Goal: Task Accomplishment & Management: Manage account settings

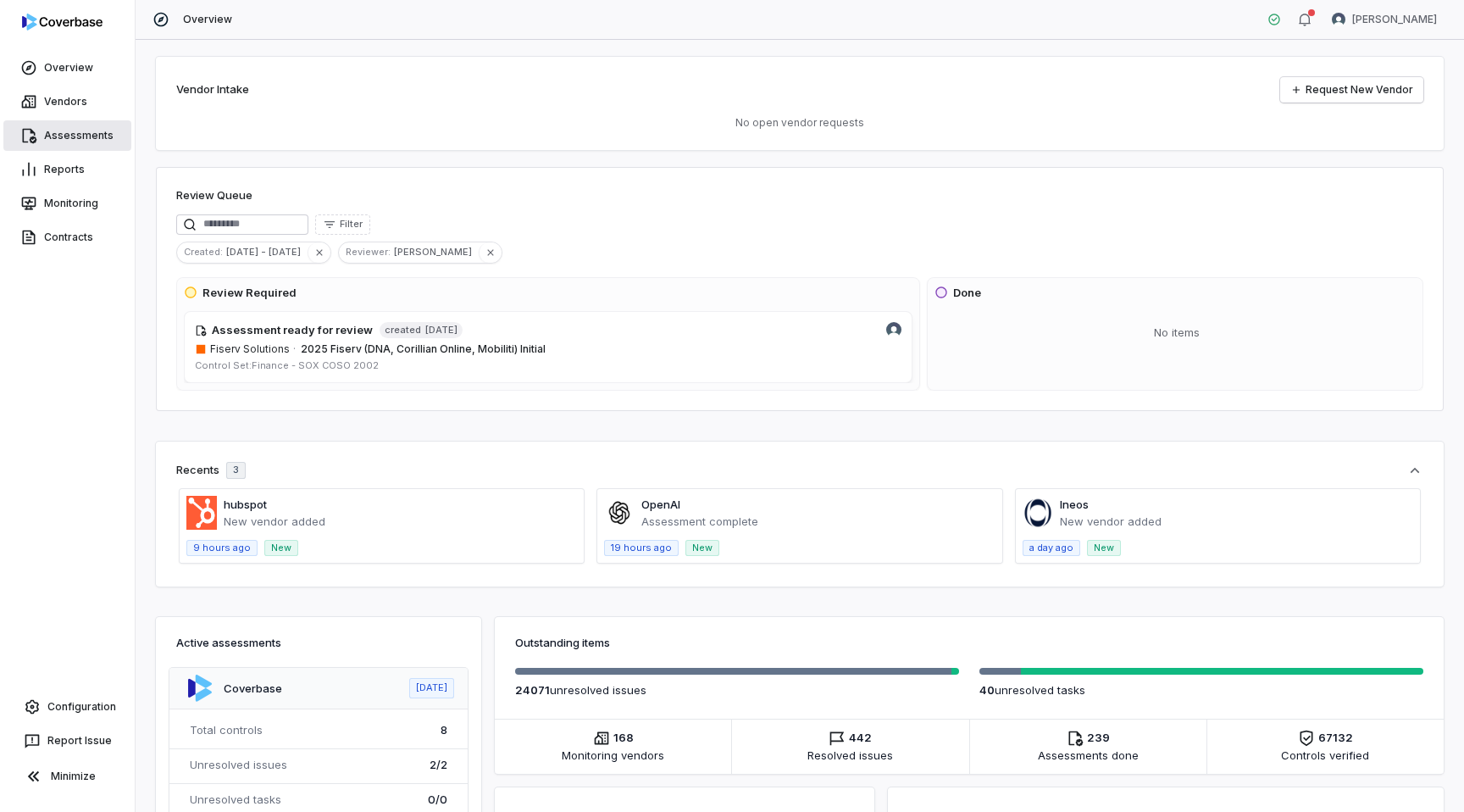
click at [81, 139] on link "Assessments" at bounding box center [67, 135] width 128 height 30
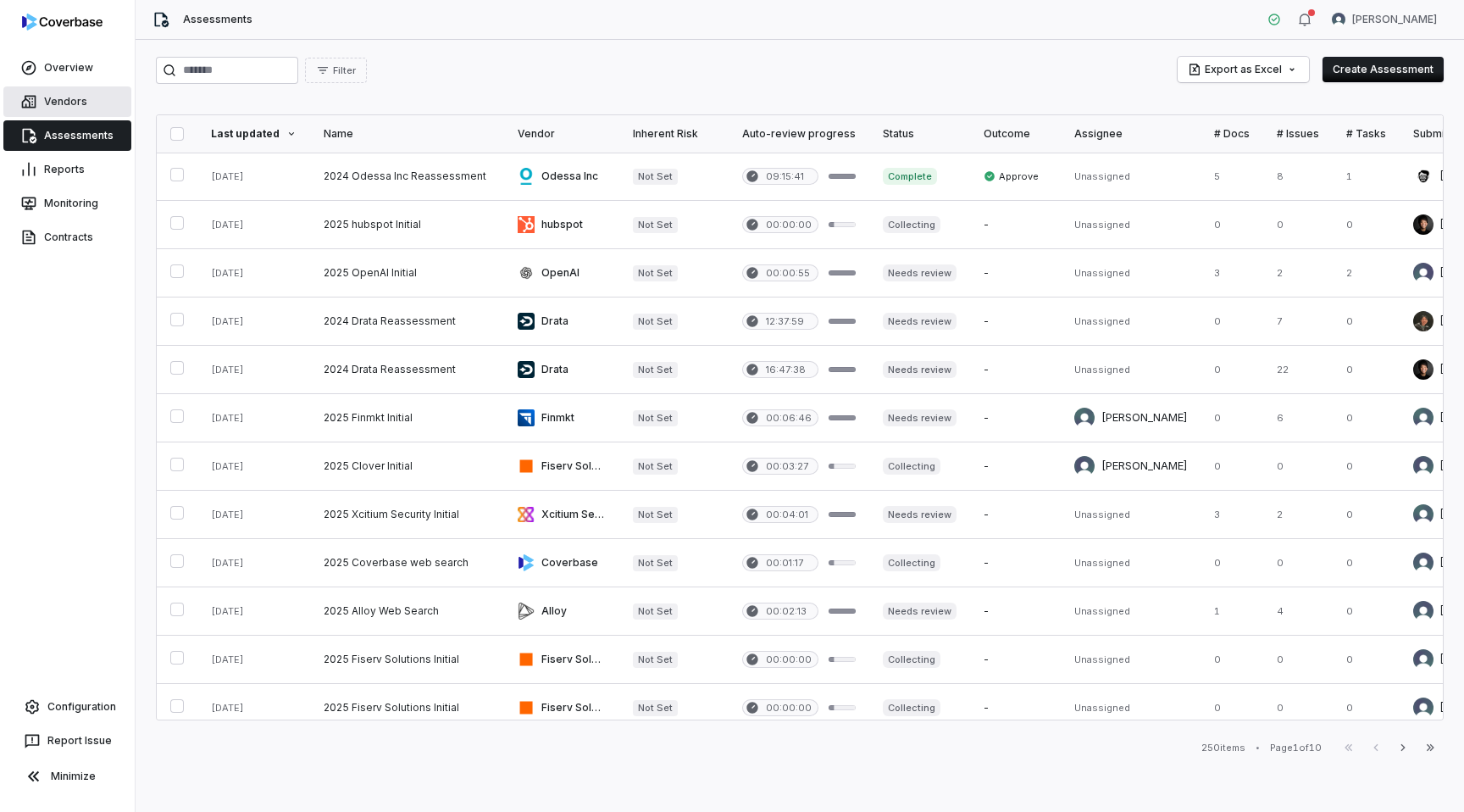
click at [66, 92] on link "Vendors" at bounding box center [67, 101] width 128 height 30
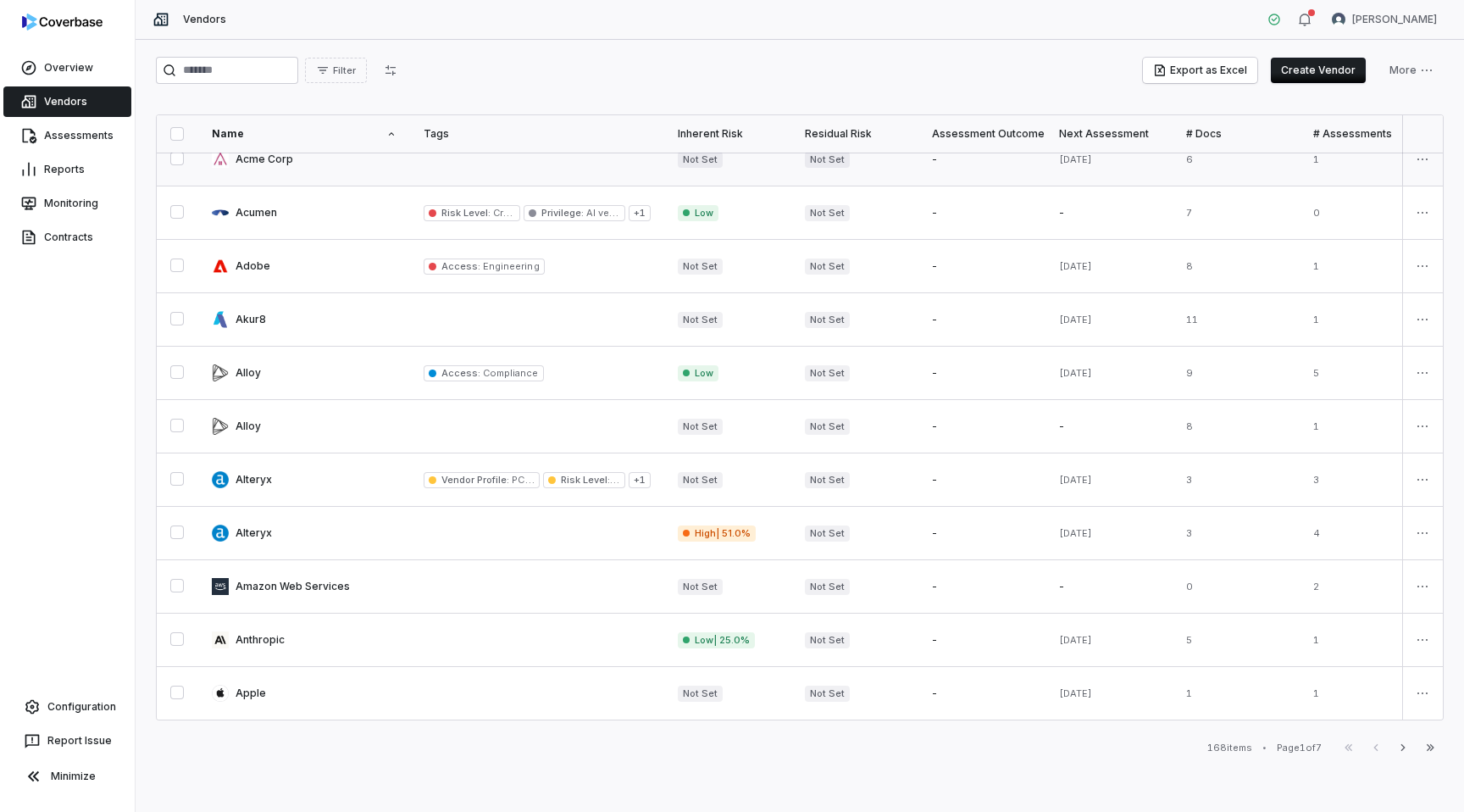
scroll to position [288, 0]
click at [294, 381] on link at bounding box center [304, 371] width 212 height 53
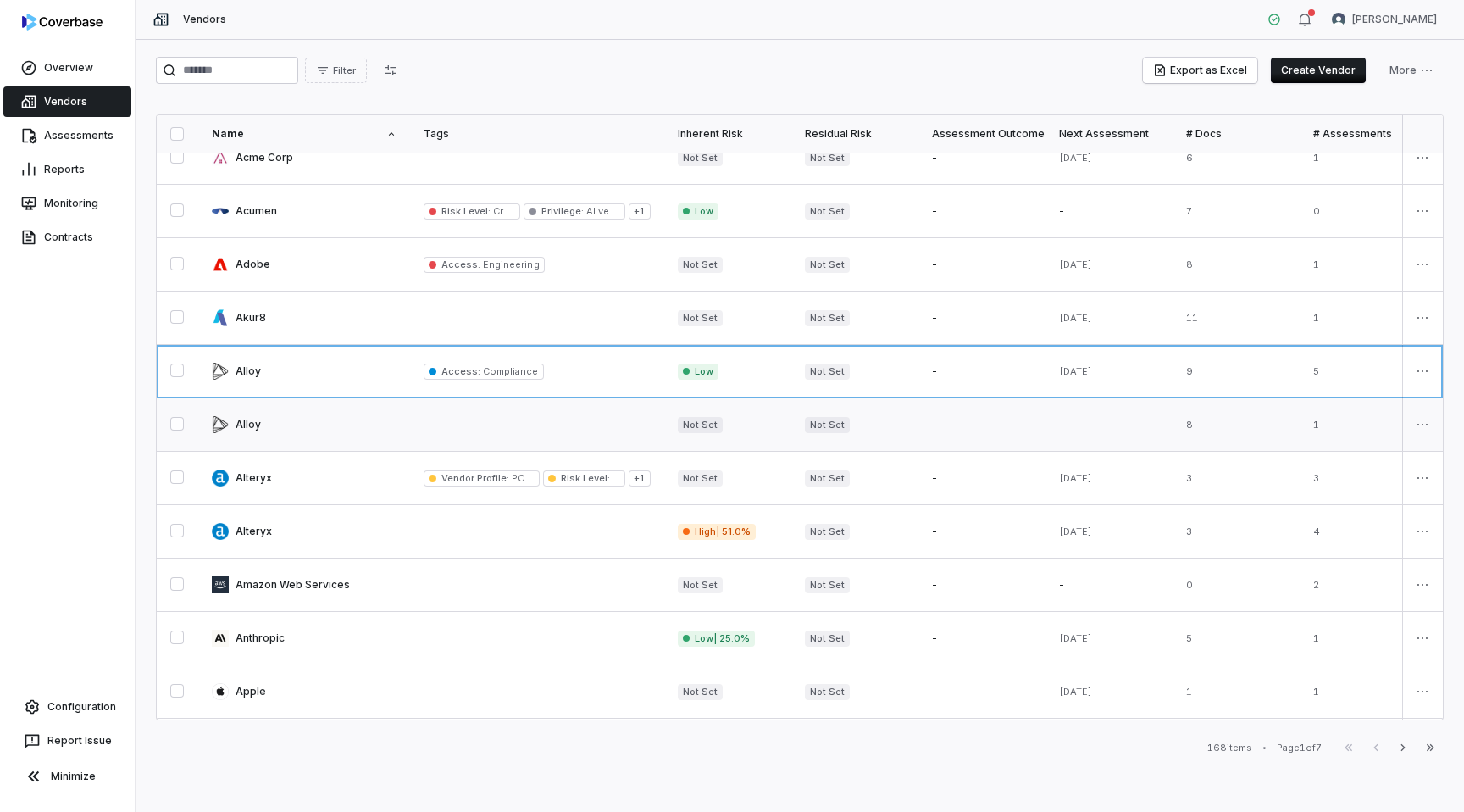
click at [271, 432] on link at bounding box center [304, 424] width 212 height 53
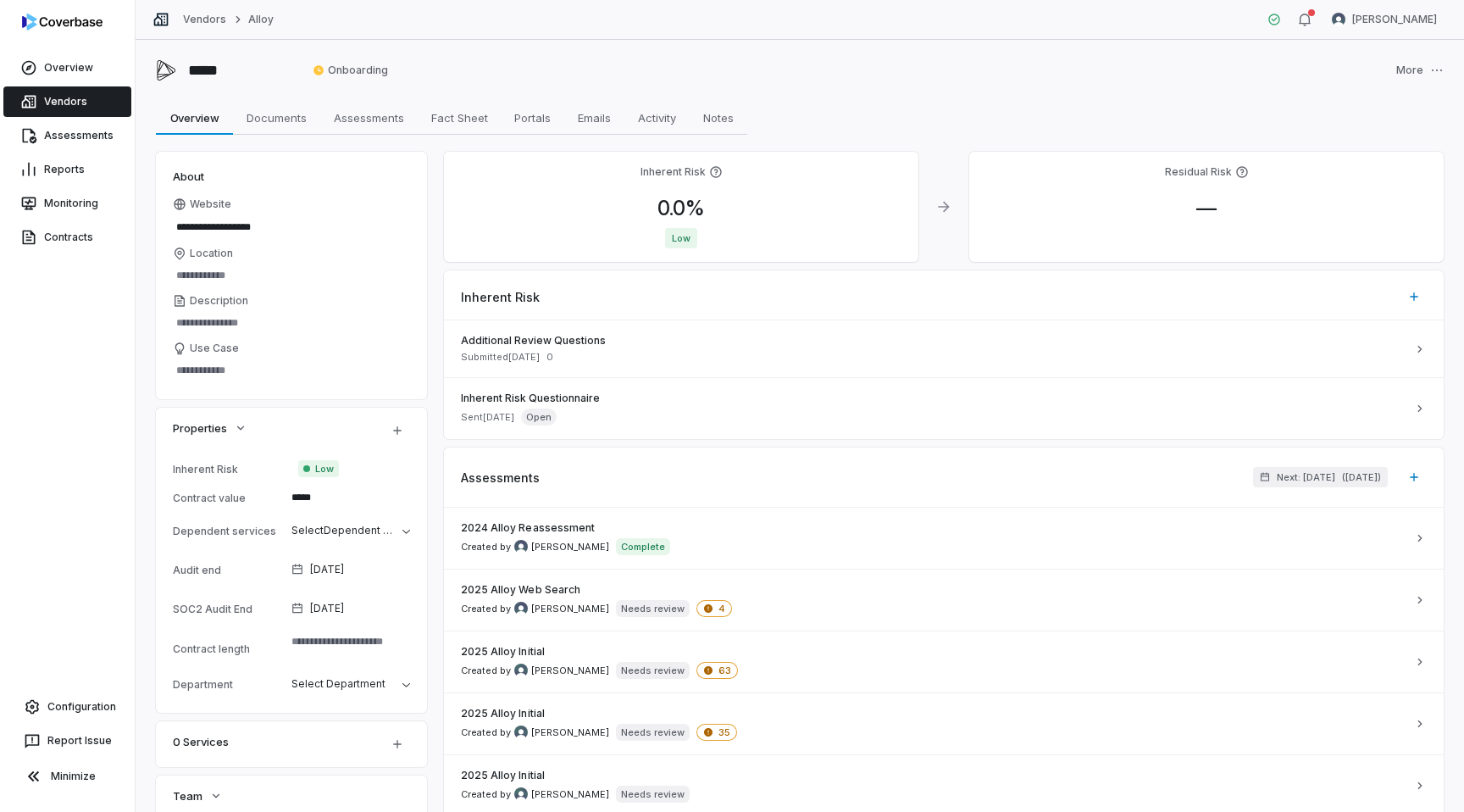
type textarea "*"
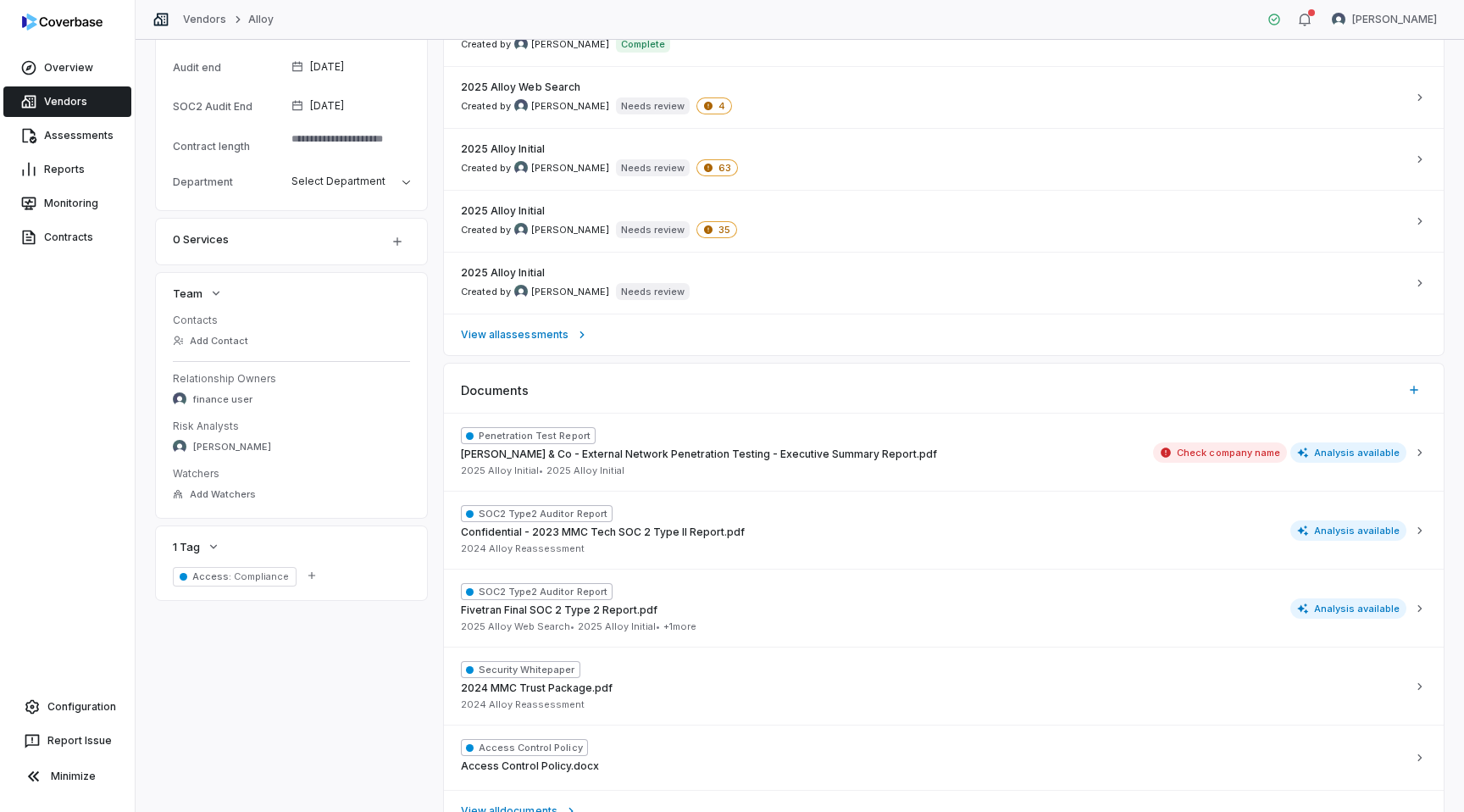
scroll to position [517, 0]
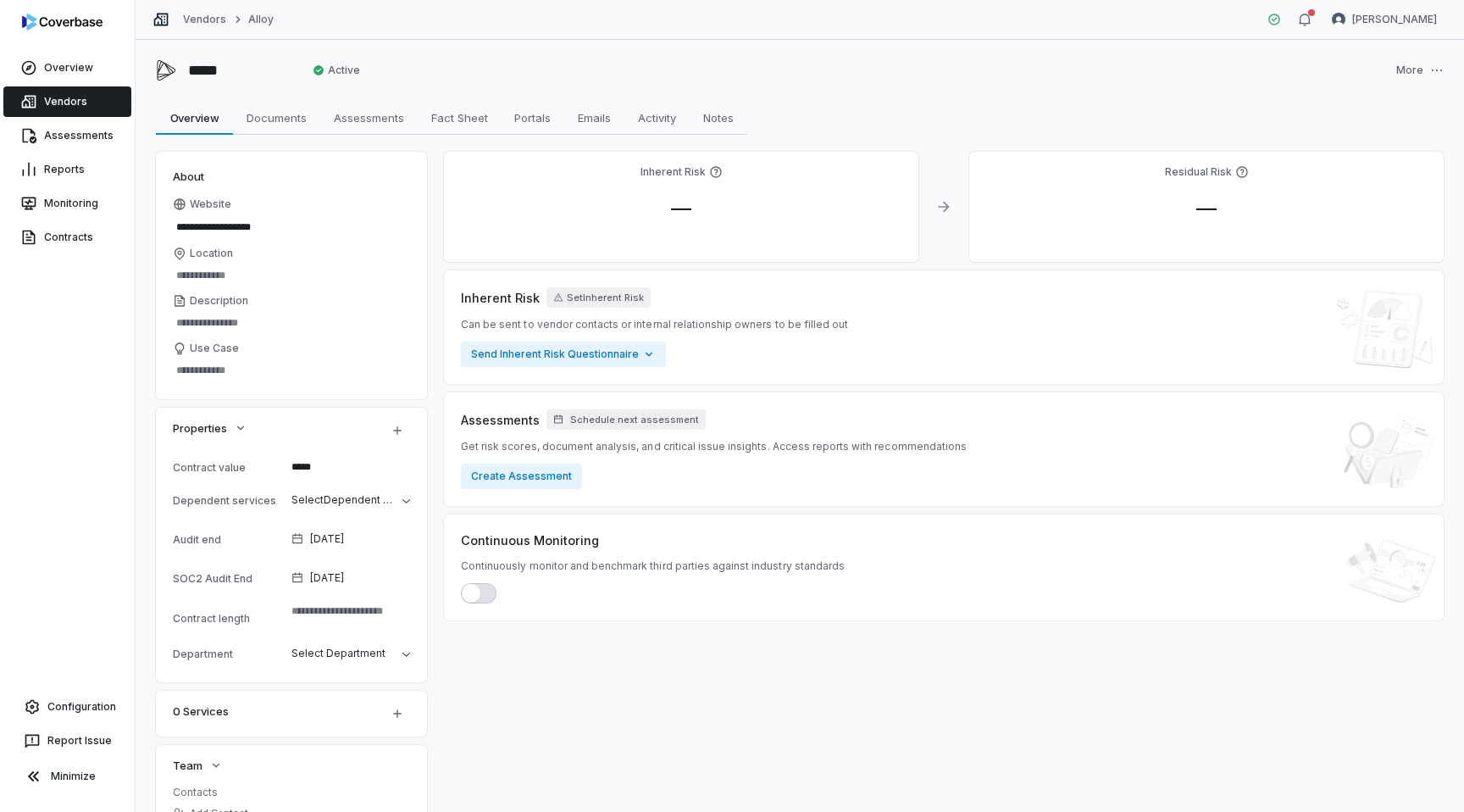
scroll to position [325, 0]
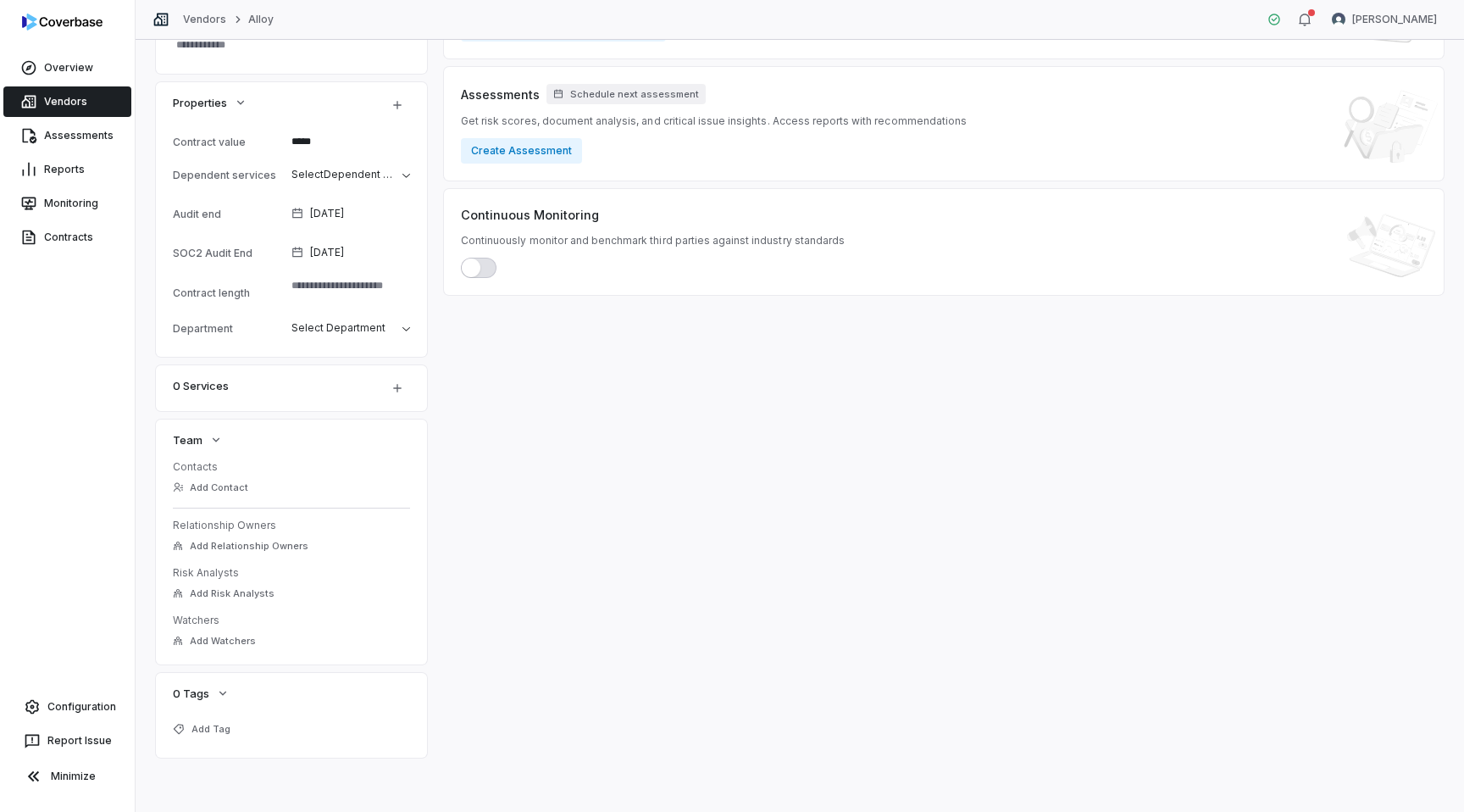
type textarea "*"
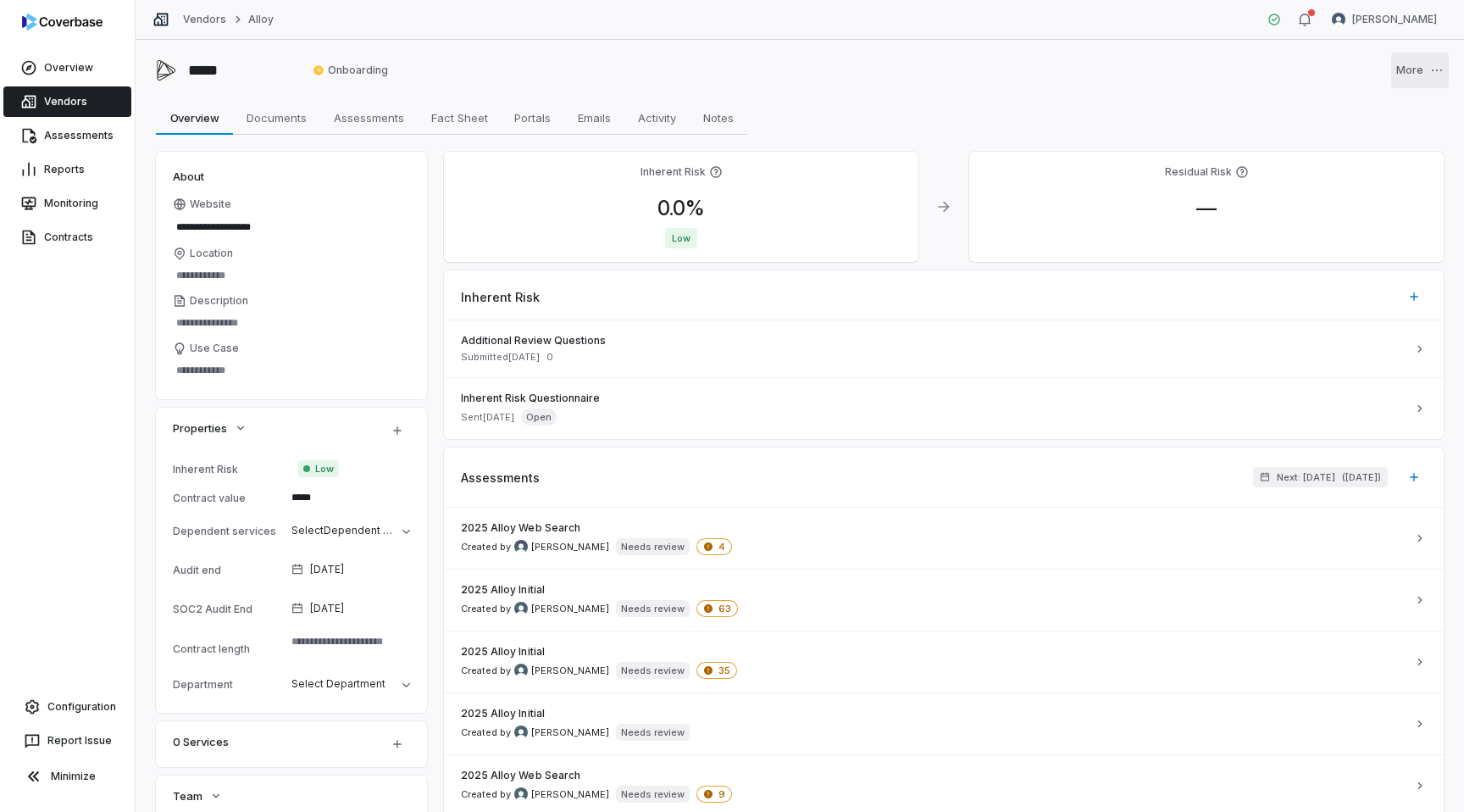
click at [1407, 68] on html "**********" at bounding box center [732, 406] width 1464 height 812
click at [1358, 111] on div "Merge Vendor" at bounding box center [1387, 111] width 108 height 27
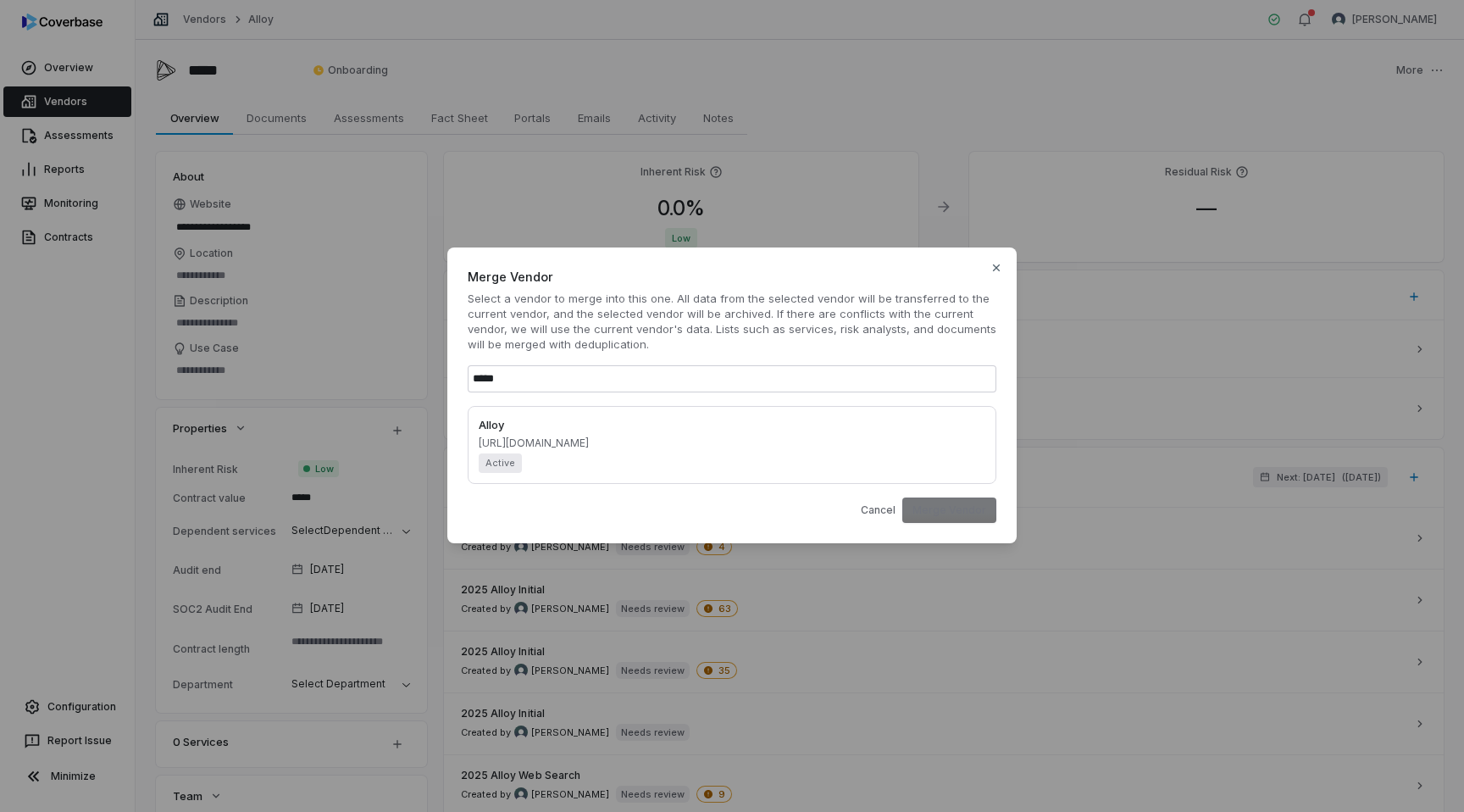
click at [576, 441] on div "Alloy [URL][DOMAIN_NAME] Active" at bounding box center [732, 445] width 507 height 57
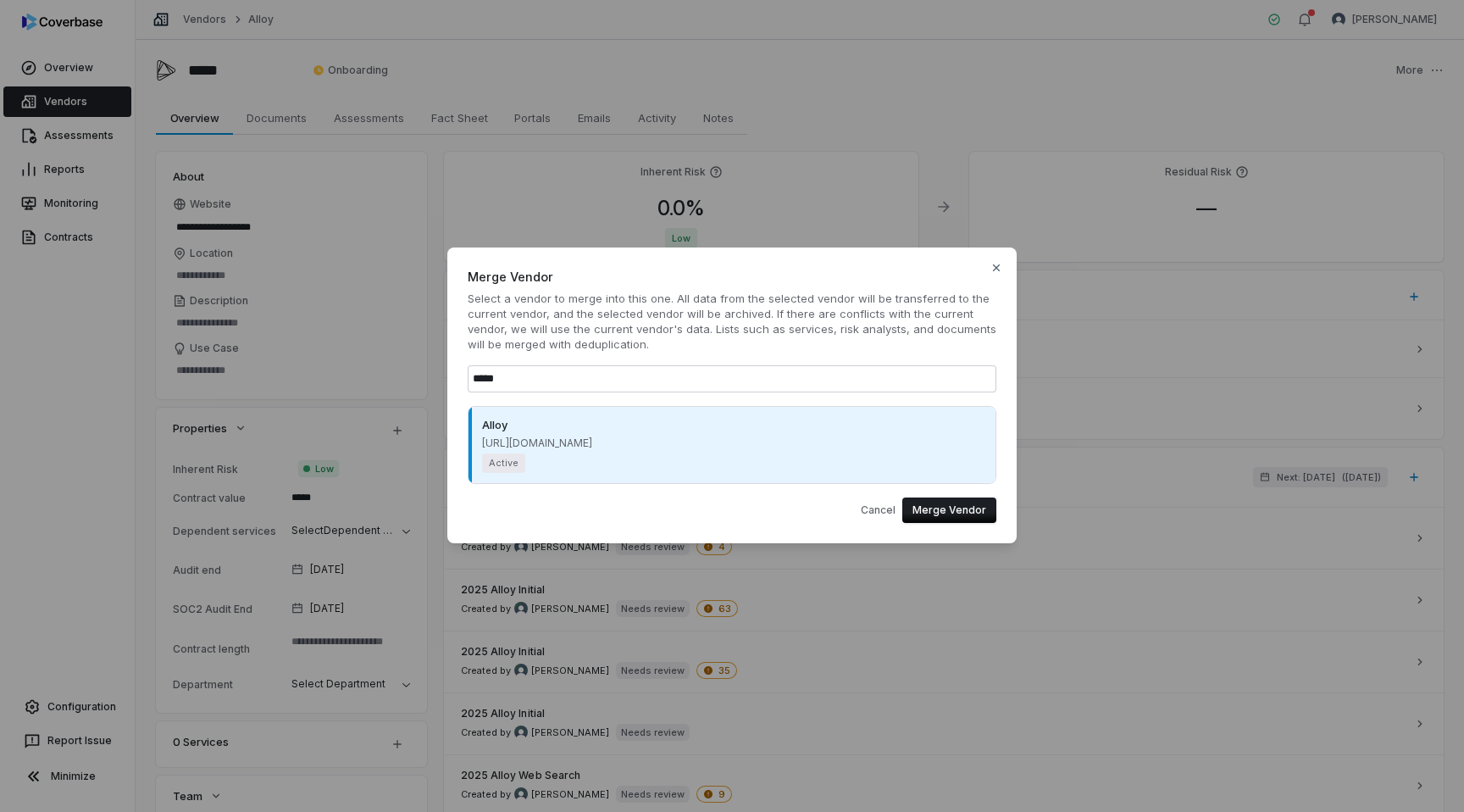
click at [452, 383] on div "Merge Vendor Select a vendor to merge into this one. All data from the selected…" at bounding box center [731, 395] width 569 height 297
click at [491, 337] on span "Select a vendor to merge into this one. All data from the selected vendor will …" at bounding box center [732, 321] width 529 height 61
click at [943, 506] on button "Merge Vendor" at bounding box center [949, 509] width 94 height 25
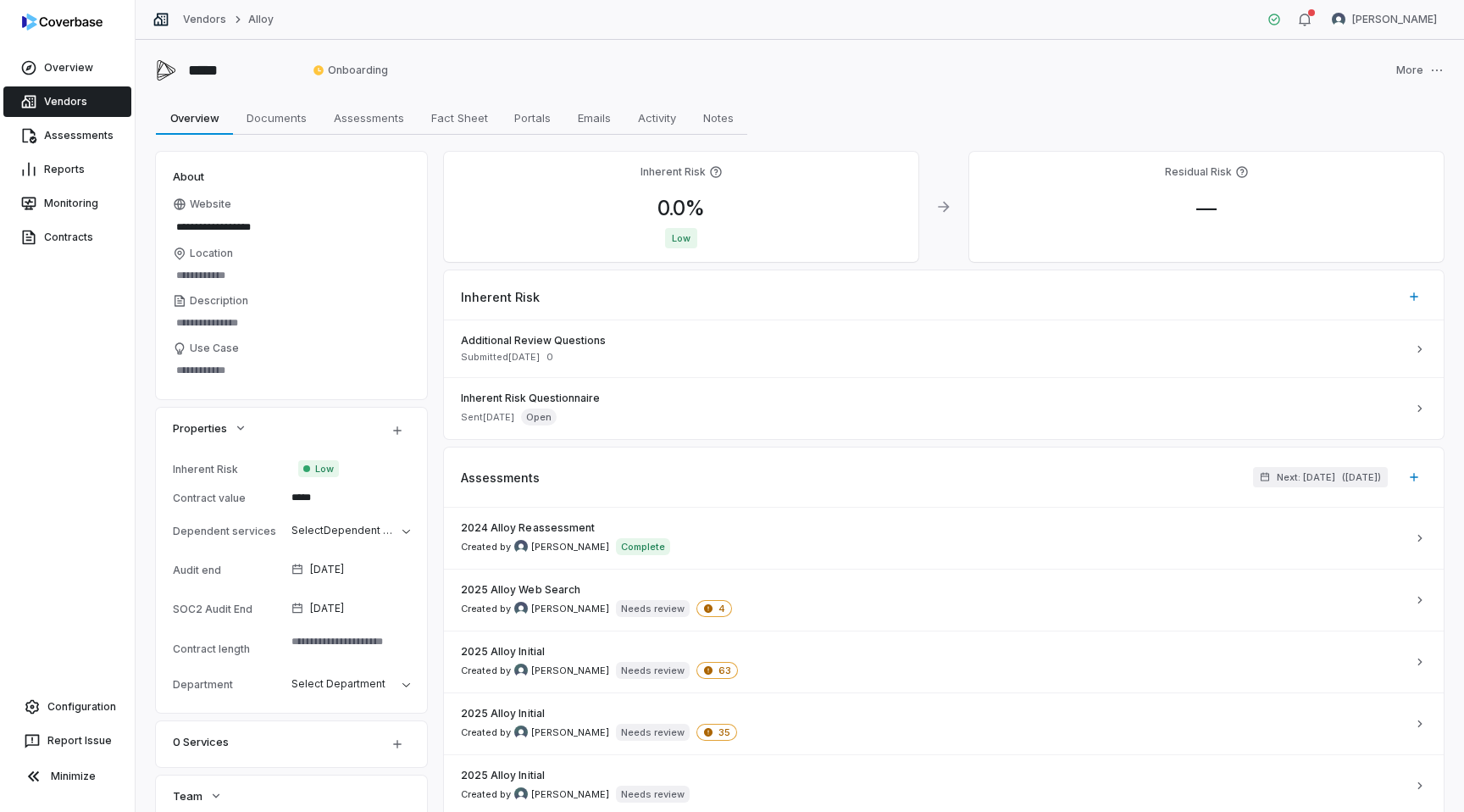
scroll to position [1, 0]
click at [264, 113] on span "Documents" at bounding box center [277, 117] width 74 height 22
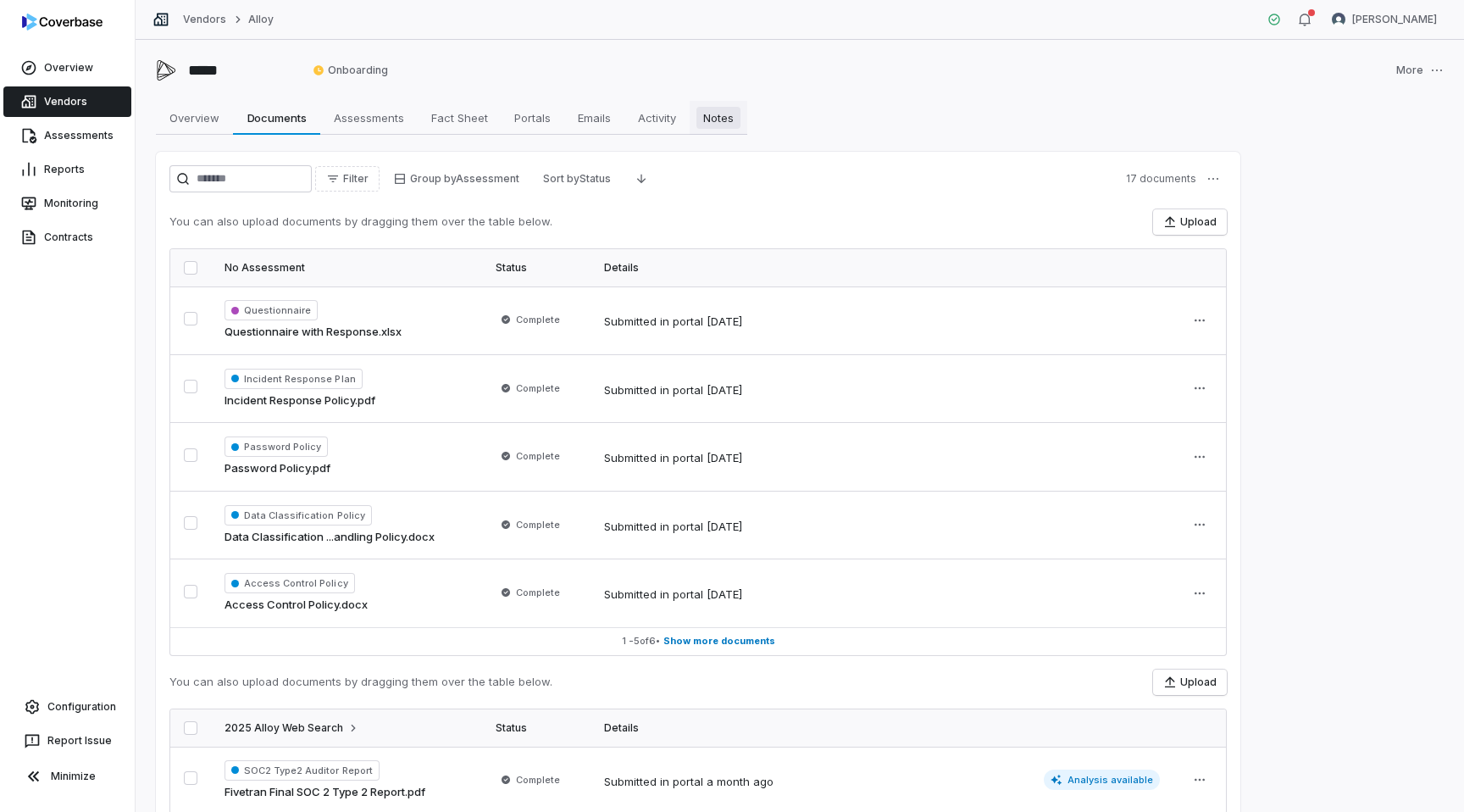
click at [722, 120] on span "Notes" at bounding box center [718, 118] width 44 height 22
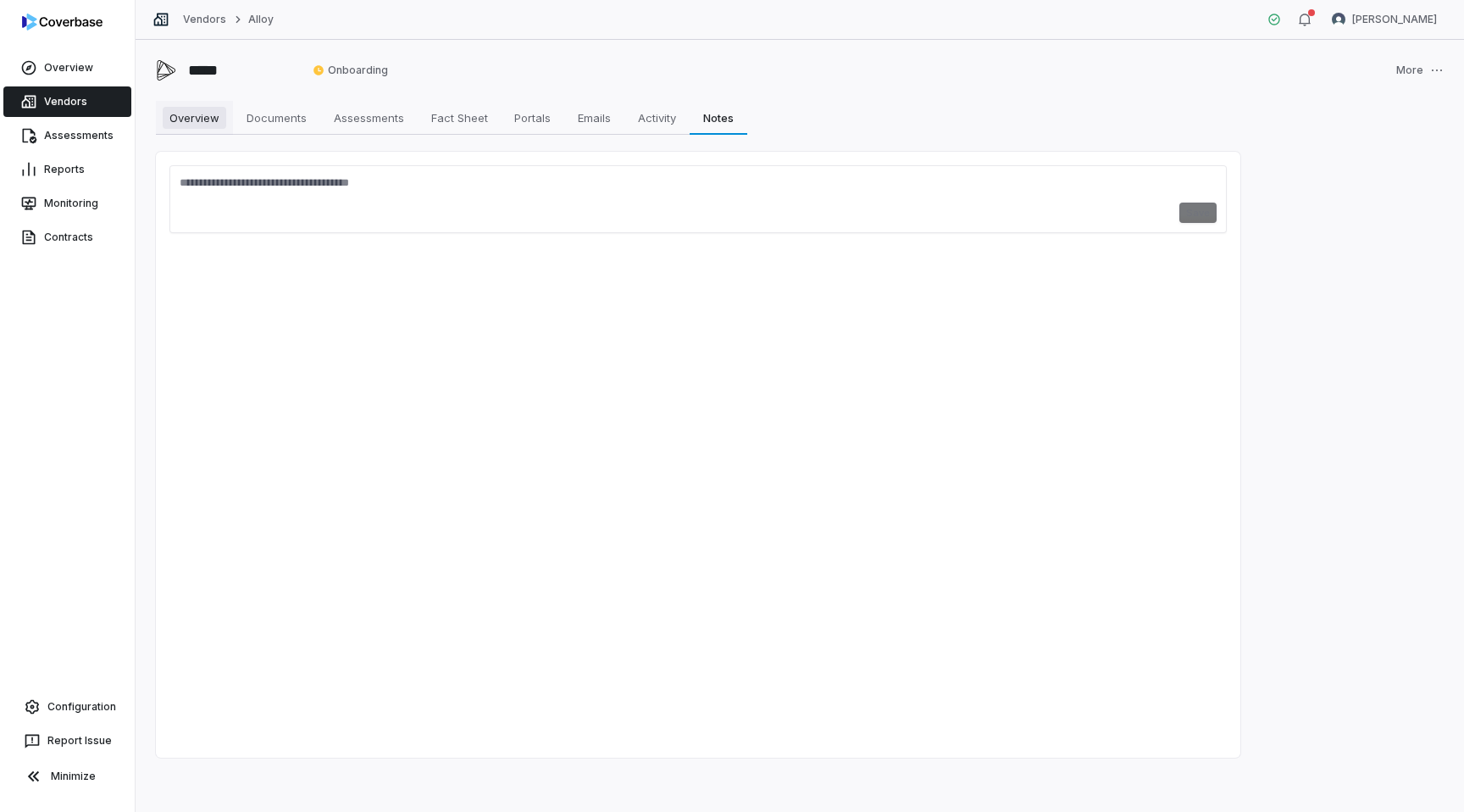
click at [203, 108] on span "Overview" at bounding box center [195, 118] width 64 height 22
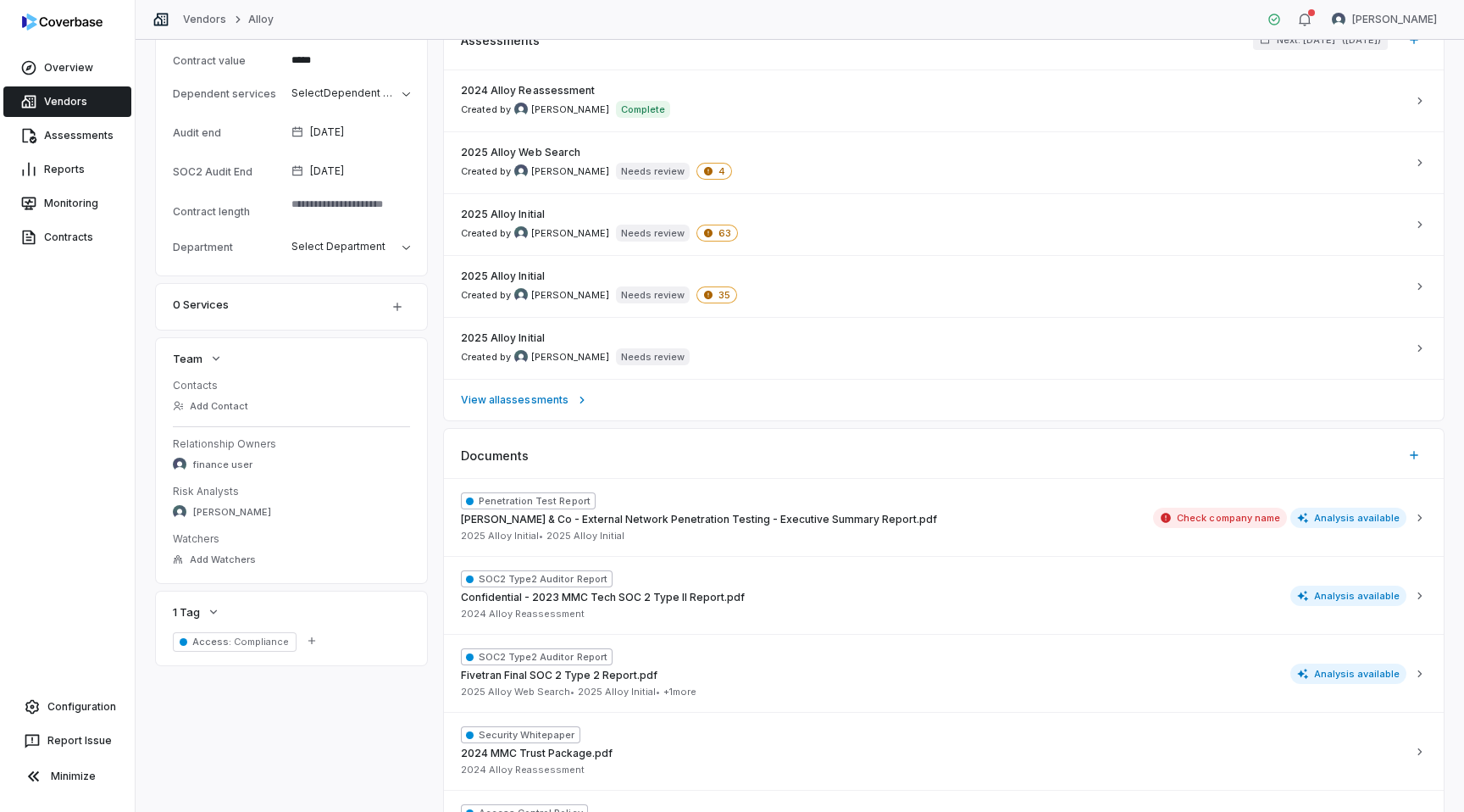
scroll to position [456, 0]
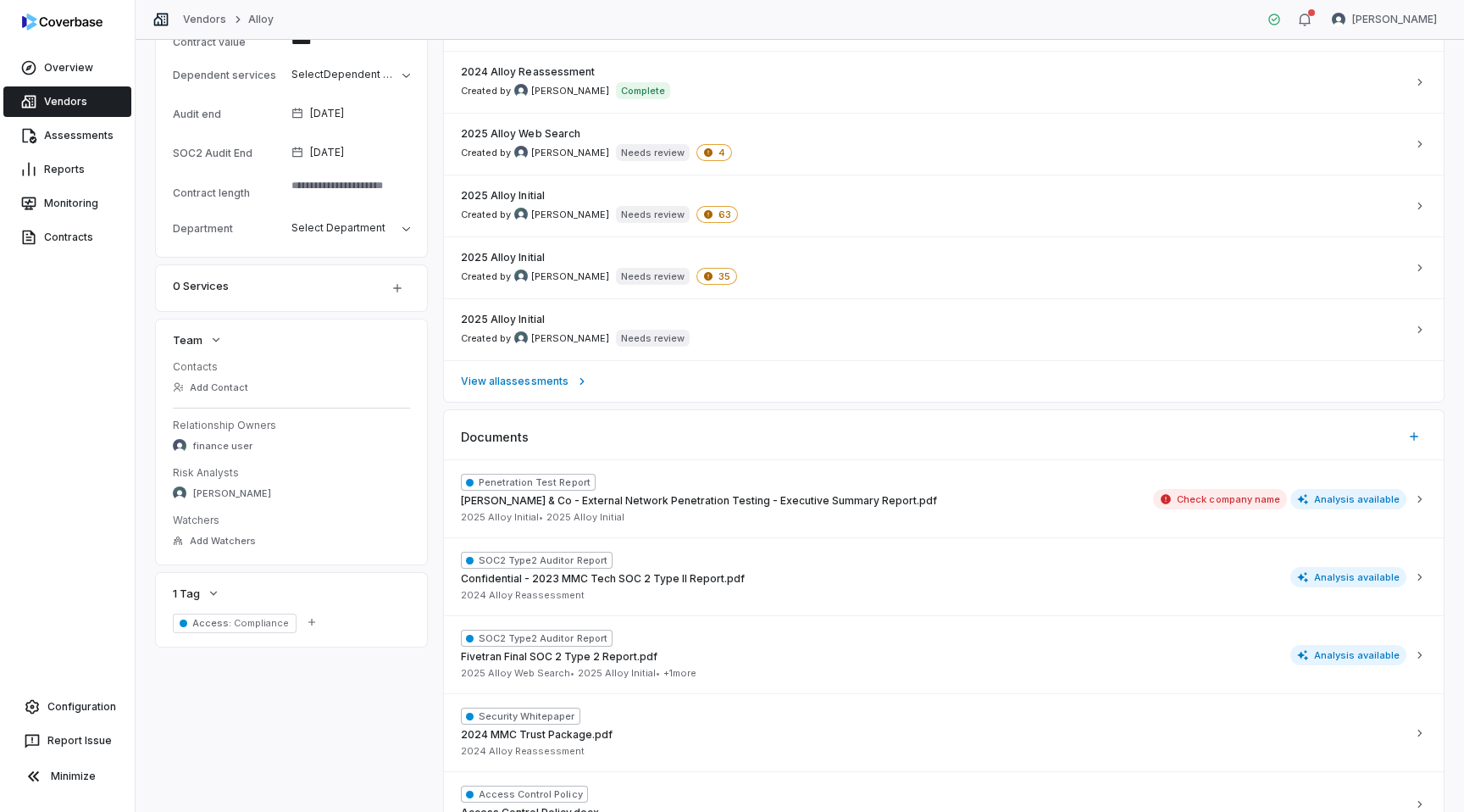
type textarea "*"
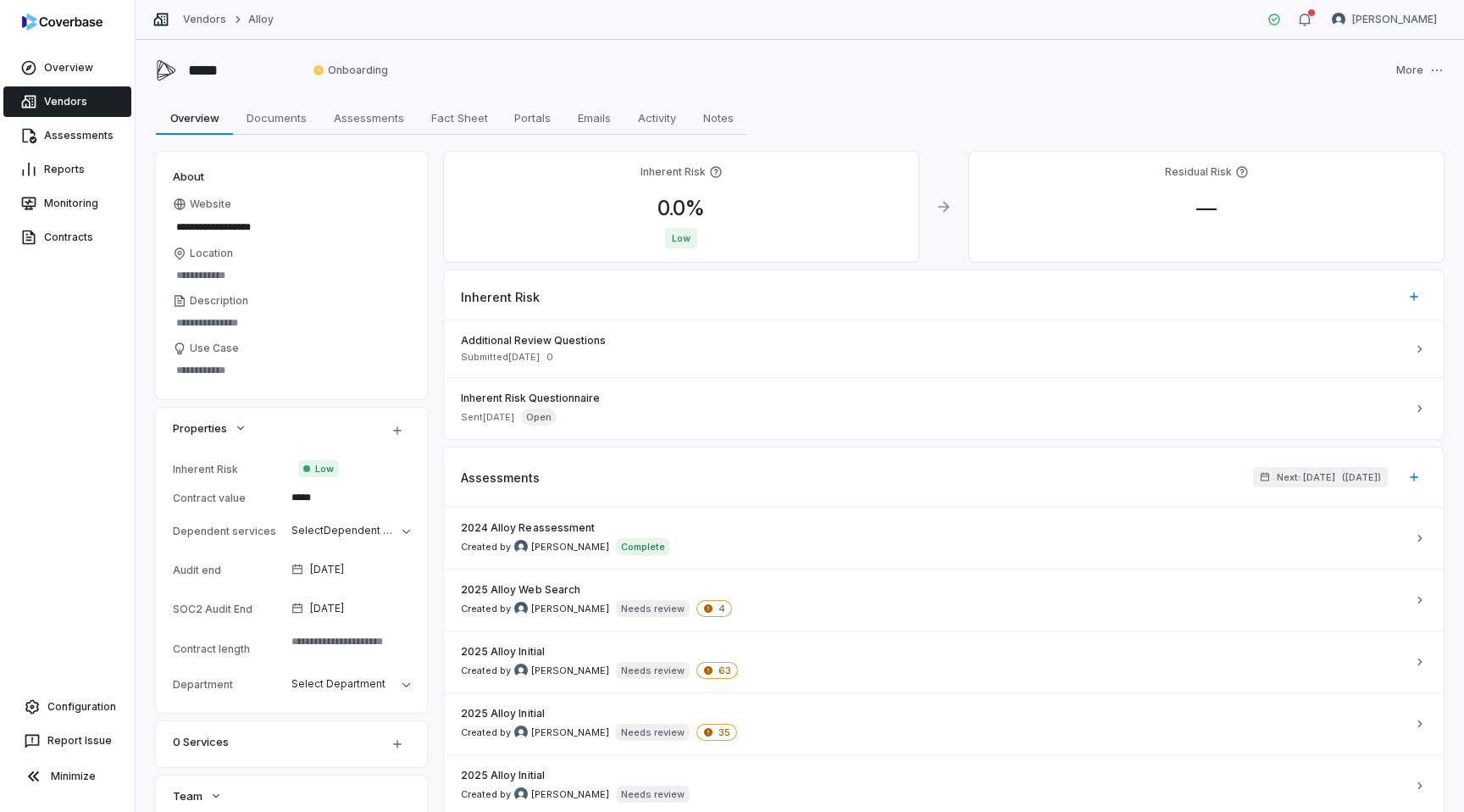
click at [92, 103] on link "Vendors" at bounding box center [67, 101] width 128 height 30
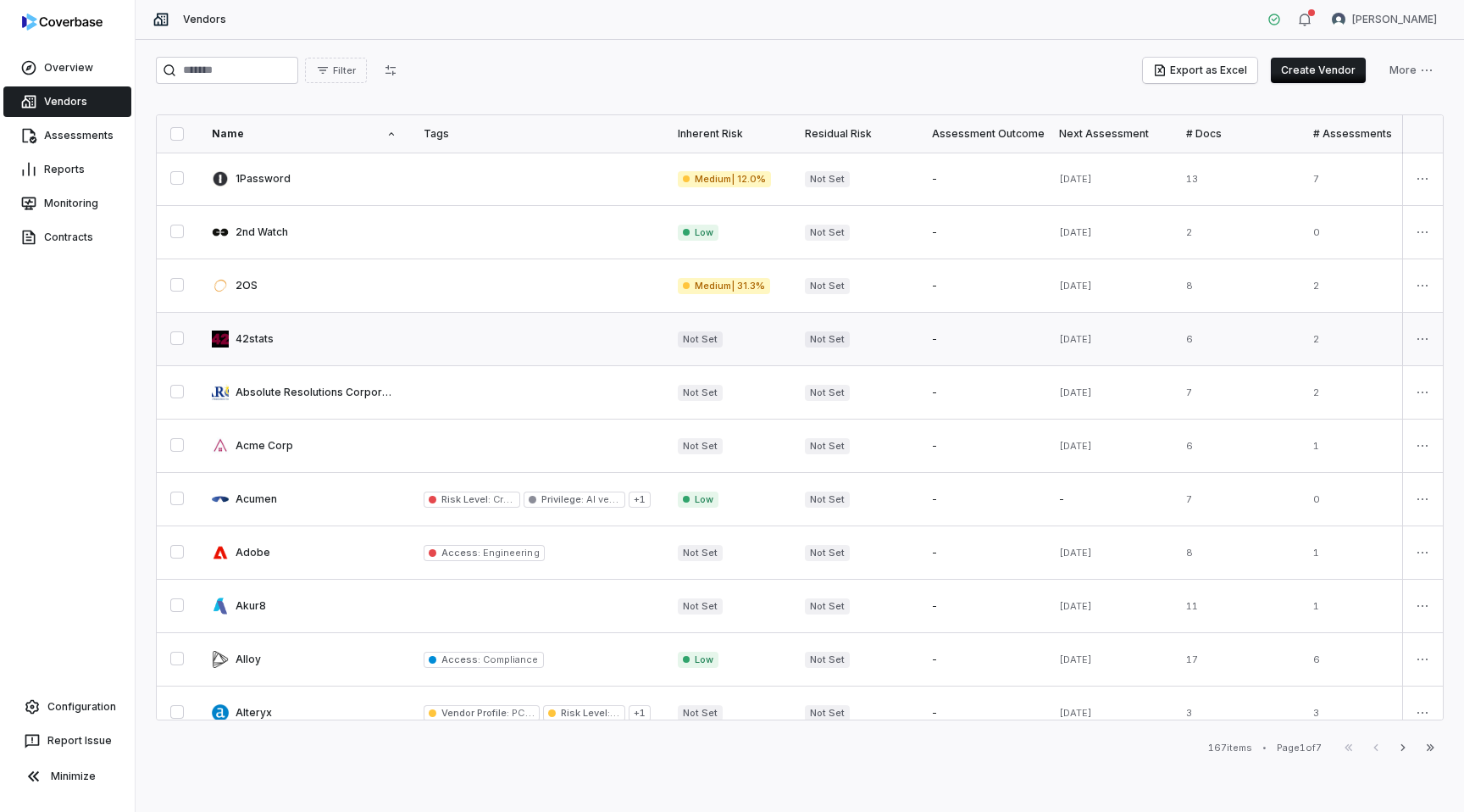
scroll to position [767, 0]
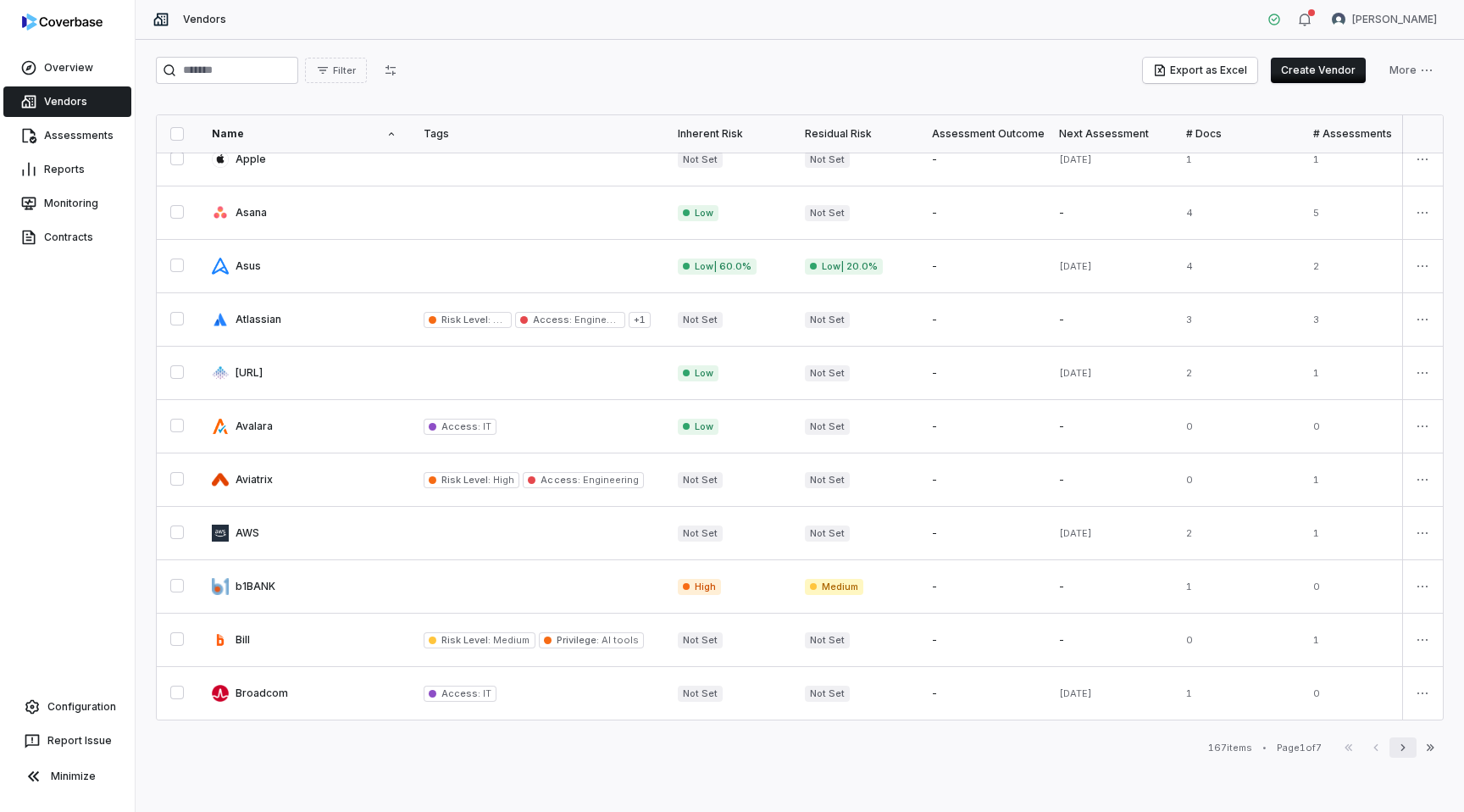
click at [1406, 745] on icon "button" at bounding box center [1403, 747] width 14 height 14
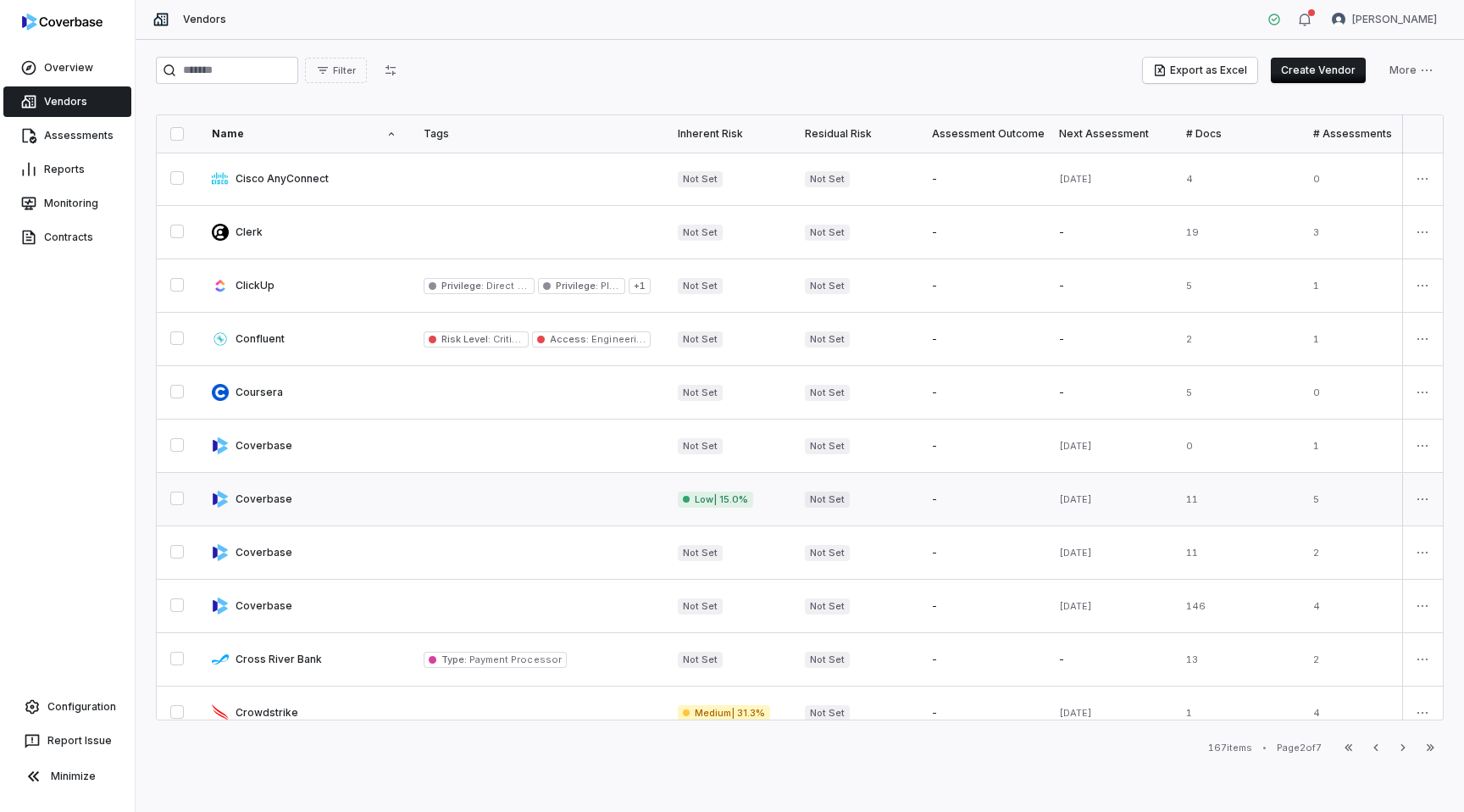
click at [463, 491] on link at bounding box center [537, 499] width 254 height 53
click at [505, 604] on link at bounding box center [537, 605] width 254 height 53
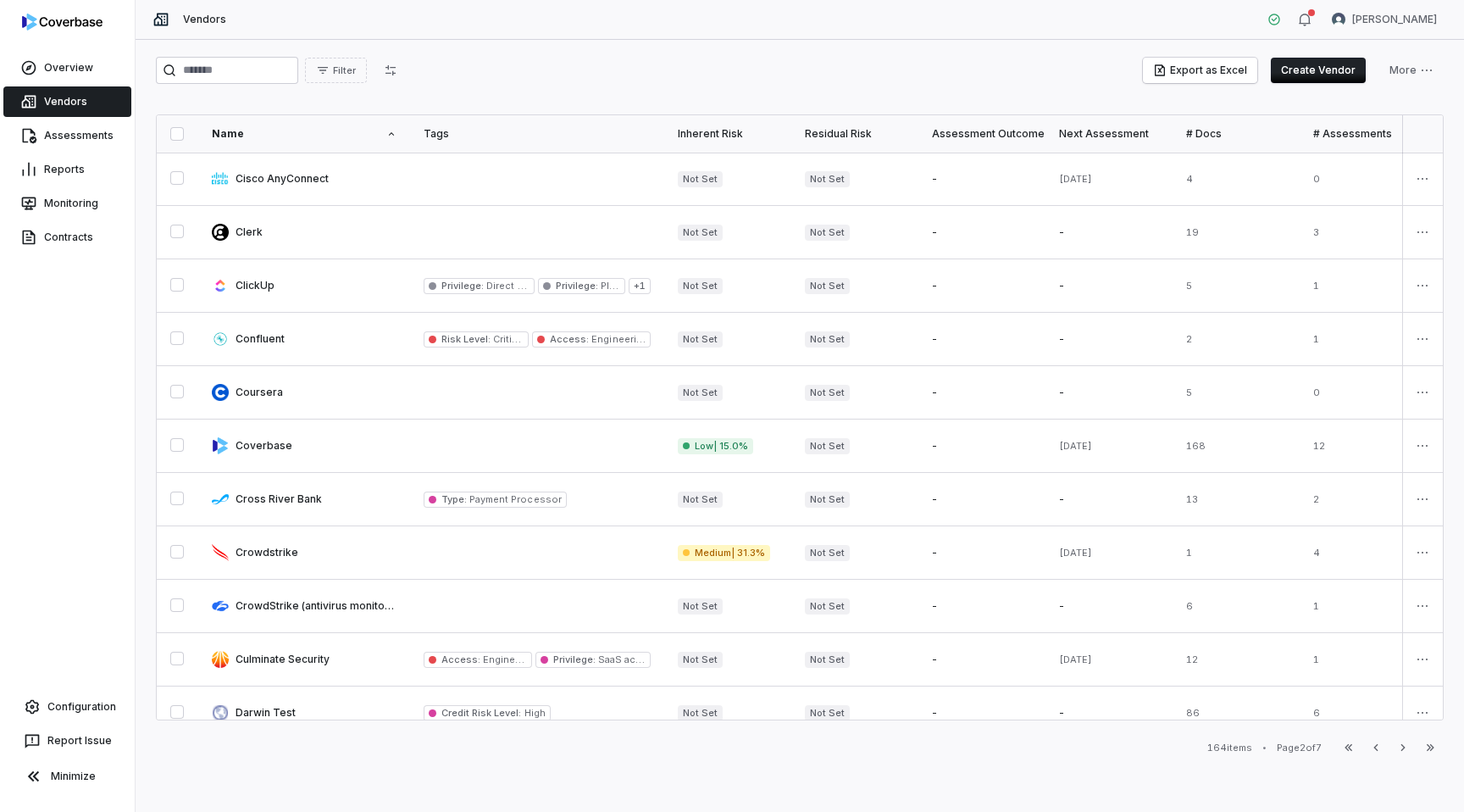
click at [1304, 58] on button "Create Vendor" at bounding box center [1318, 70] width 95 height 25
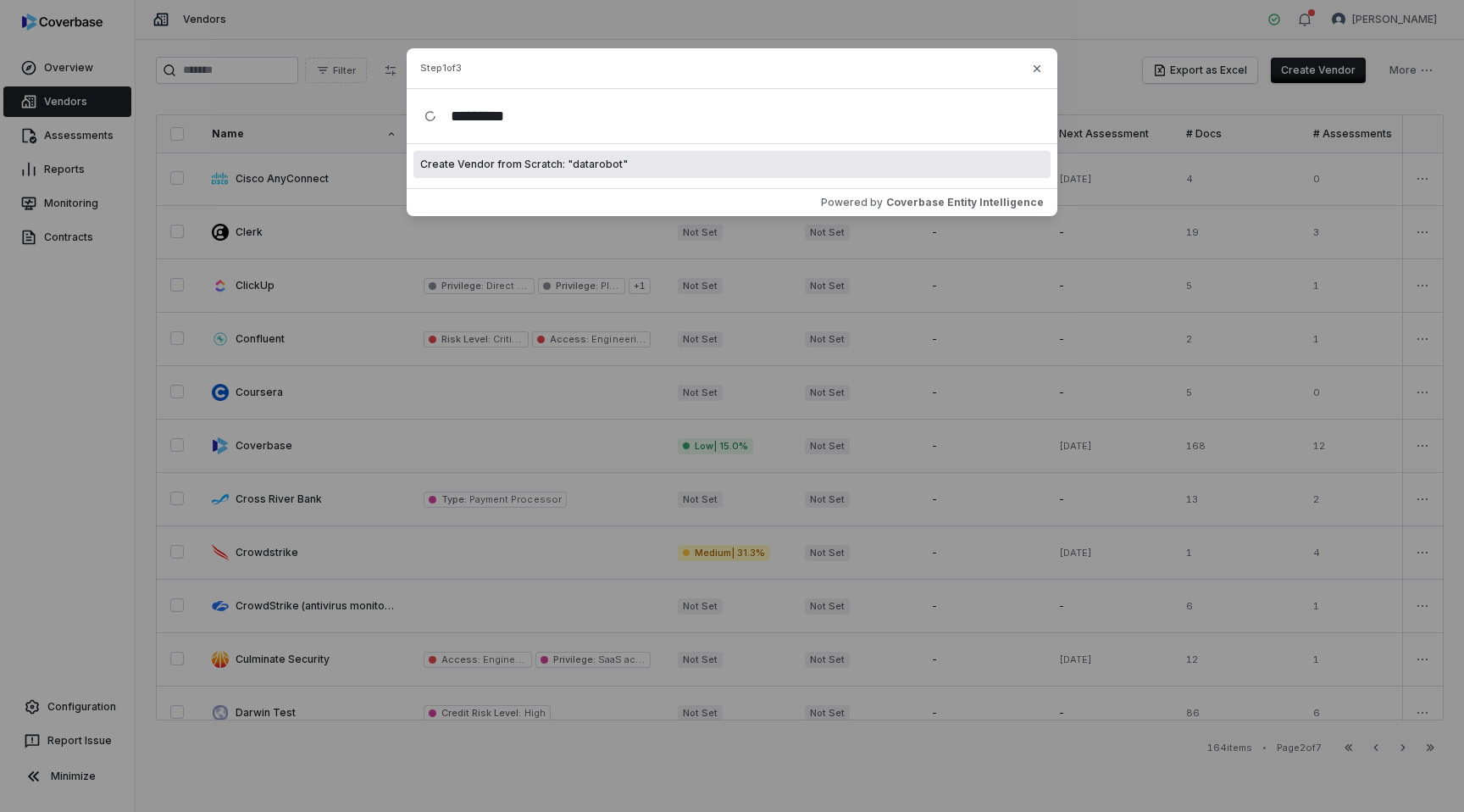
type input "*********"
click at [549, 167] on span "Create Vendor from Scratch: " datarobot "" at bounding box center [524, 165] width 208 height 14
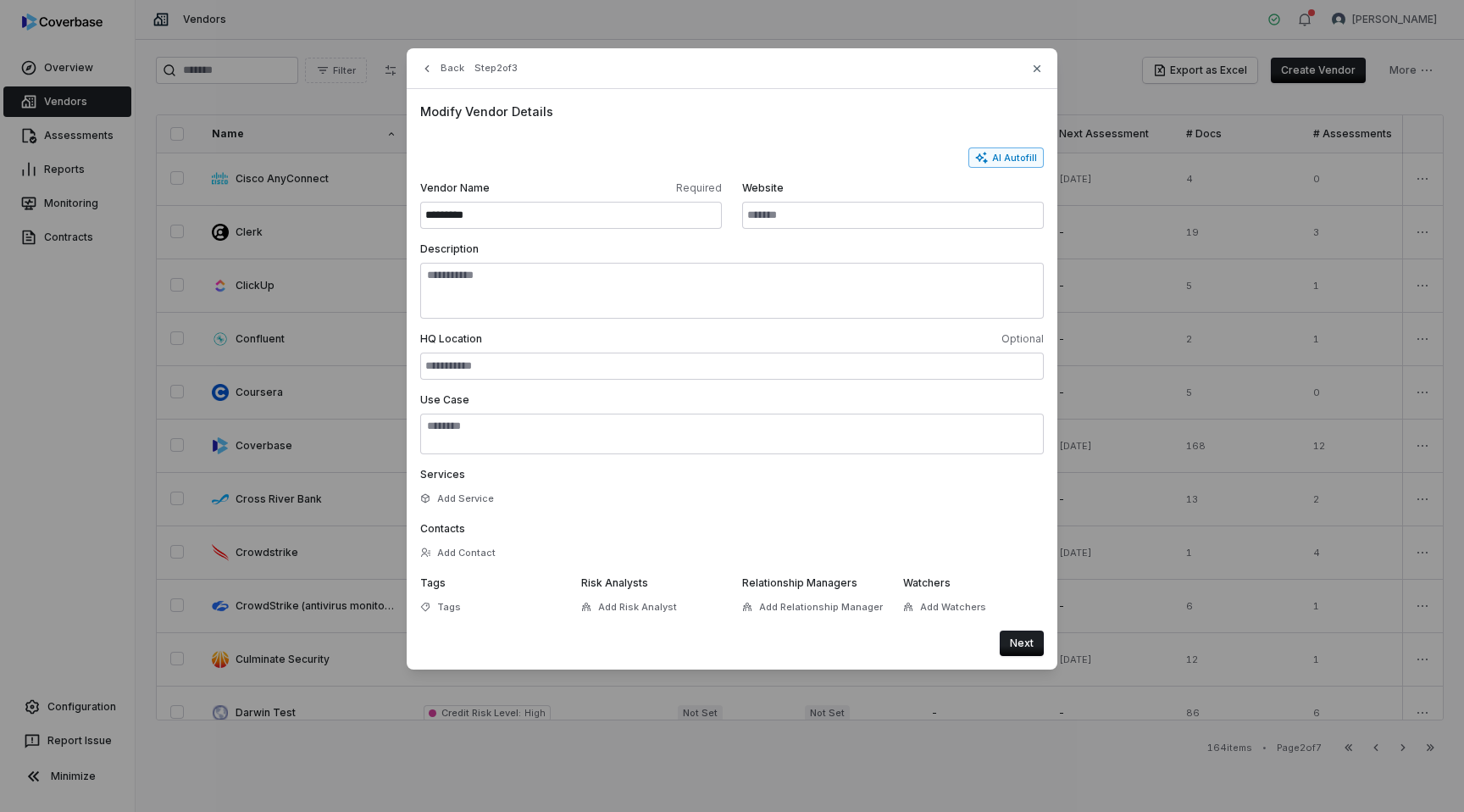
click at [1011, 152] on button "AI Autofill" at bounding box center [1005, 157] width 75 height 20
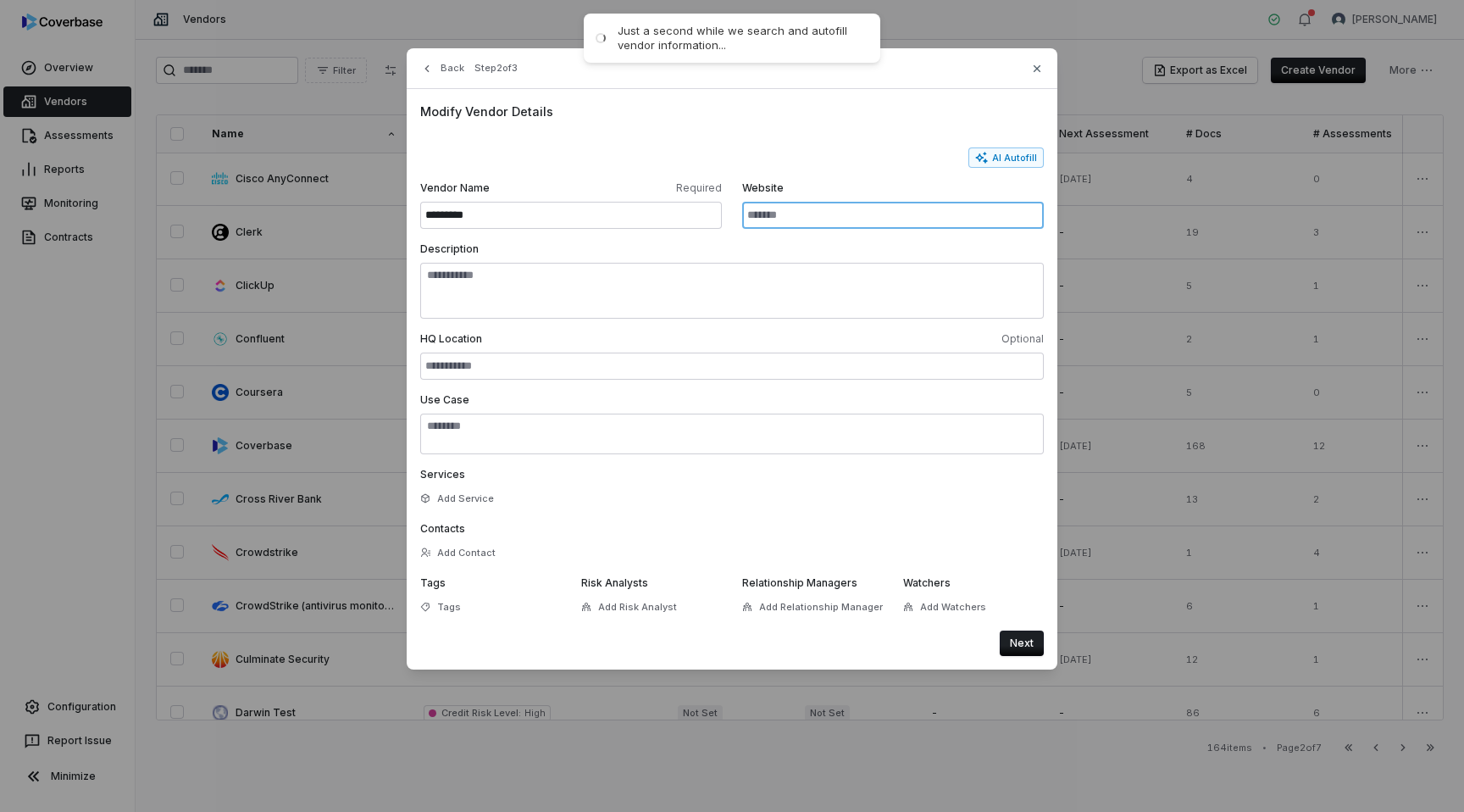
click at [768, 210] on input "Website" at bounding box center [893, 215] width 302 height 27
click at [1032, 71] on icon "button" at bounding box center [1037, 69] width 14 height 14
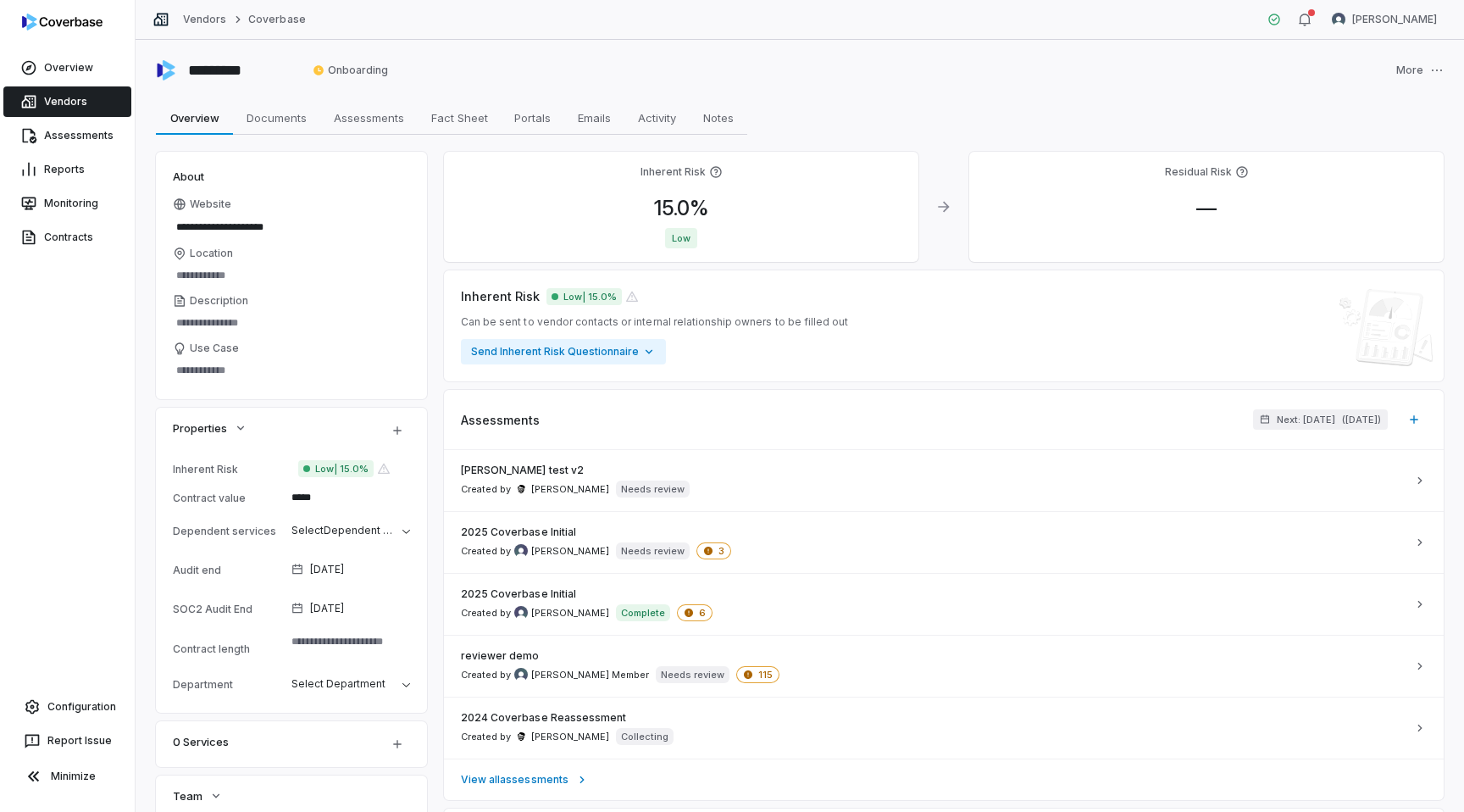
type textarea "*"
click at [1409, 69] on html "**********" at bounding box center [732, 406] width 1464 height 812
click at [1358, 116] on div "Merge Vendor" at bounding box center [1387, 111] width 108 height 27
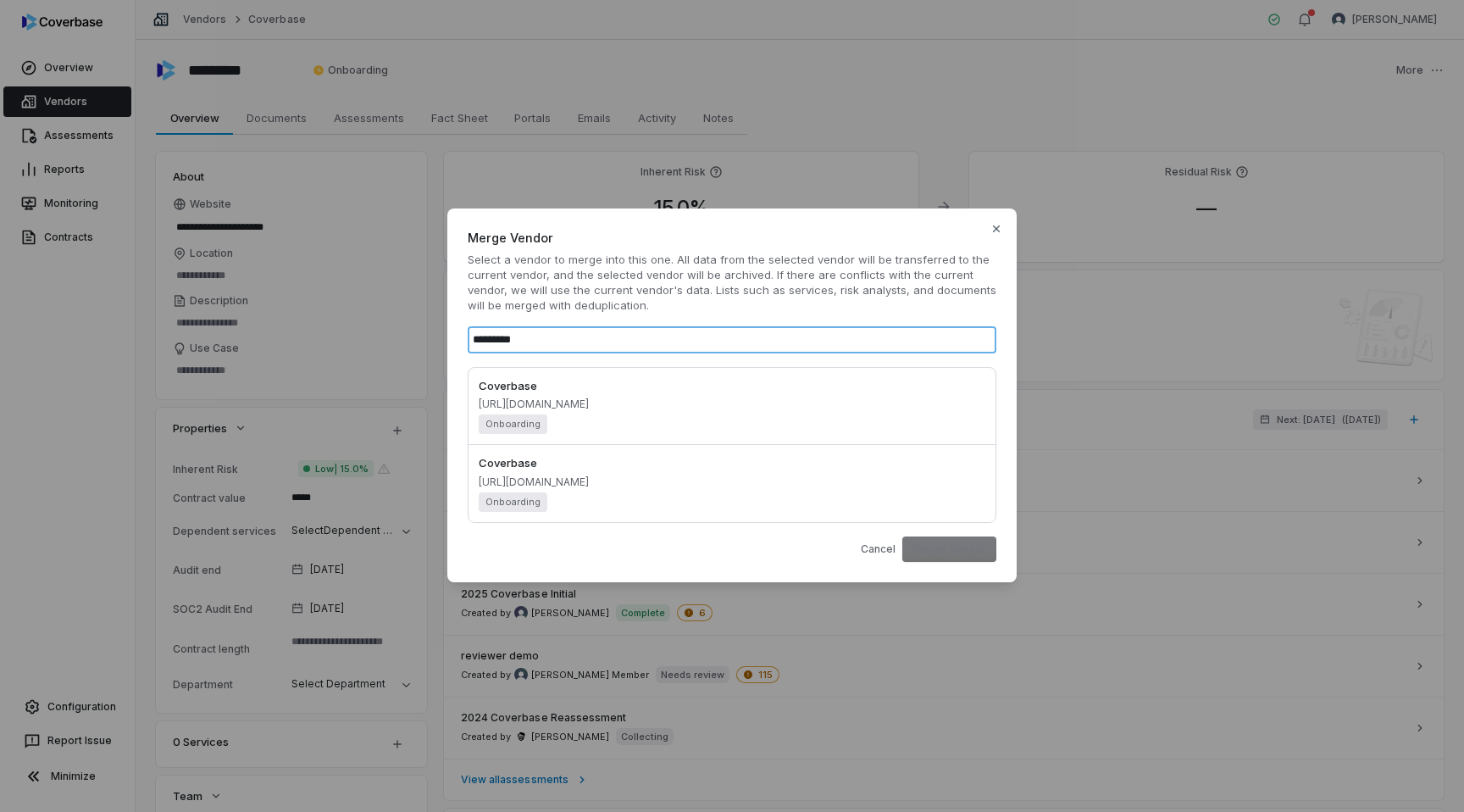
click at [481, 338] on input "*********" at bounding box center [732, 339] width 529 height 27
type input "*********"
click at [609, 413] on div "Coverbase [URL][DOMAIN_NAME] Onboarding" at bounding box center [732, 406] width 507 height 57
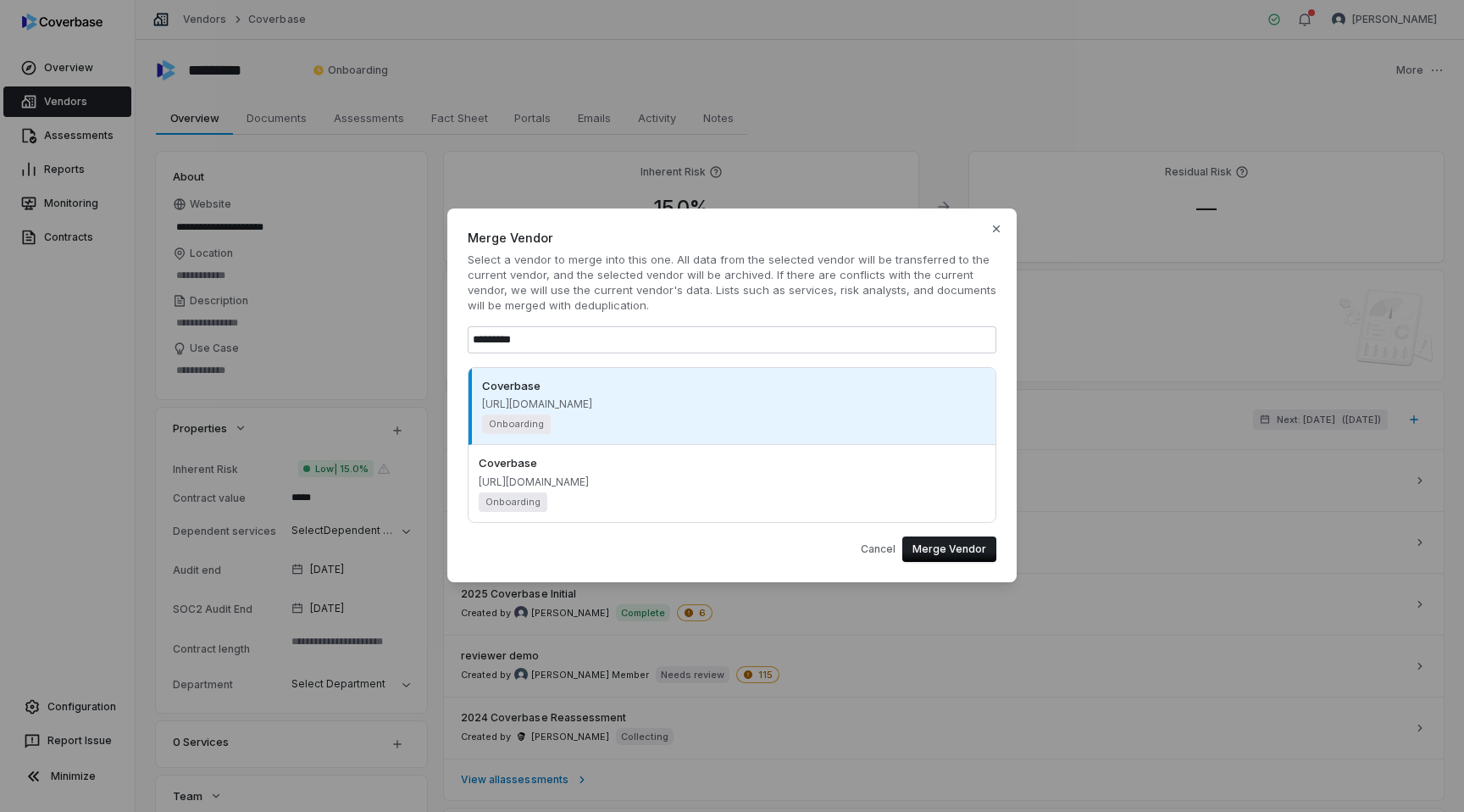
click at [657, 523] on div "Cancel Merge Vendor" at bounding box center [732, 542] width 529 height 39
click at [636, 486] on div "Coverbase https://coverbase.com/ Onboarding" at bounding box center [732, 483] width 507 height 57
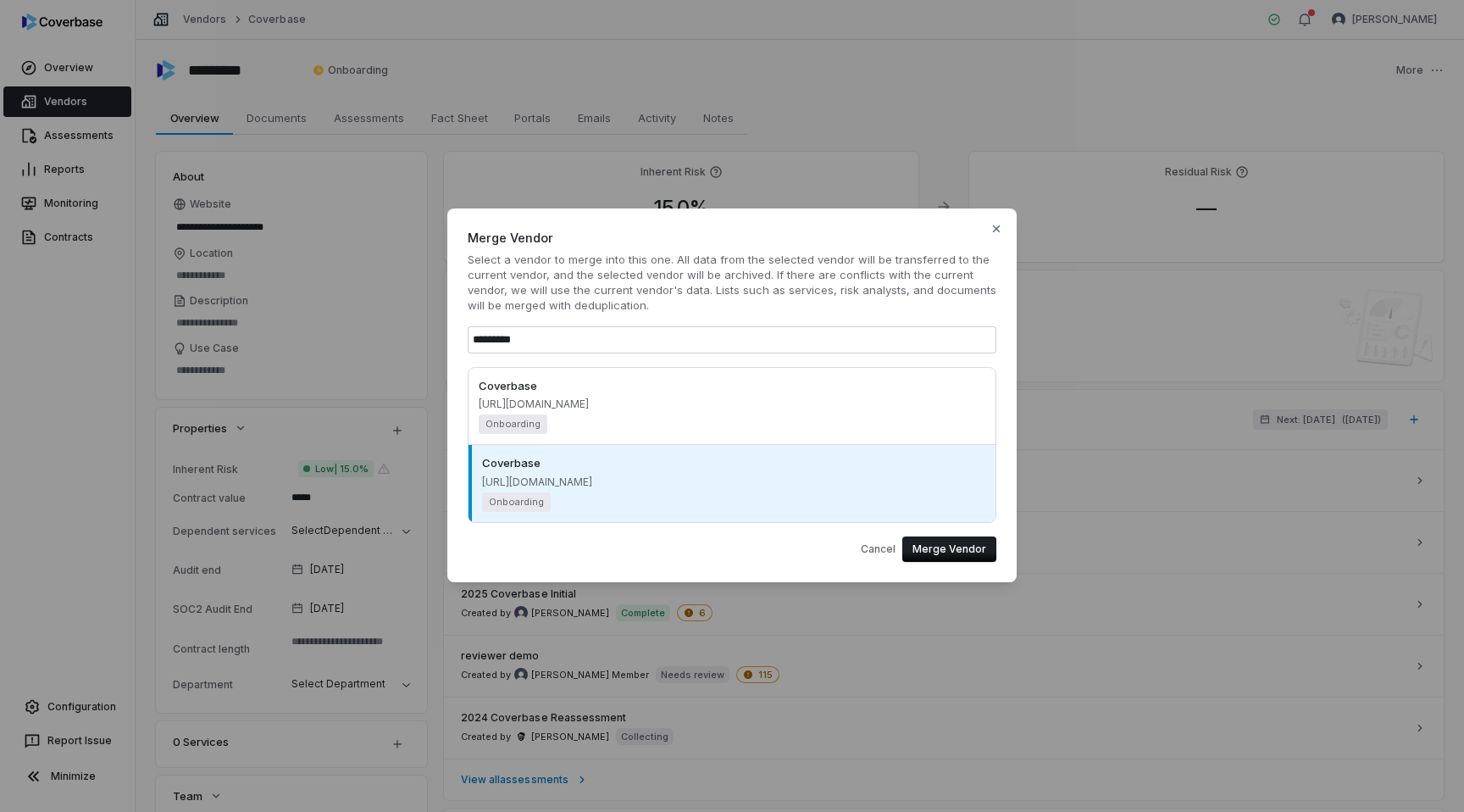
click at [638, 402] on div "Coverbase https://coverbase.com/ Onboarding" at bounding box center [732, 406] width 507 height 57
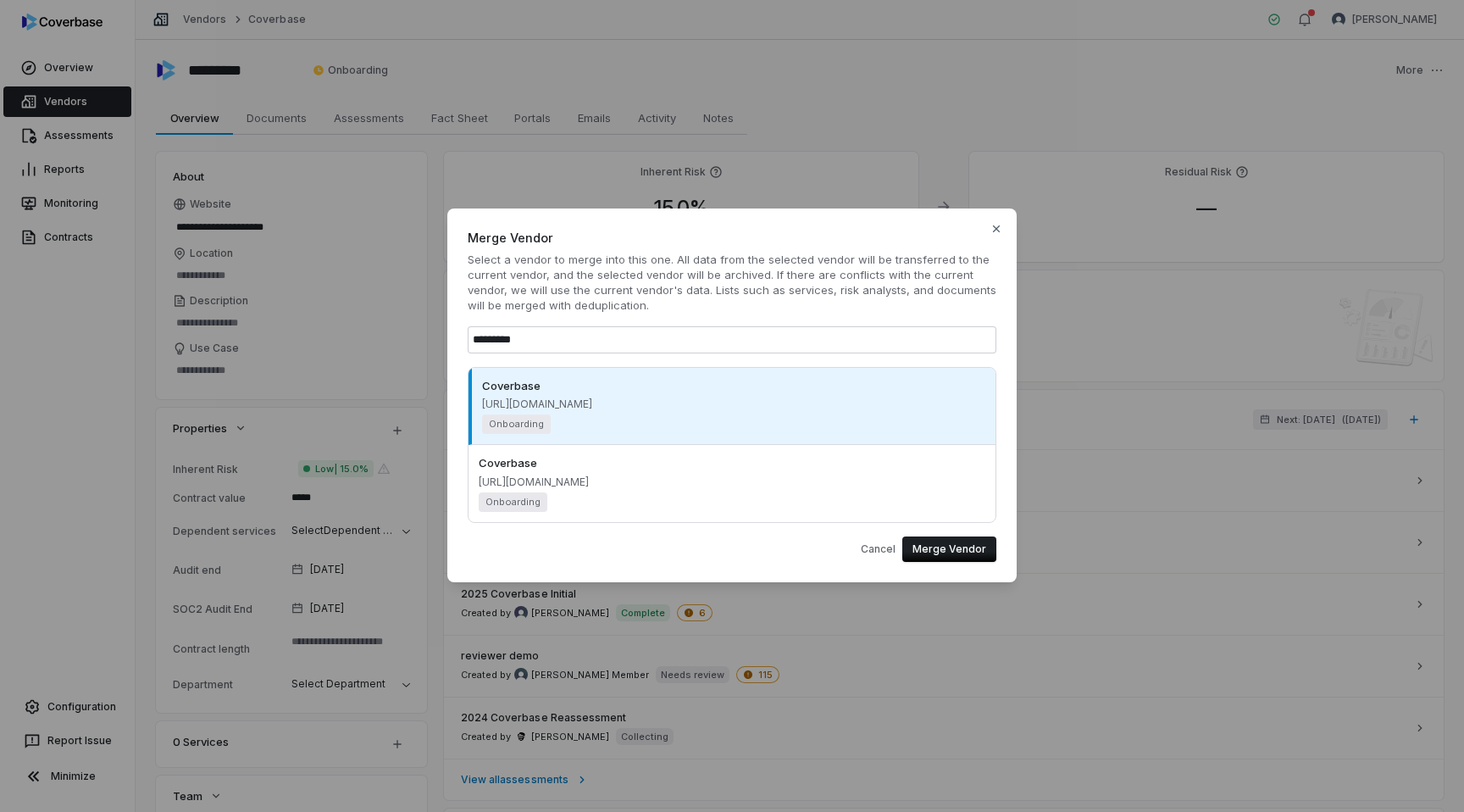
type textarea "*"
click at [930, 545] on button "Merge Vendor" at bounding box center [949, 548] width 94 height 25
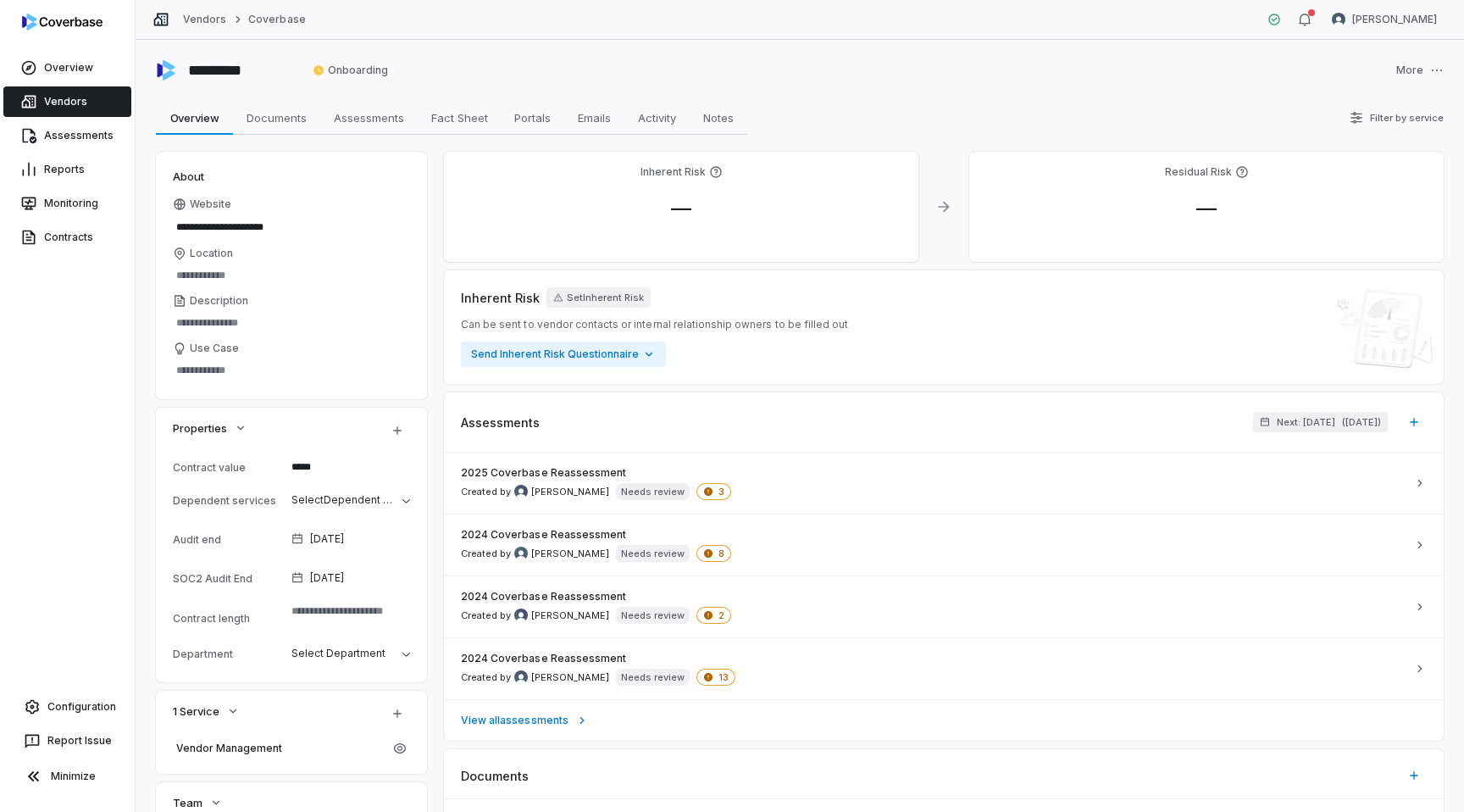
type textarea "*"
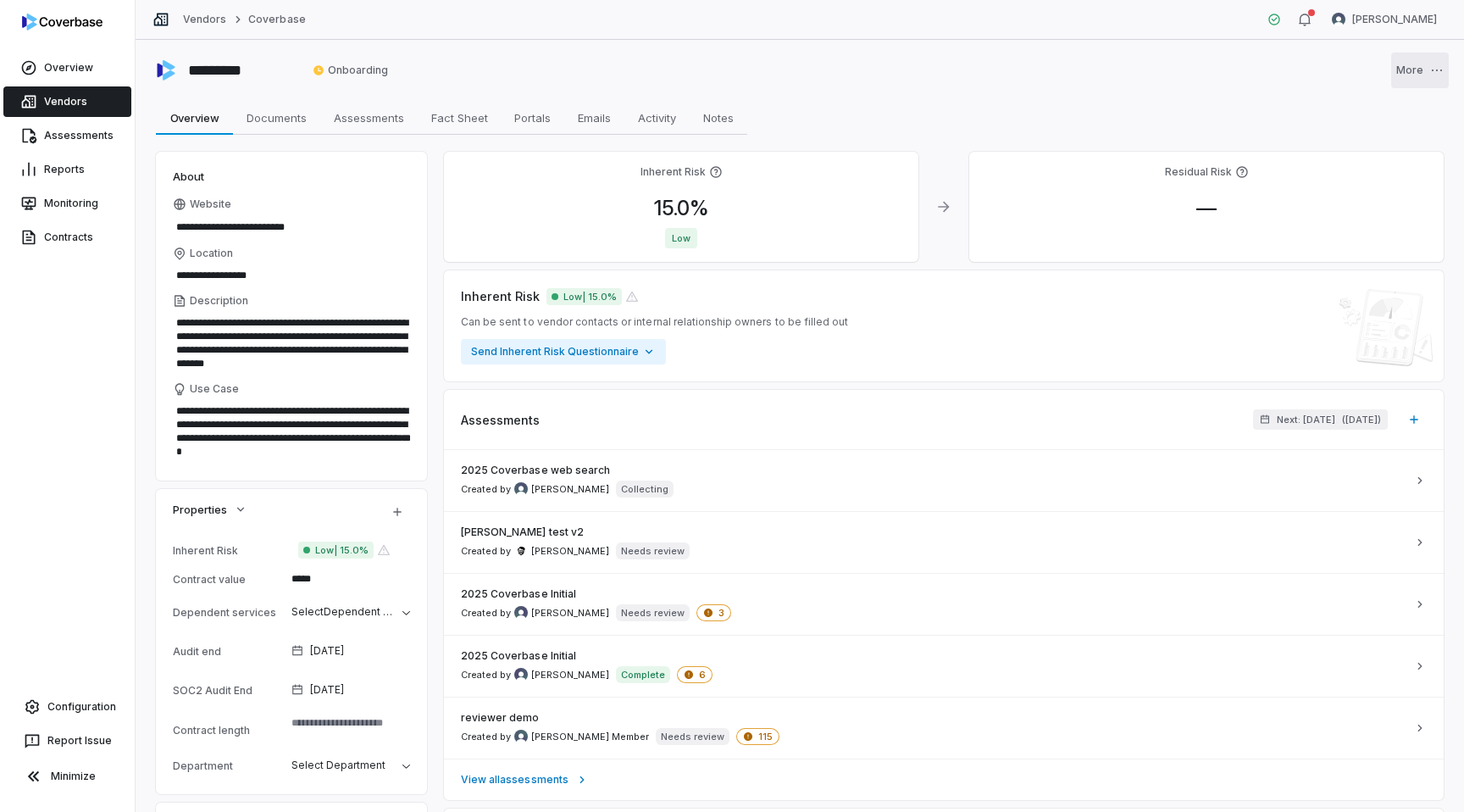
click at [1419, 64] on html "**********" at bounding box center [732, 406] width 1464 height 812
click at [1354, 123] on div "Merge Vendor" at bounding box center [1387, 111] width 108 height 27
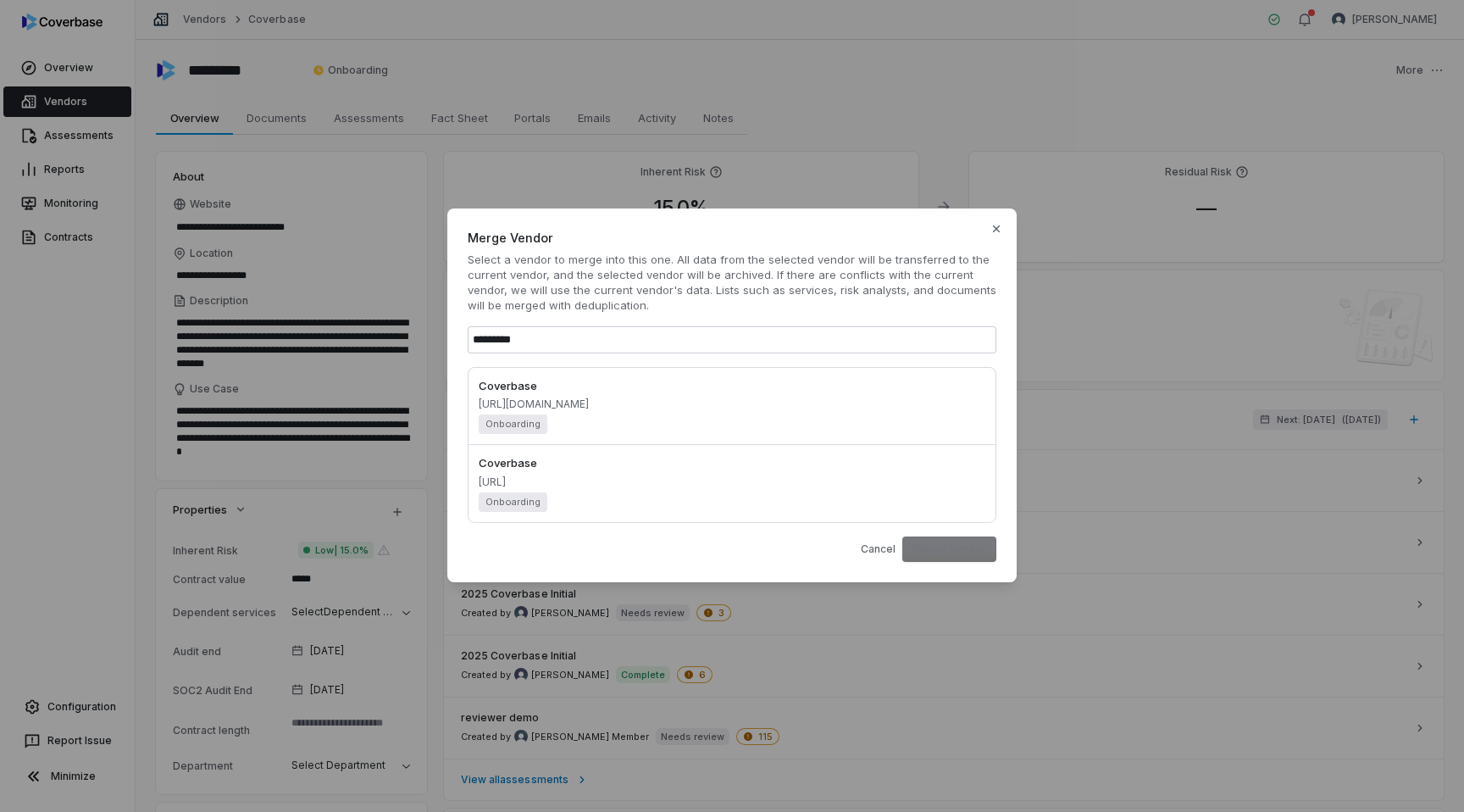
click at [575, 412] on div "Coverbase https://coverbase.com/ Onboarding" at bounding box center [534, 406] width 110 height 57
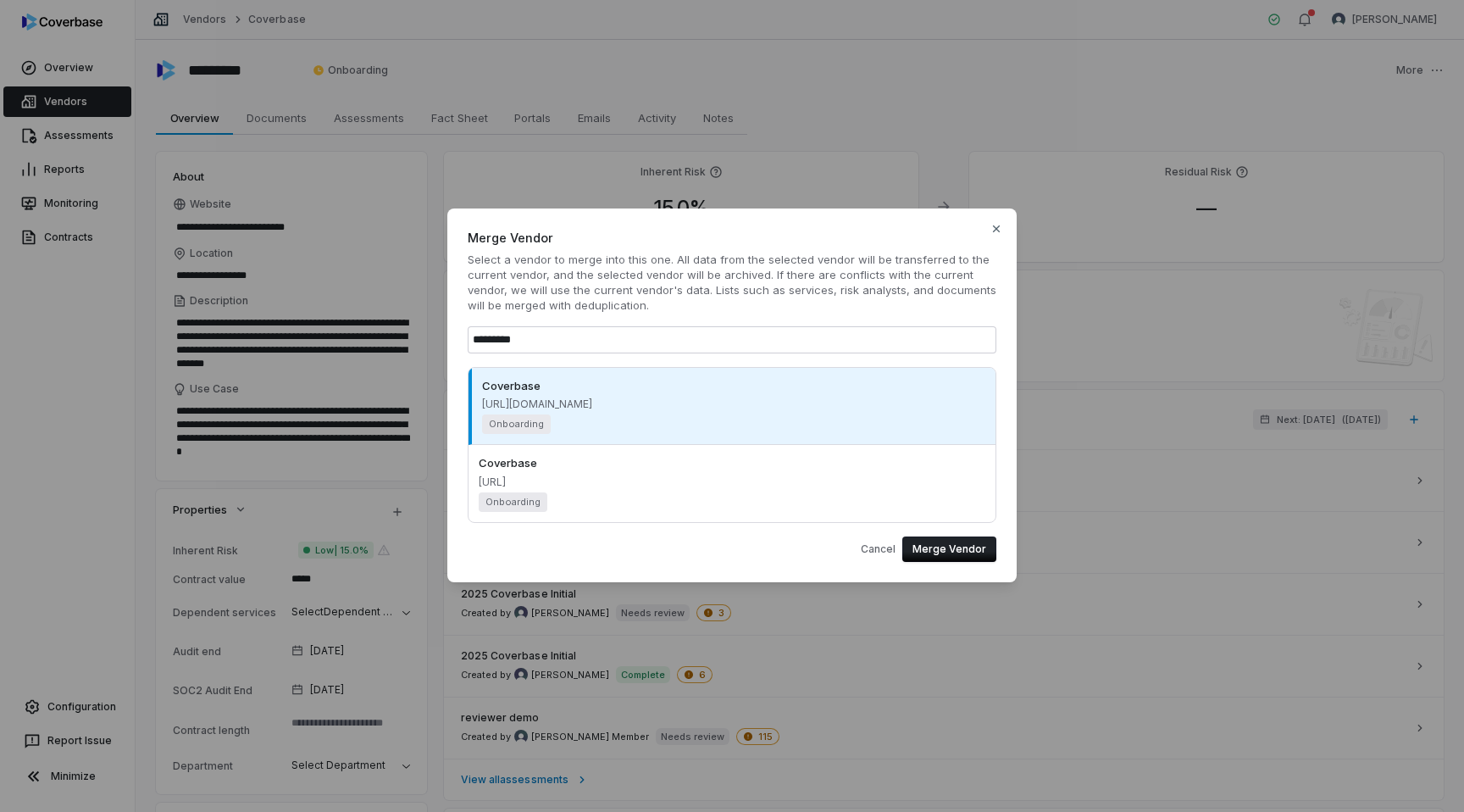
click at [973, 544] on button "Merge Vendor" at bounding box center [949, 548] width 94 height 25
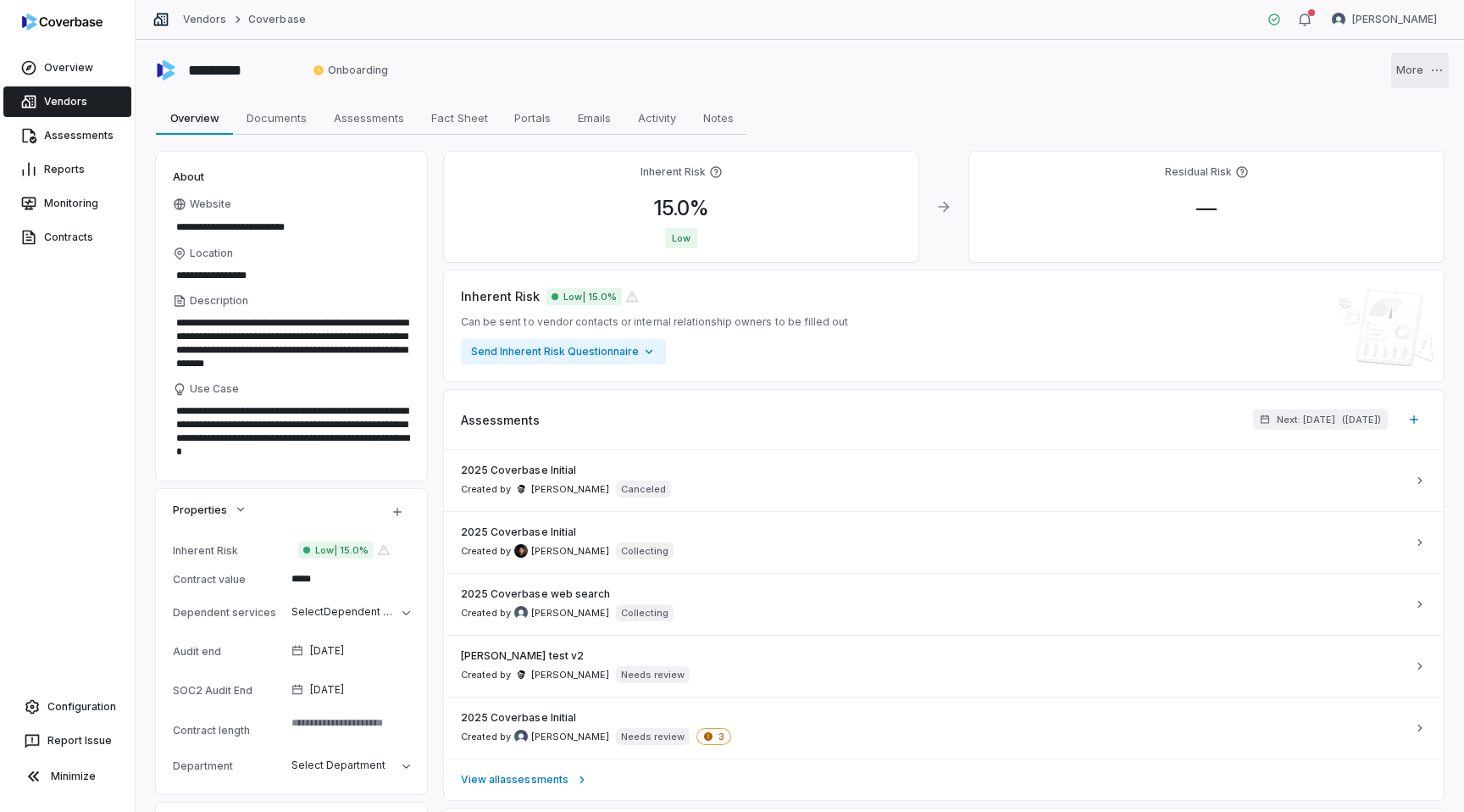
click at [1401, 72] on html "**********" at bounding box center [732, 406] width 1464 height 812
click at [1357, 108] on div "Merge Vendor" at bounding box center [1387, 111] width 108 height 27
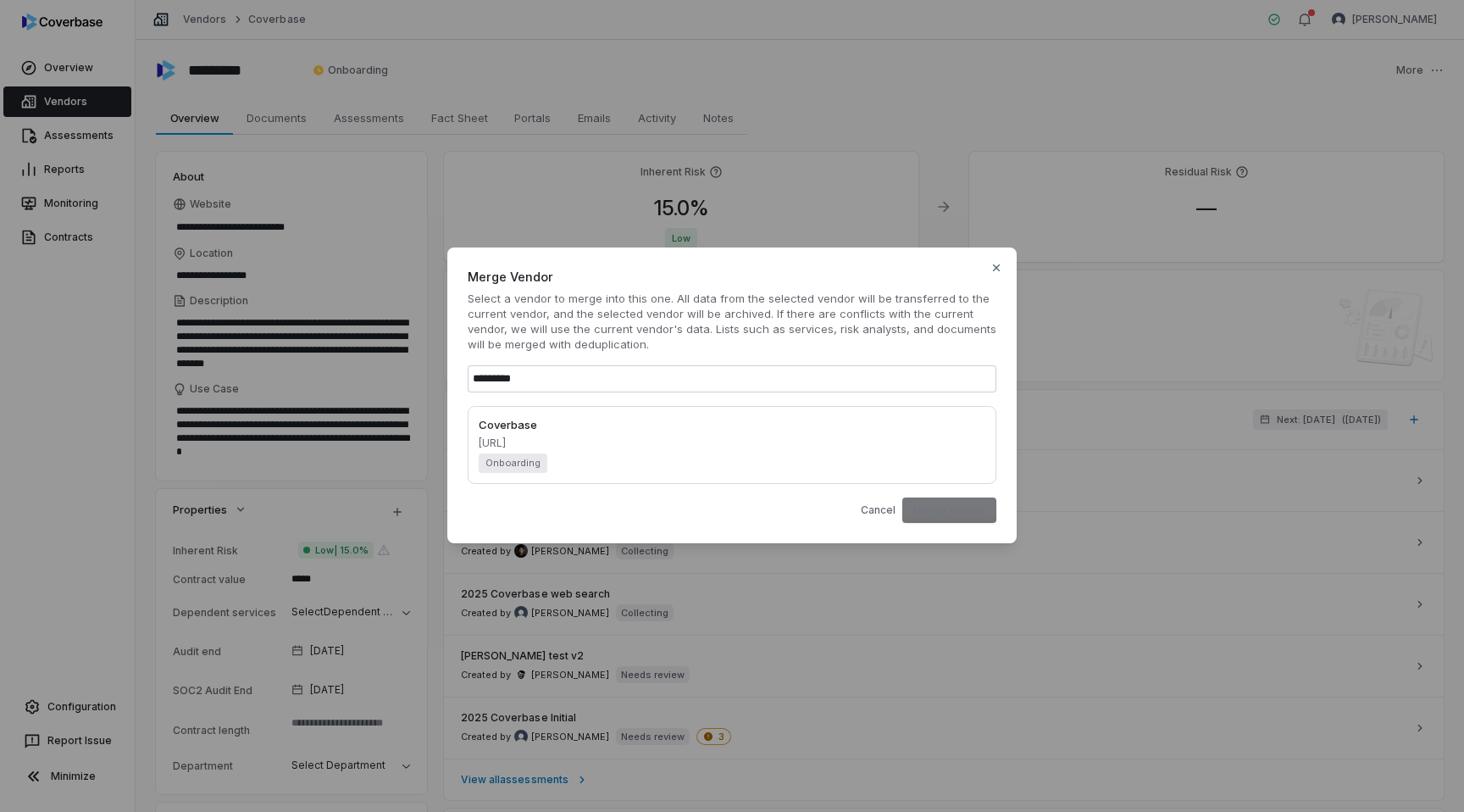
click at [682, 468] on div "Coverbase [URL] Onboarding" at bounding box center [732, 445] width 507 height 57
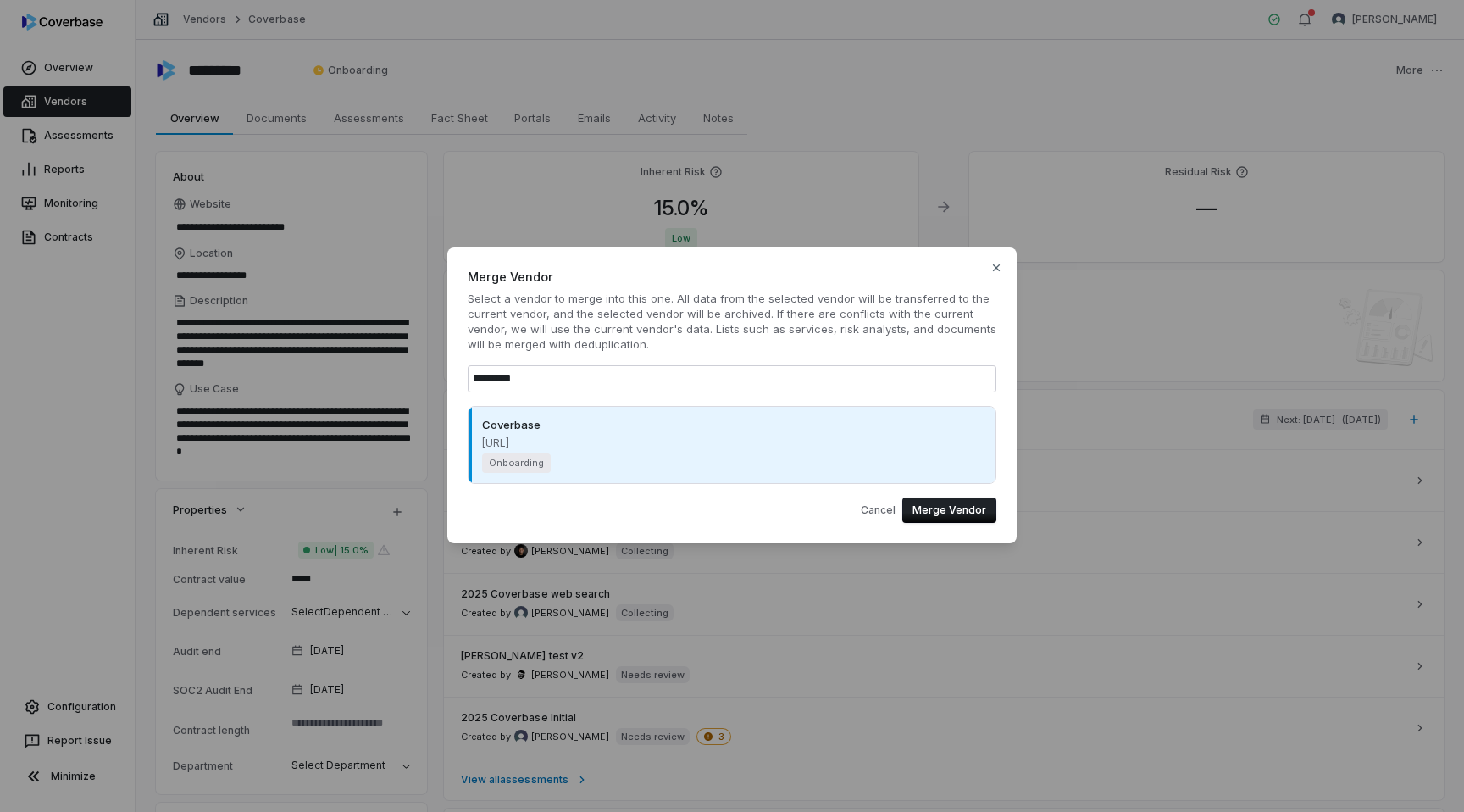
click at [961, 514] on button "Merge Vendor" at bounding box center [949, 509] width 94 height 25
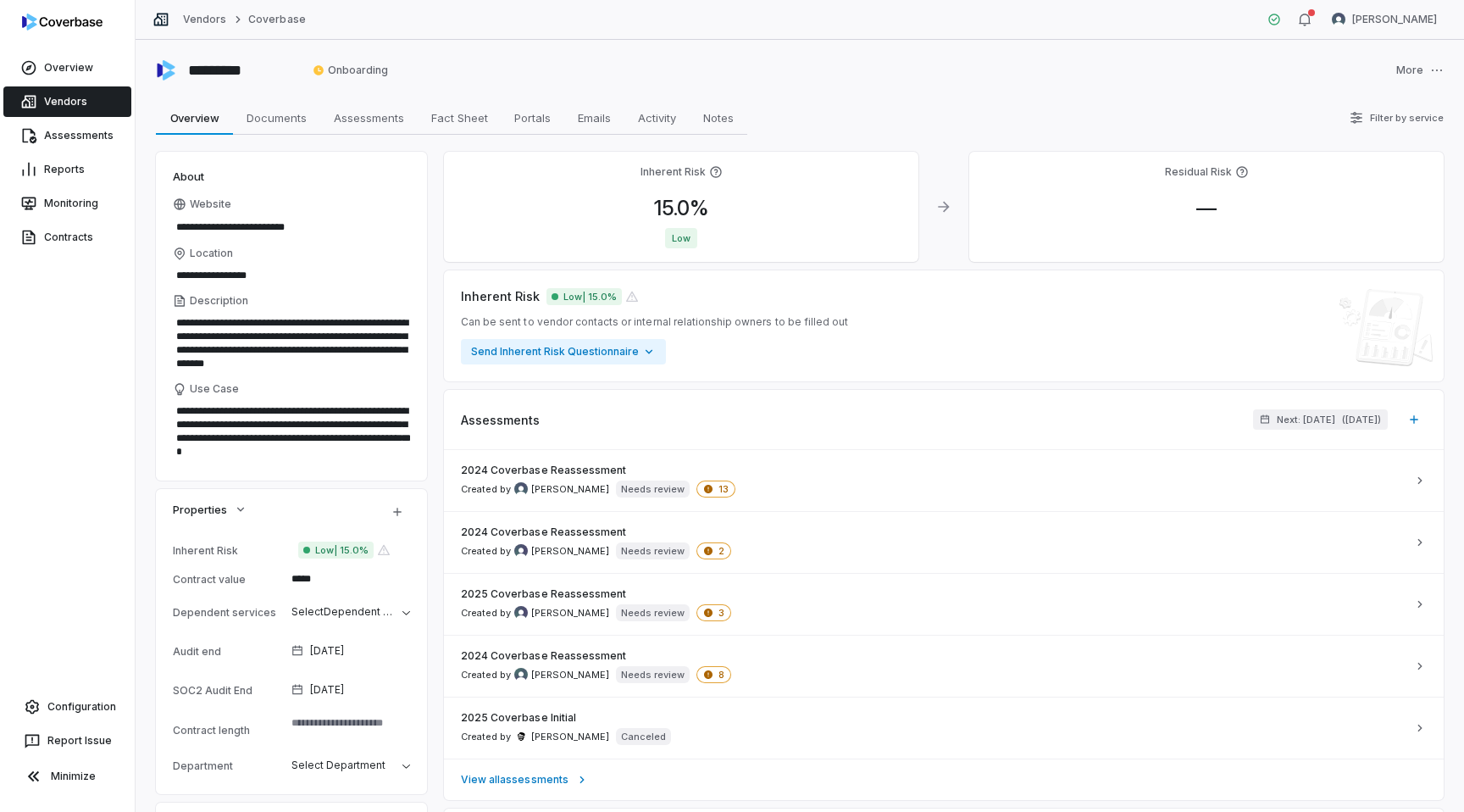
type textarea "*"
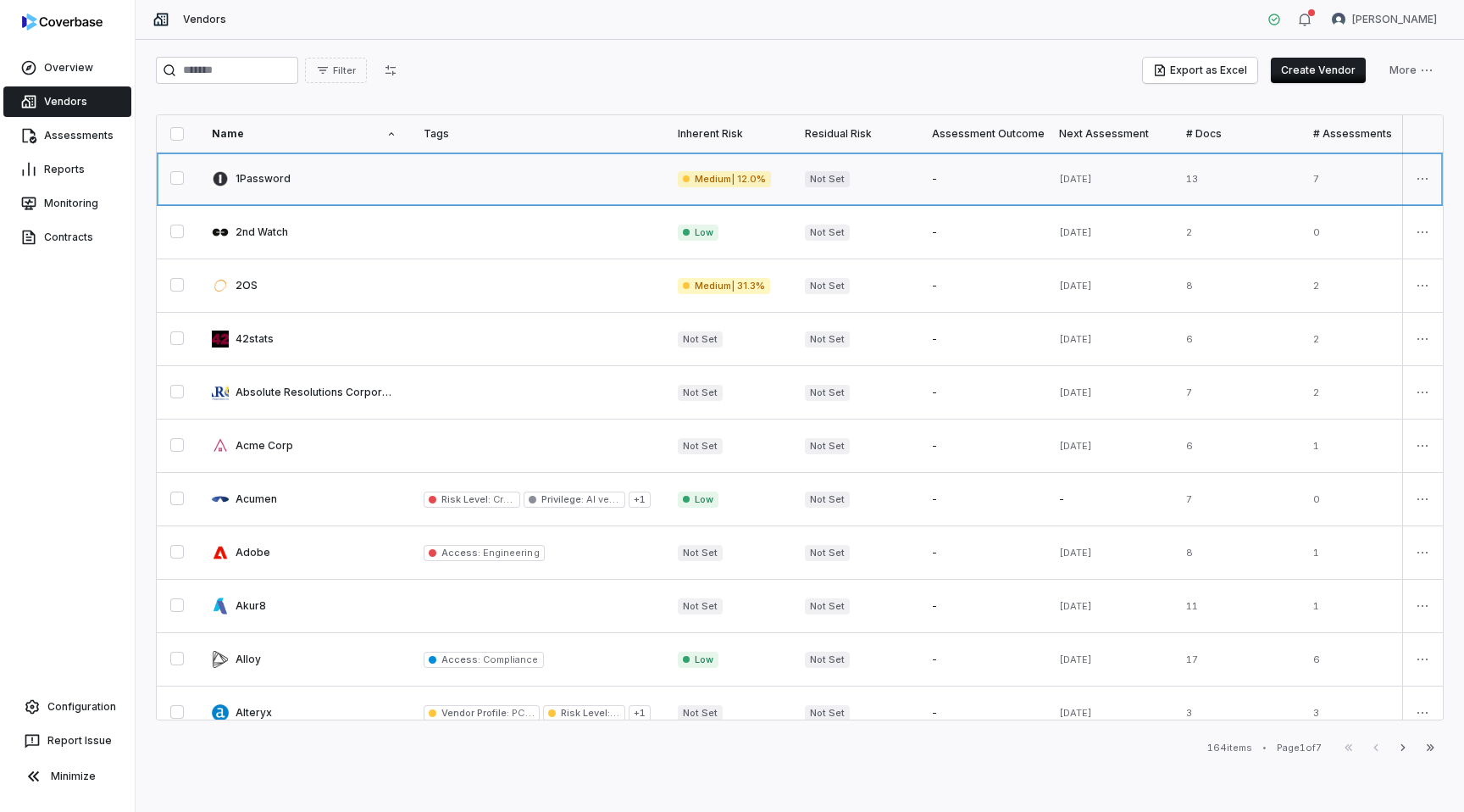
click at [439, 180] on link at bounding box center [537, 178] width 254 height 53
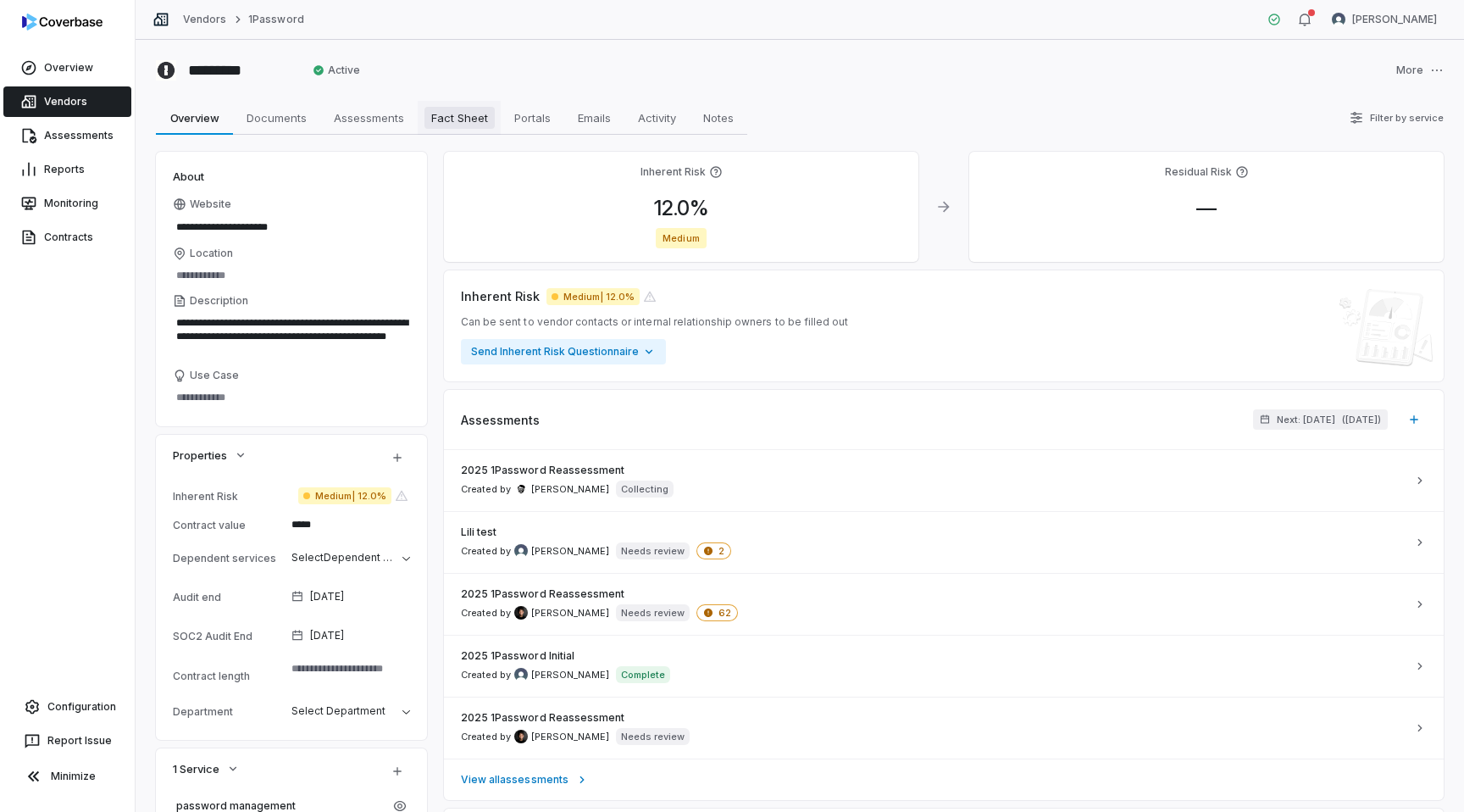
click at [463, 122] on span "Fact Sheet" at bounding box center [459, 118] width 70 height 22
type textarea "*"
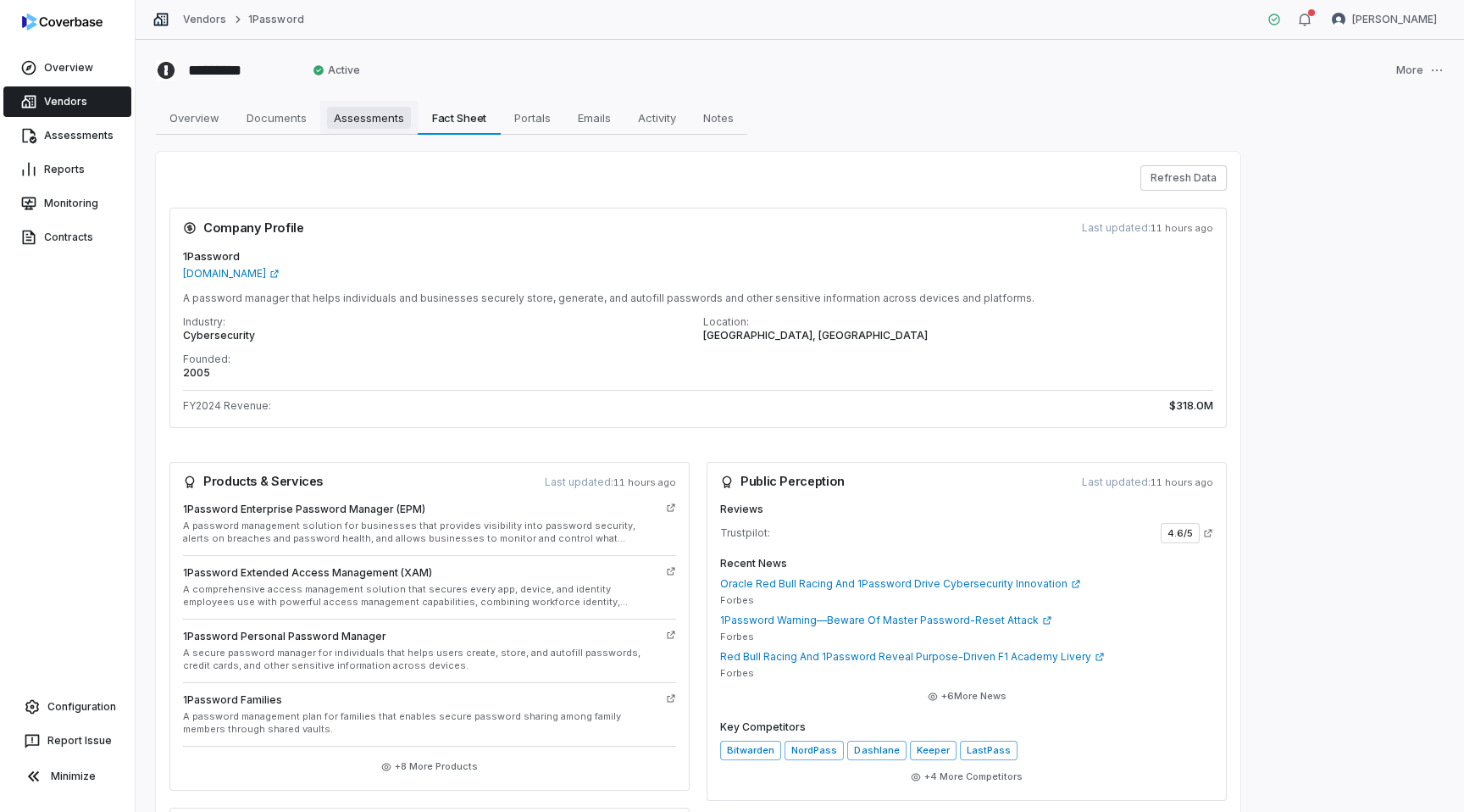
click at [367, 110] on span "Assessments" at bounding box center [369, 118] width 84 height 22
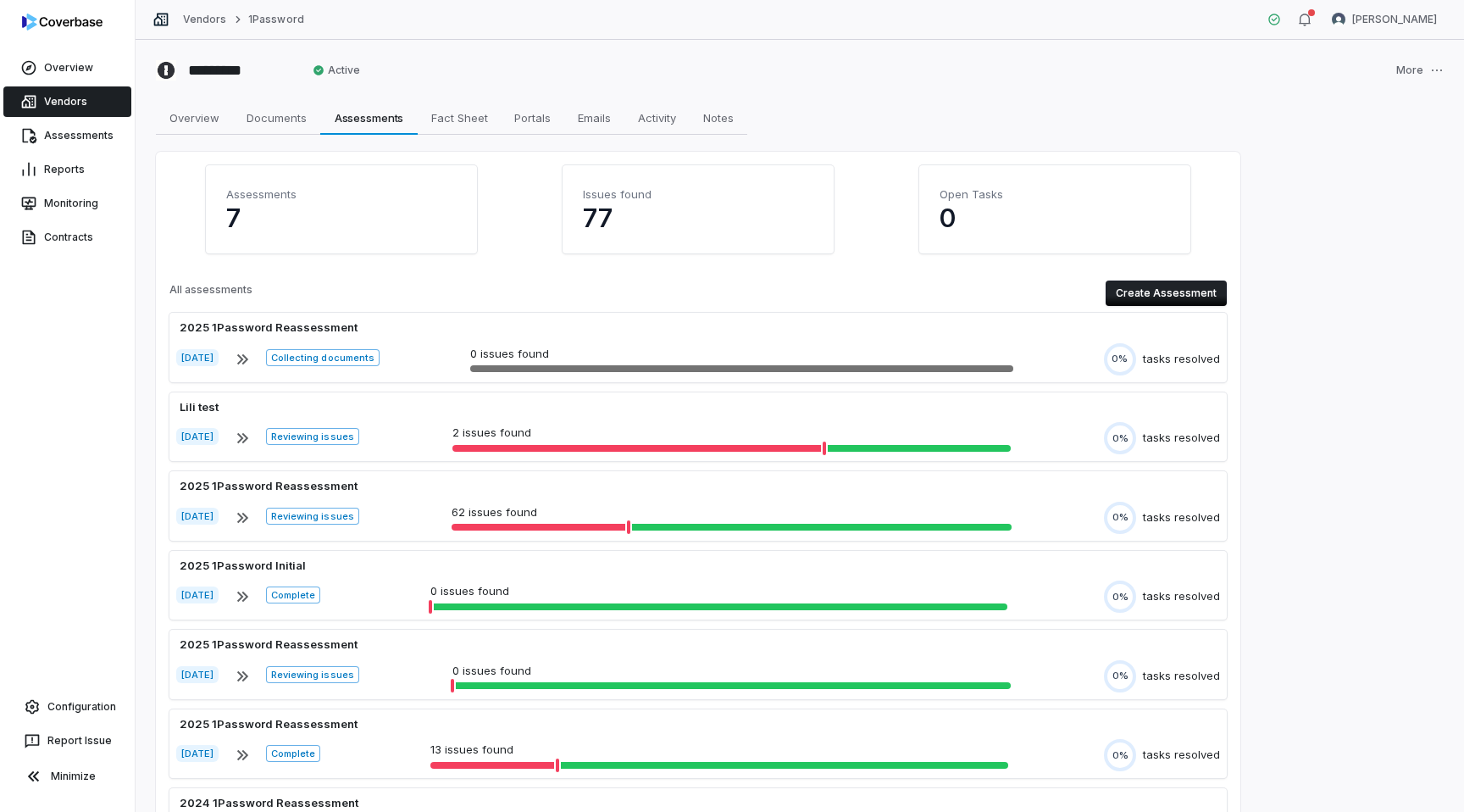
click at [1153, 291] on button "Create Assessment" at bounding box center [1166, 292] width 121 height 25
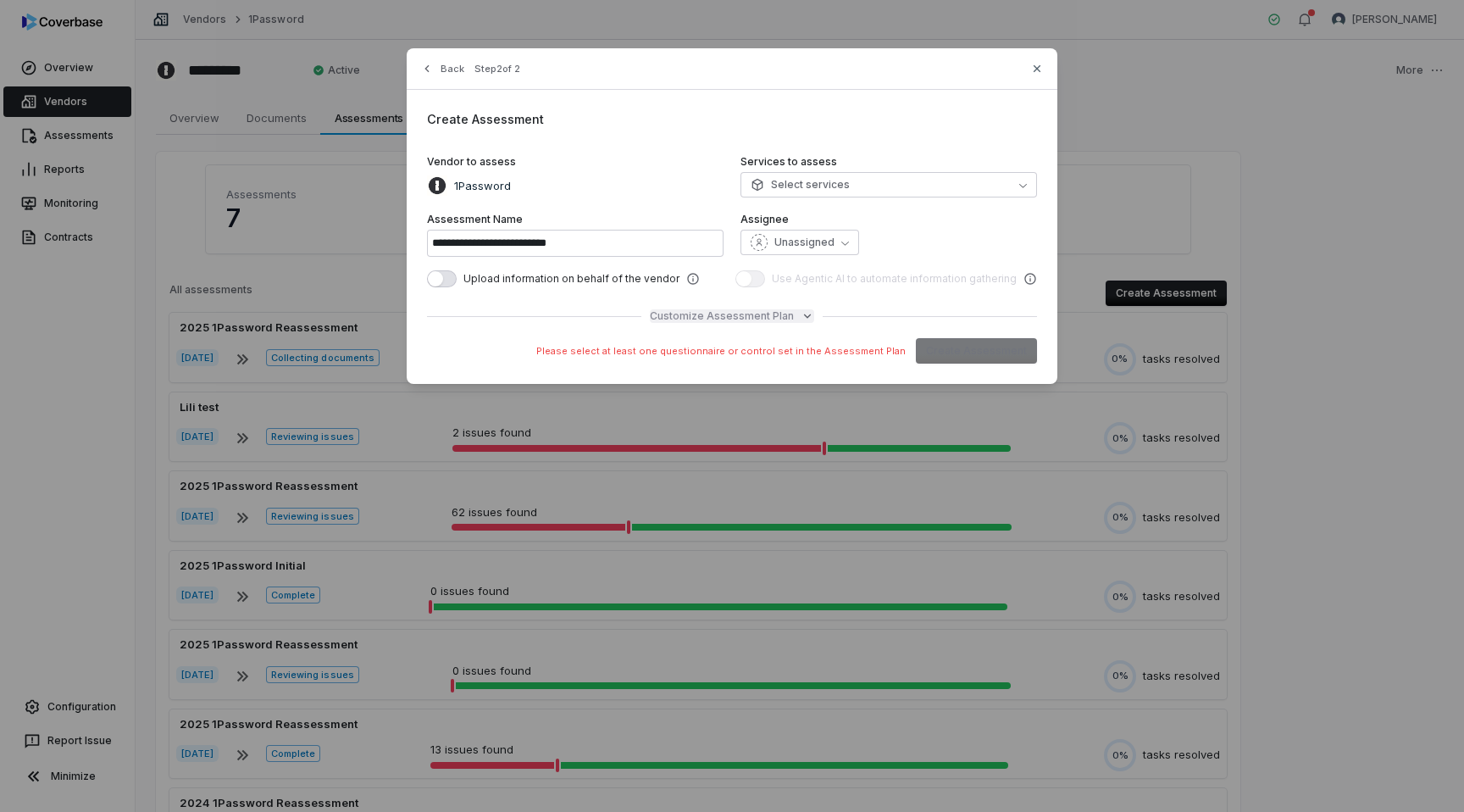
click at [718, 314] on span "Customize Assessment Plan" at bounding box center [722, 316] width 144 height 14
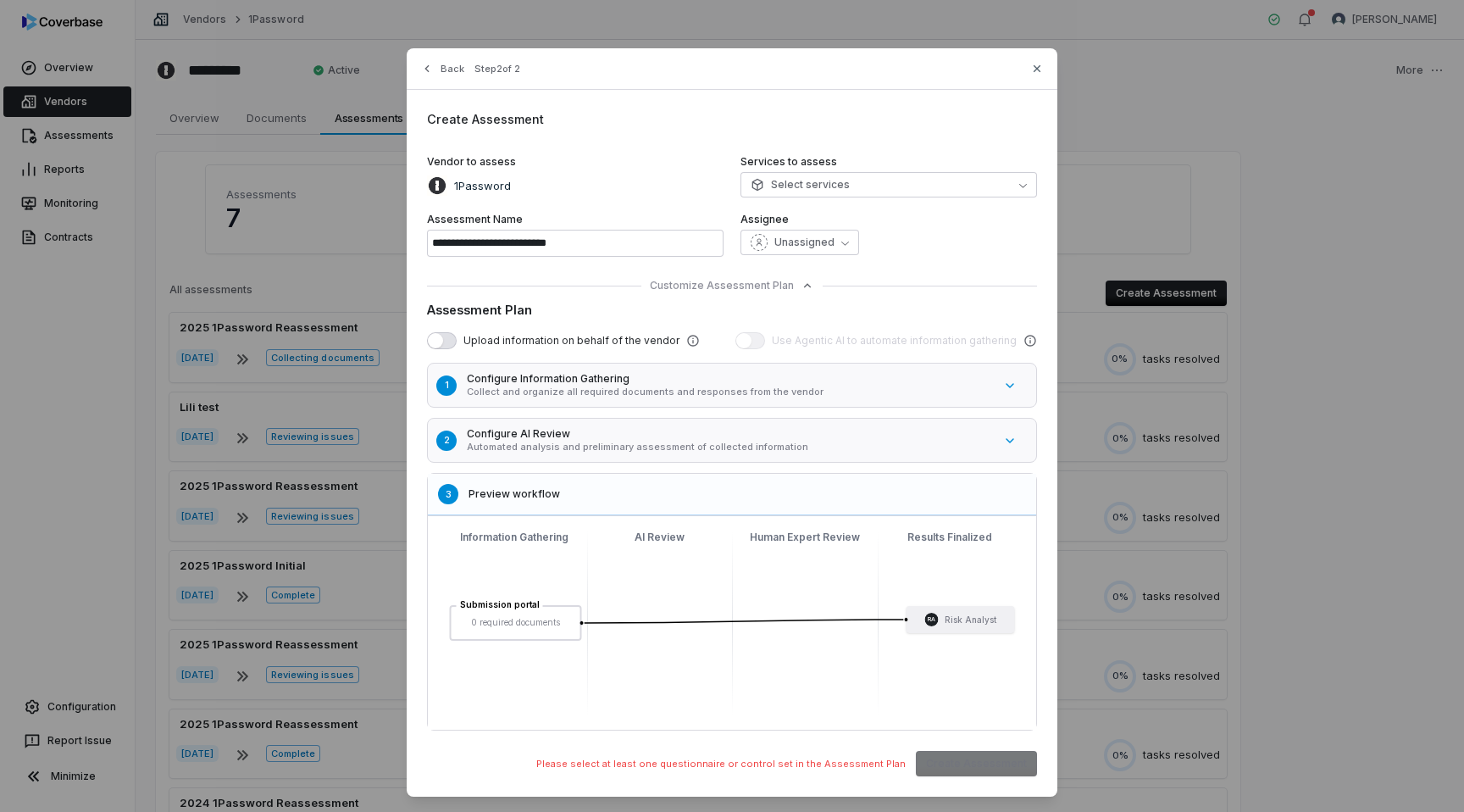
click at [575, 434] on h5 "Configure AI Review" at bounding box center [730, 434] width 526 height 14
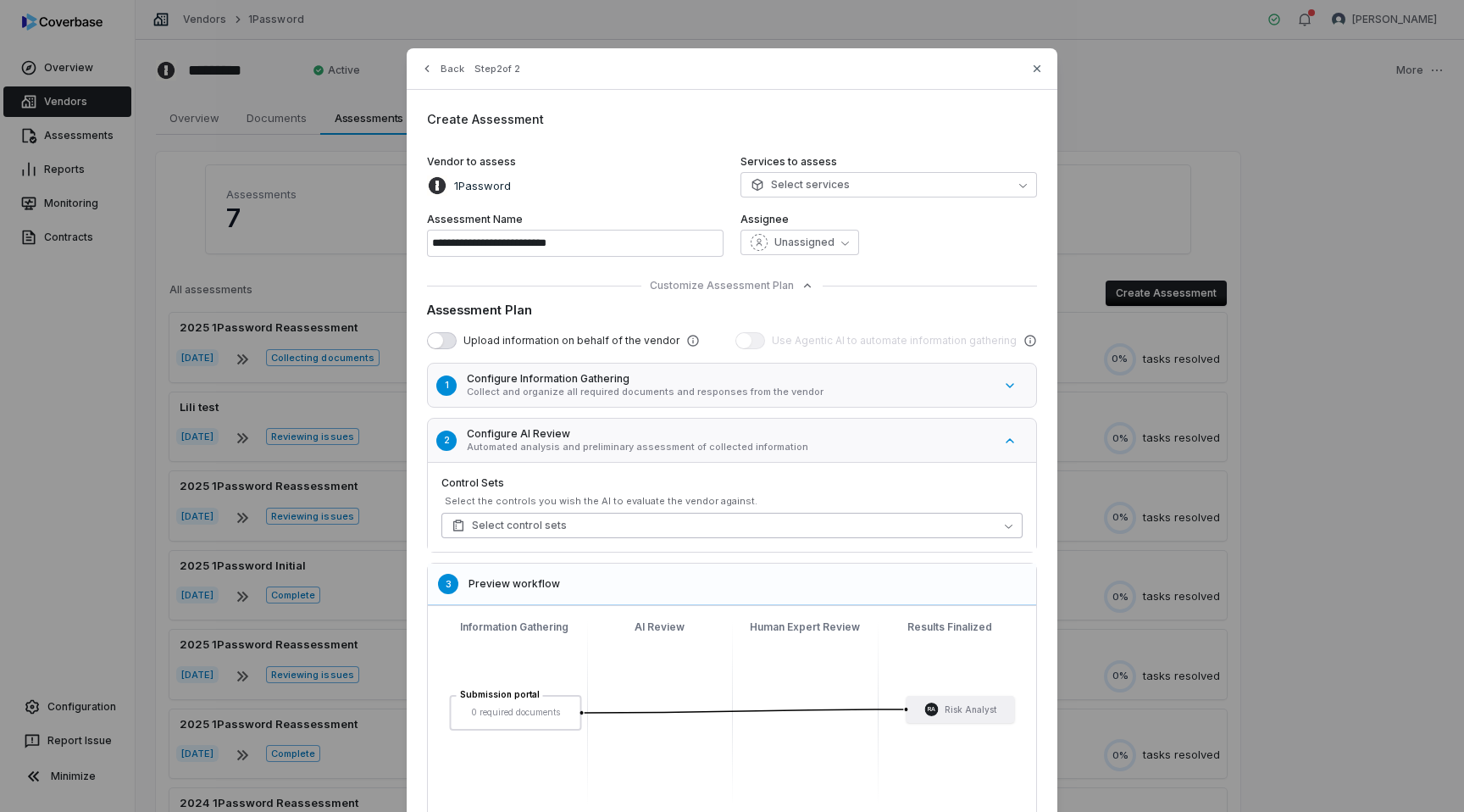
click at [550, 524] on span "Select control sets" at bounding box center [509, 525] width 115 height 14
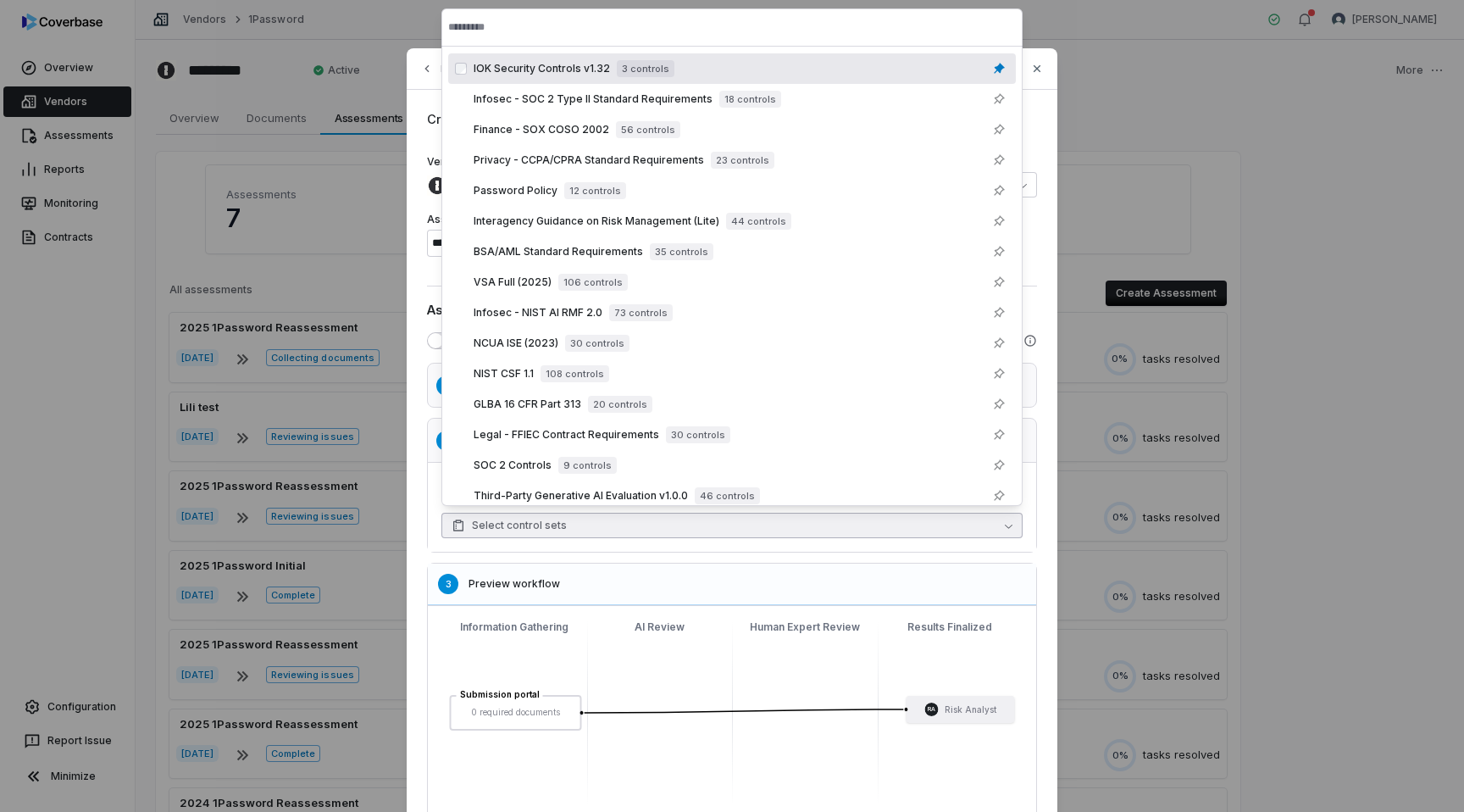
click at [522, 78] on div "IOK Security Controls v1.32 3 controls" at bounding box center [741, 68] width 535 height 20
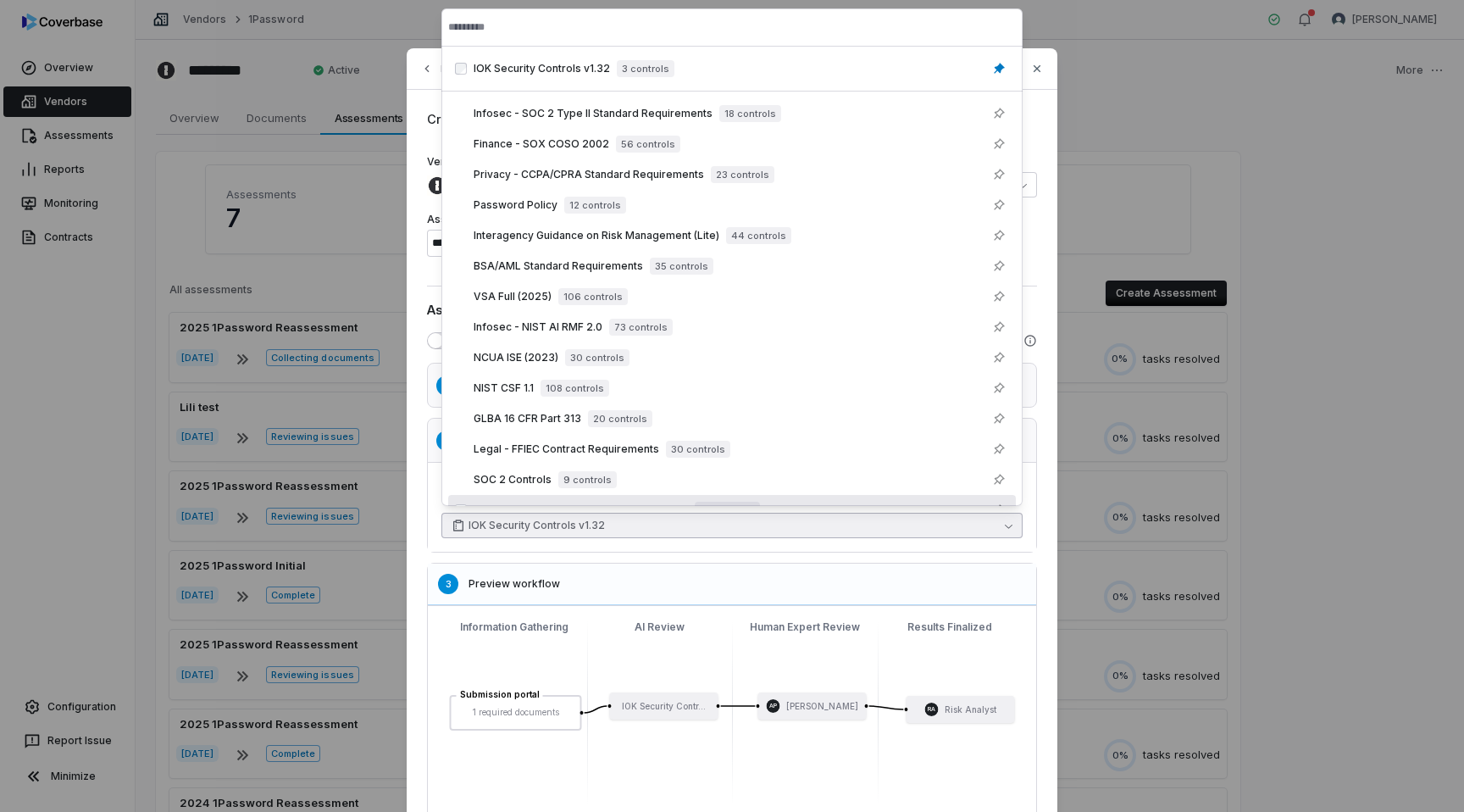
click at [494, 573] on div "3 Preview workflow" at bounding box center [732, 584] width 608 height 42
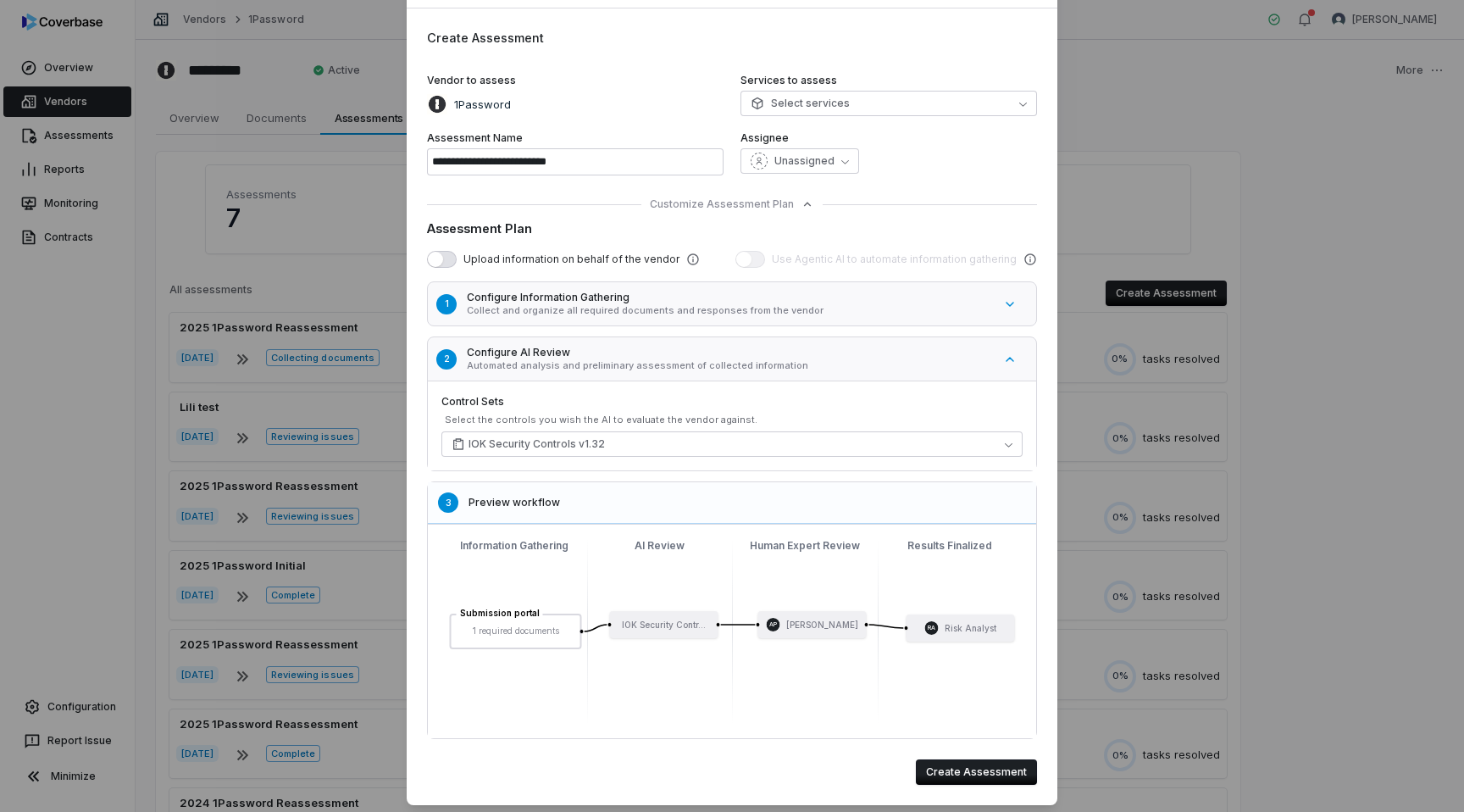
scroll to position [72, 0]
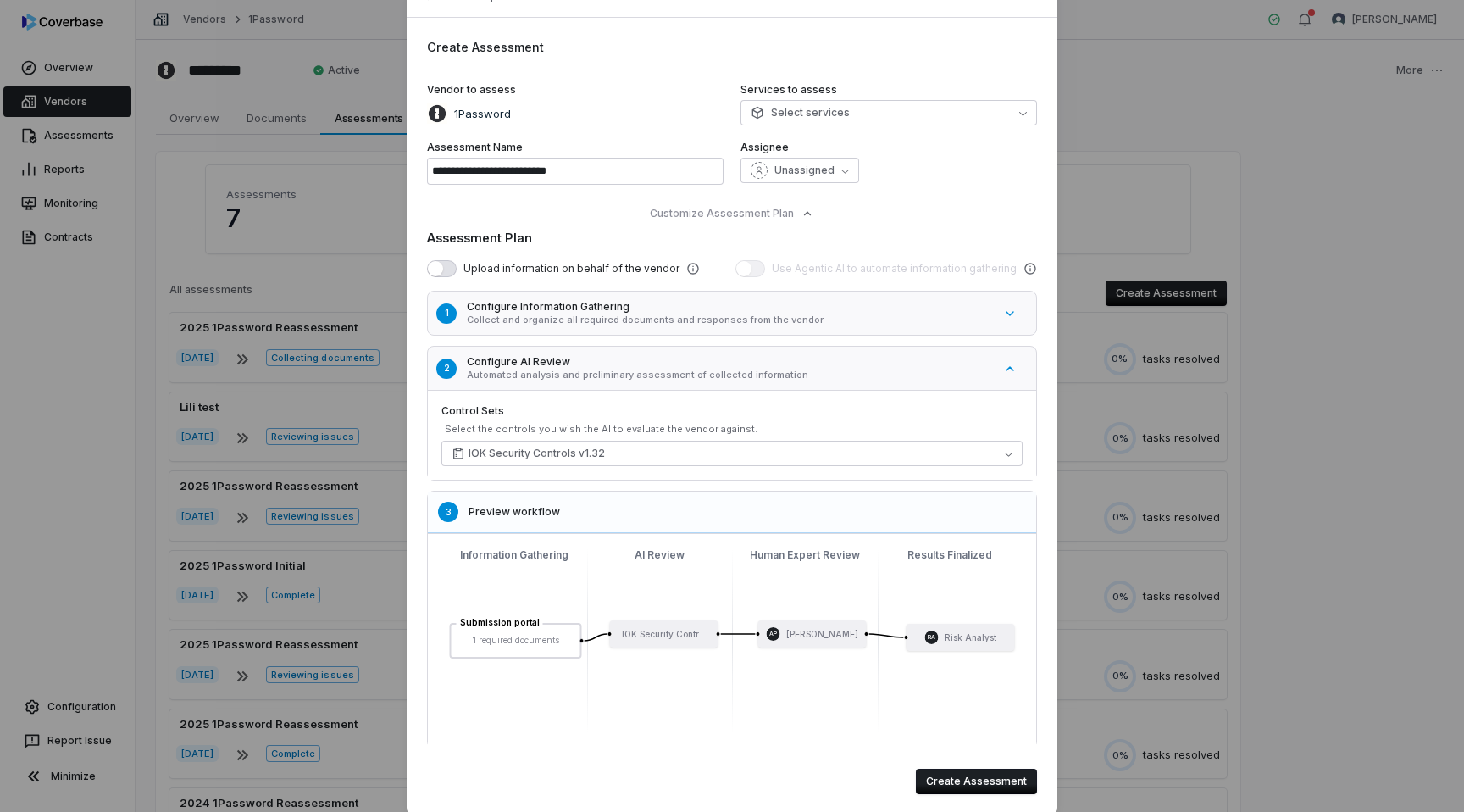
click at [630, 315] on p "Collect and organize all required documents and responses from the vendor" at bounding box center [730, 319] width 526 height 13
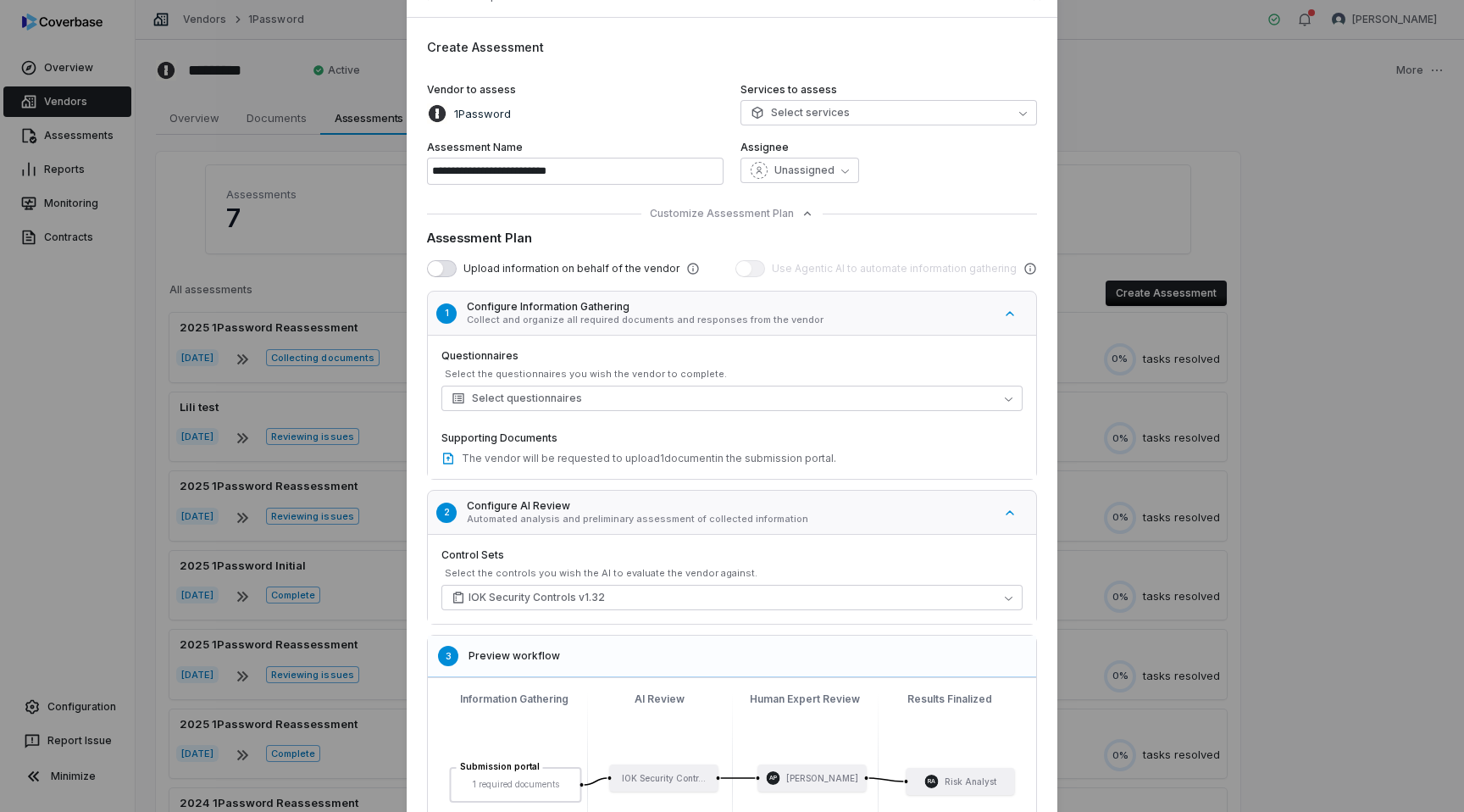
click at [635, 318] on p "Collect and organize all required documents and responses from the vendor" at bounding box center [730, 319] width 526 height 13
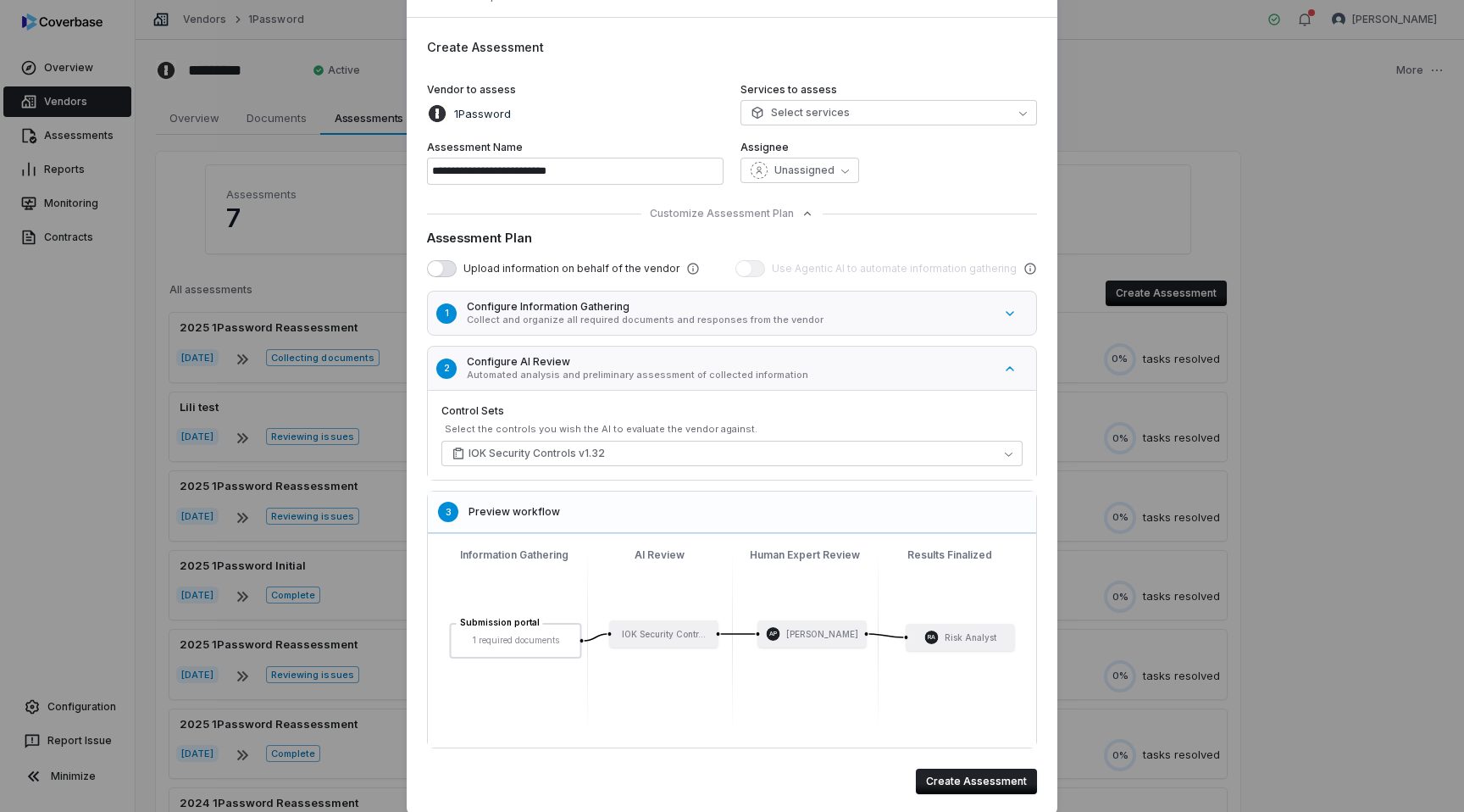
click at [970, 782] on button "Create Assessment" at bounding box center [976, 780] width 121 height 25
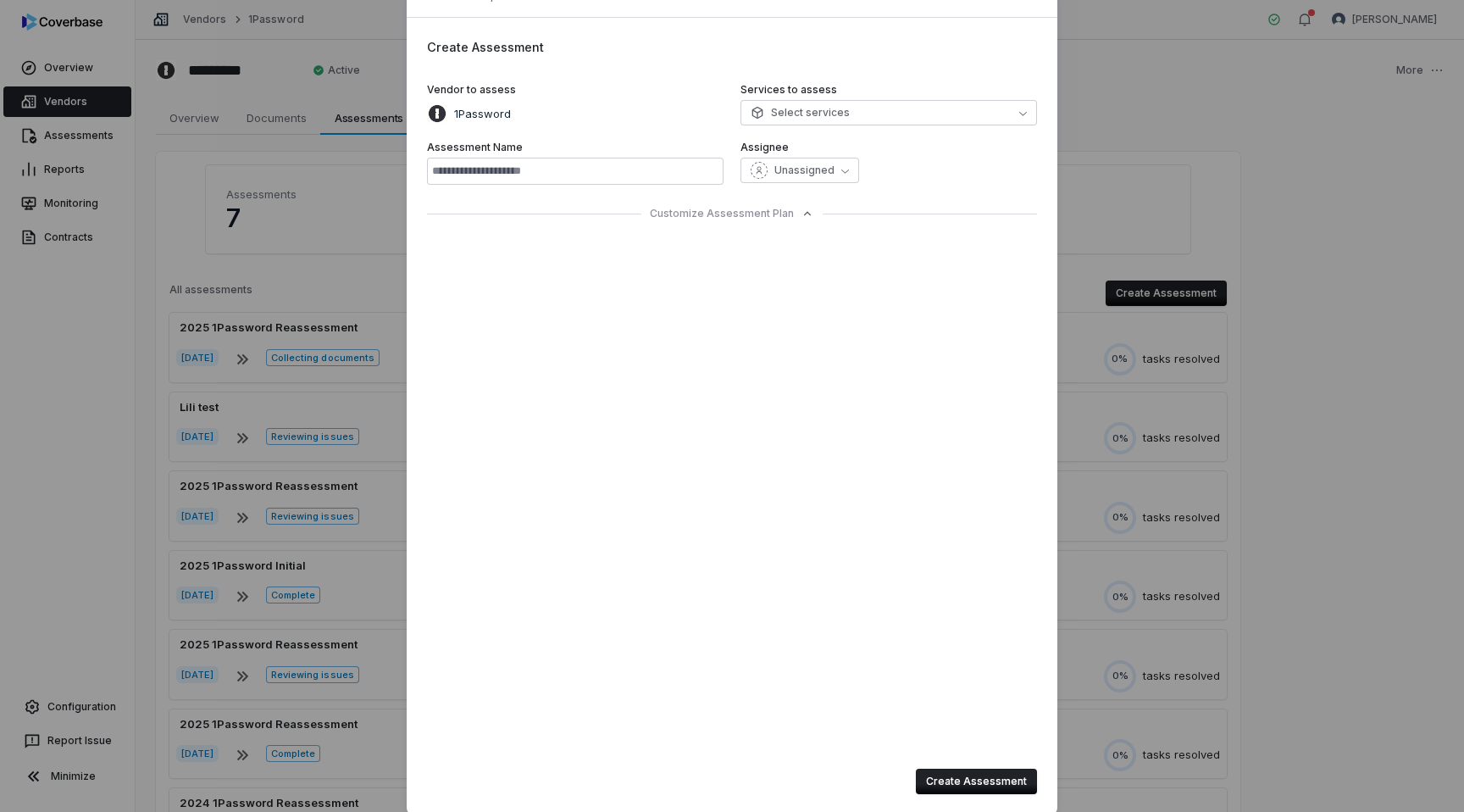
type input "**********"
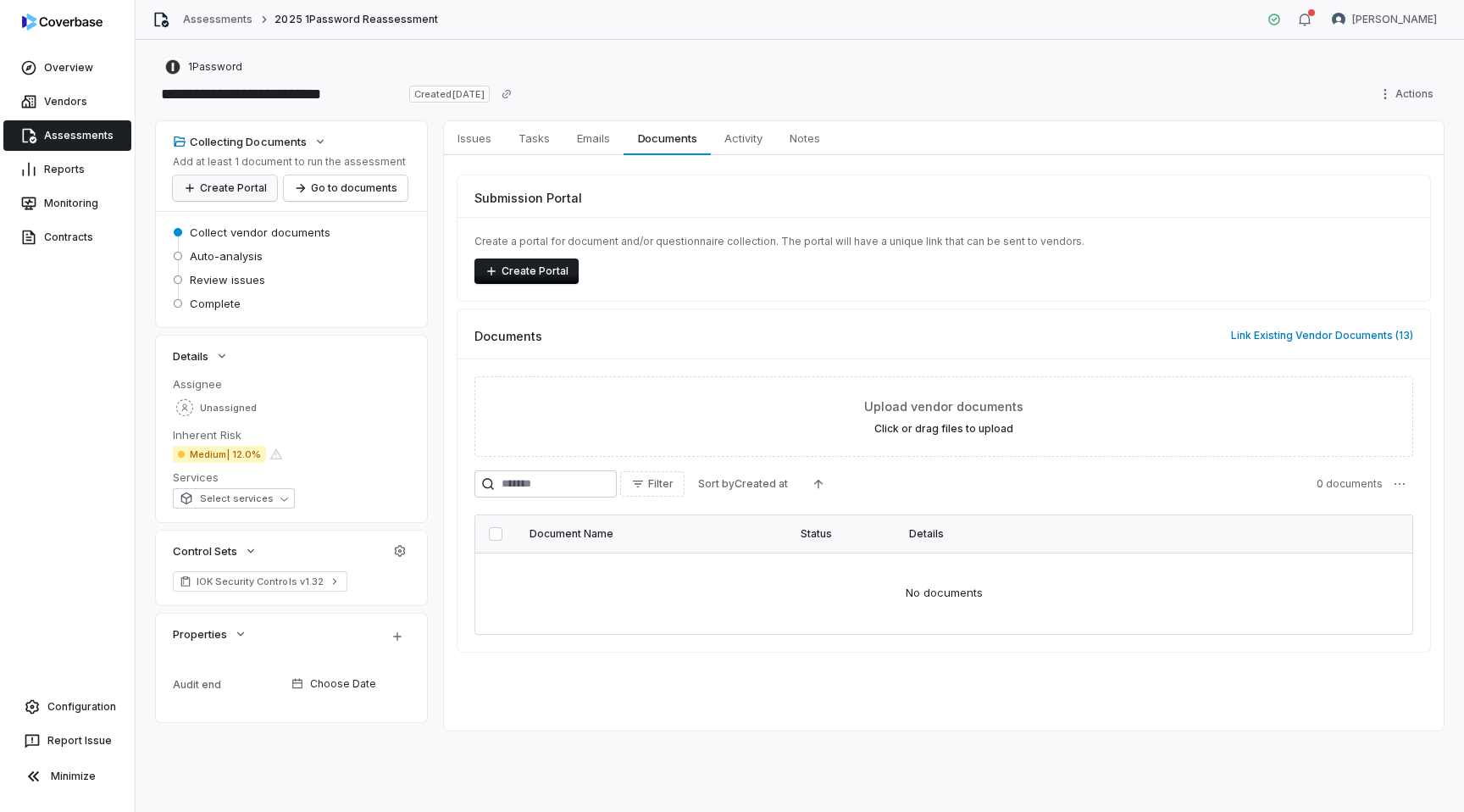
click at [259, 186] on button "Create Portal" at bounding box center [225, 187] width 104 height 25
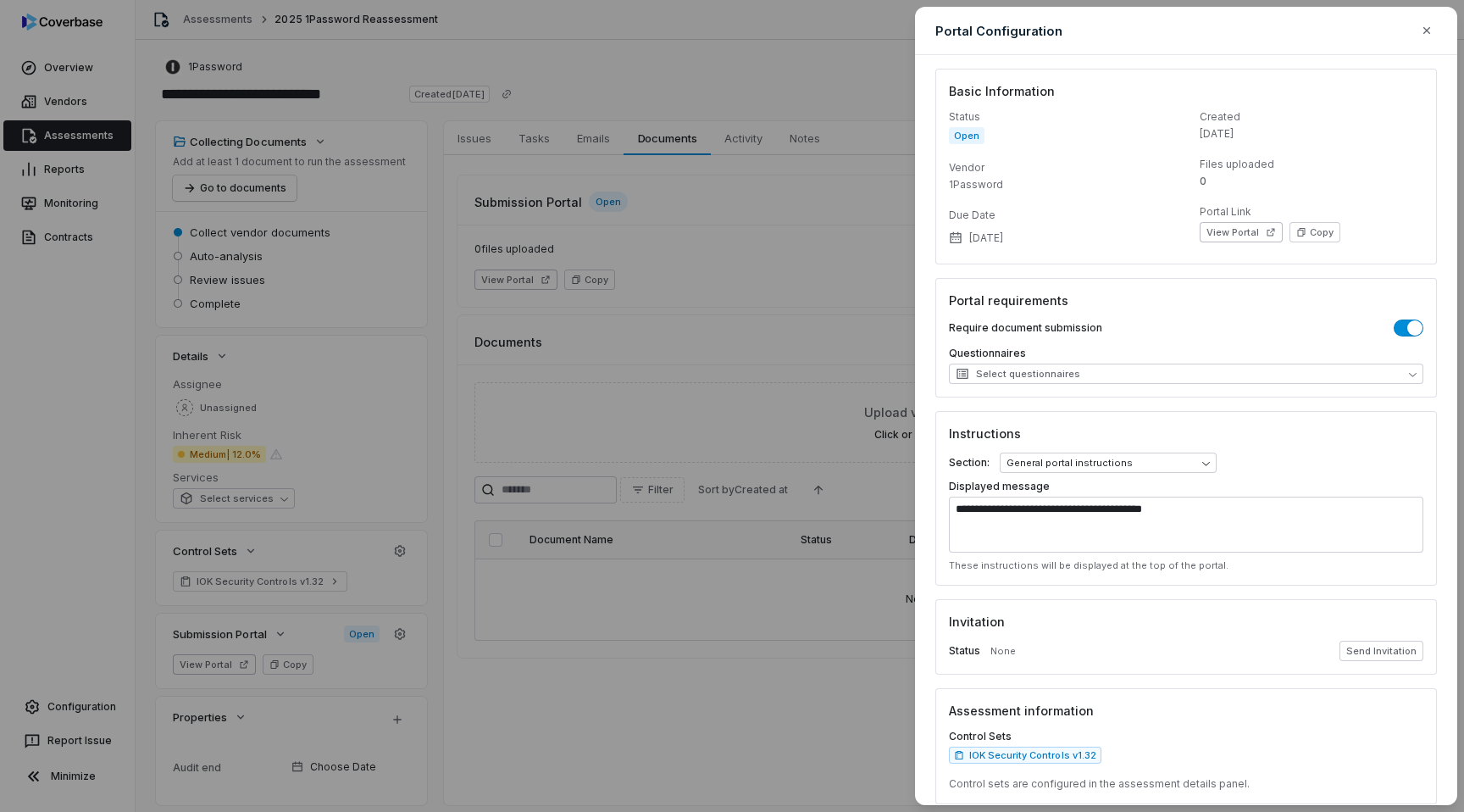
scroll to position [65, 0]
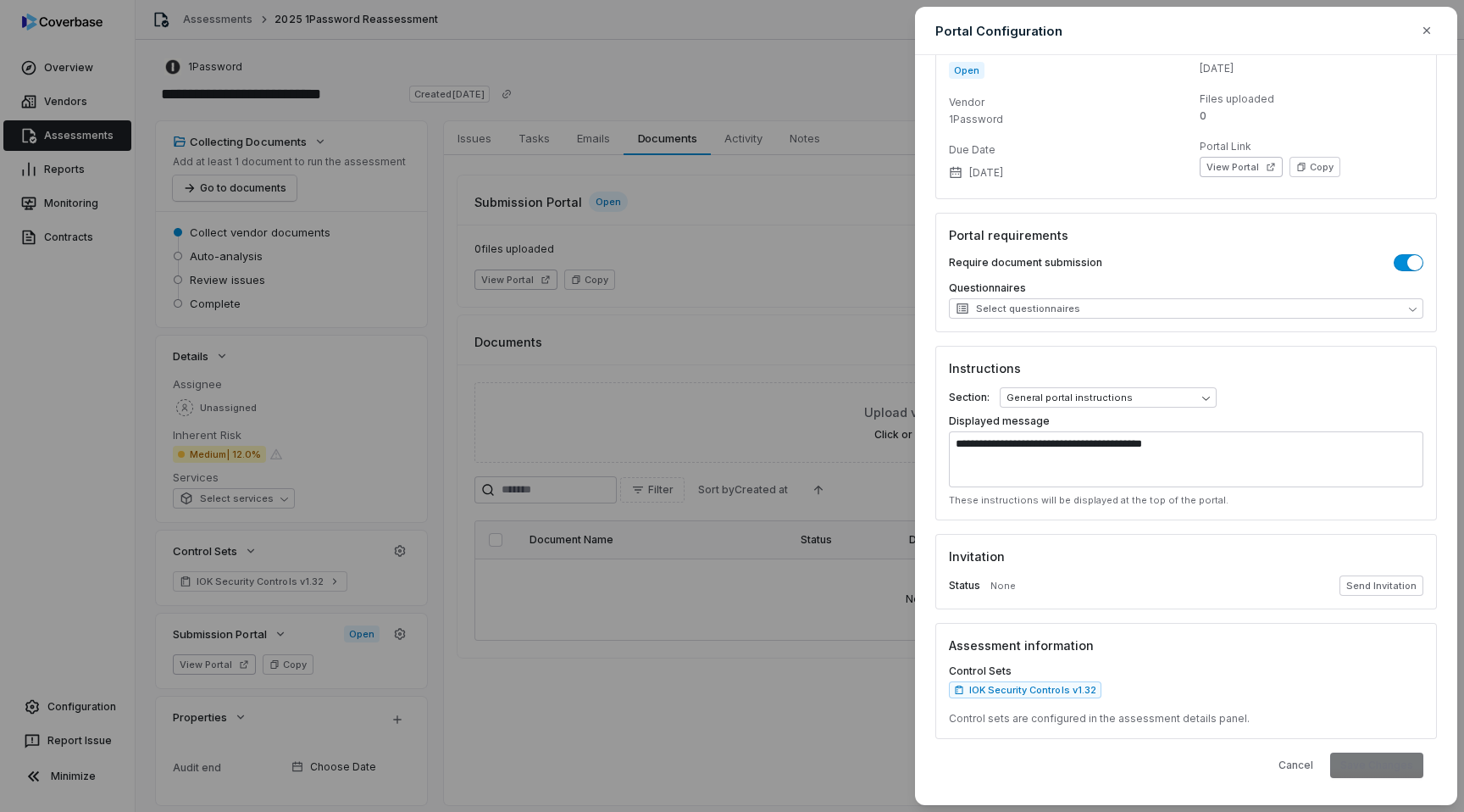
click at [1366, 761] on div "Cancel Save Changes" at bounding box center [1186, 764] width 474 height 25
click at [1383, 588] on button "Send Invitation" at bounding box center [1381, 585] width 84 height 20
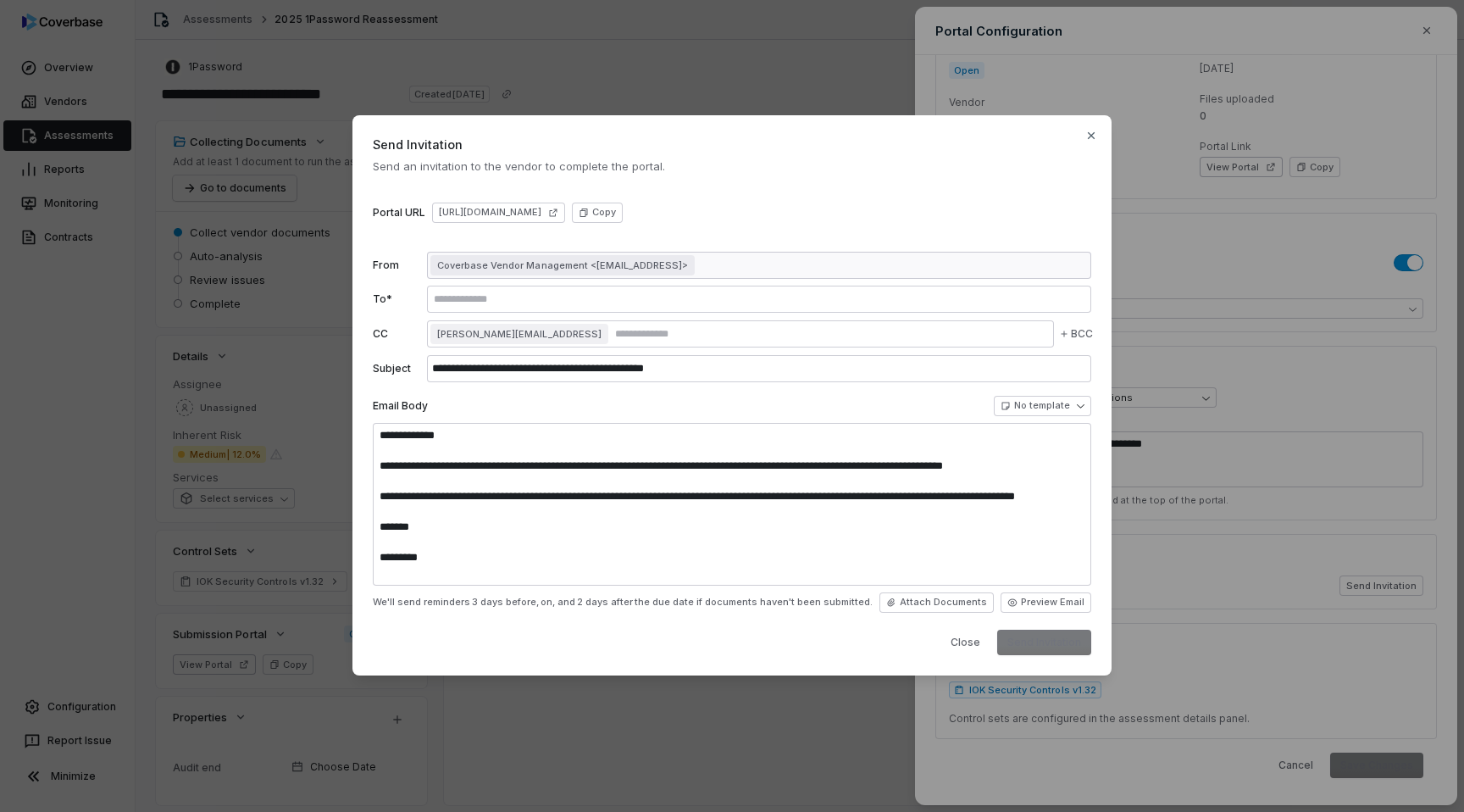
type textarea "**********"
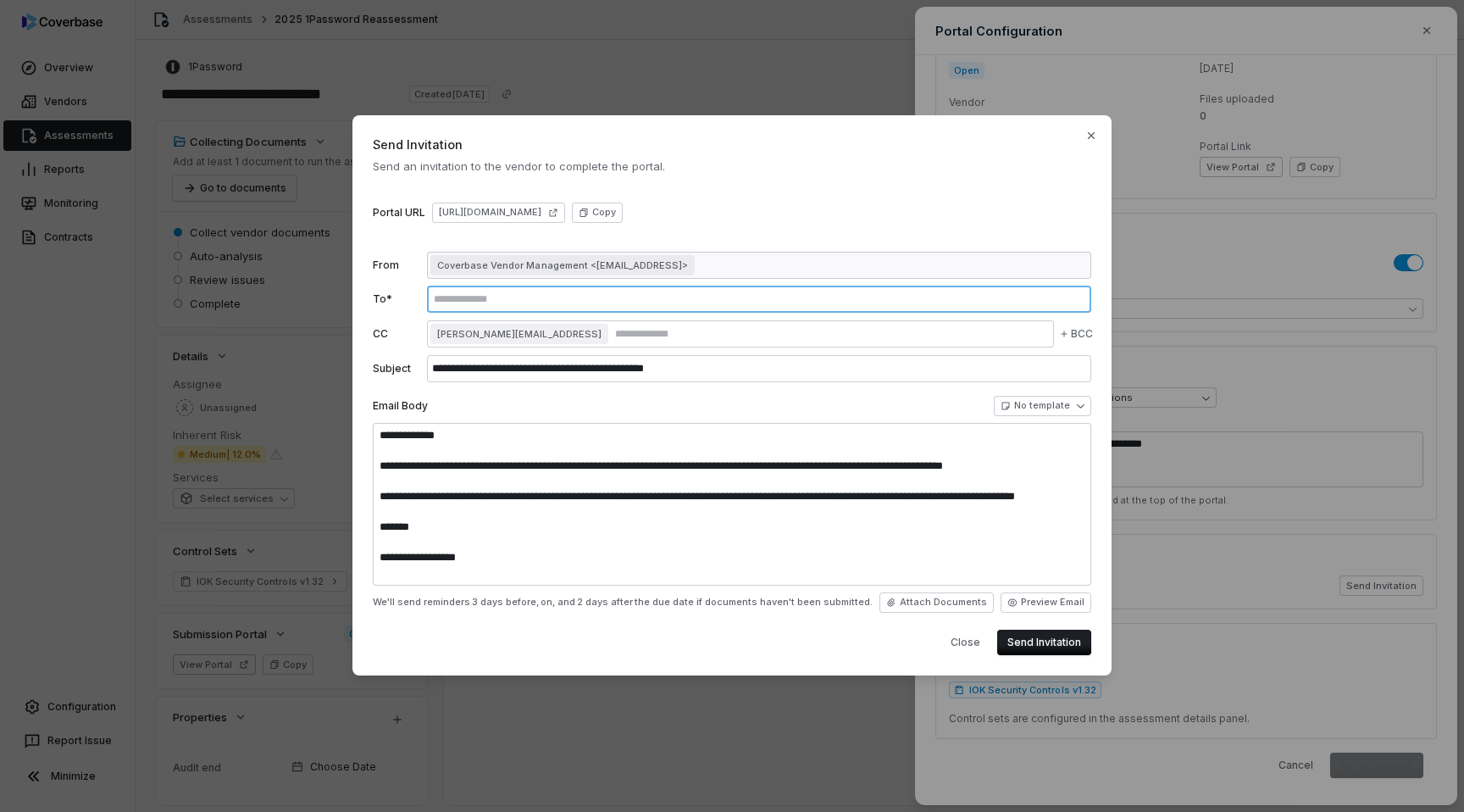
click at [507, 293] on input "text" at bounding box center [758, 299] width 657 height 14
type input "****"
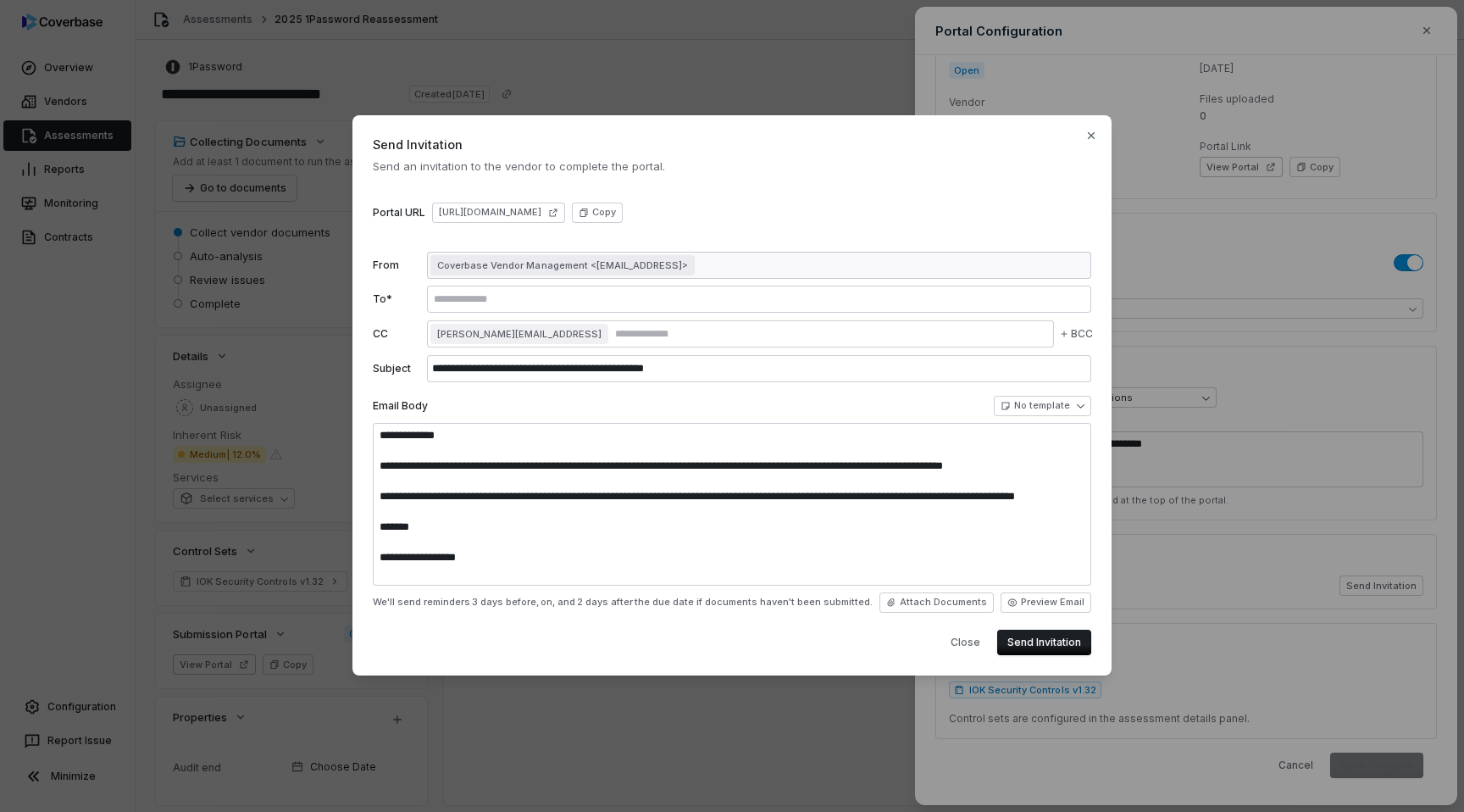
click at [569, 341] on div "amanda+1@coverbase.ai" at bounding box center [740, 333] width 627 height 27
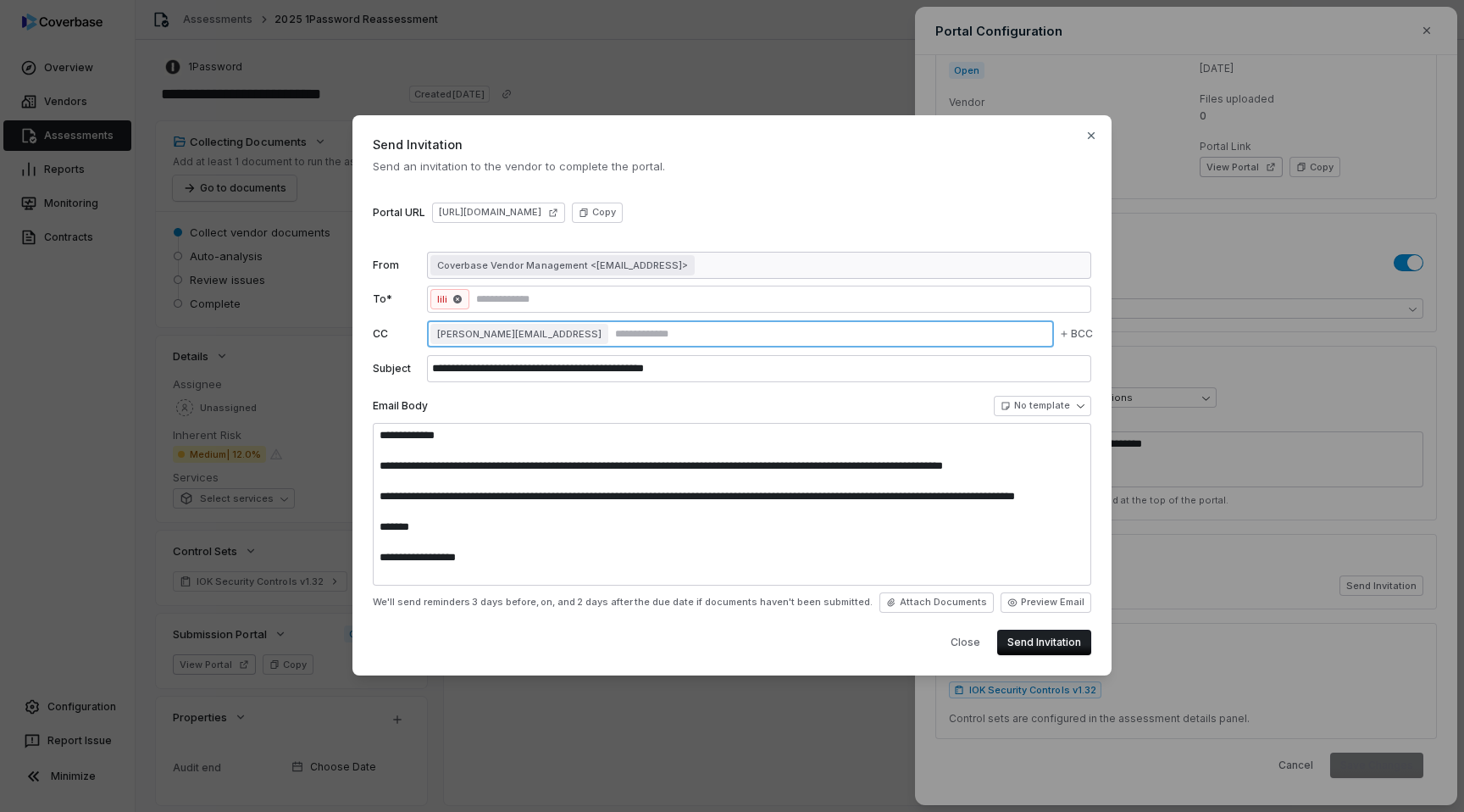
click at [612, 330] on input "text" at bounding box center [831, 334] width 439 height 14
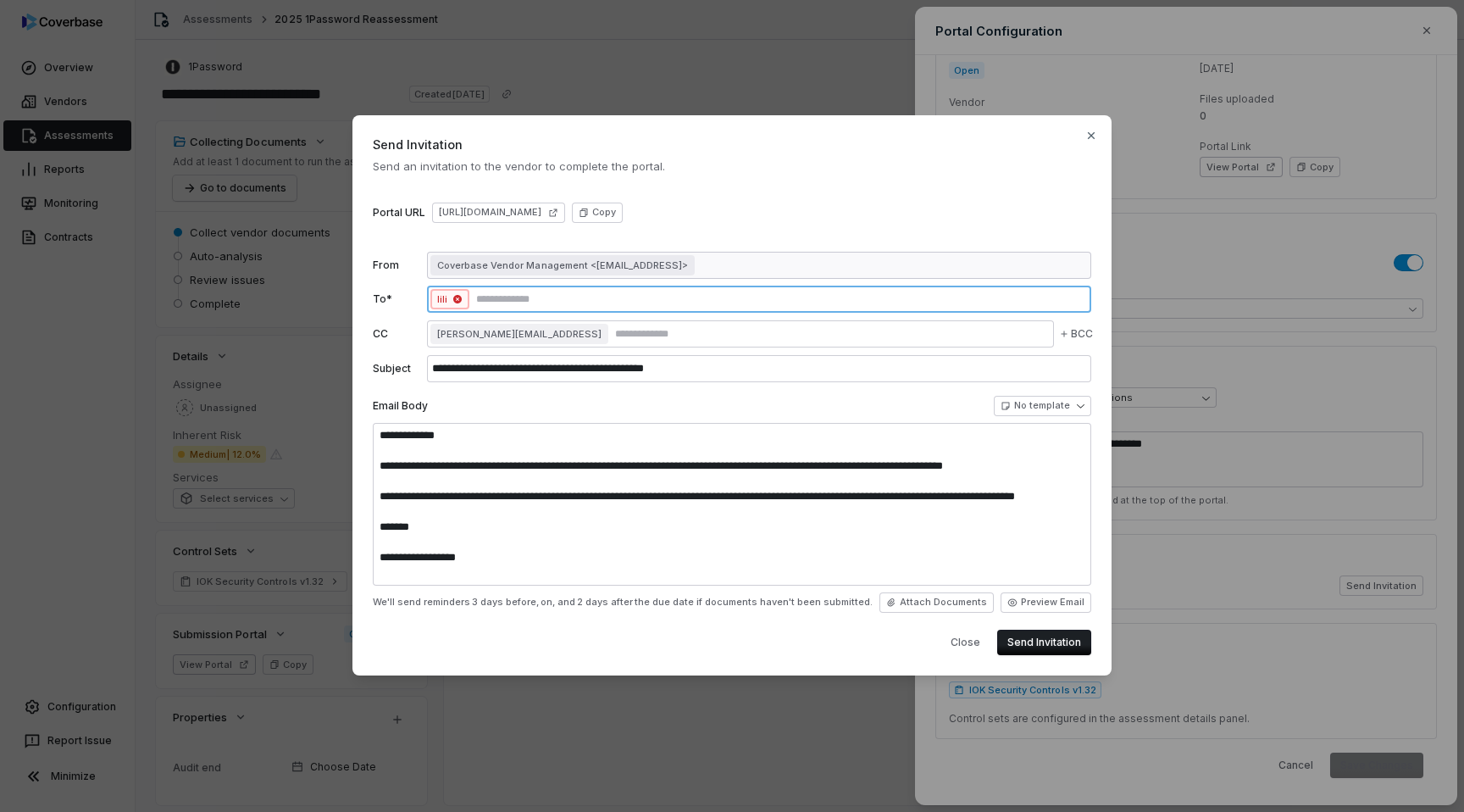
click at [455, 299] on icon "button" at bounding box center [457, 299] width 8 height 8
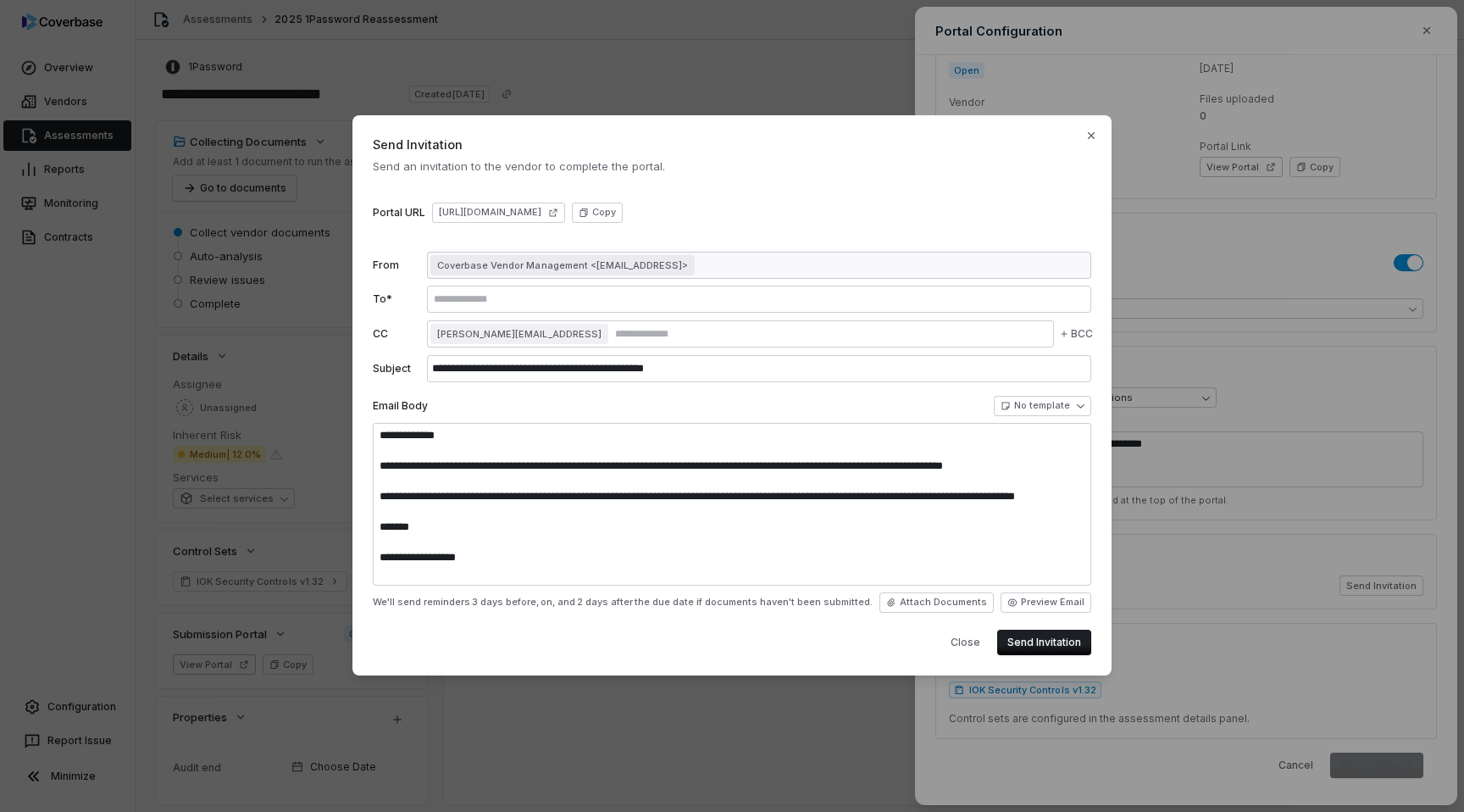
click at [468, 305] on div at bounding box center [759, 298] width 664 height 27
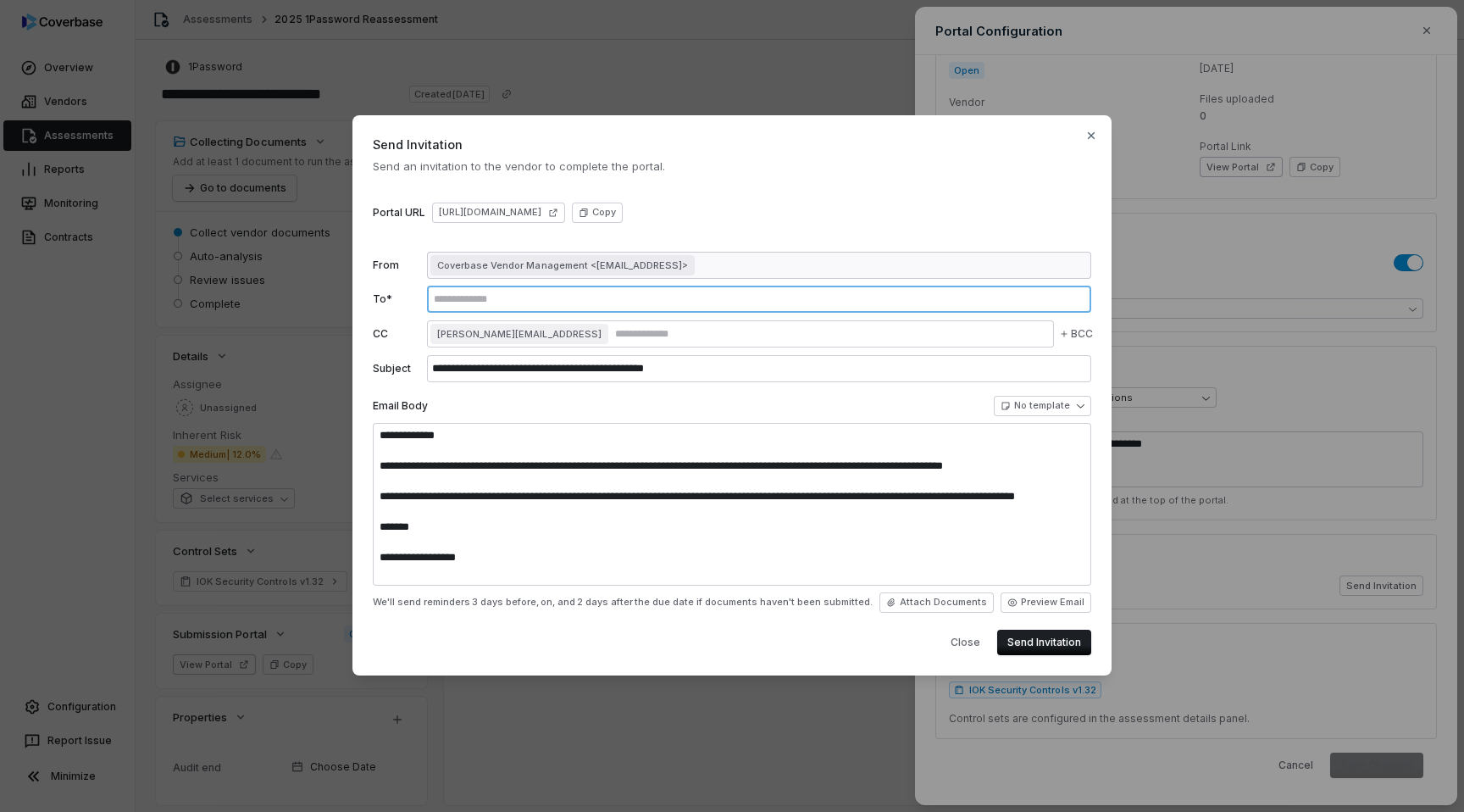
click at [450, 299] on input "text" at bounding box center [758, 299] width 657 height 14
type input "**********"
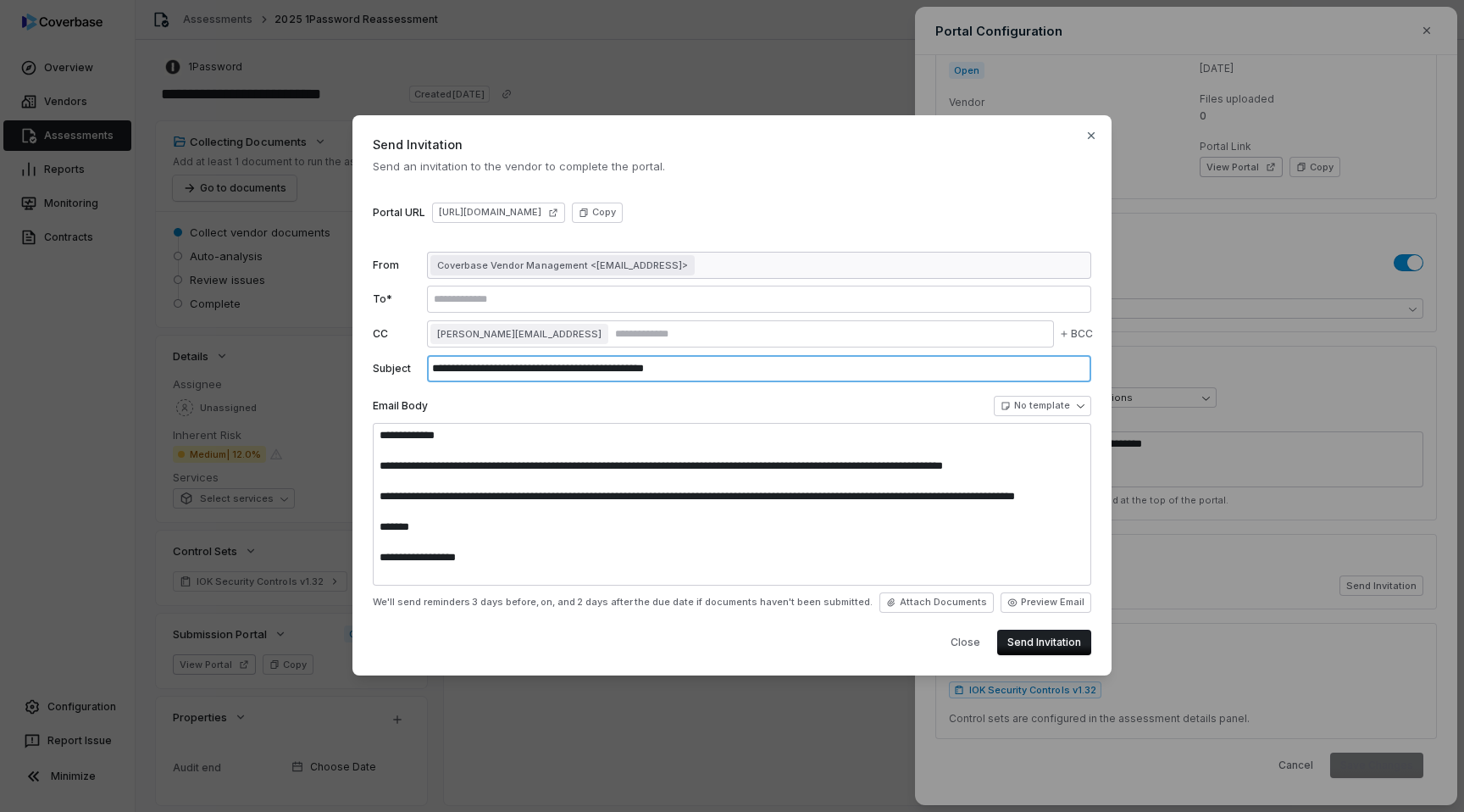
click at [729, 368] on input "**********" at bounding box center [759, 368] width 664 height 27
type input "**********"
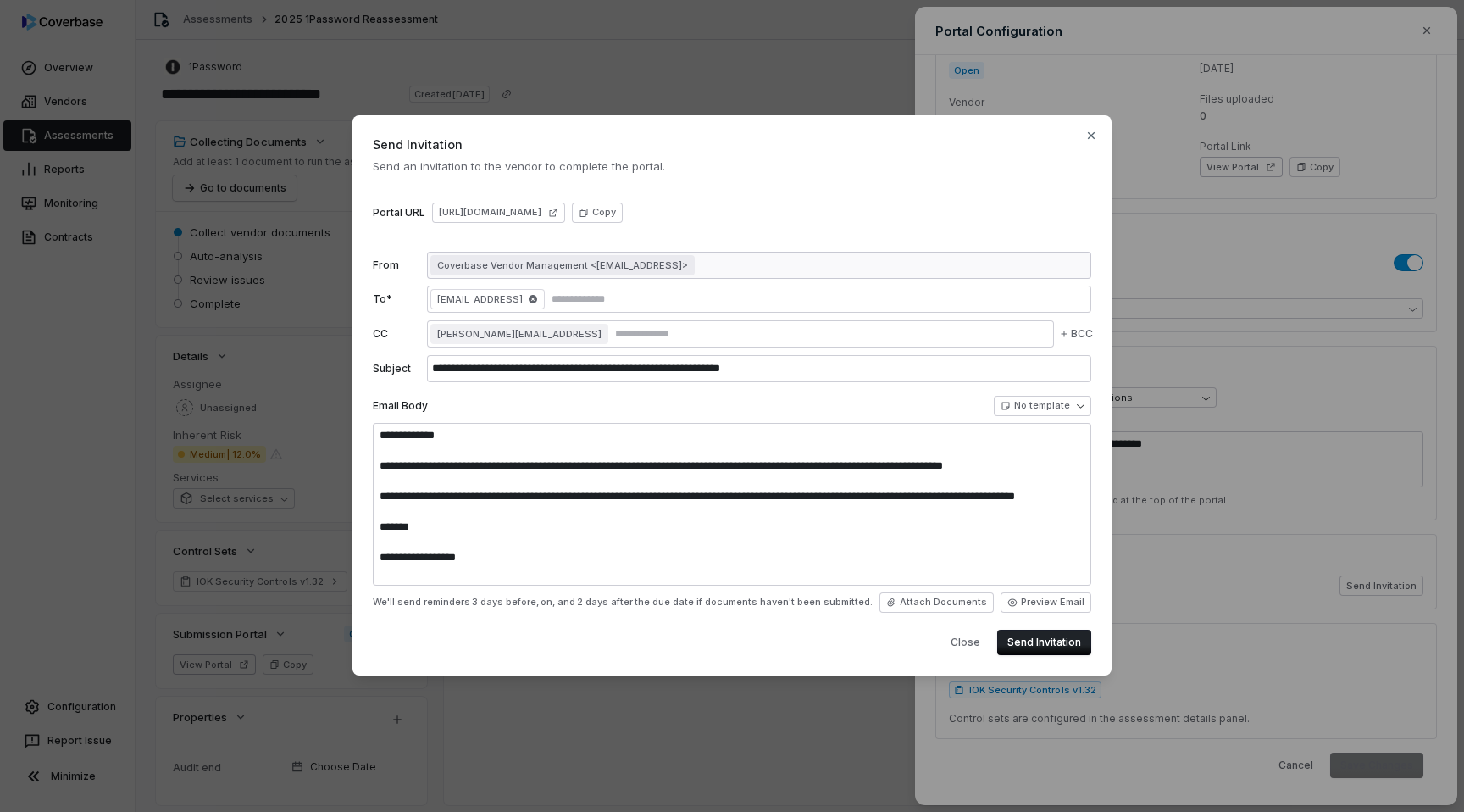
click at [1028, 644] on button "Send Invitation" at bounding box center [1044, 641] width 94 height 25
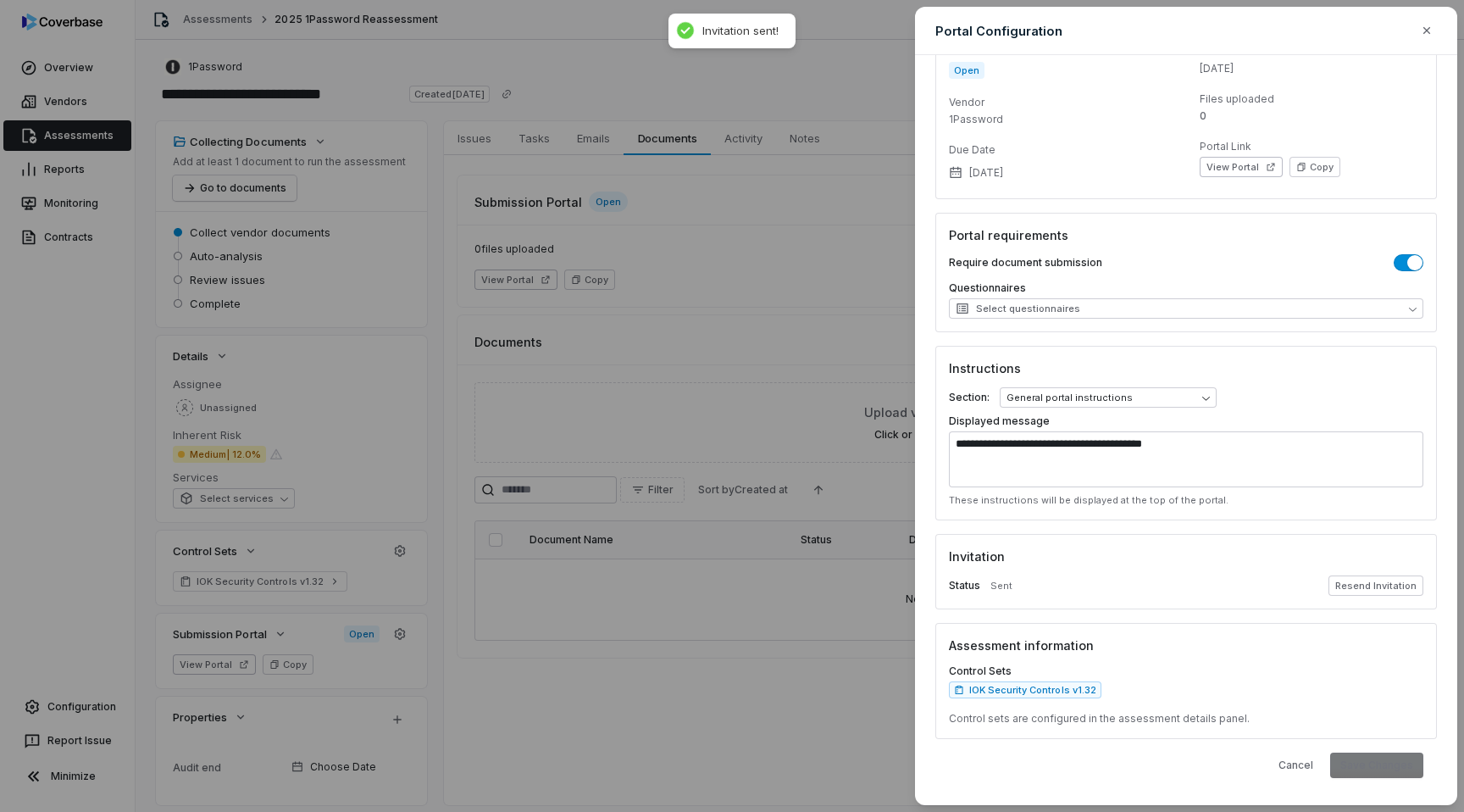
click at [1384, 766] on div "Cancel Save Changes" at bounding box center [1186, 764] width 474 height 25
click at [758, 560] on div "**********" at bounding box center [732, 406] width 1464 height 812
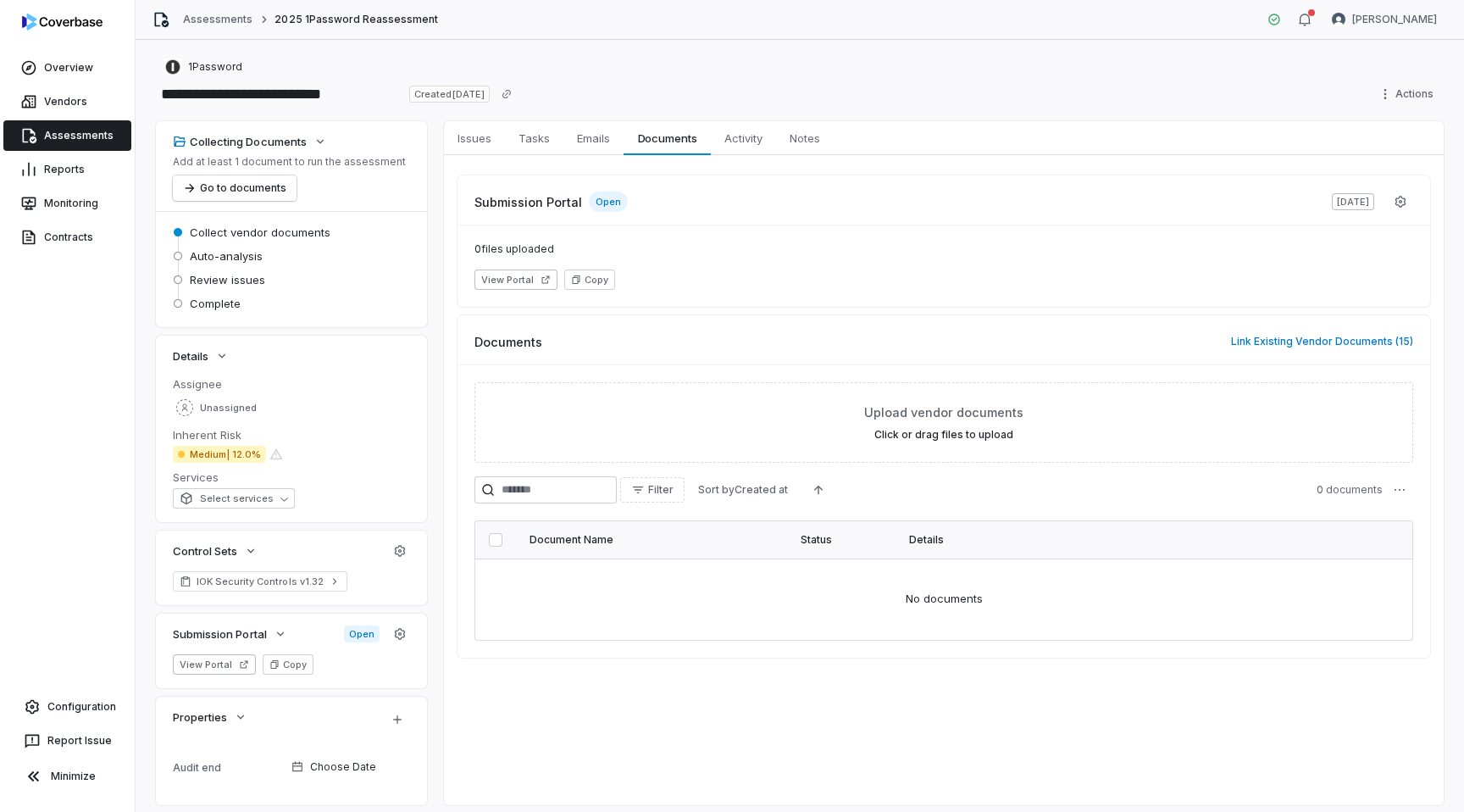
scroll to position [47, 0]
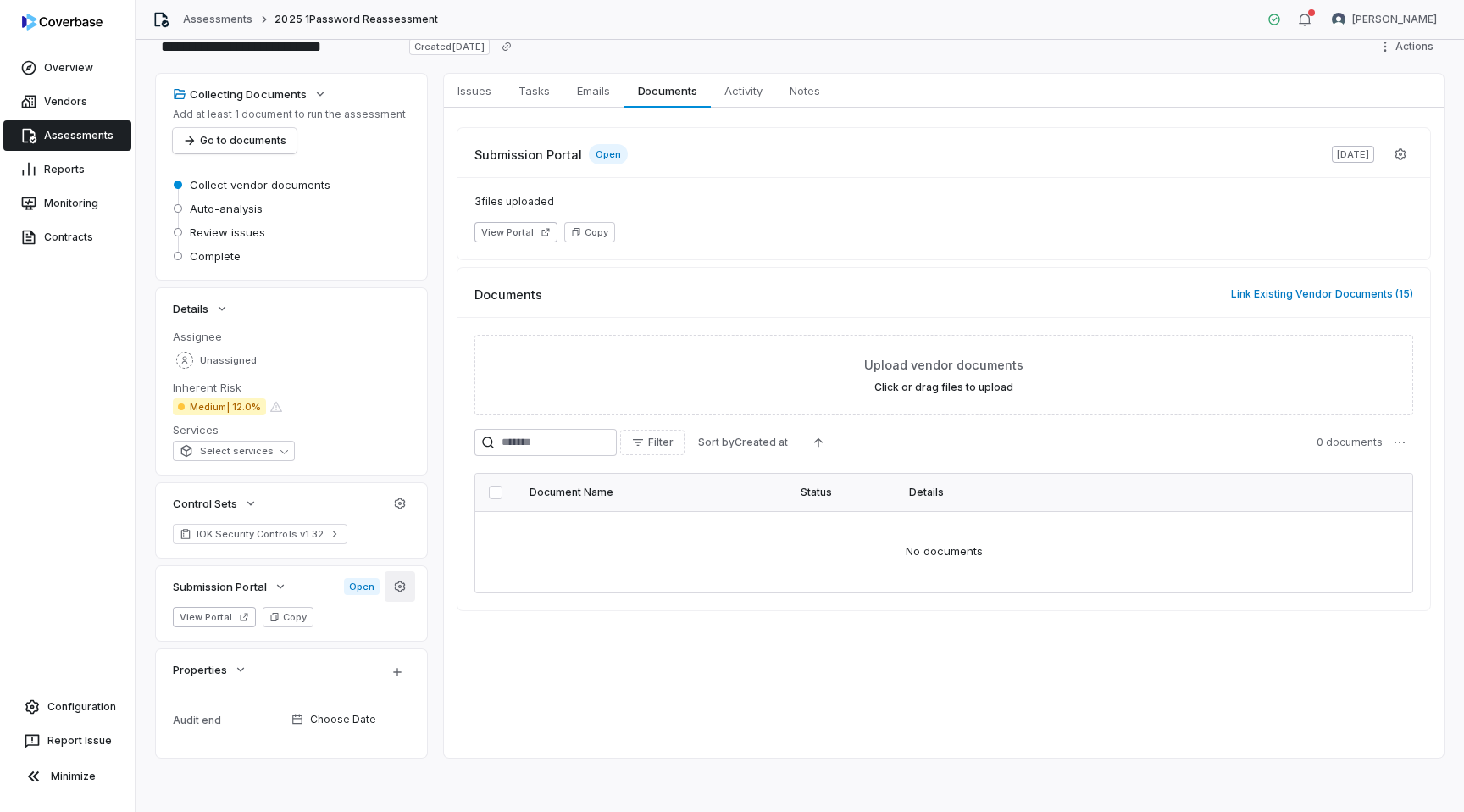
click at [396, 587] on icon "button" at bounding box center [400, 586] width 14 height 14
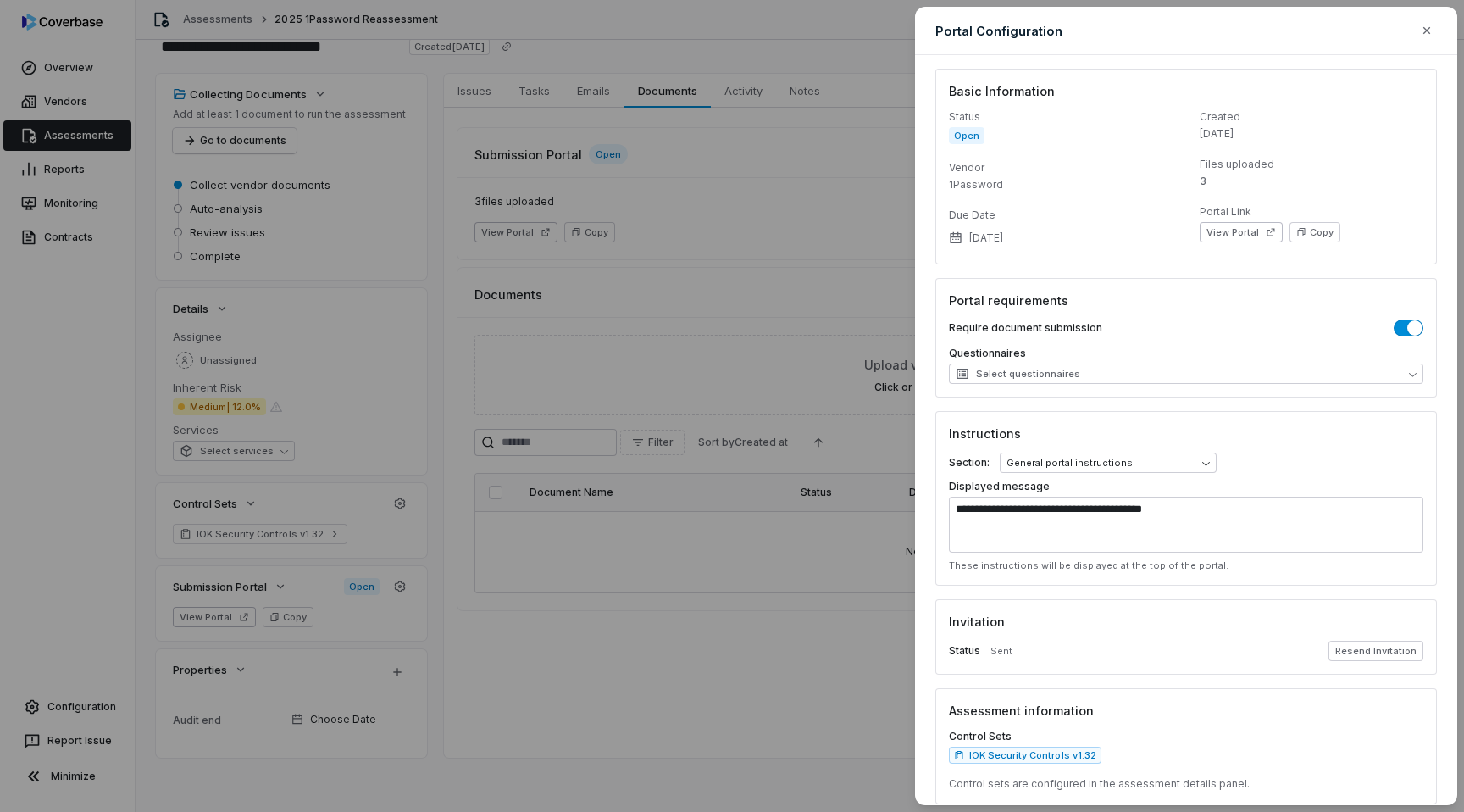
scroll to position [65, 0]
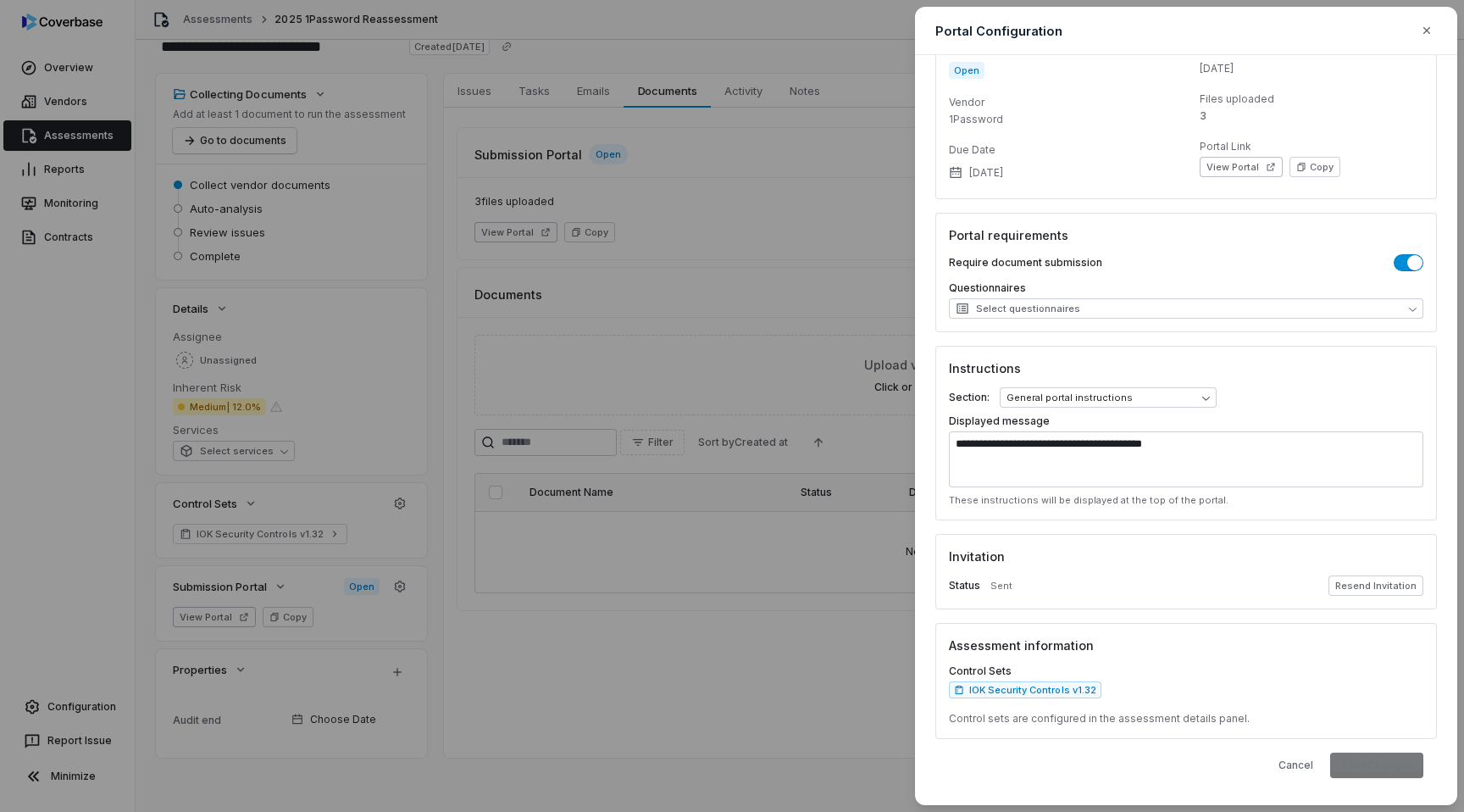
click at [1372, 770] on div "Cancel Save Changes" at bounding box center [1186, 764] width 474 height 25
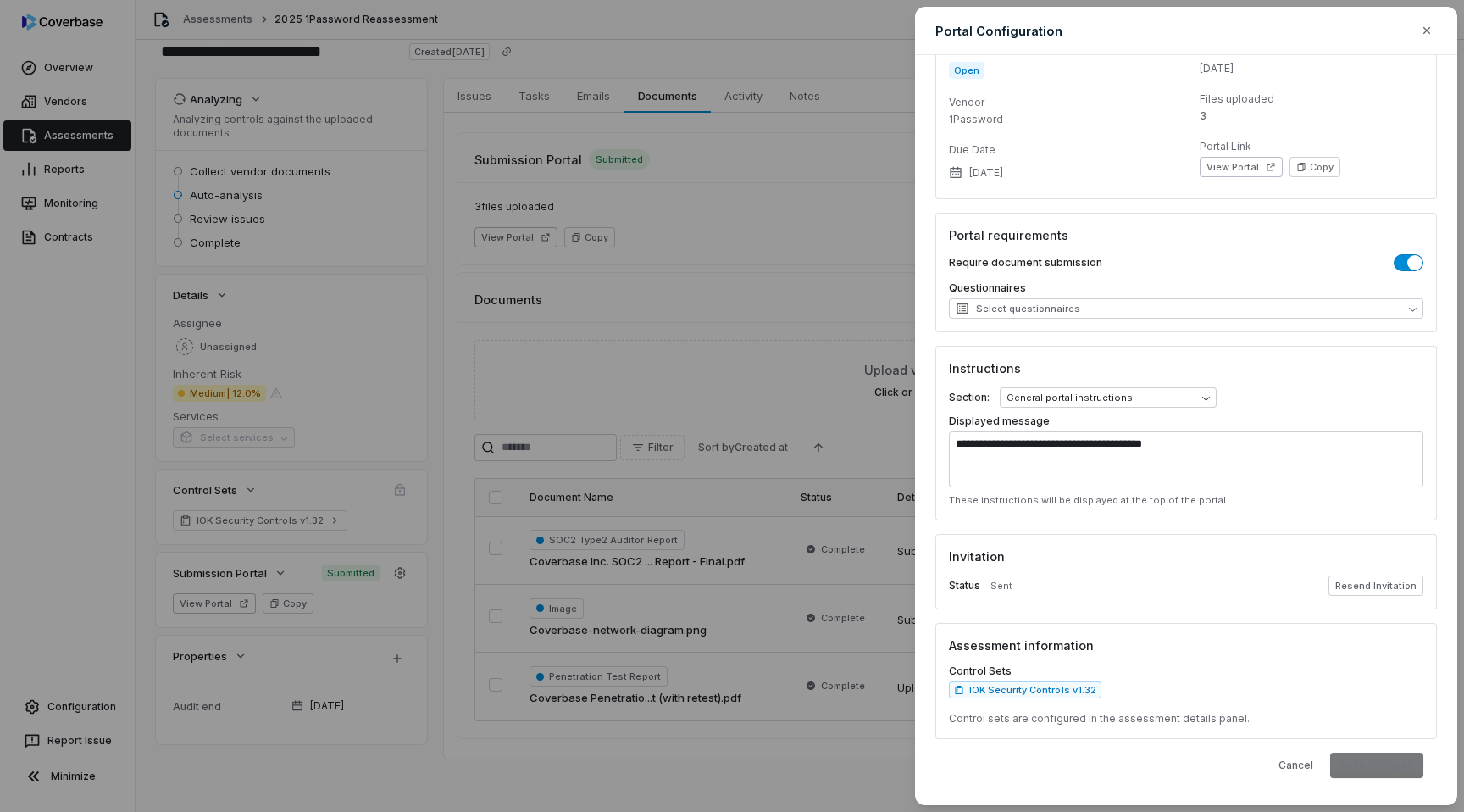
click at [730, 199] on div "**********" at bounding box center [732, 406] width 1464 height 812
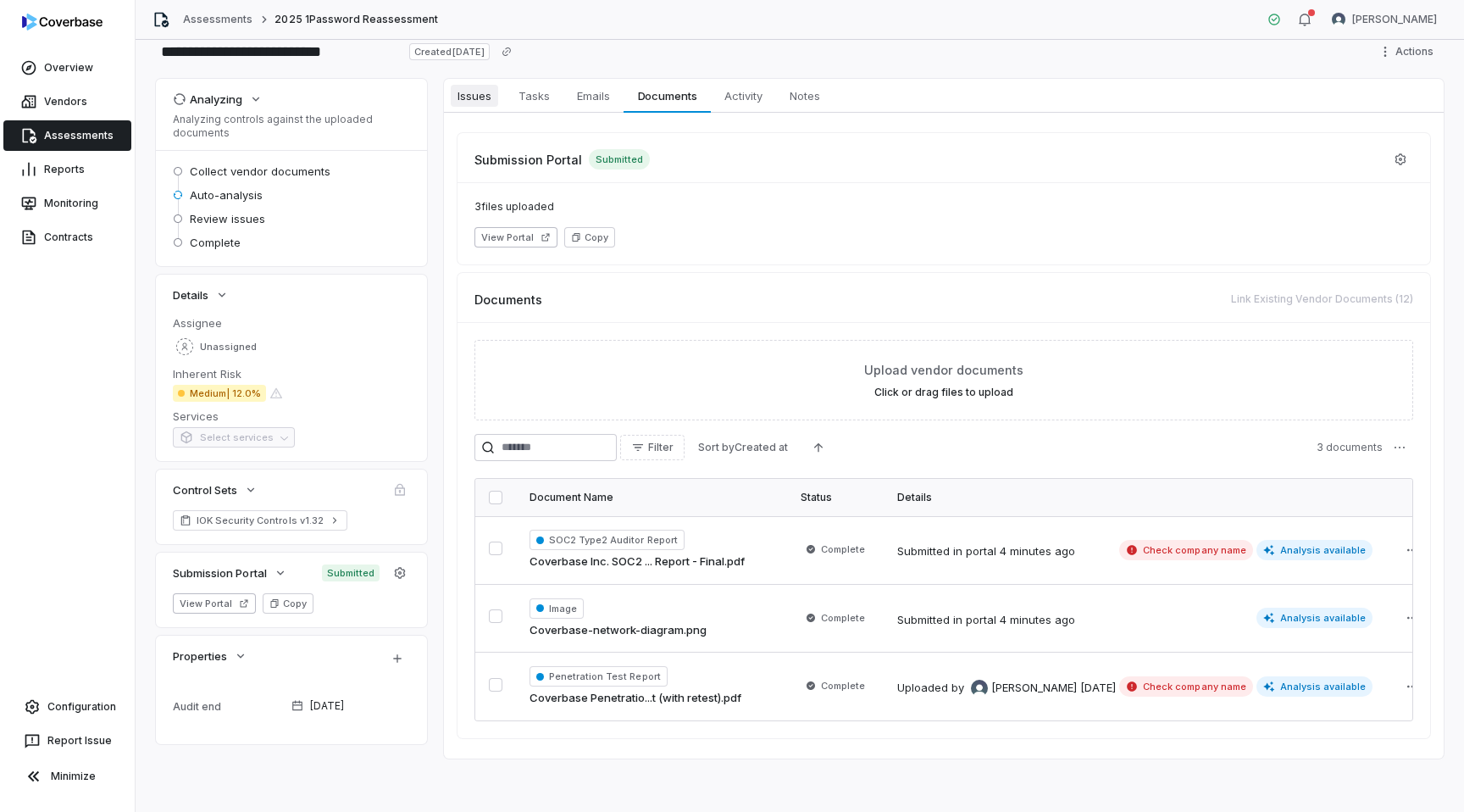
click at [449, 79] on link "Issues Issues" at bounding box center [474, 96] width 61 height 34
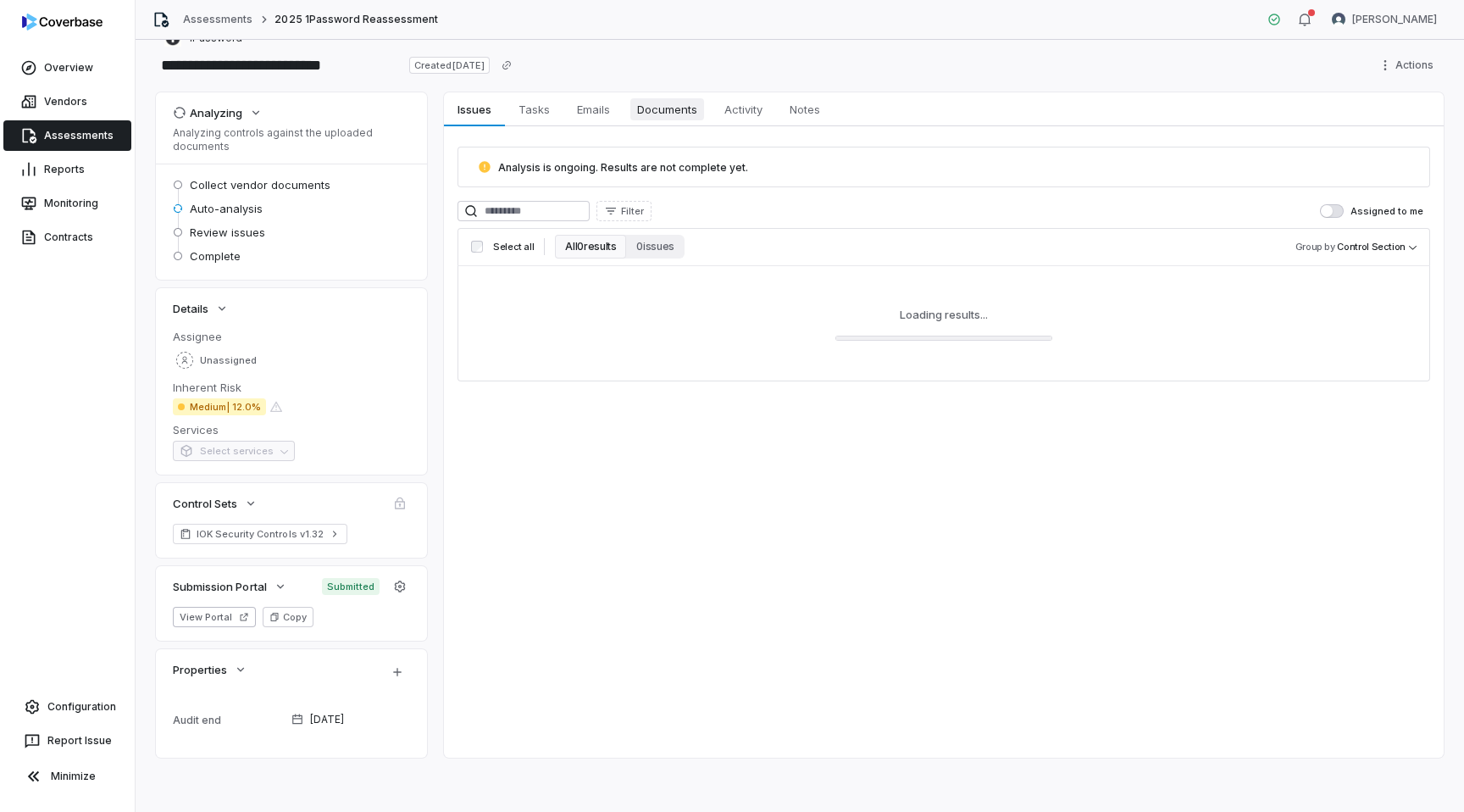
click at [692, 113] on span "Documents" at bounding box center [667, 109] width 74 height 22
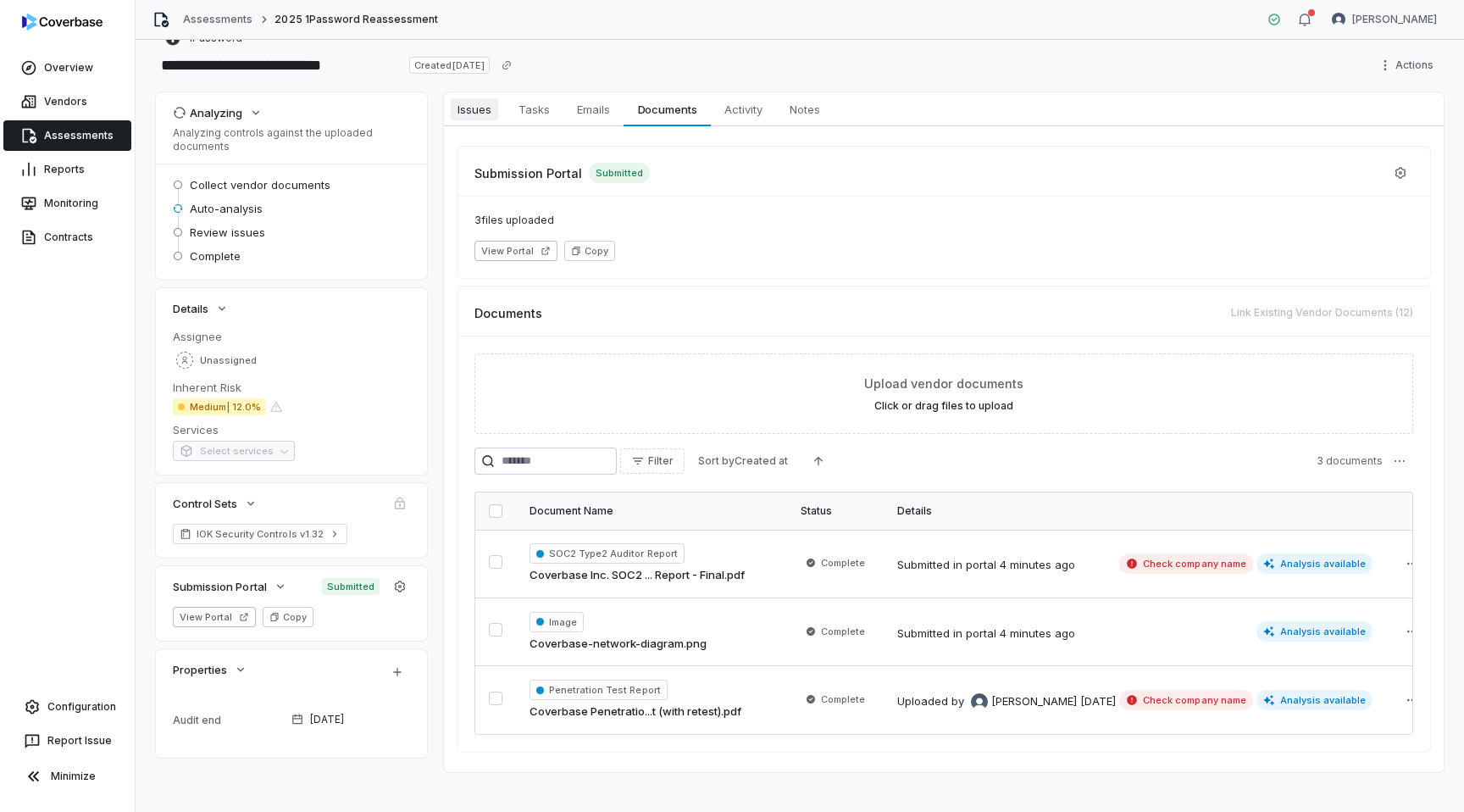
click at [493, 113] on span "Issues" at bounding box center [474, 109] width 47 height 22
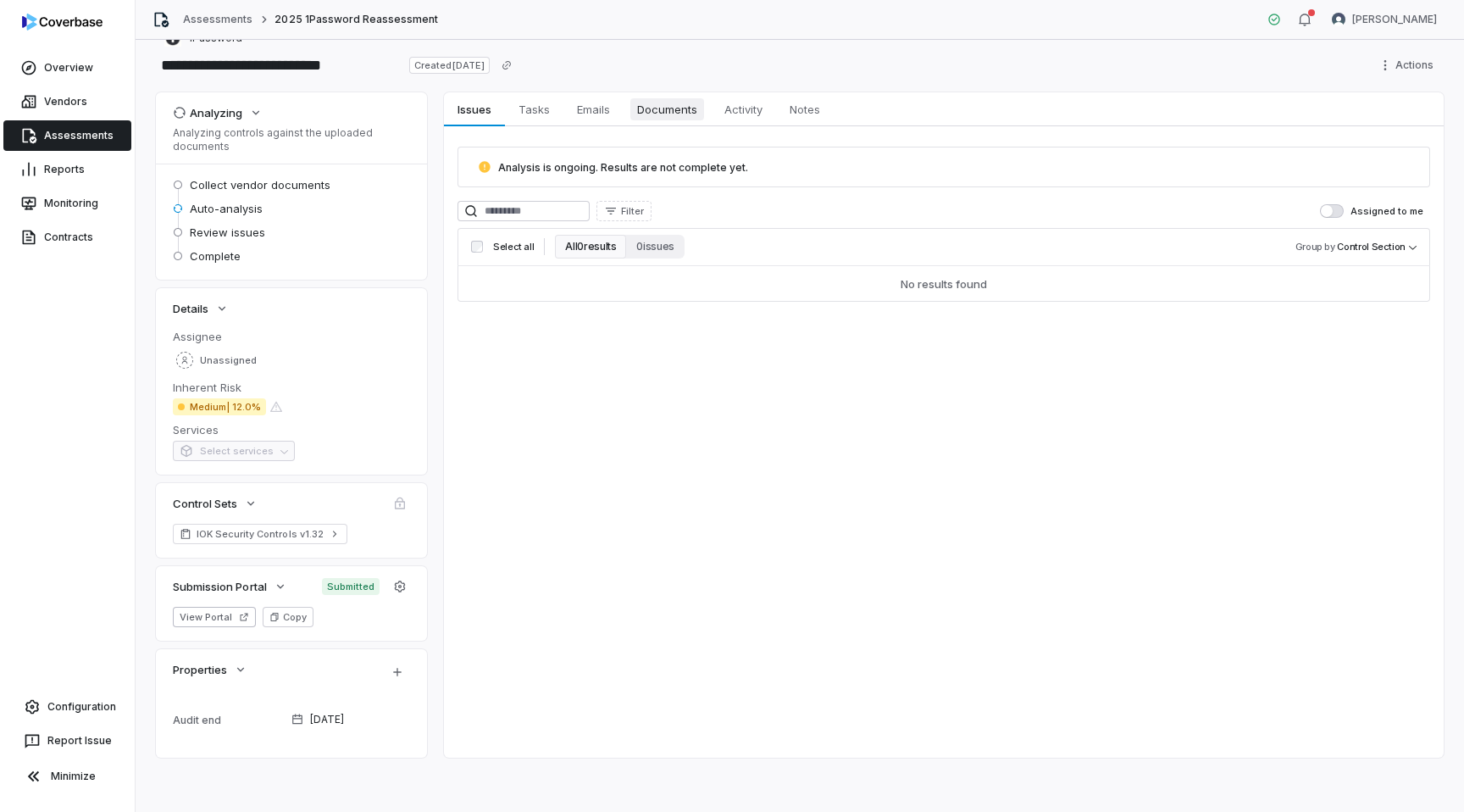
click at [690, 119] on span "Documents" at bounding box center [667, 109] width 74 height 22
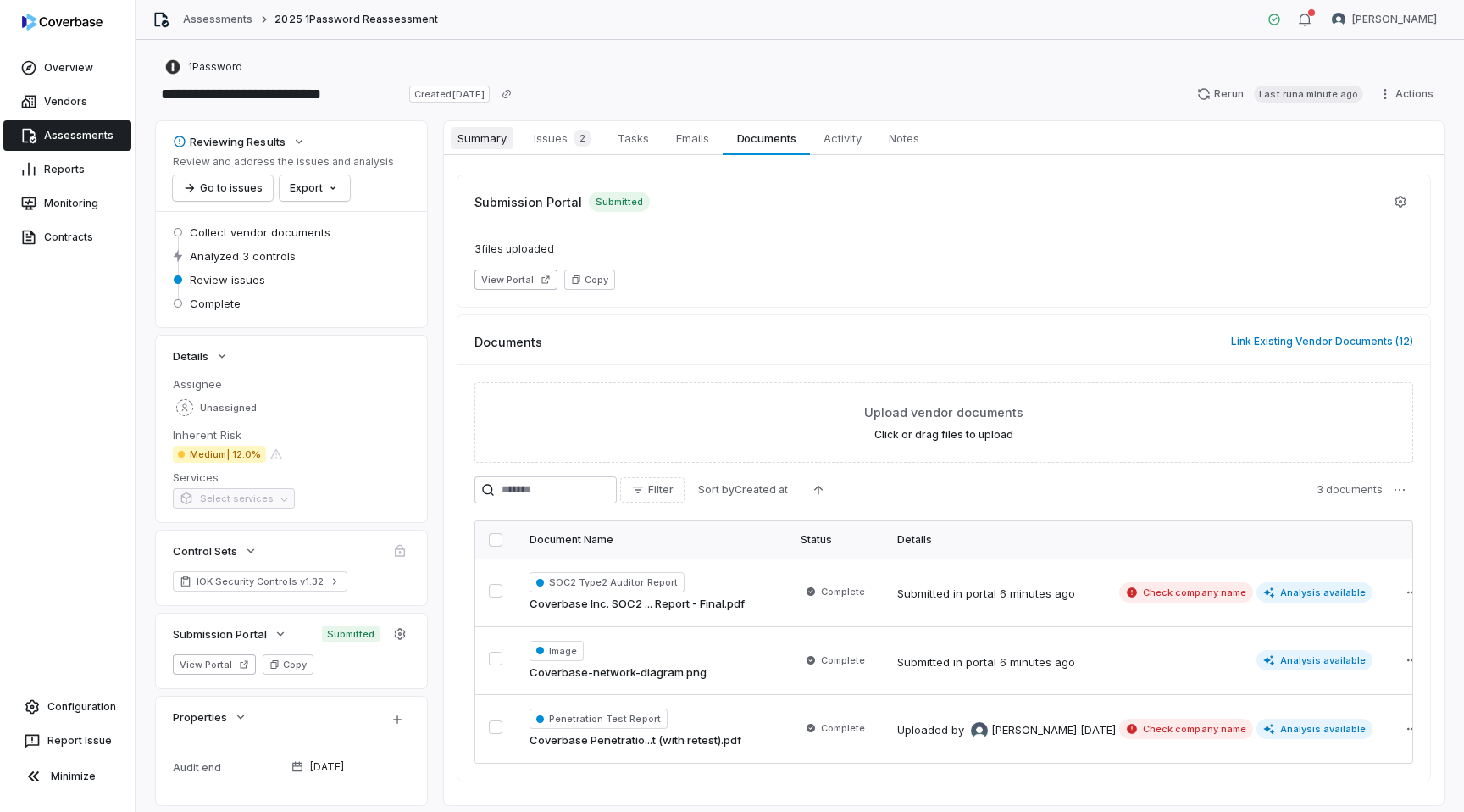
click at [481, 141] on span "Summary" at bounding box center [482, 138] width 63 height 22
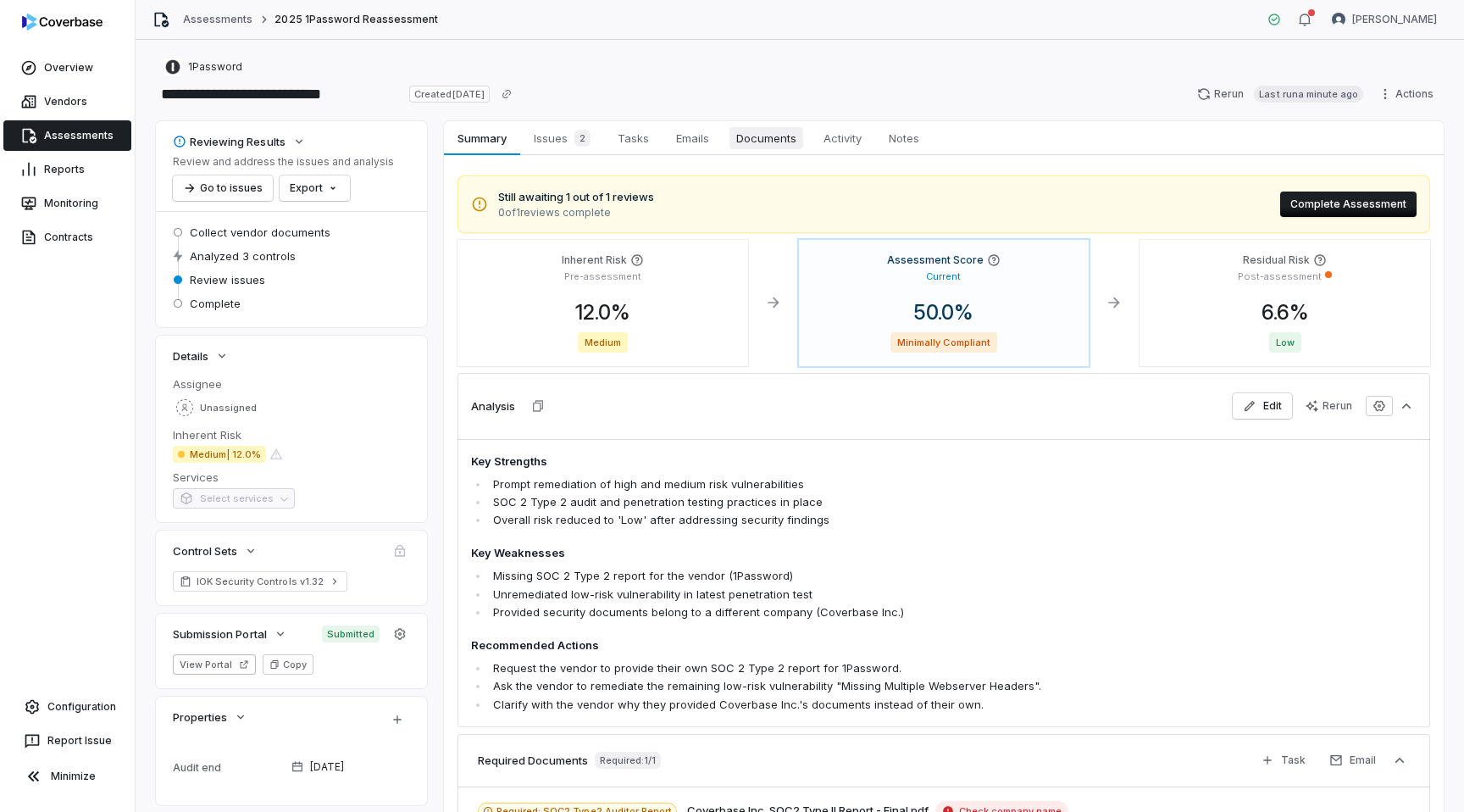
click at [745, 149] on link "Documents Documents" at bounding box center [766, 138] width 87 height 34
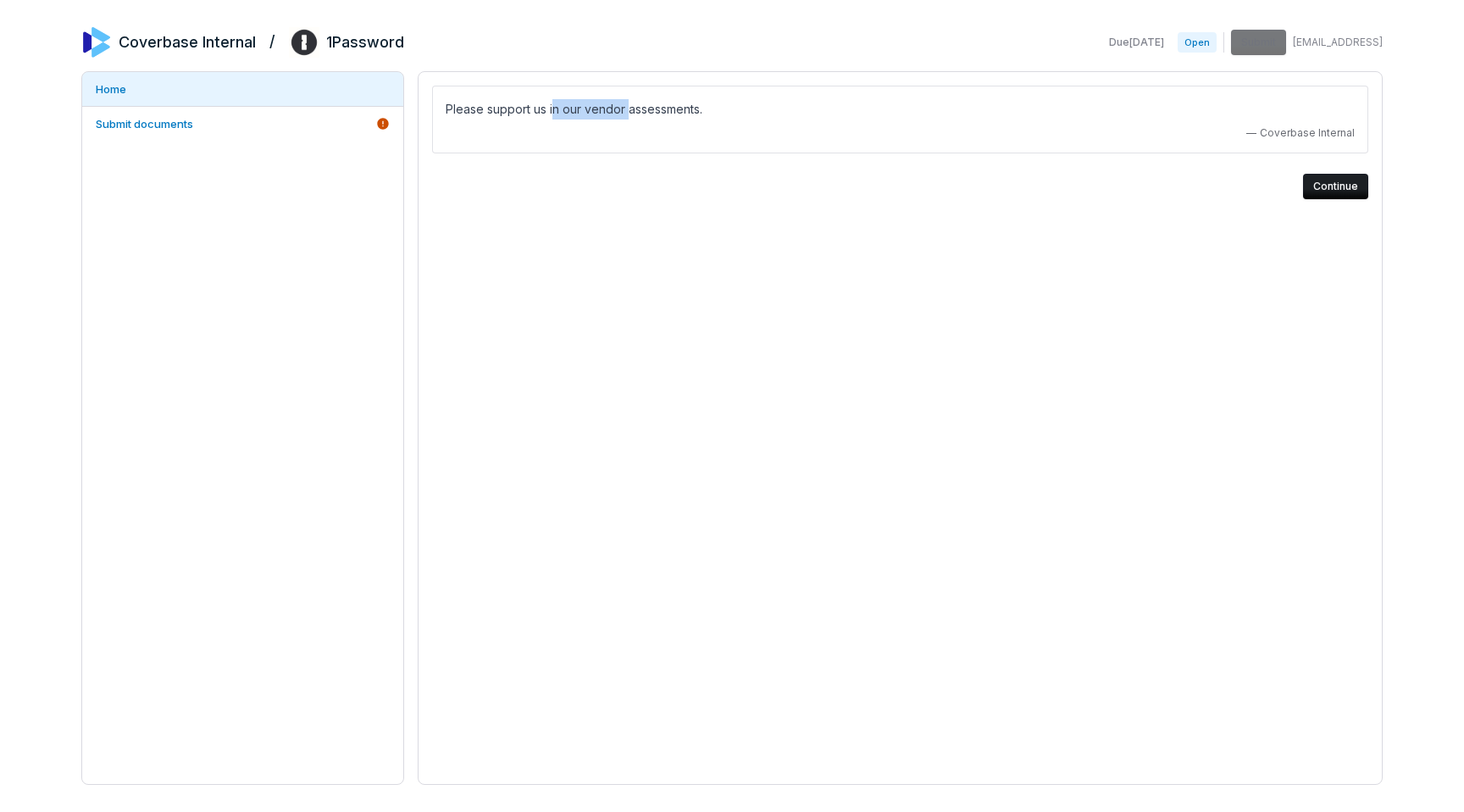
drag, startPoint x: 553, startPoint y: 104, endPoint x: 643, endPoint y: 115, distance: 90.5
click at [625, 113] on p "Please support us in our vendor assessments." at bounding box center [900, 109] width 909 height 20
click at [931, 116] on p "Please support us in our vendor assessments." at bounding box center [900, 109] width 909 height 20
click at [1331, 189] on button "Continue" at bounding box center [1335, 186] width 65 height 25
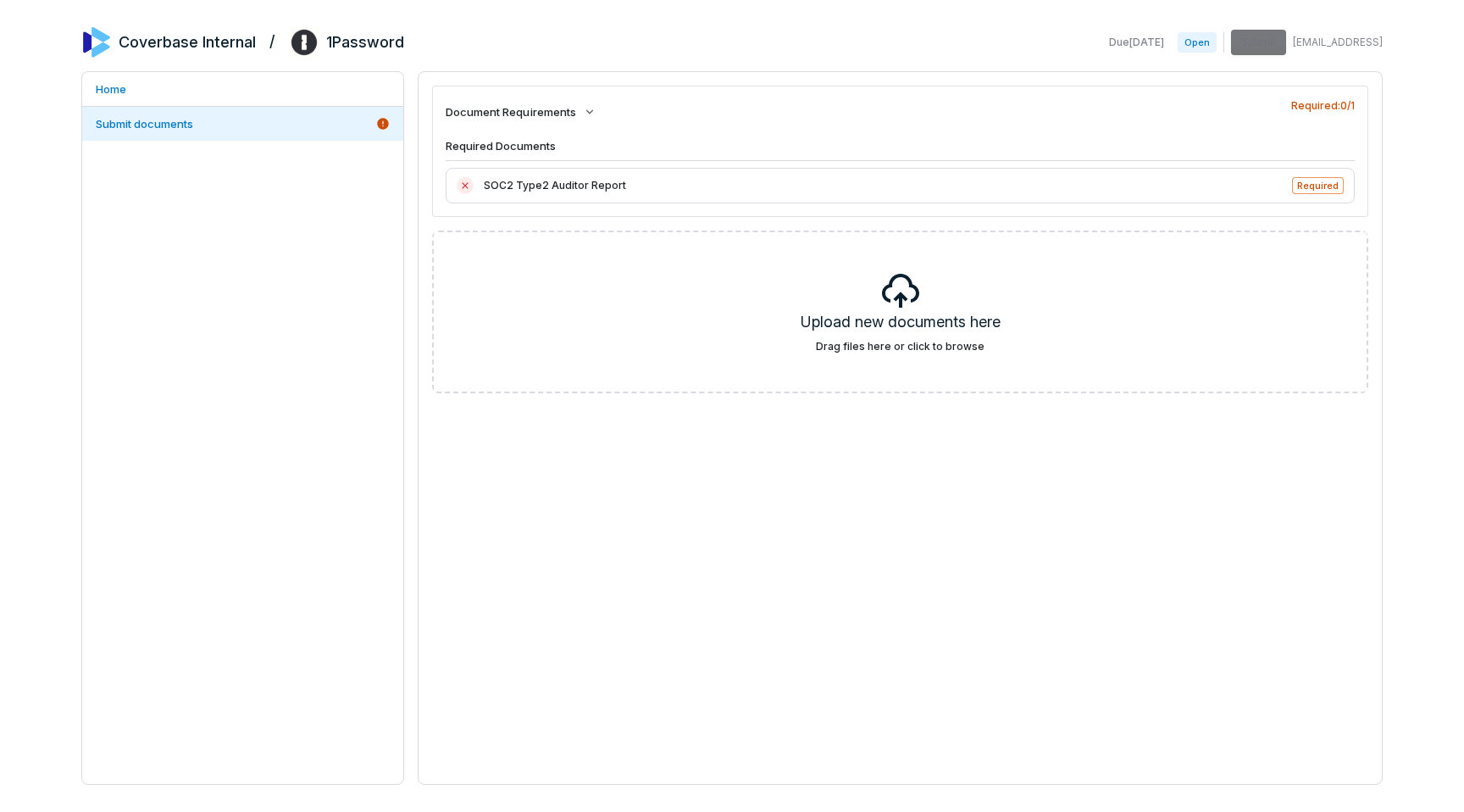
click at [1266, 44] on div "Due Aug 26, 2025 Open Submit lili@coverbase.ai" at bounding box center [1242, 42] width 280 height 25
click at [1267, 42] on div "Due Aug 26, 2025 Open Submit lili@coverbase.ai" at bounding box center [1242, 42] width 280 height 25
click at [1039, 149] on h4 "Required Documents" at bounding box center [900, 149] width 909 height 23
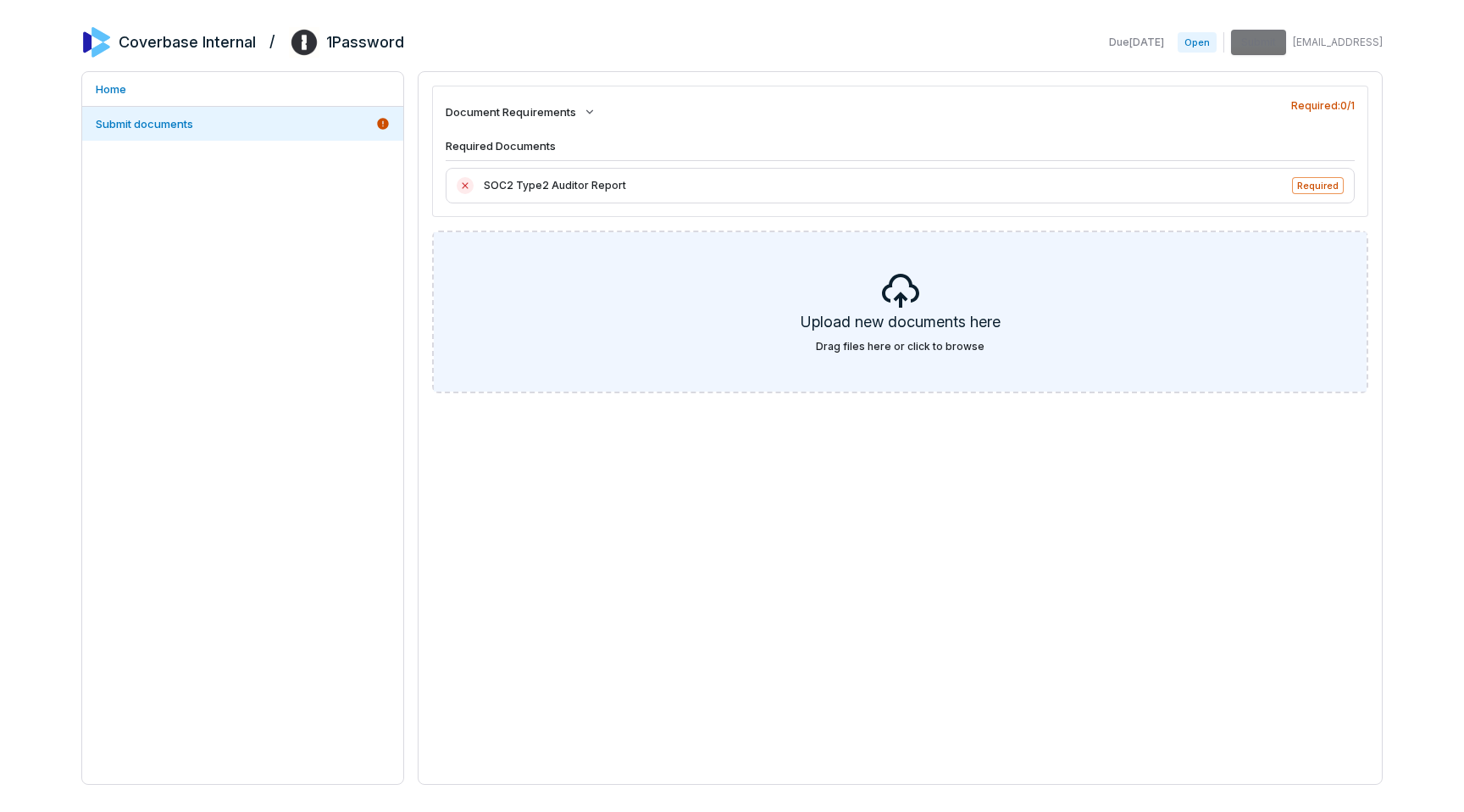
click at [621, 297] on div "Upload new documents here Drag files here or click to browse" at bounding box center [900, 311] width 933 height 159
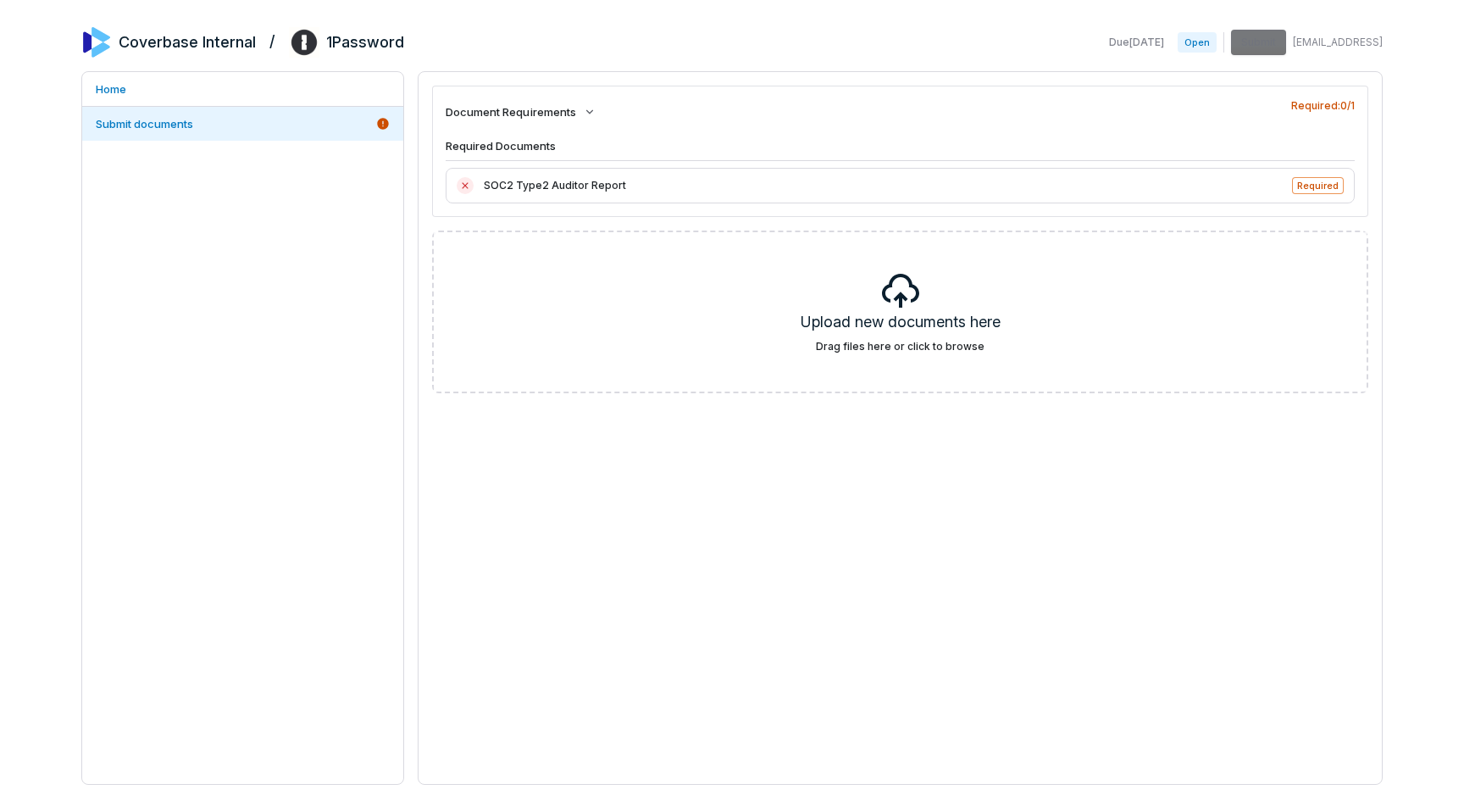
click at [1283, 42] on div "Due Aug 26, 2025 Open Submit lili@coverbase.ai" at bounding box center [1242, 42] width 280 height 25
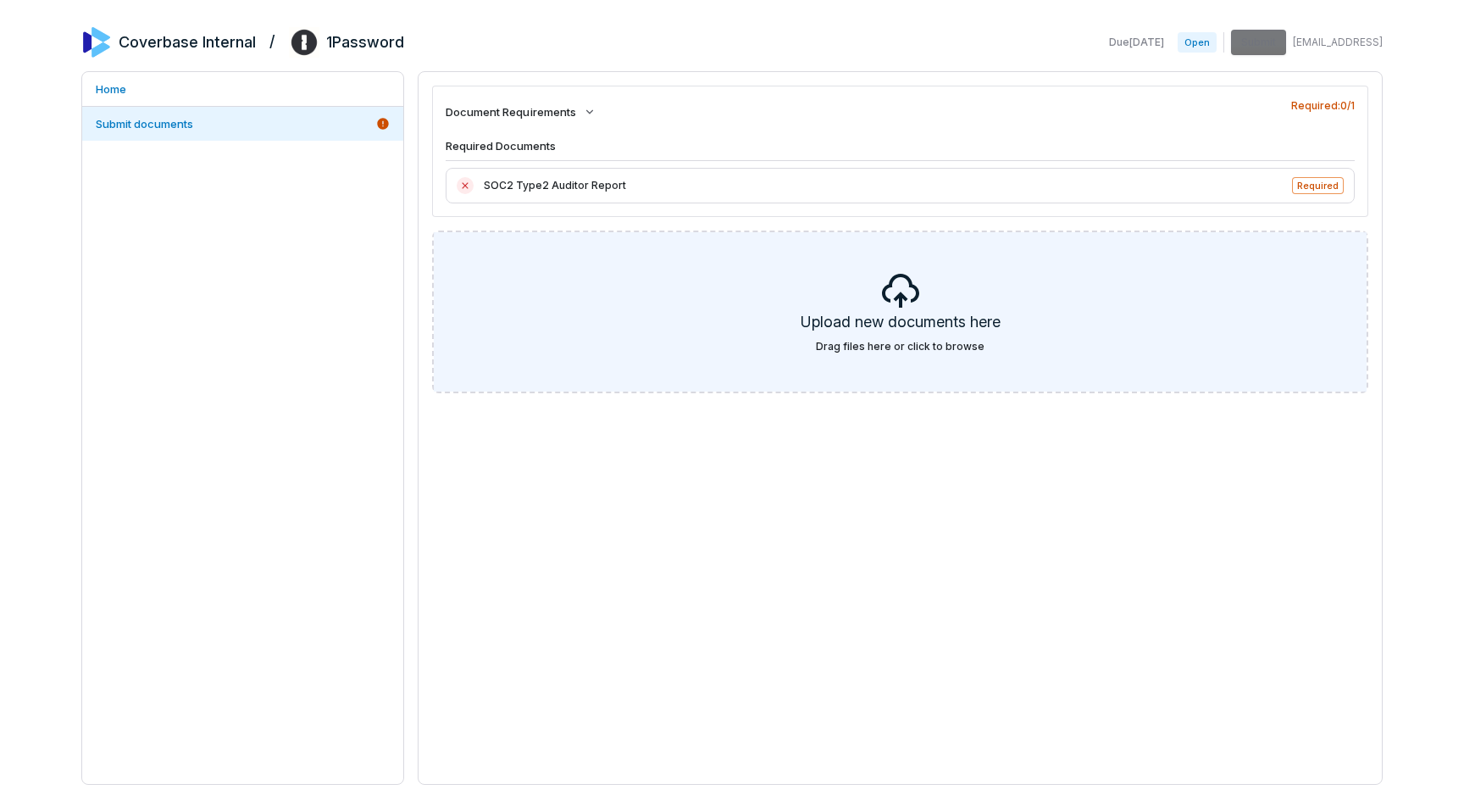
click at [877, 284] on div "Upload new documents here Drag files here or click to browse" at bounding box center [900, 311] width 933 height 159
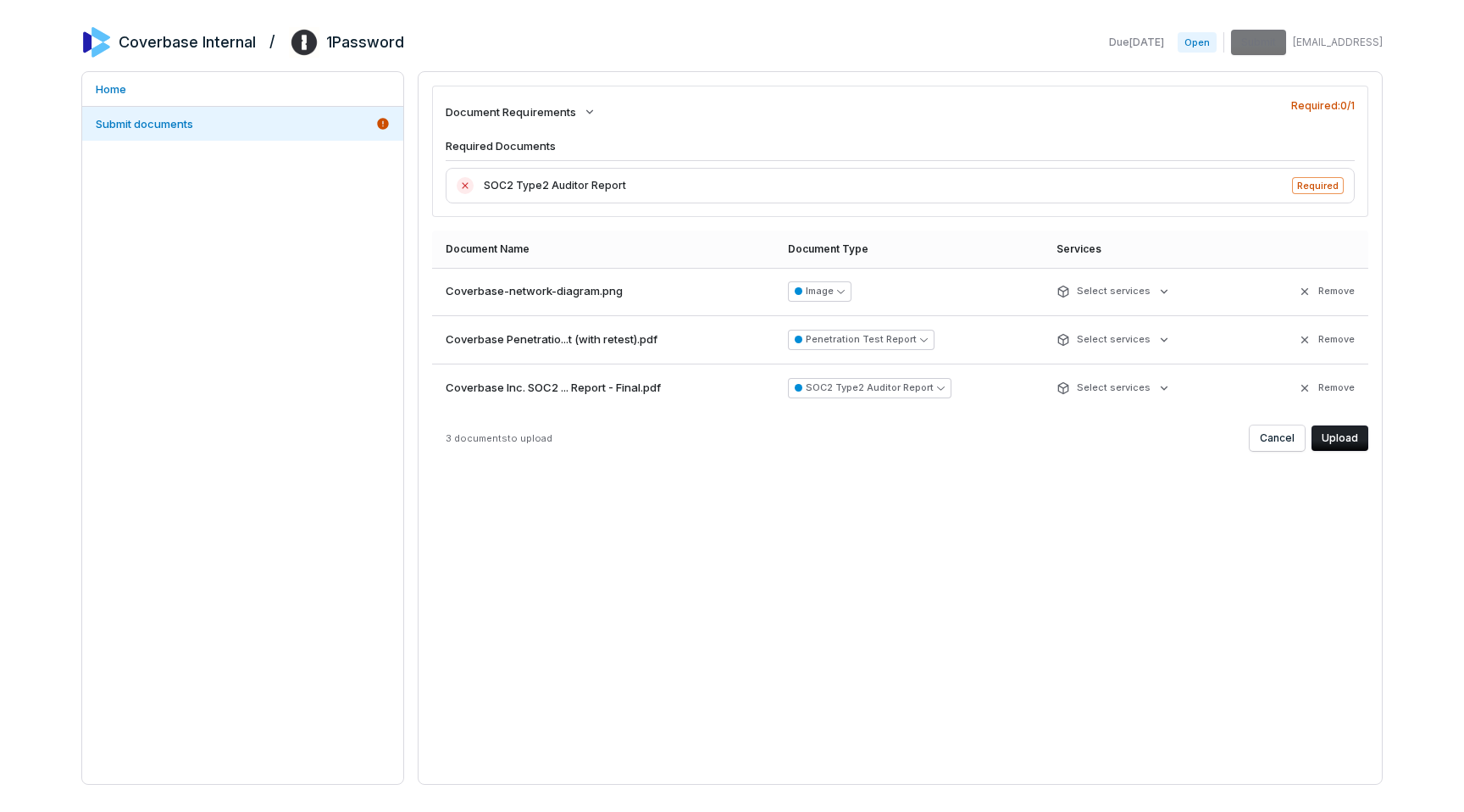
click at [1348, 434] on button "Upload" at bounding box center [1339, 437] width 57 height 25
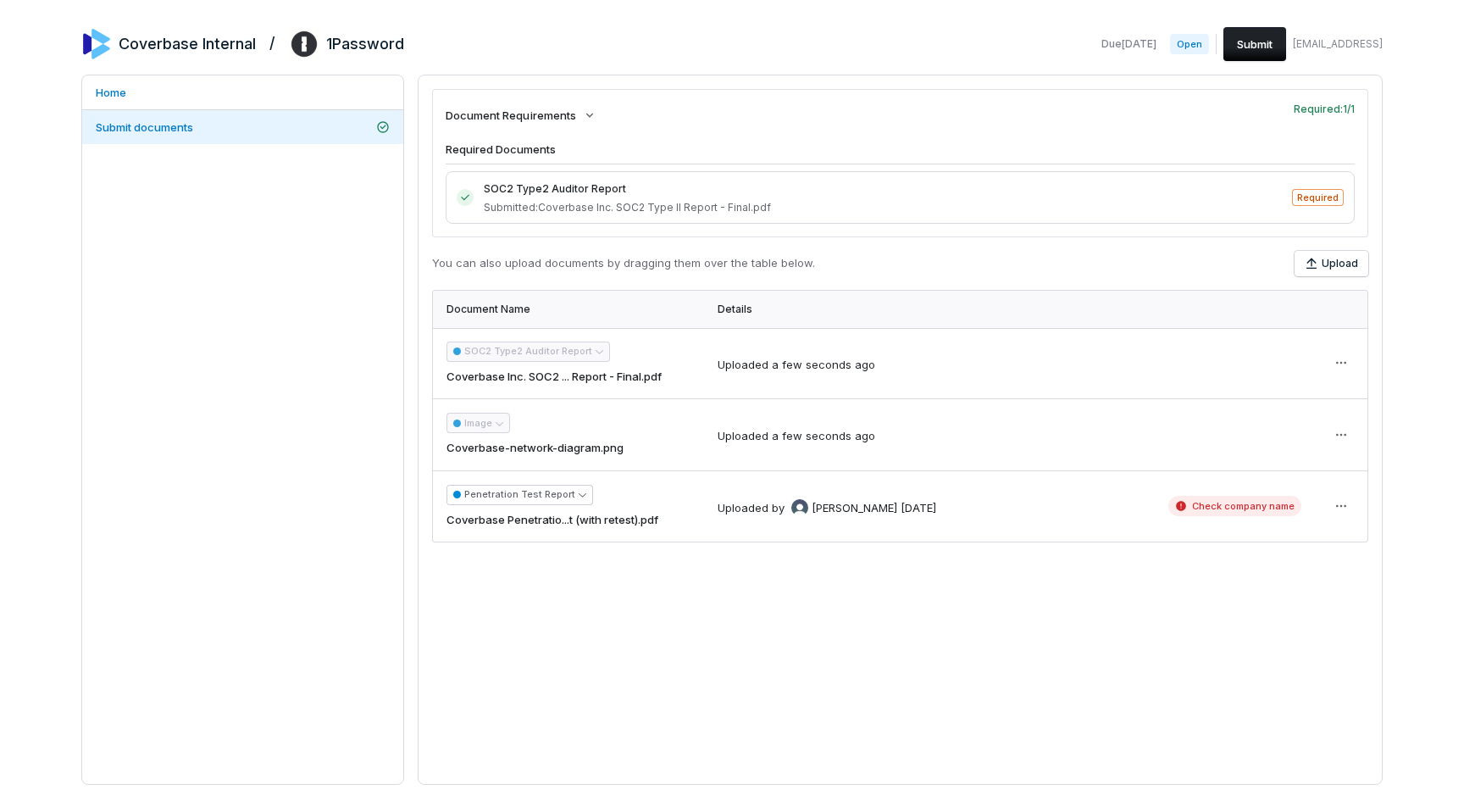
click at [1273, 42] on button "Submit" at bounding box center [1254, 44] width 63 height 34
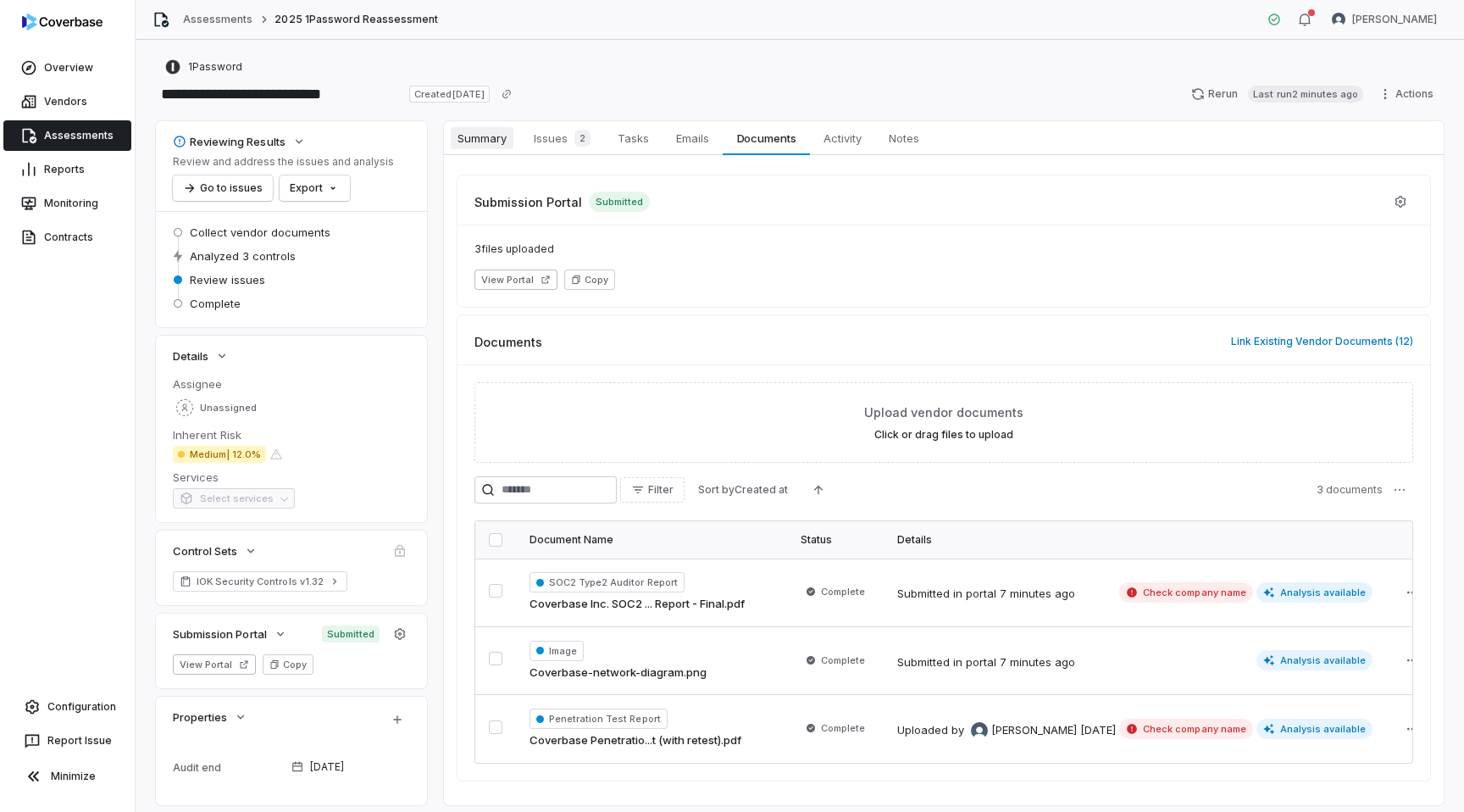
click at [497, 136] on span "Summary" at bounding box center [482, 138] width 63 height 22
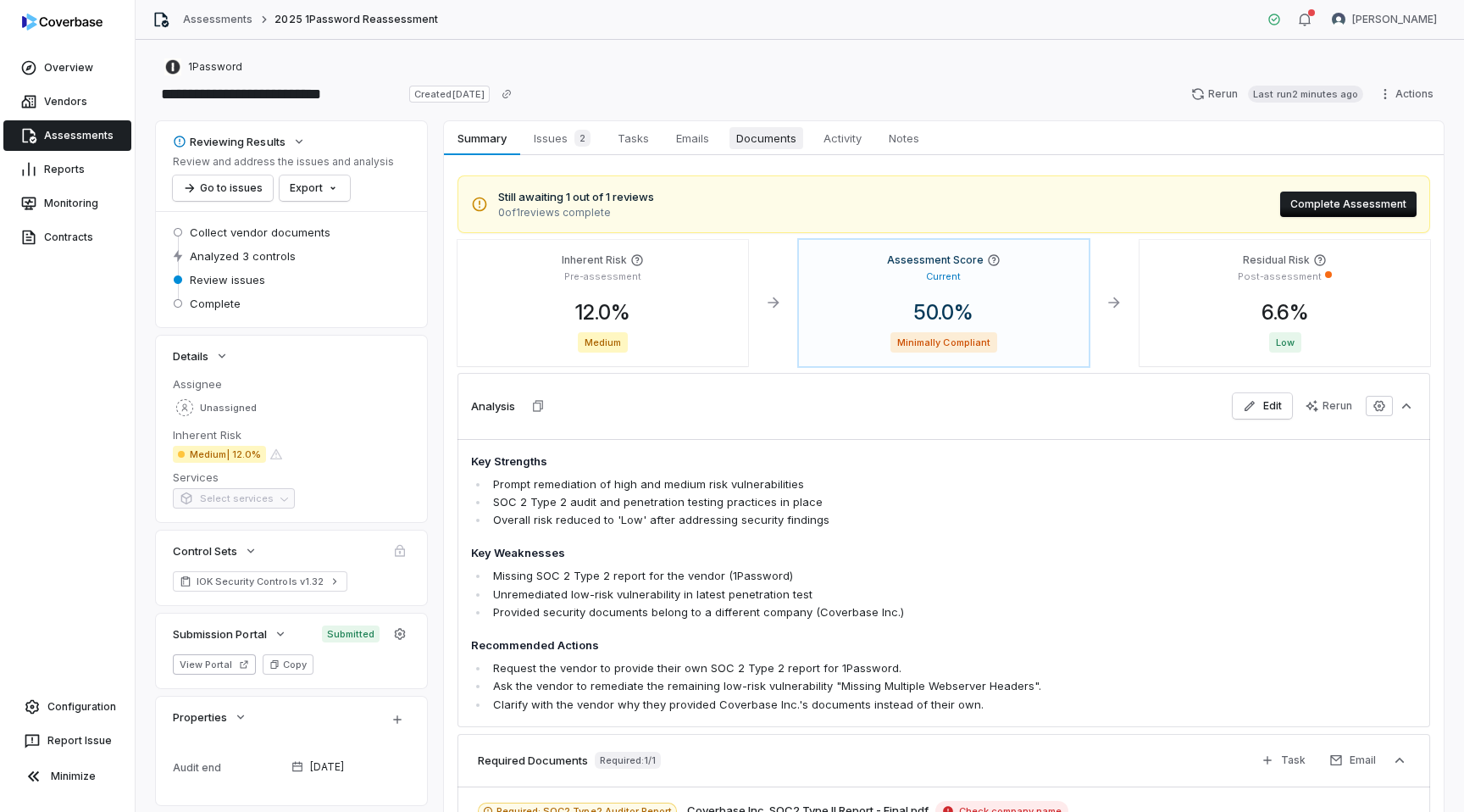
click at [769, 140] on span "Documents" at bounding box center [766, 138] width 74 height 22
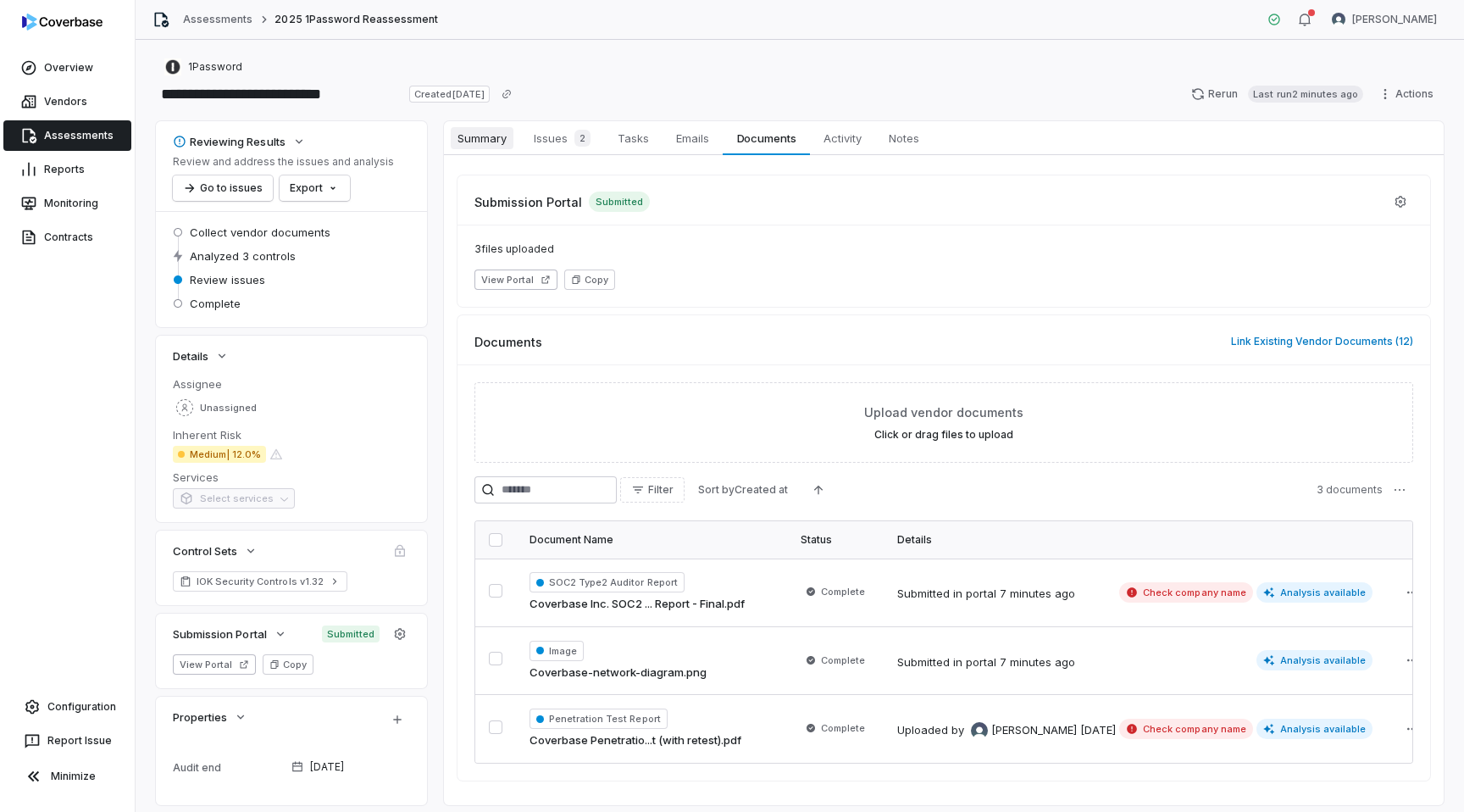
click at [508, 138] on span "Summary" at bounding box center [482, 138] width 63 height 22
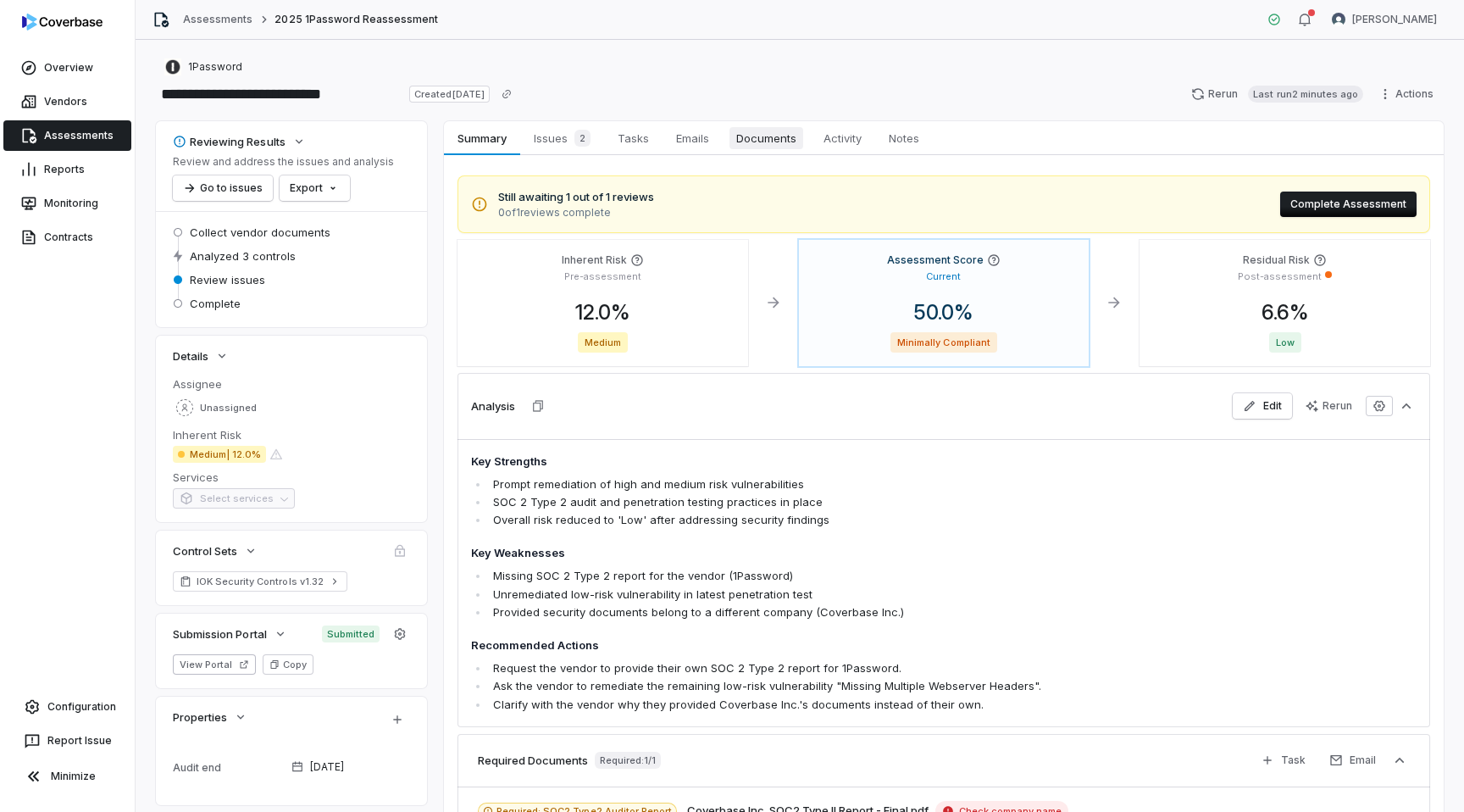
click at [796, 130] on span "Documents" at bounding box center [766, 138] width 74 height 22
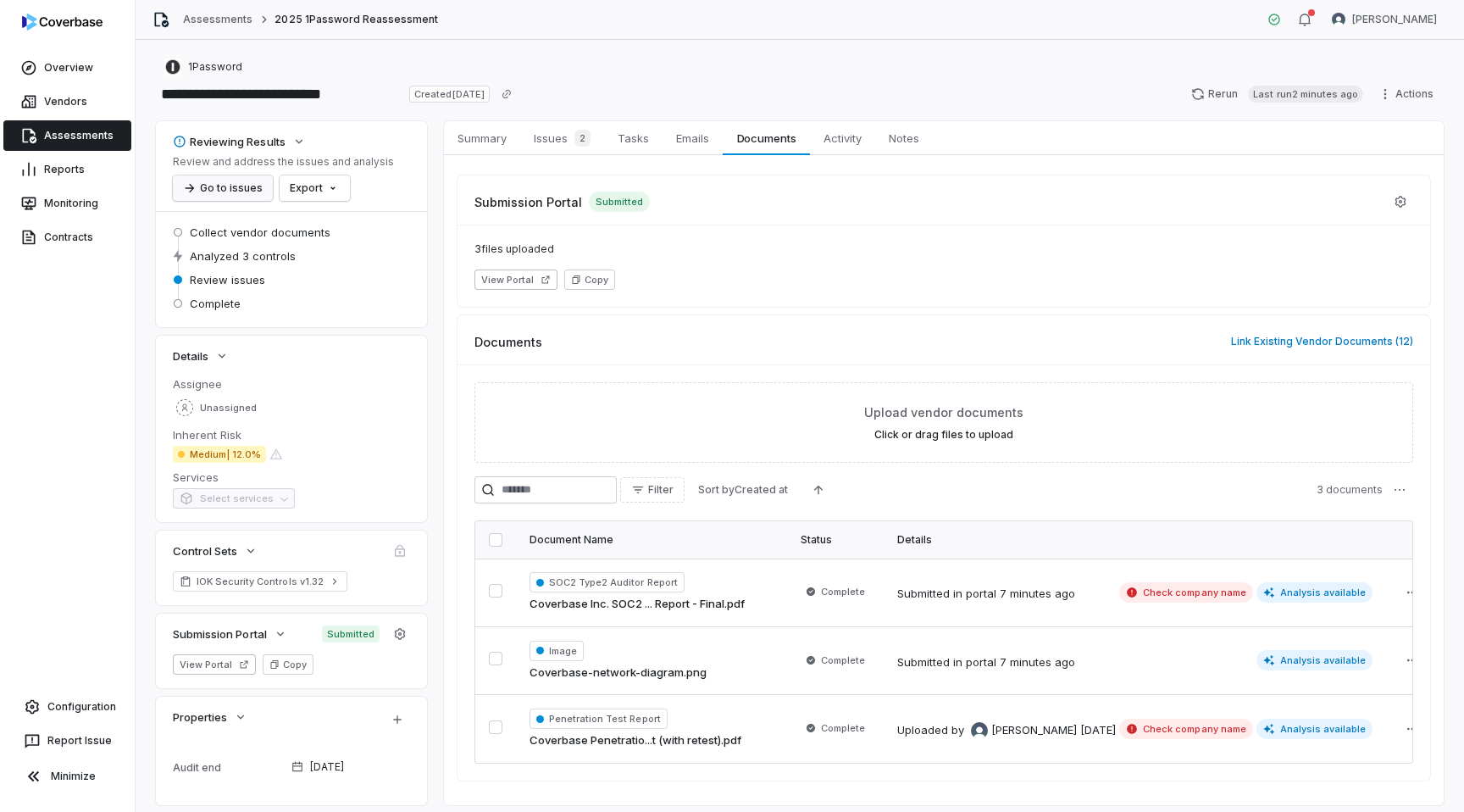
click at [227, 188] on button "Go to issues" at bounding box center [223, 187] width 100 height 25
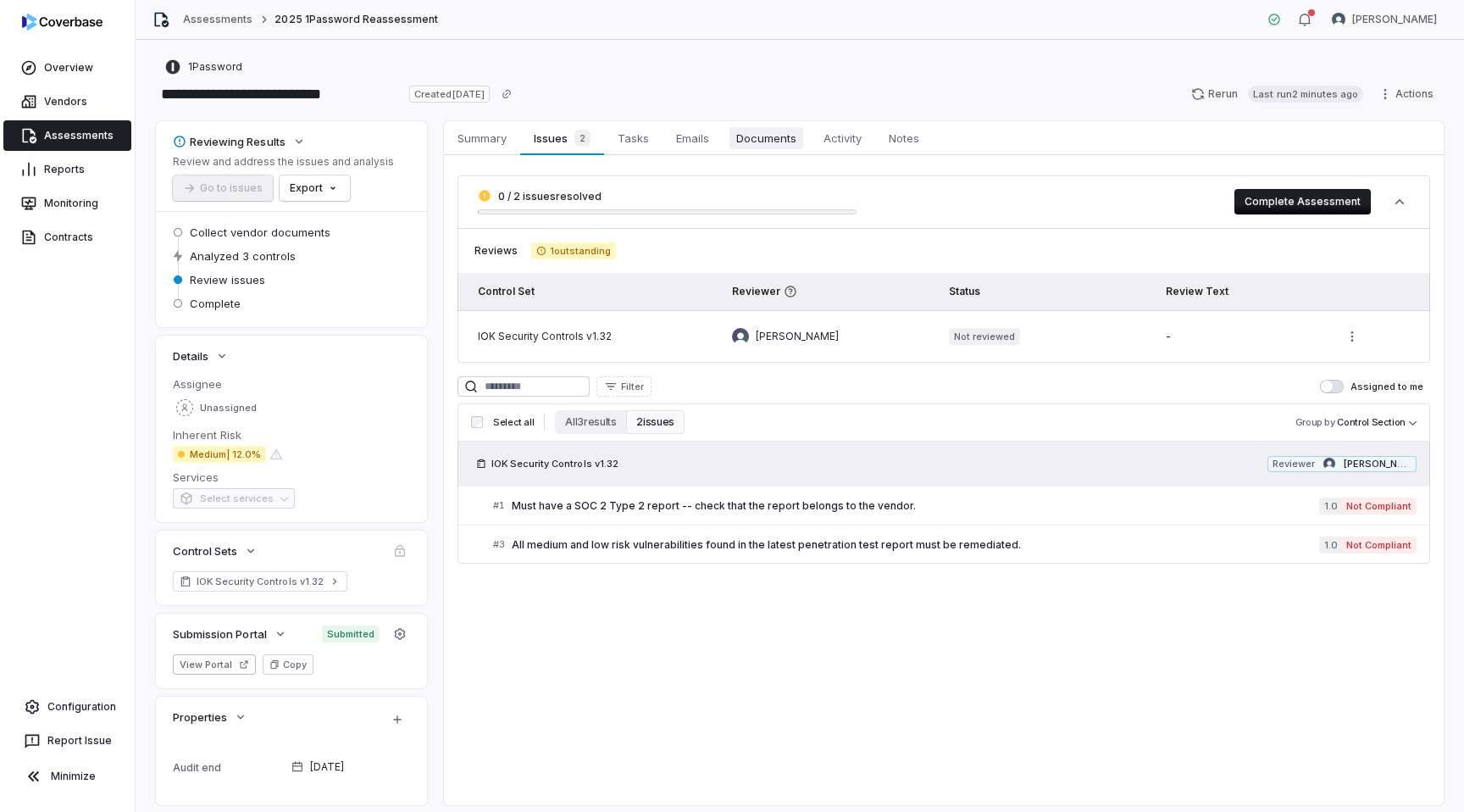
click at [789, 129] on span "Documents" at bounding box center [766, 138] width 74 height 22
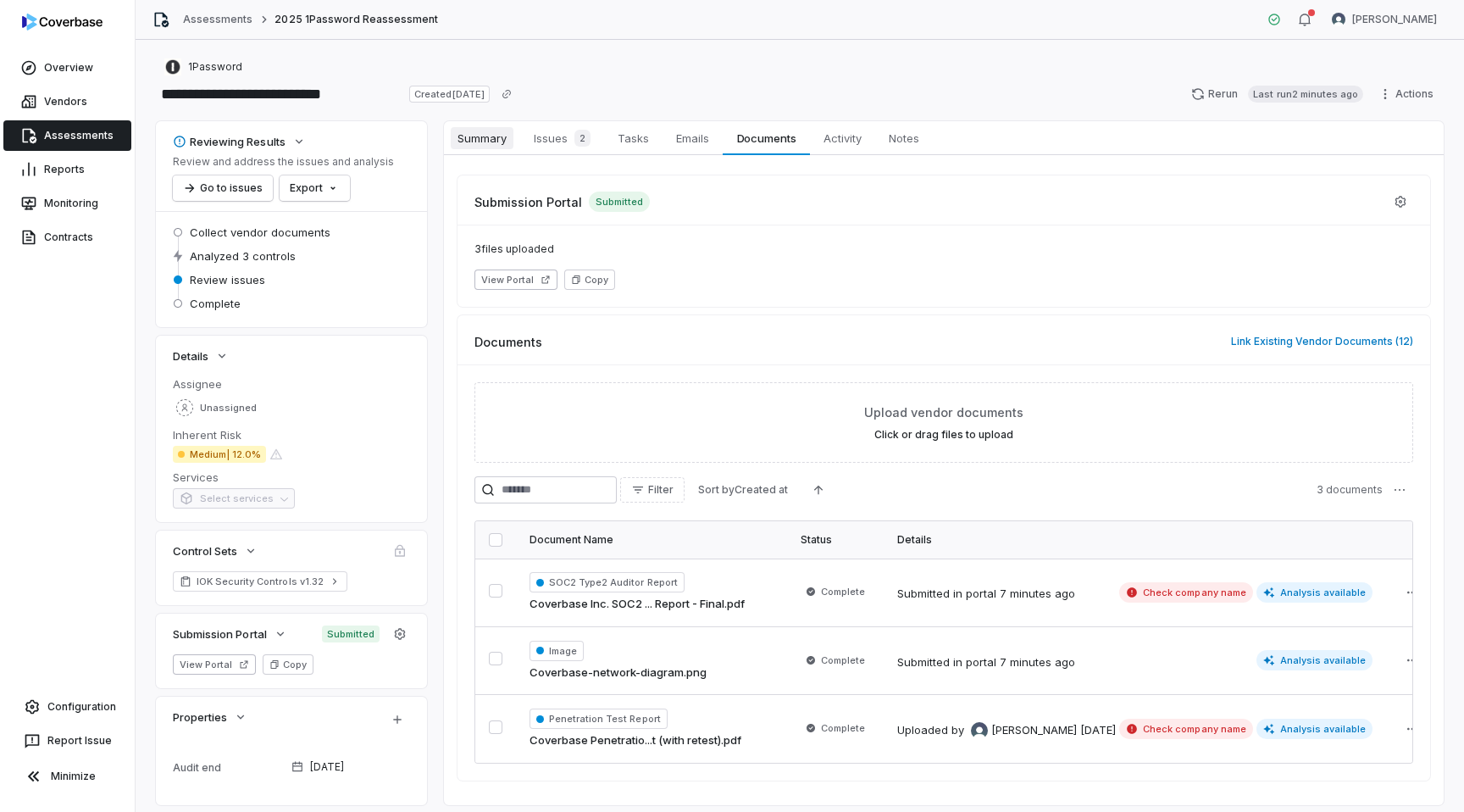
click at [501, 131] on span "Summary" at bounding box center [482, 138] width 63 height 22
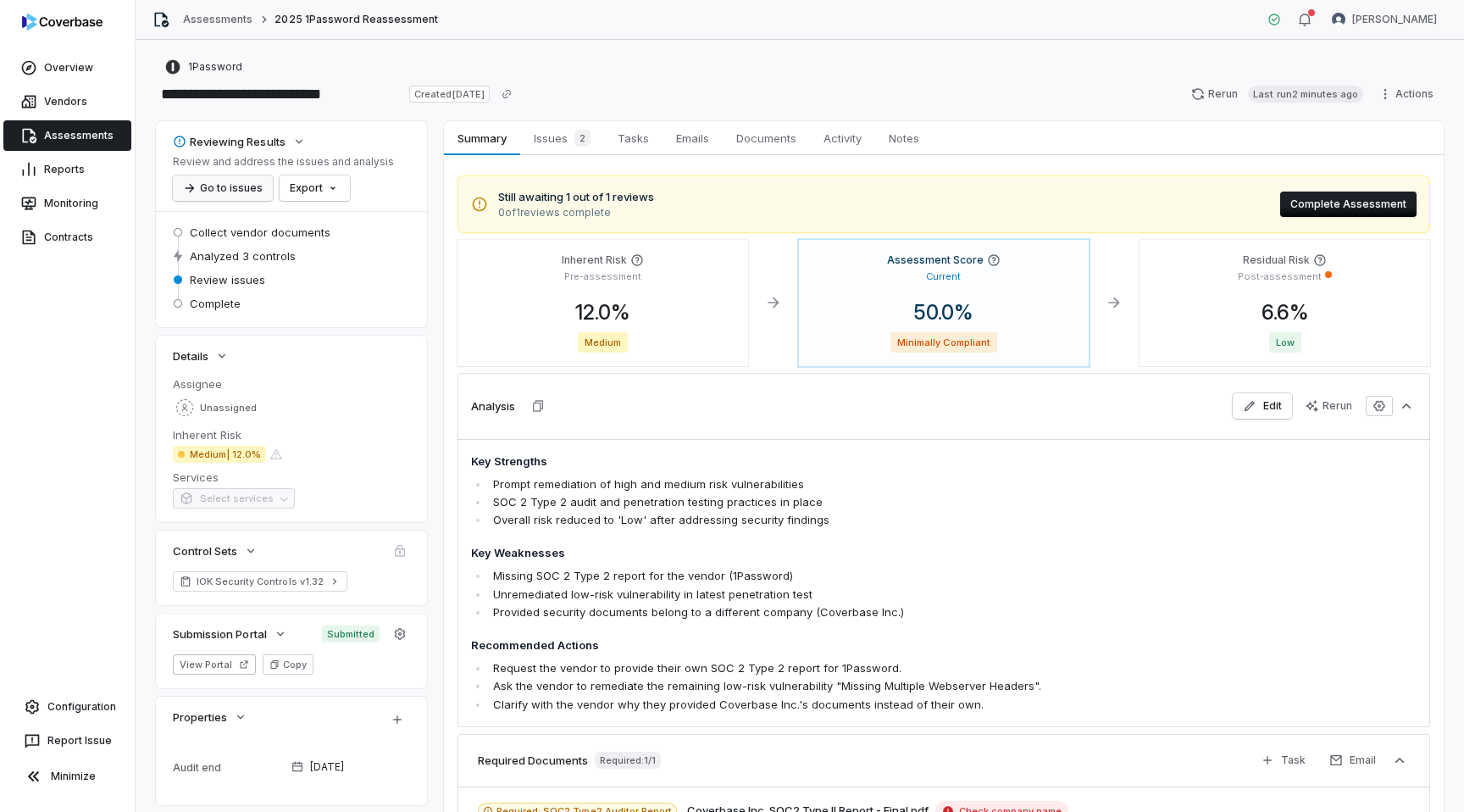
click at [238, 190] on button "Go to issues" at bounding box center [223, 187] width 100 height 25
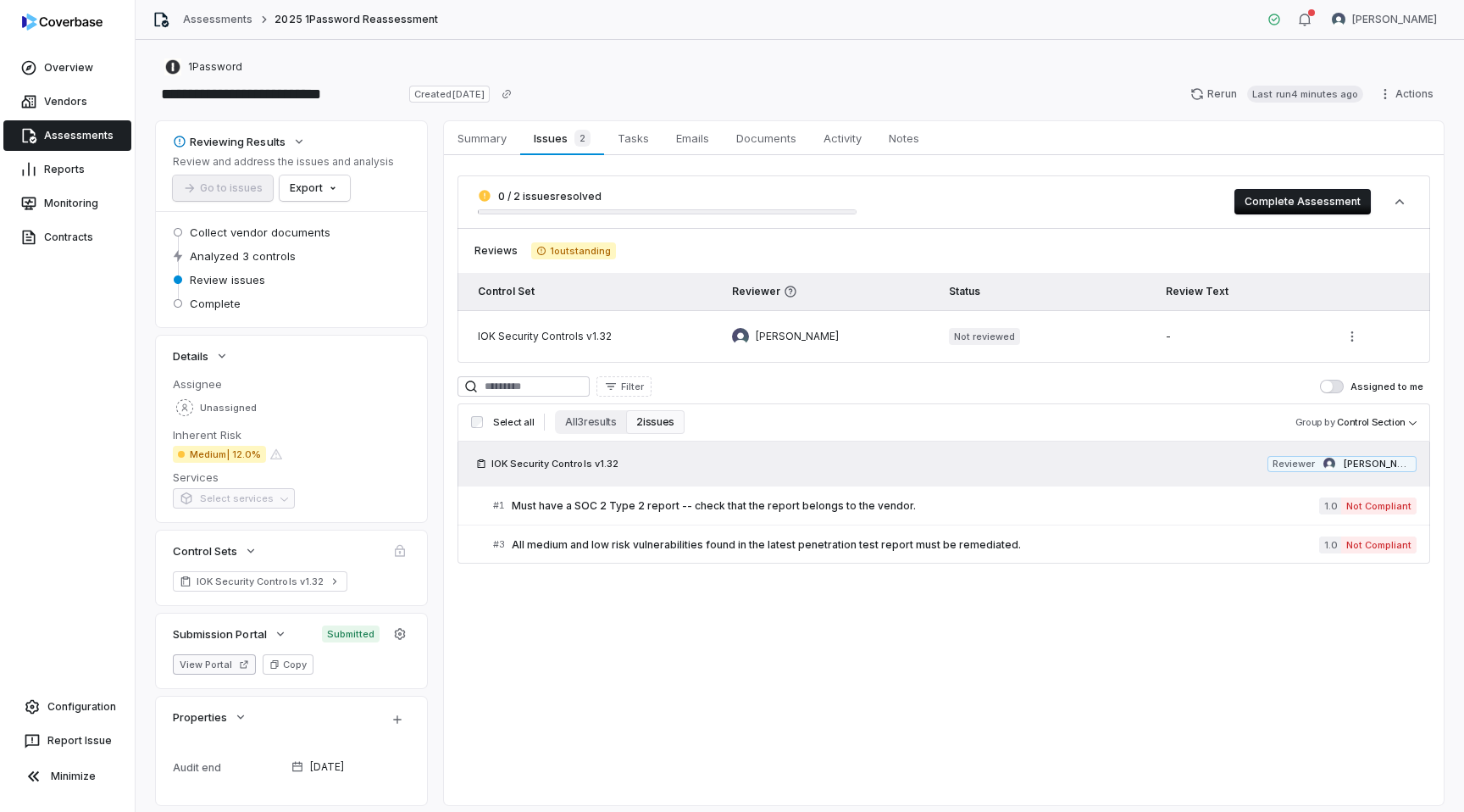
click at [219, 665] on button "View Portal" at bounding box center [214, 664] width 83 height 20
click at [399, 633] on icon "button" at bounding box center [400, 634] width 14 height 14
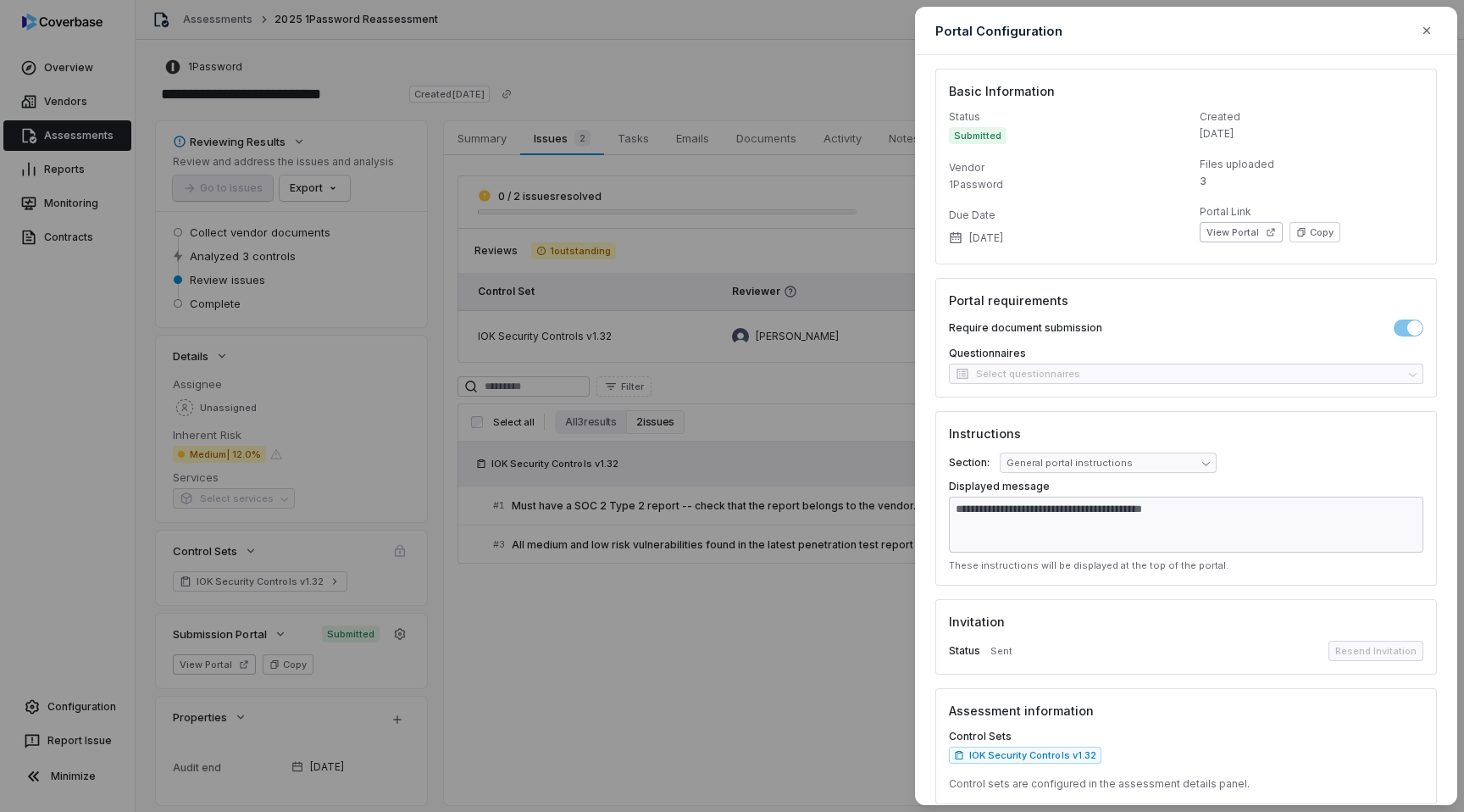
scroll to position [13, 0]
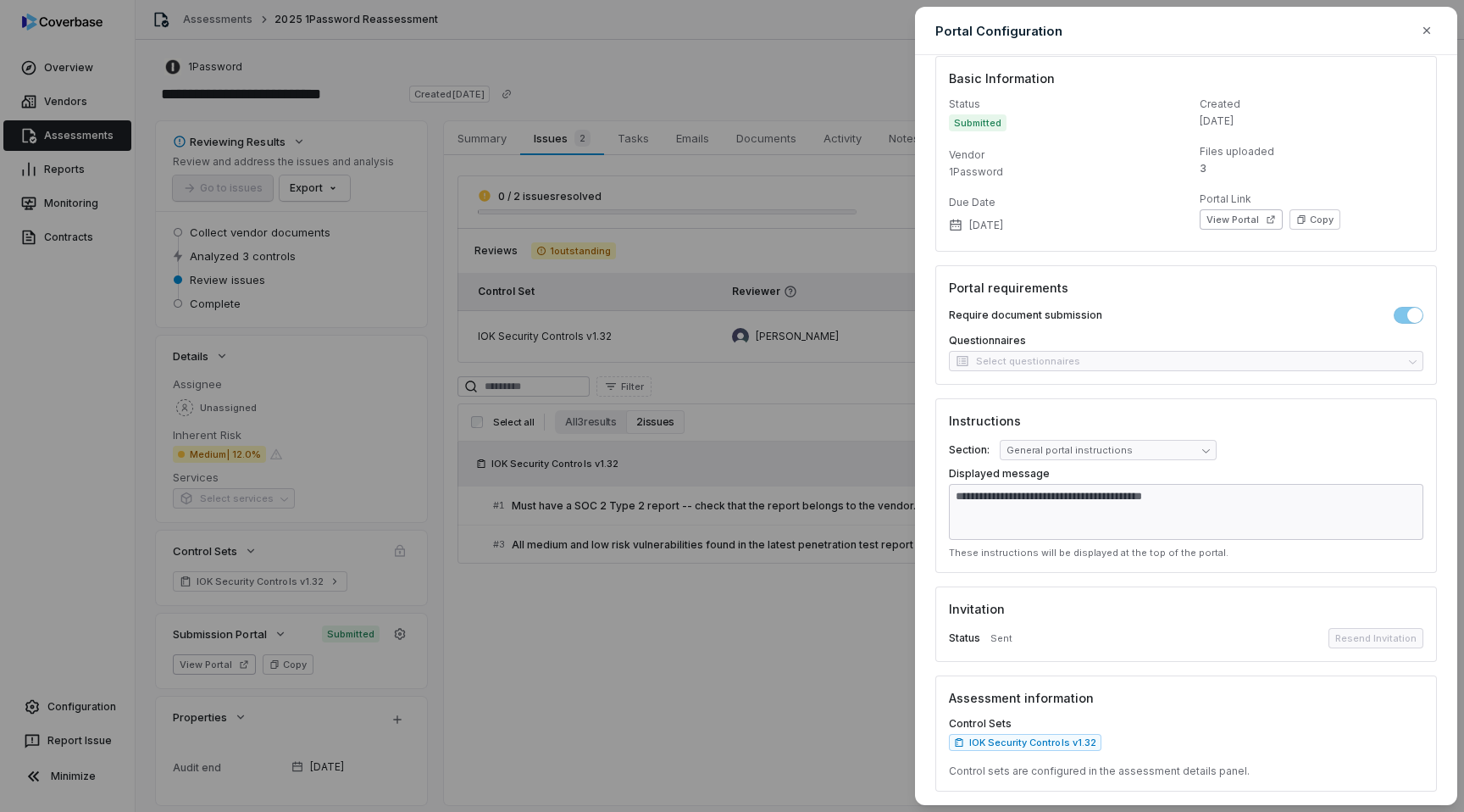
click at [651, 508] on div "**********" at bounding box center [732, 406] width 1464 height 812
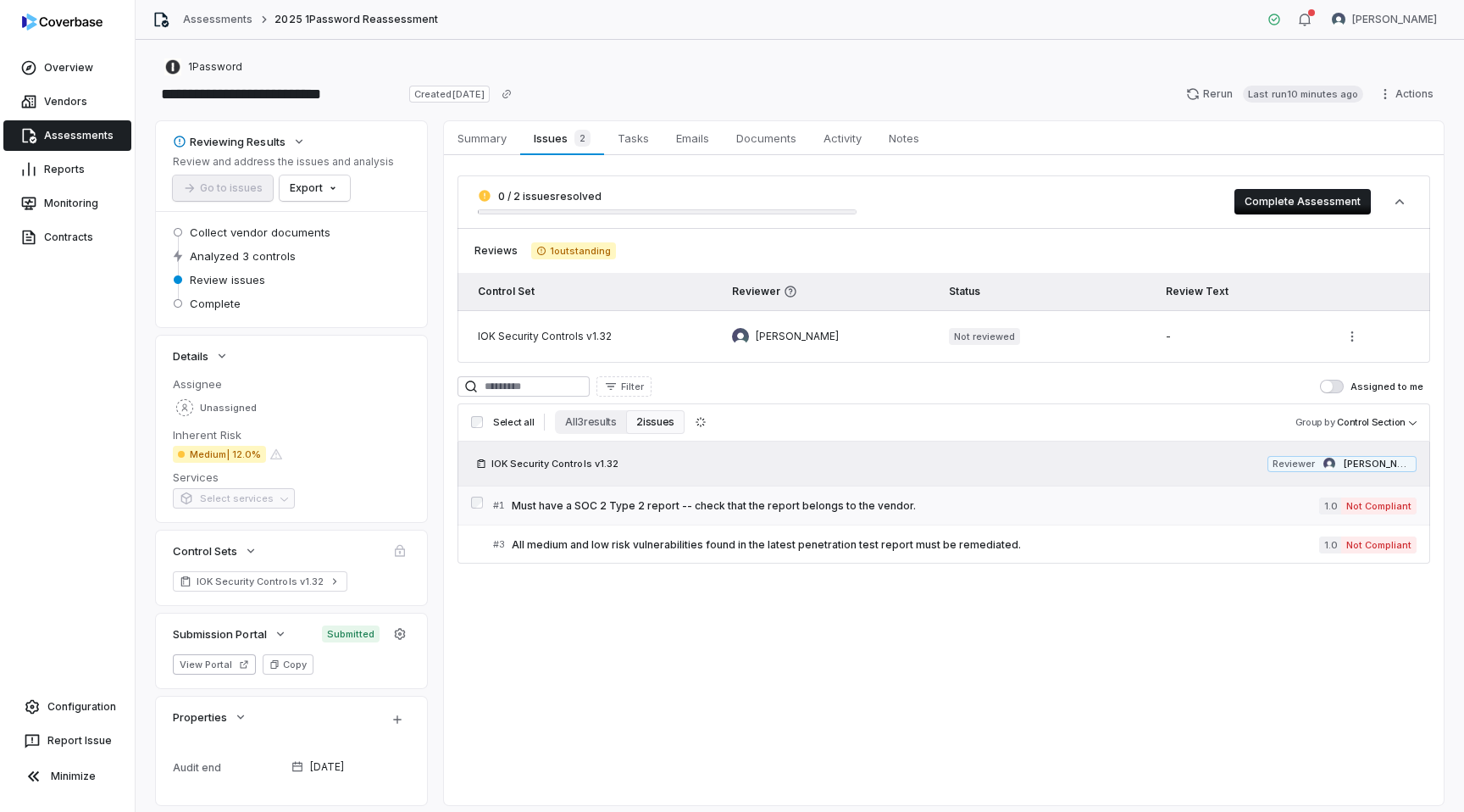
click at [612, 513] on div "# 1 Must have a SOC 2 Type 2 report -- check that the report belongs to the ven…" at bounding box center [906, 505] width 826 height 18
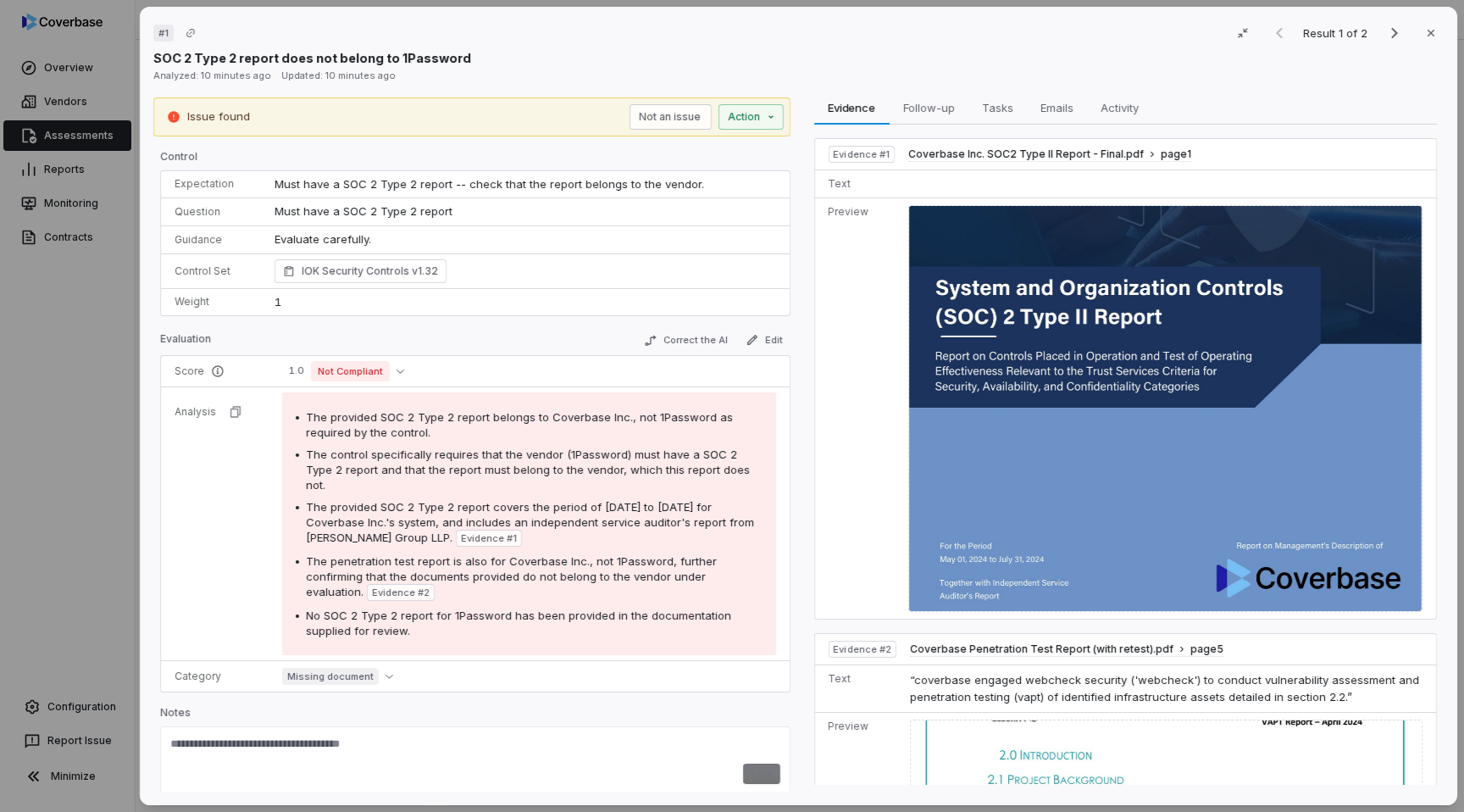
scroll to position [133, 0]
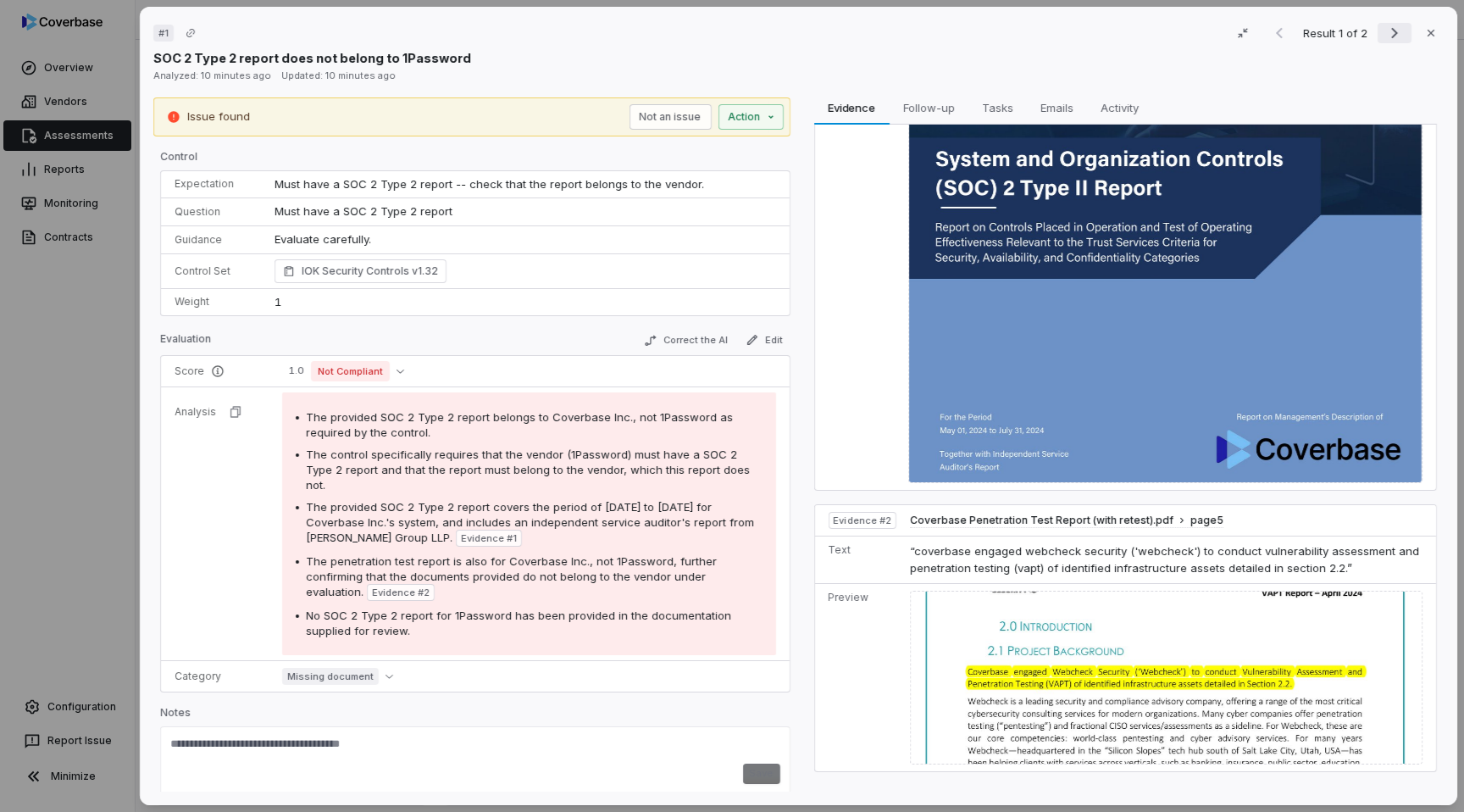
click at [1388, 30] on icon "Next result" at bounding box center [1394, 33] width 20 height 20
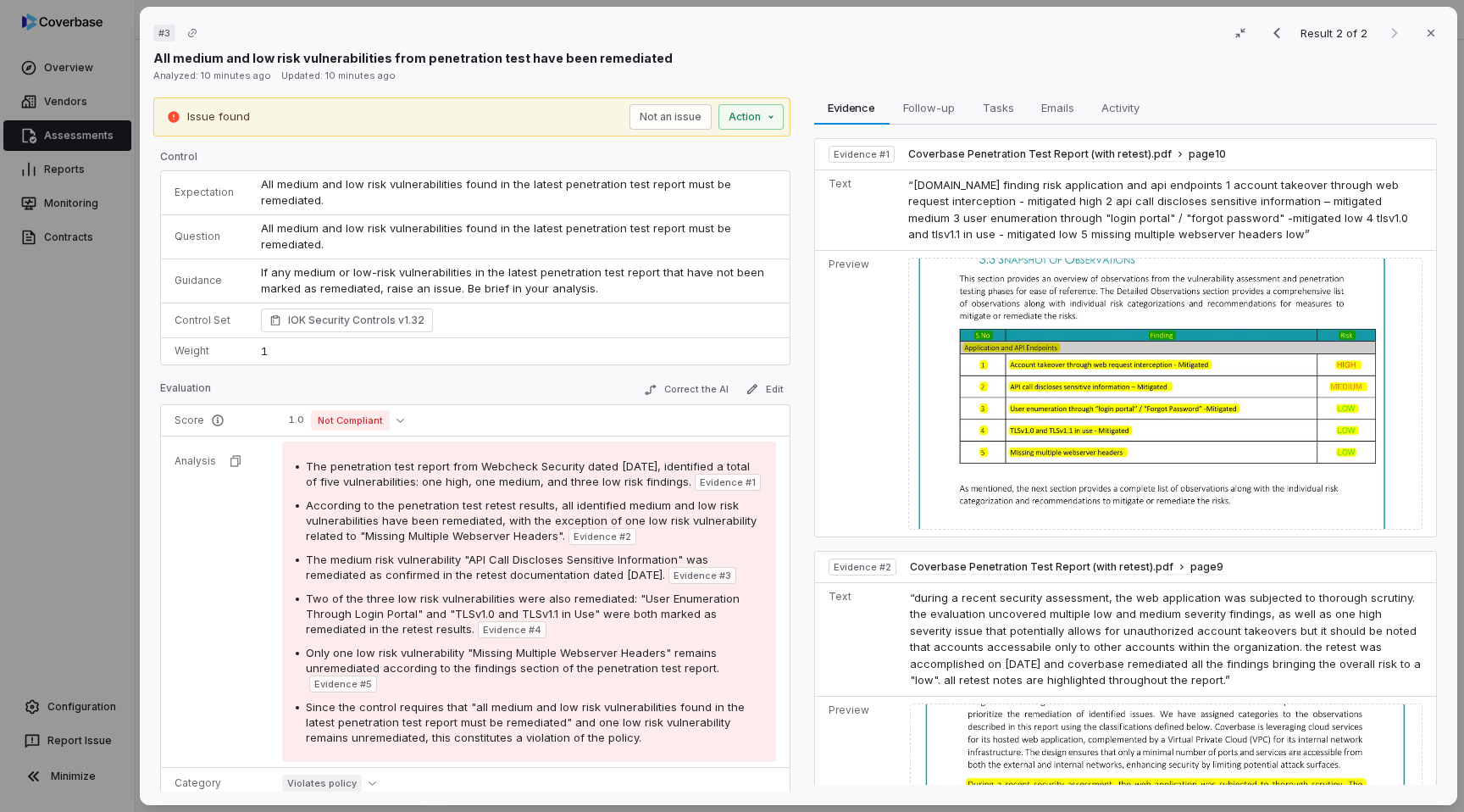
click at [1390, 37] on div "Result 2 of 2 Close" at bounding box center [1352, 32] width 184 height 25
click at [15, 391] on div "# 3 Result 2 of 2 Close All medium and low risk vulnerabilities from penetratio…" at bounding box center [732, 406] width 1464 height 812
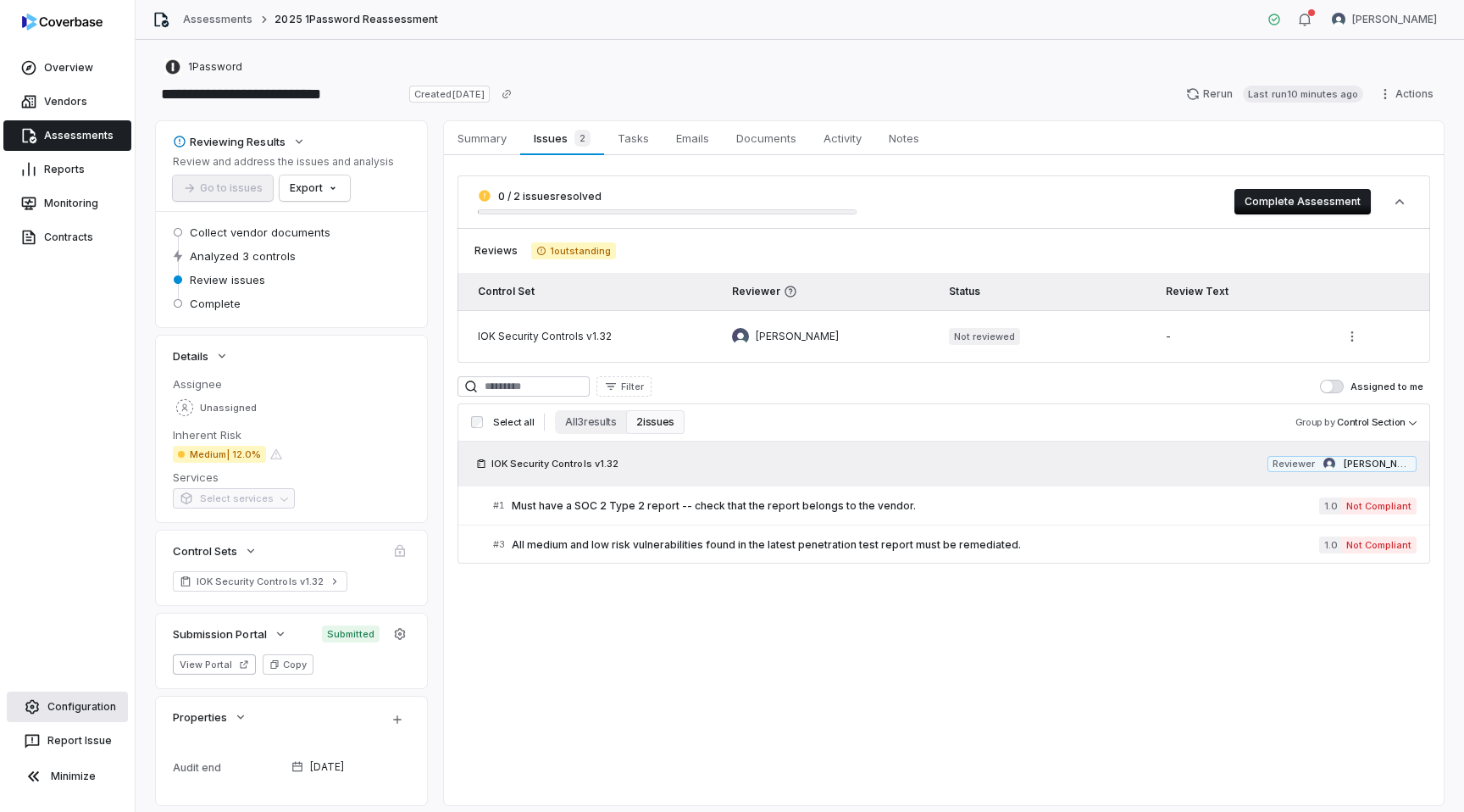
click at [80, 712] on link "Configuration" at bounding box center [67, 706] width 121 height 30
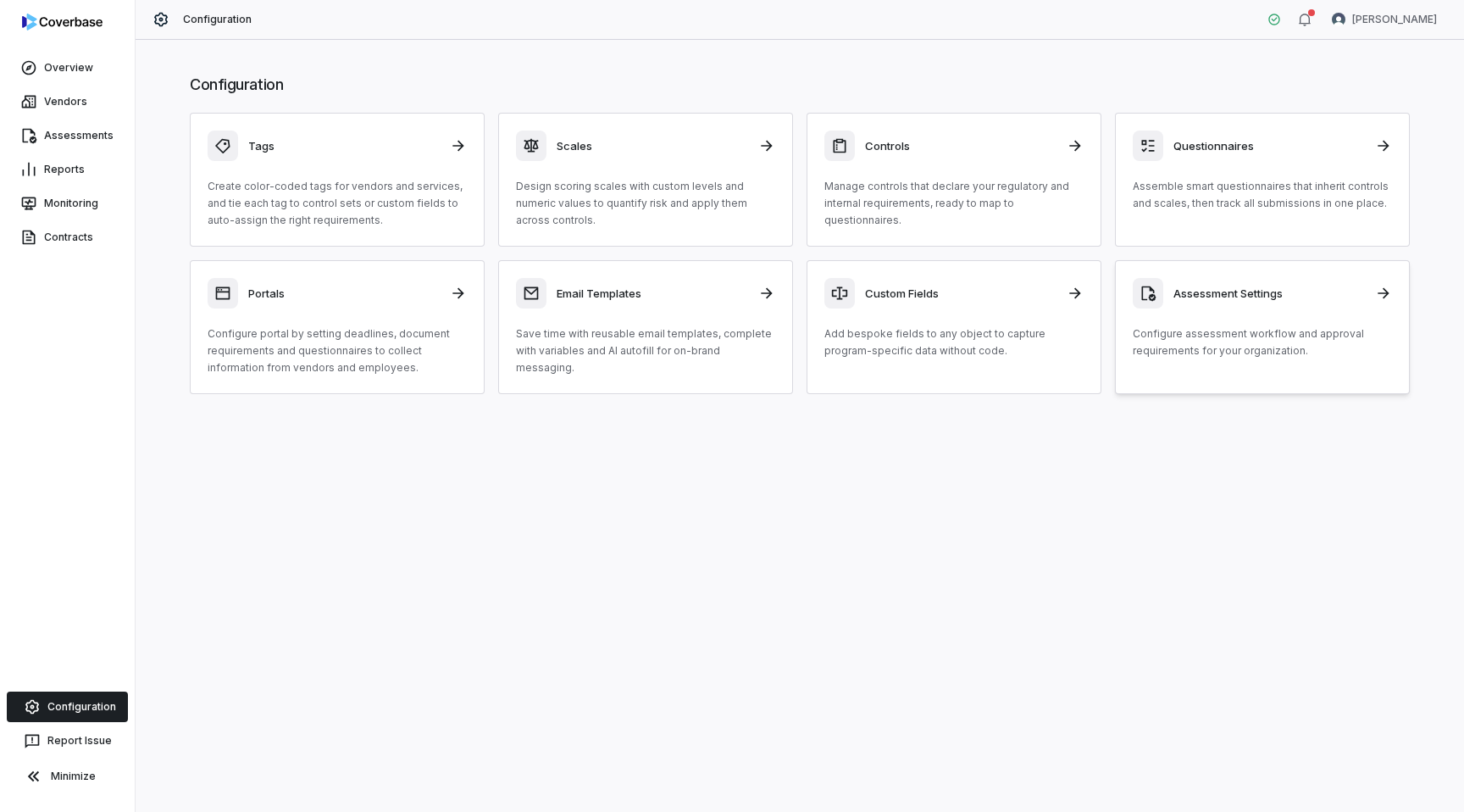
click at [1299, 301] on div "Assessment Settings" at bounding box center [1262, 293] width 259 height 30
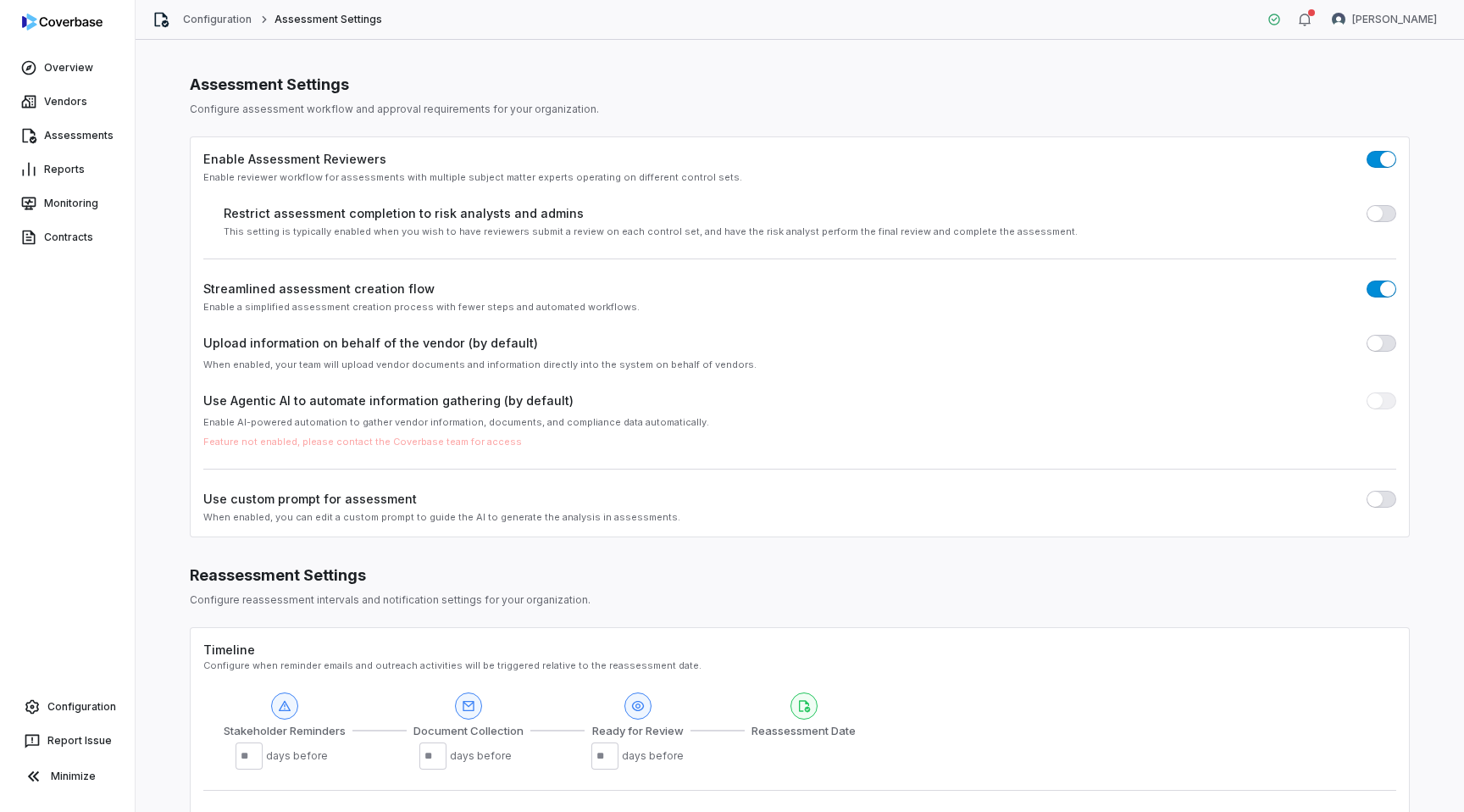
click at [1373, 500] on span "button" at bounding box center [1374, 498] width 15 height 15
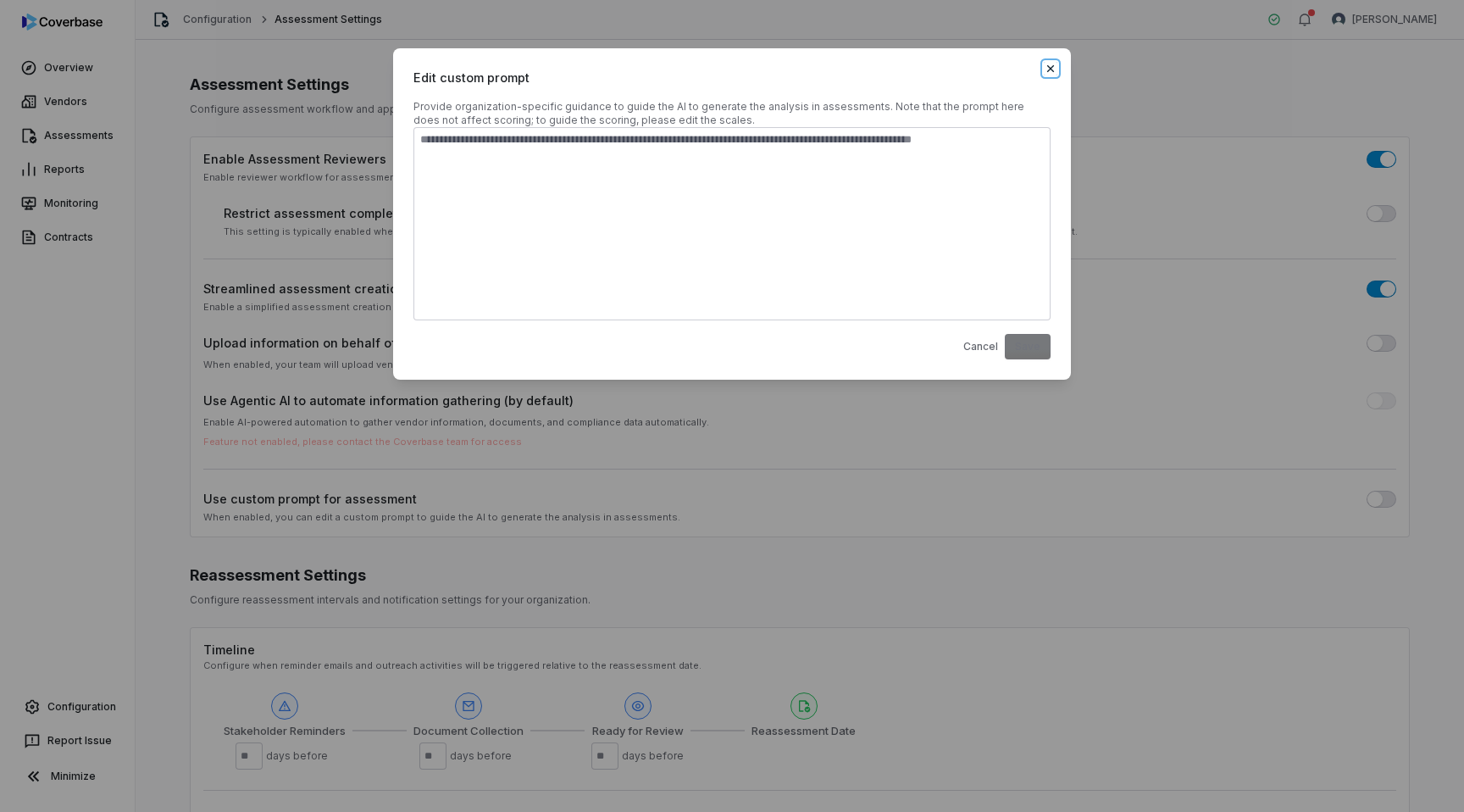
click at [1045, 69] on icon "button" at bounding box center [1051, 69] width 14 height 14
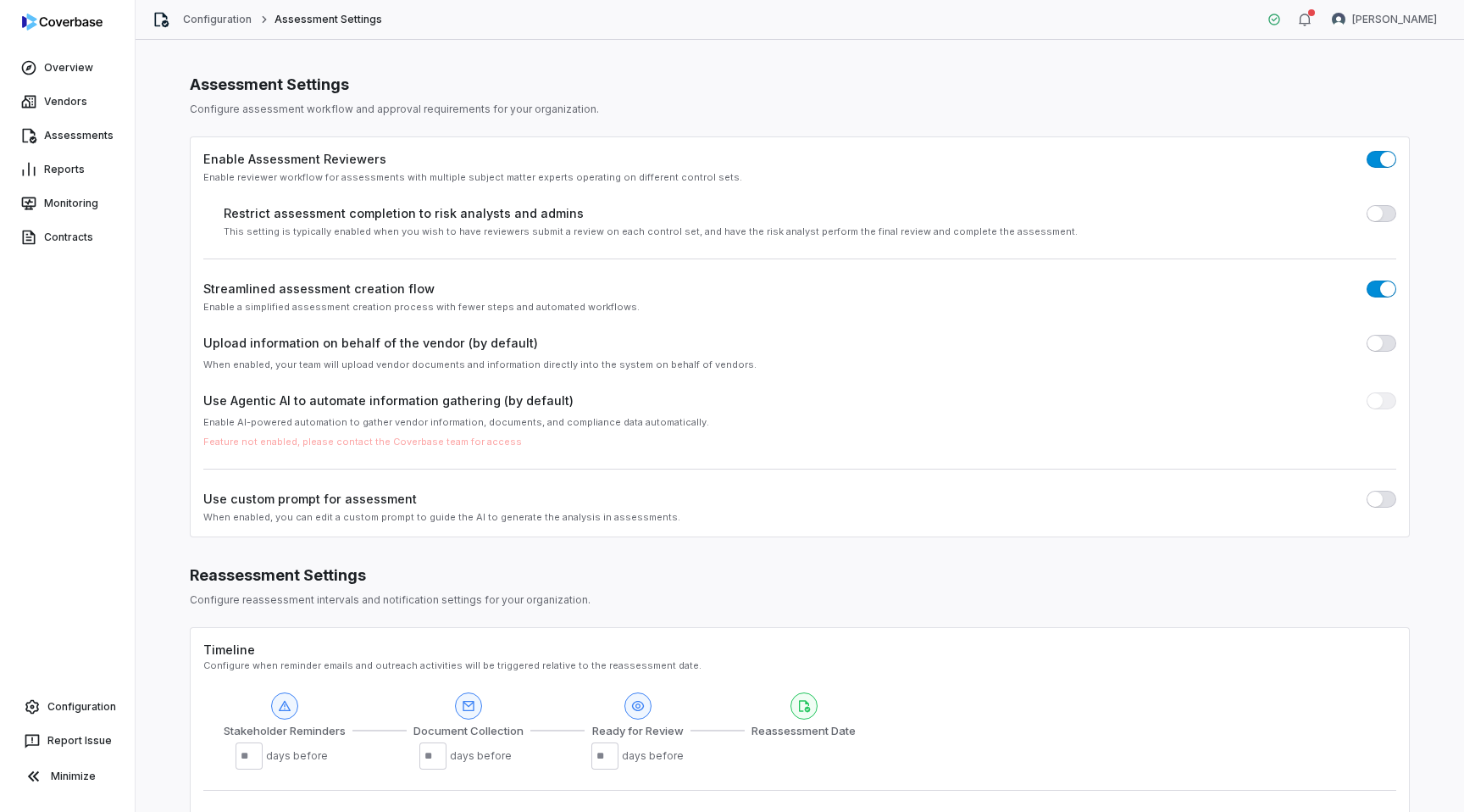
click at [1378, 499] on span "button" at bounding box center [1374, 498] width 15 height 15
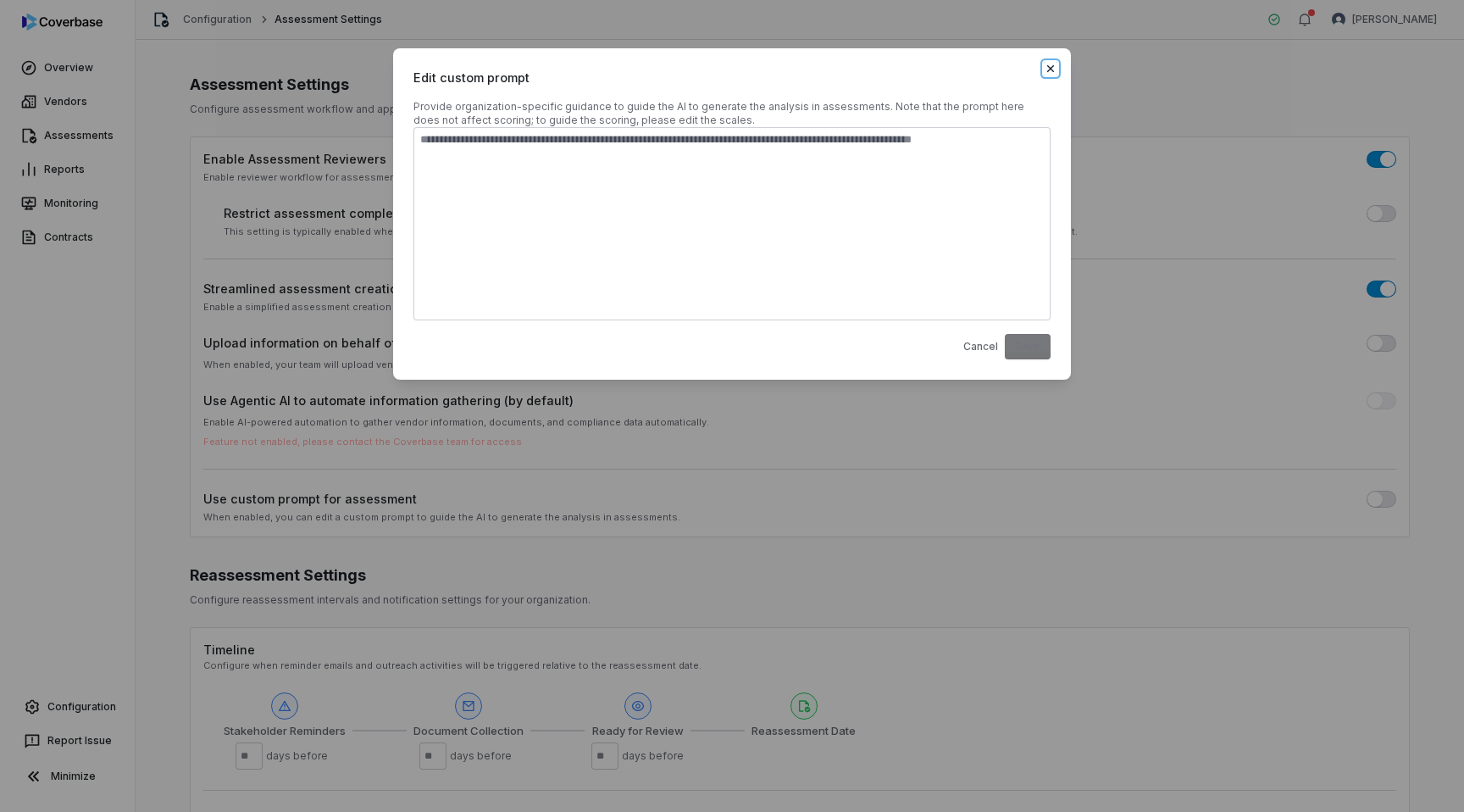
click at [1051, 67] on icon "button" at bounding box center [1050, 68] width 7 height 7
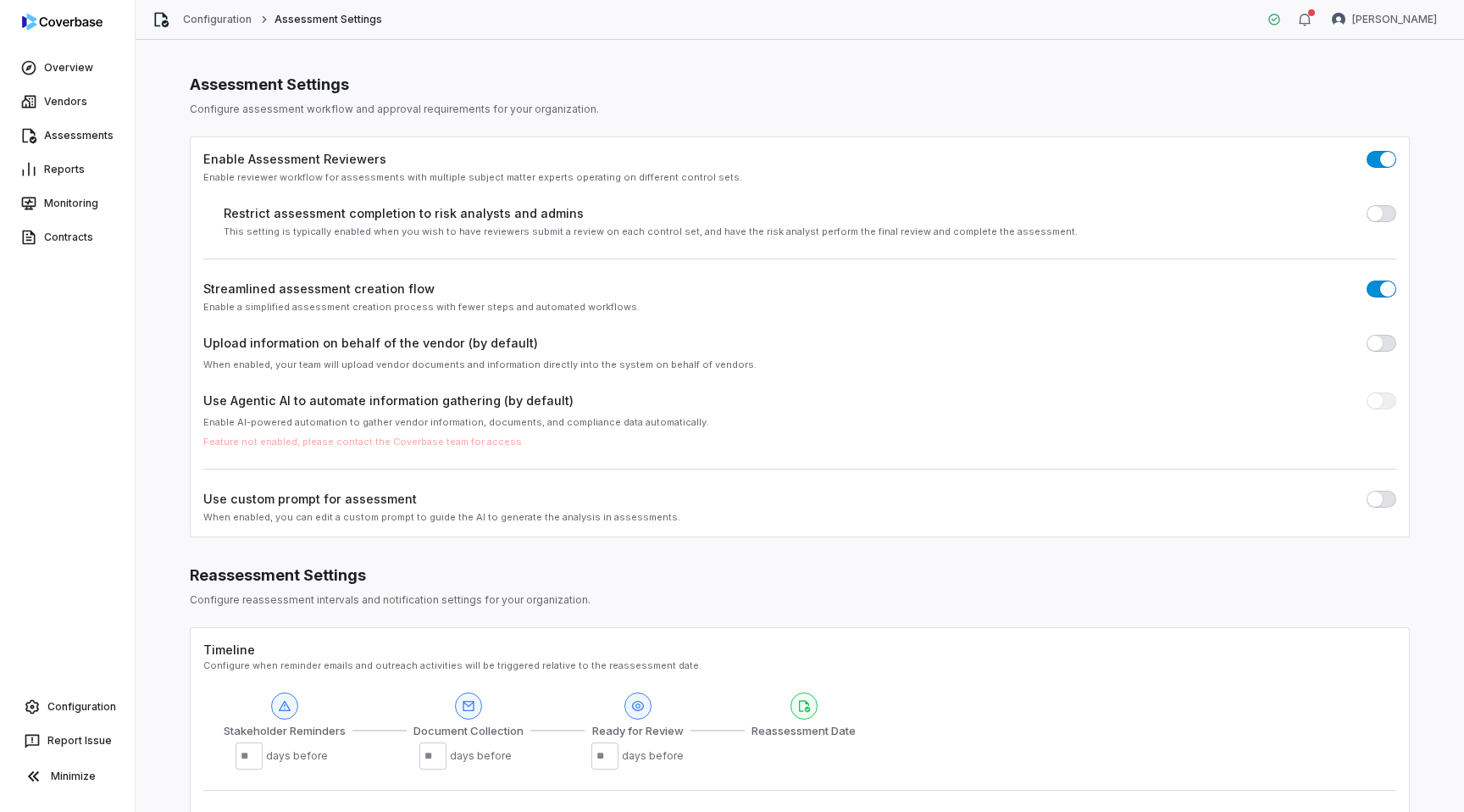
click at [1383, 499] on button "button" at bounding box center [1381, 498] width 30 height 17
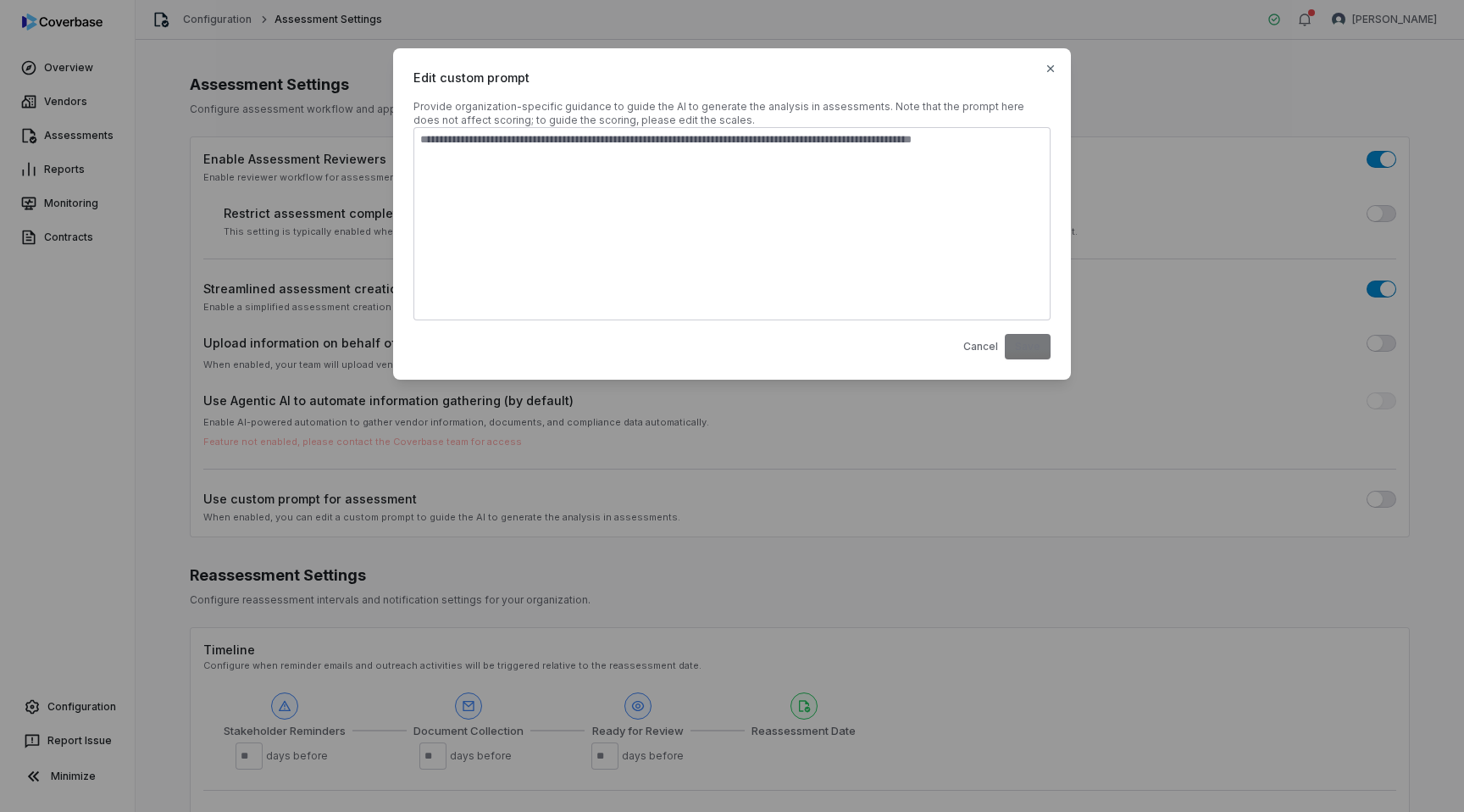
click at [388, 51] on div "Edit custom prompt Provide organization-specific guidance to guide the AI to ge…" at bounding box center [732, 214] width 1464 height 429
type textarea "*"
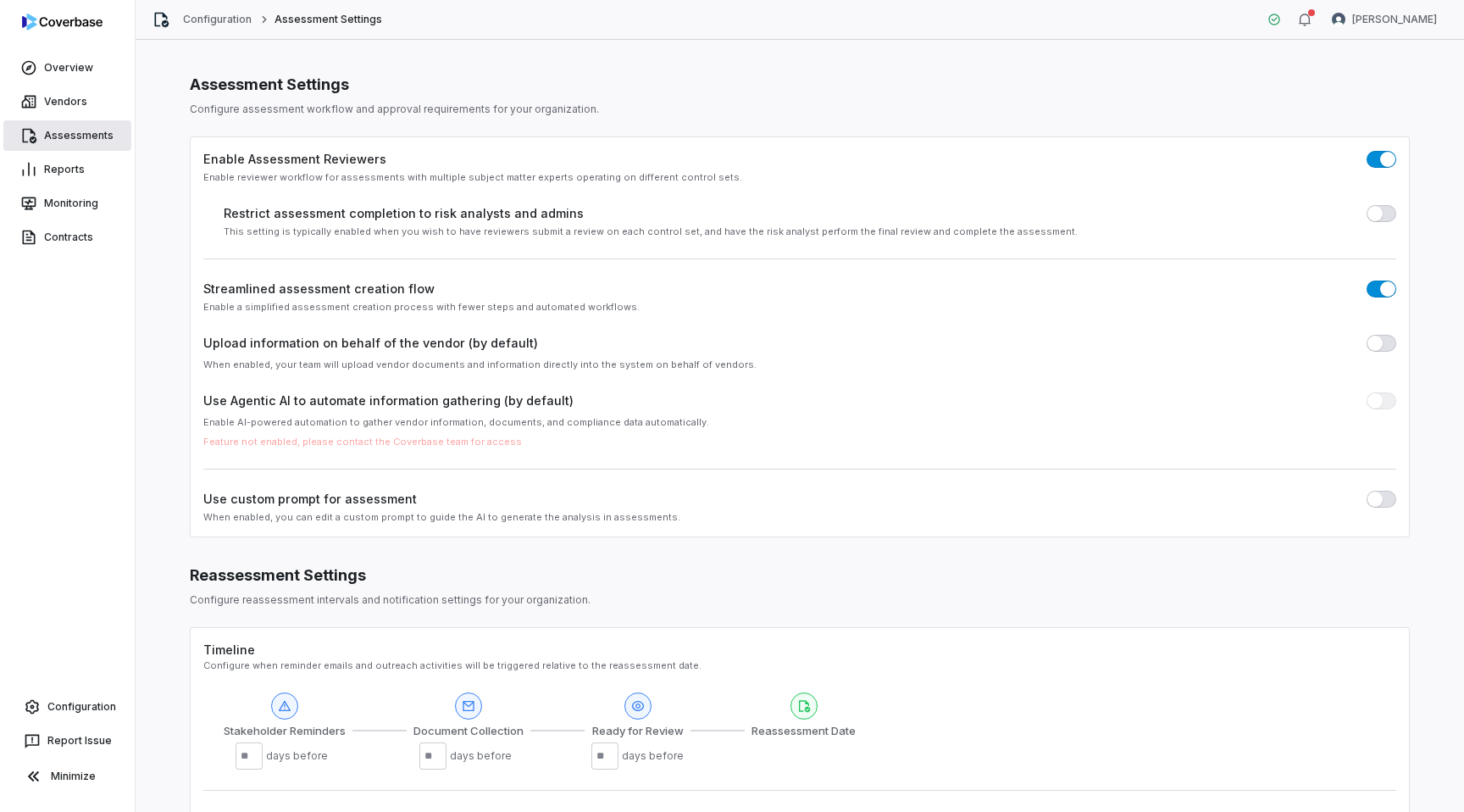
click at [72, 133] on link "Assessments" at bounding box center [67, 135] width 128 height 30
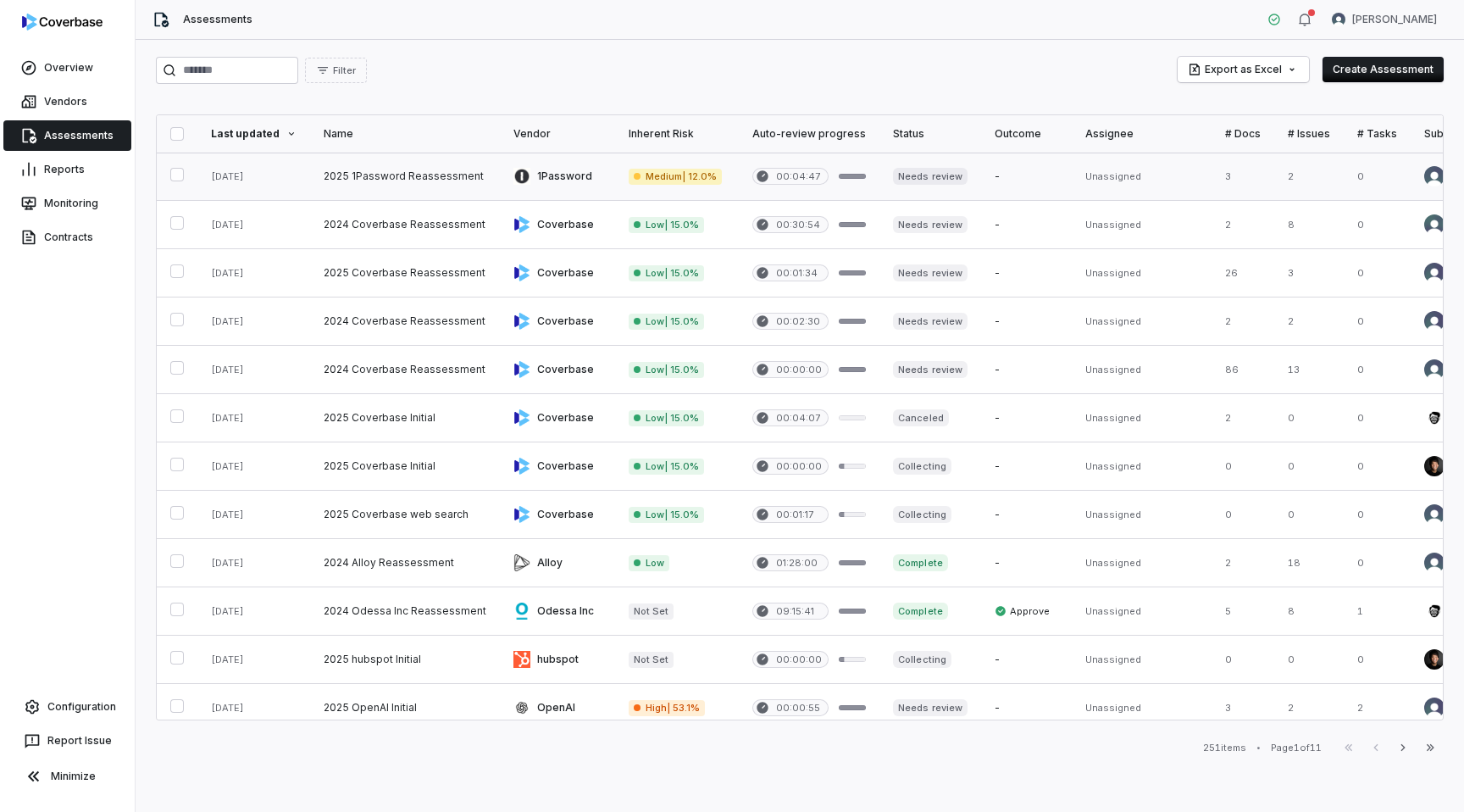
click at [1151, 176] on link at bounding box center [1142, 175] width 140 height 47
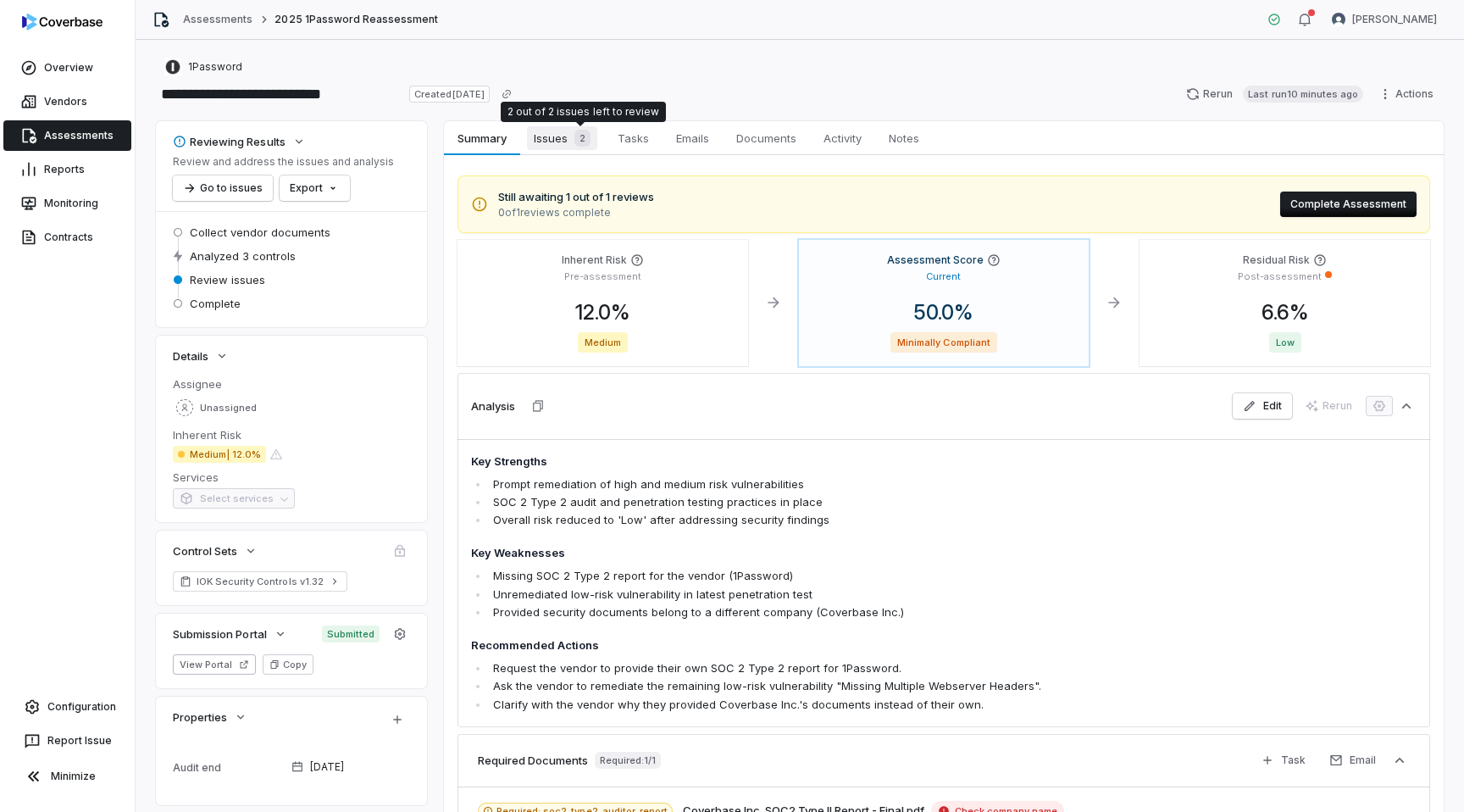
click at [544, 133] on span "Issues 2" at bounding box center [562, 138] width 70 height 24
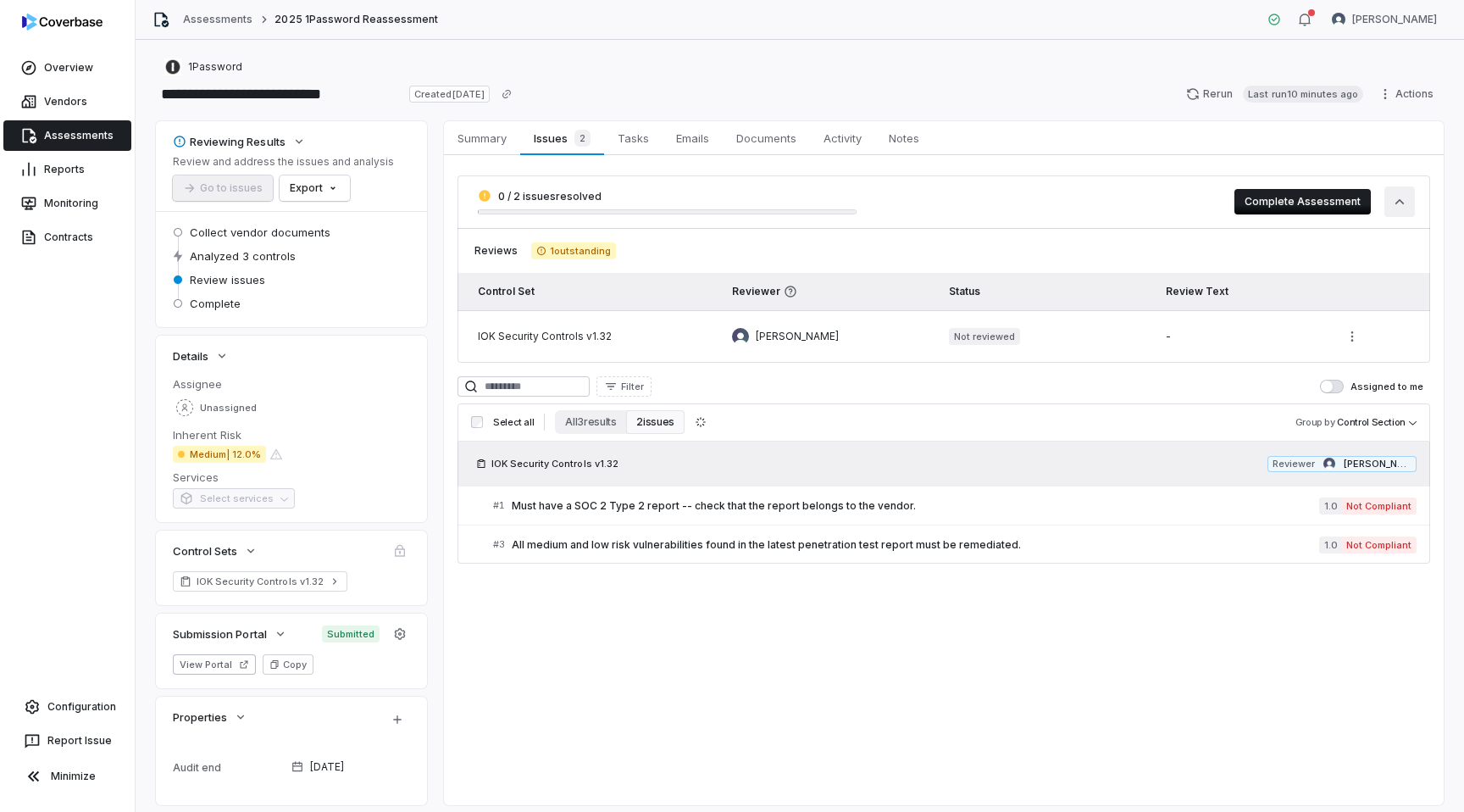
click at [1400, 197] on icon "button" at bounding box center [1399, 201] width 17 height 17
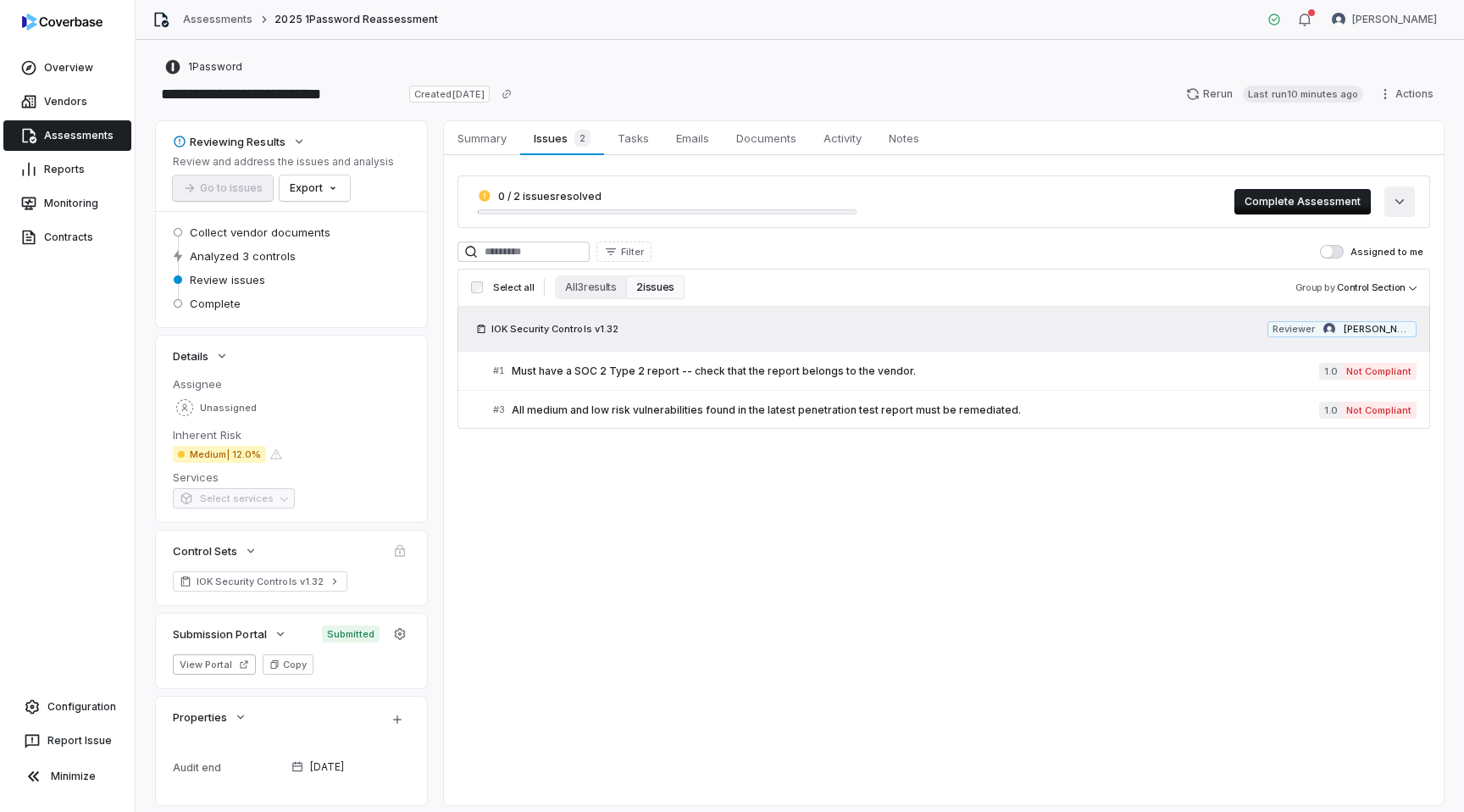
click at [1400, 197] on icon "button" at bounding box center [1399, 201] width 17 height 17
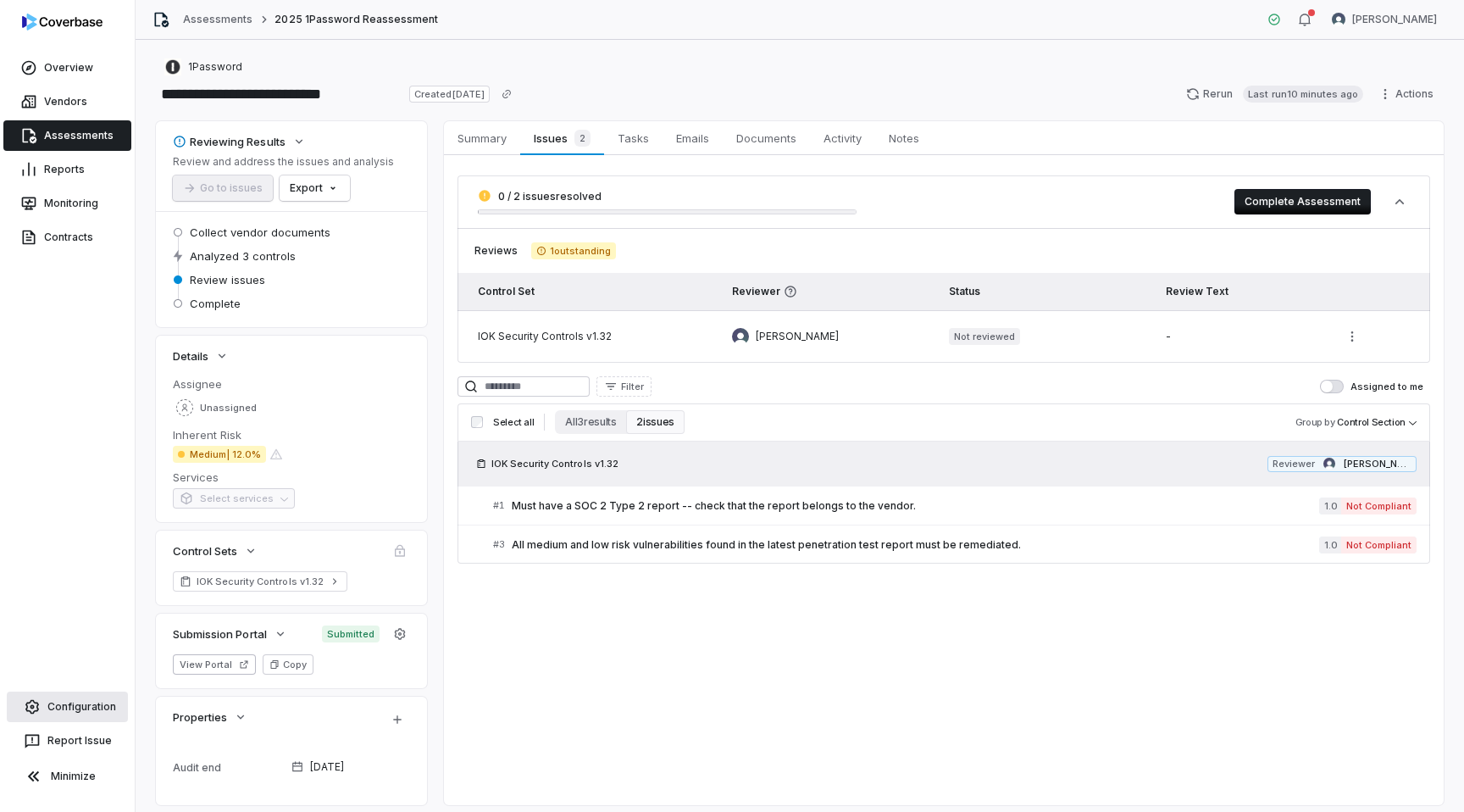
click at [55, 703] on link "Configuration" at bounding box center [67, 706] width 121 height 30
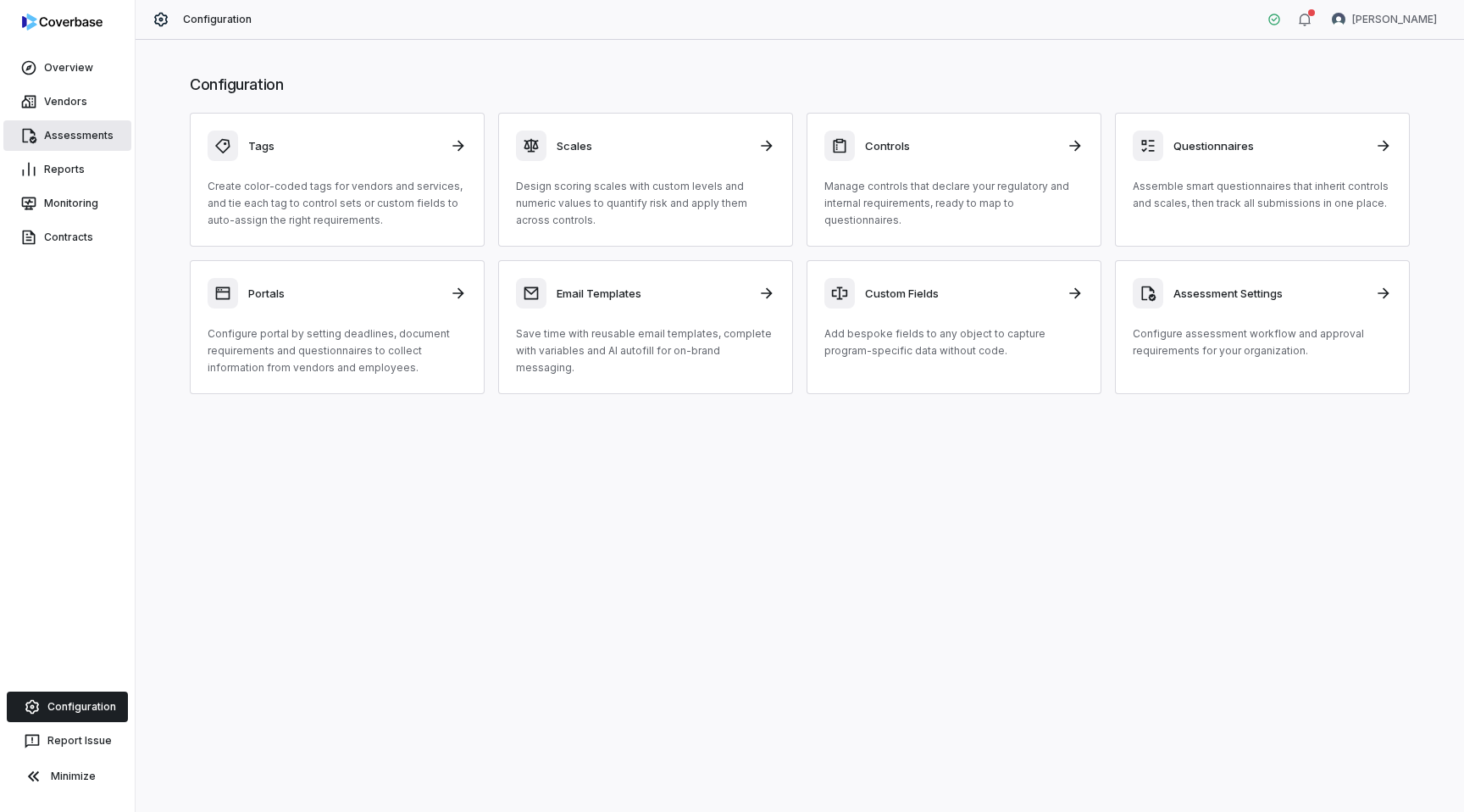
click at [60, 132] on link "Assessments" at bounding box center [67, 135] width 128 height 30
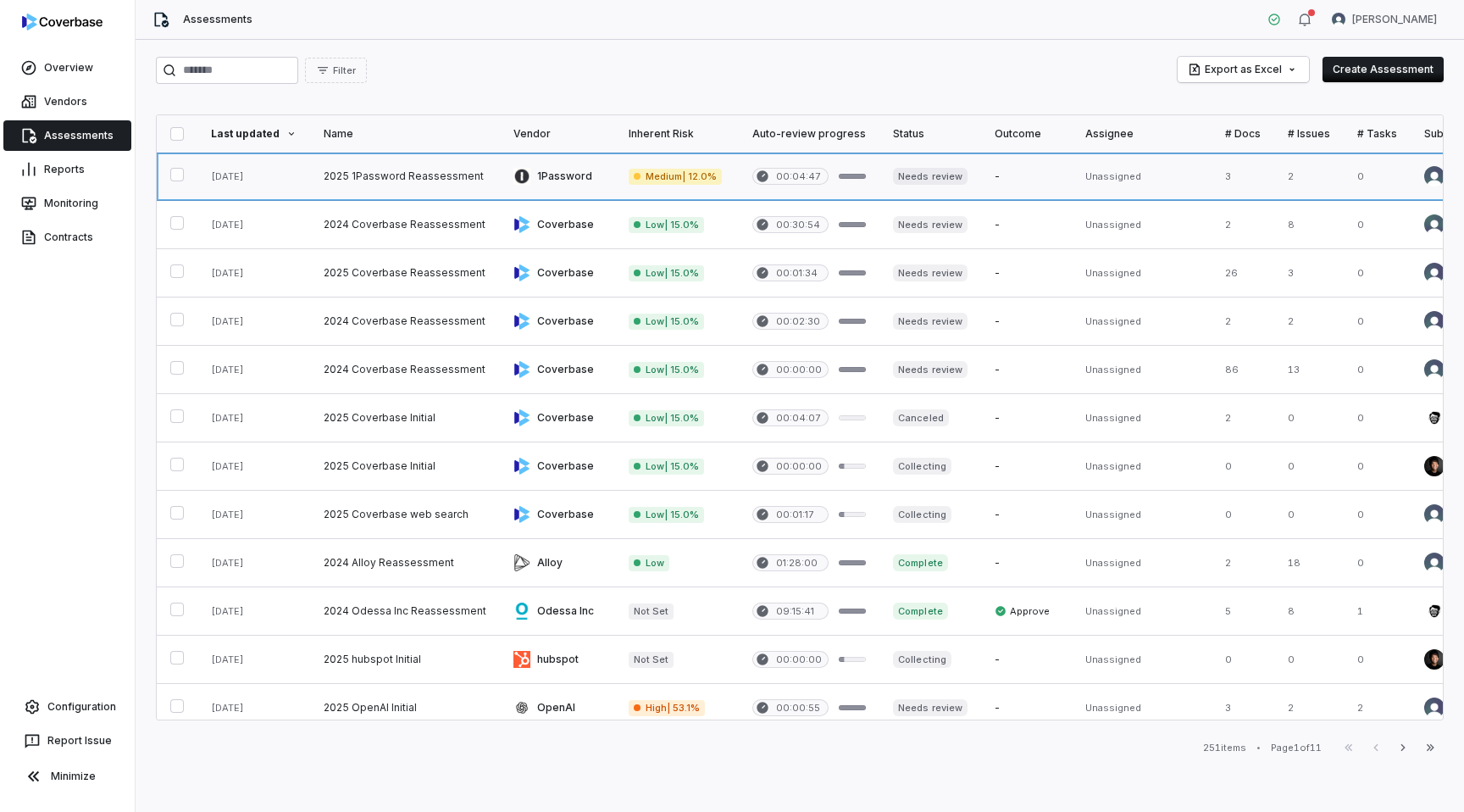
click at [543, 181] on link at bounding box center [557, 175] width 115 height 47
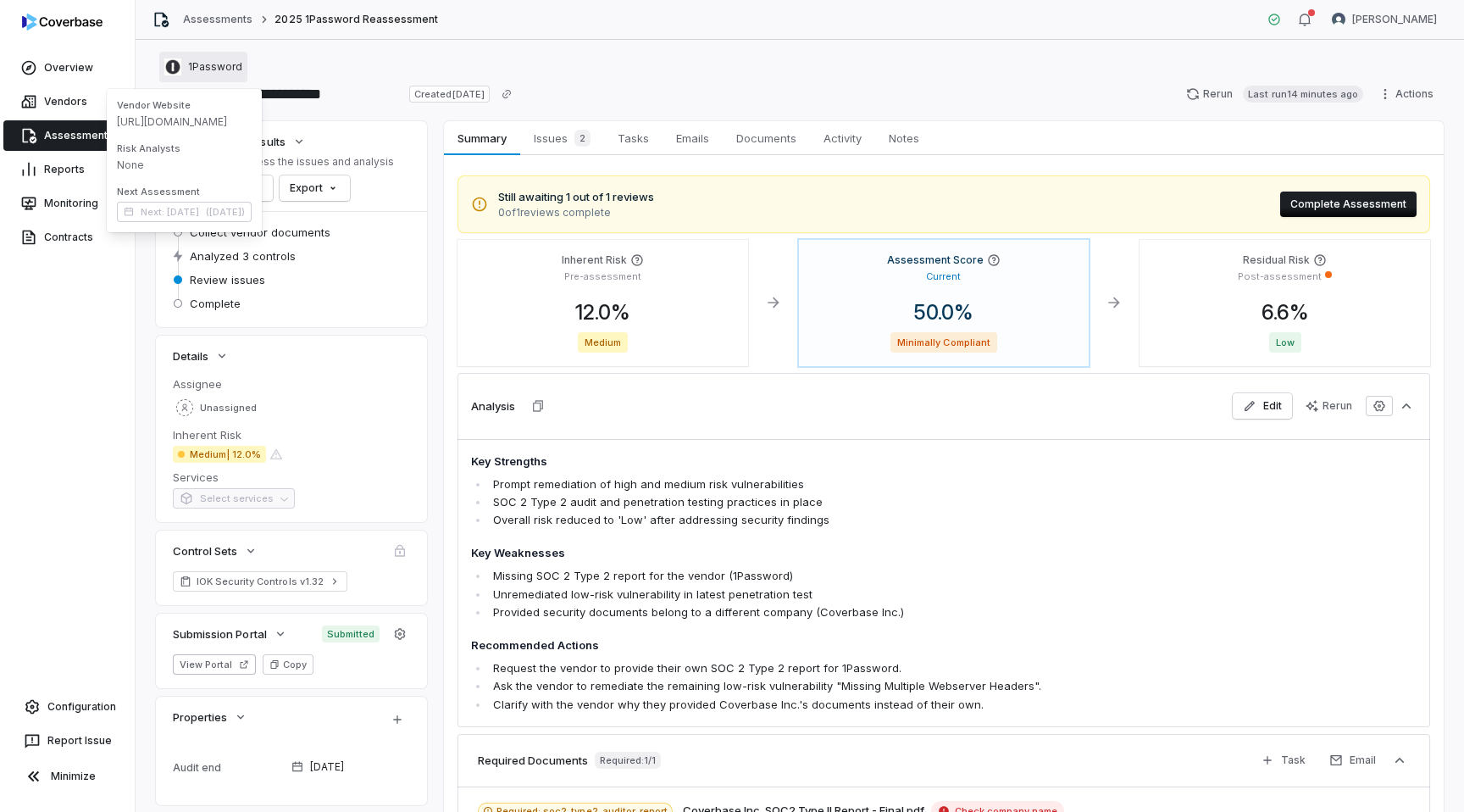
click at [217, 76] on button "1Password" at bounding box center [203, 67] width 88 height 30
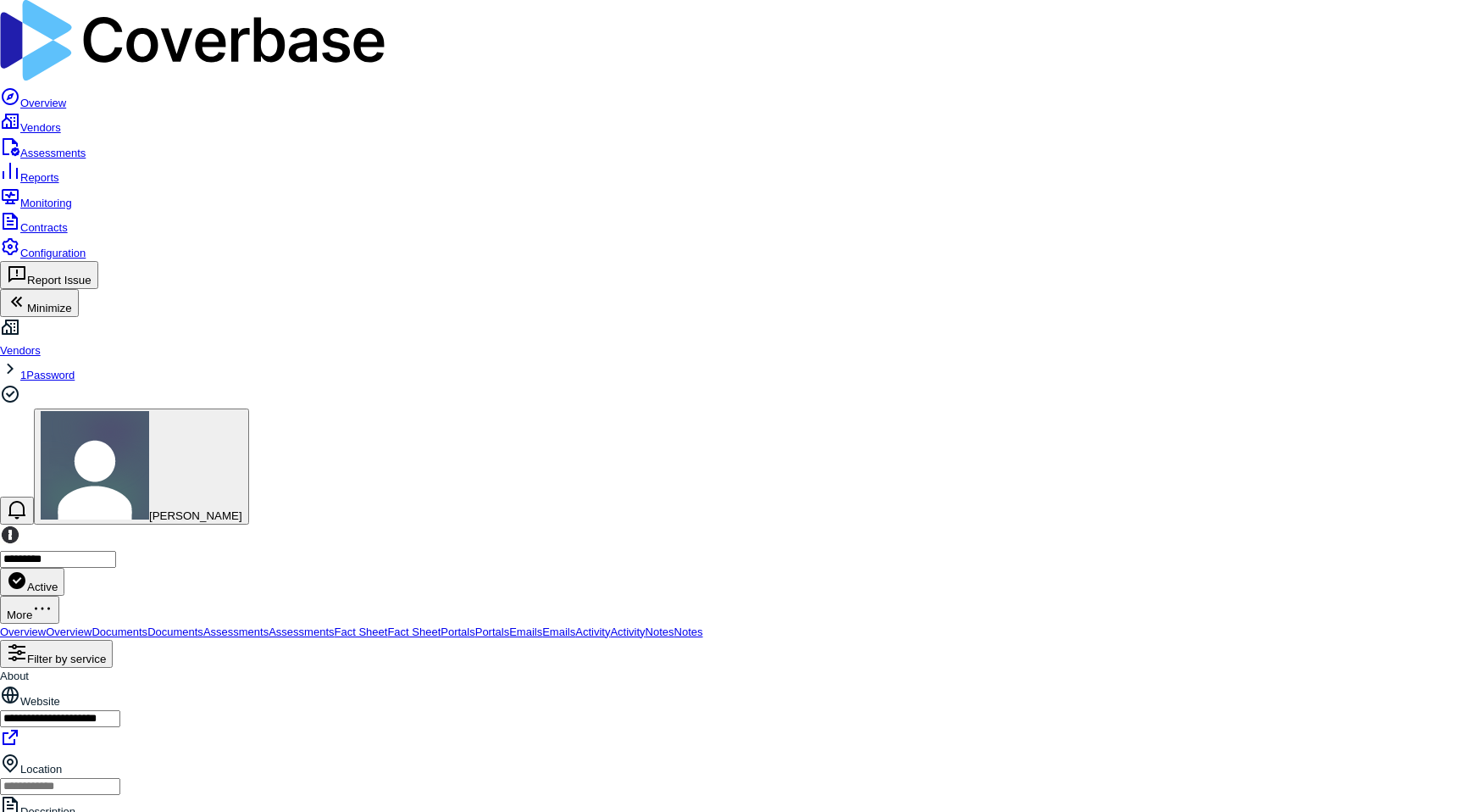
click at [388, 625] on span "Fact Sheet" at bounding box center [361, 631] width 53 height 13
type textarea "*"
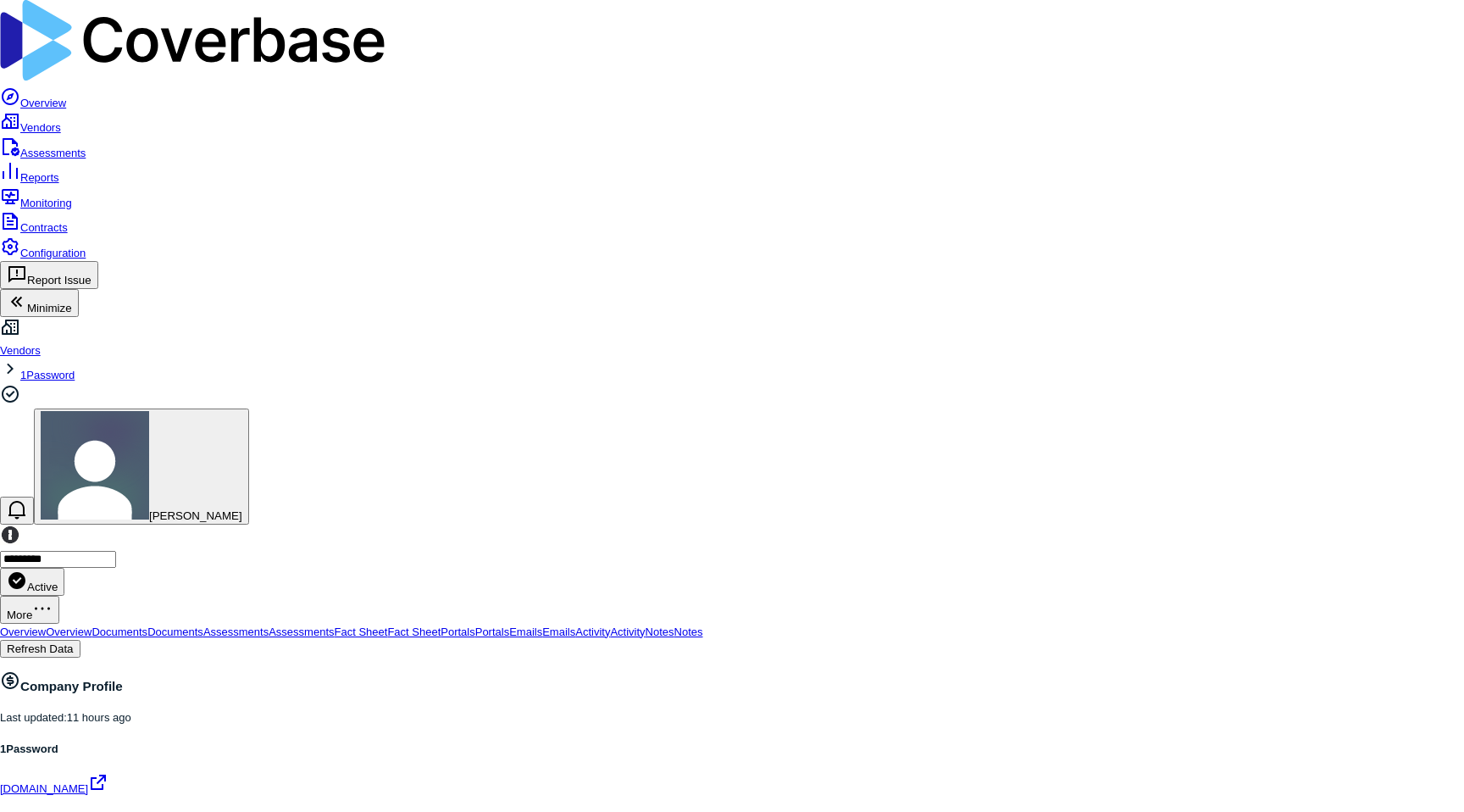
click at [61, 121] on link "Vendors" at bounding box center [30, 127] width 61 height 13
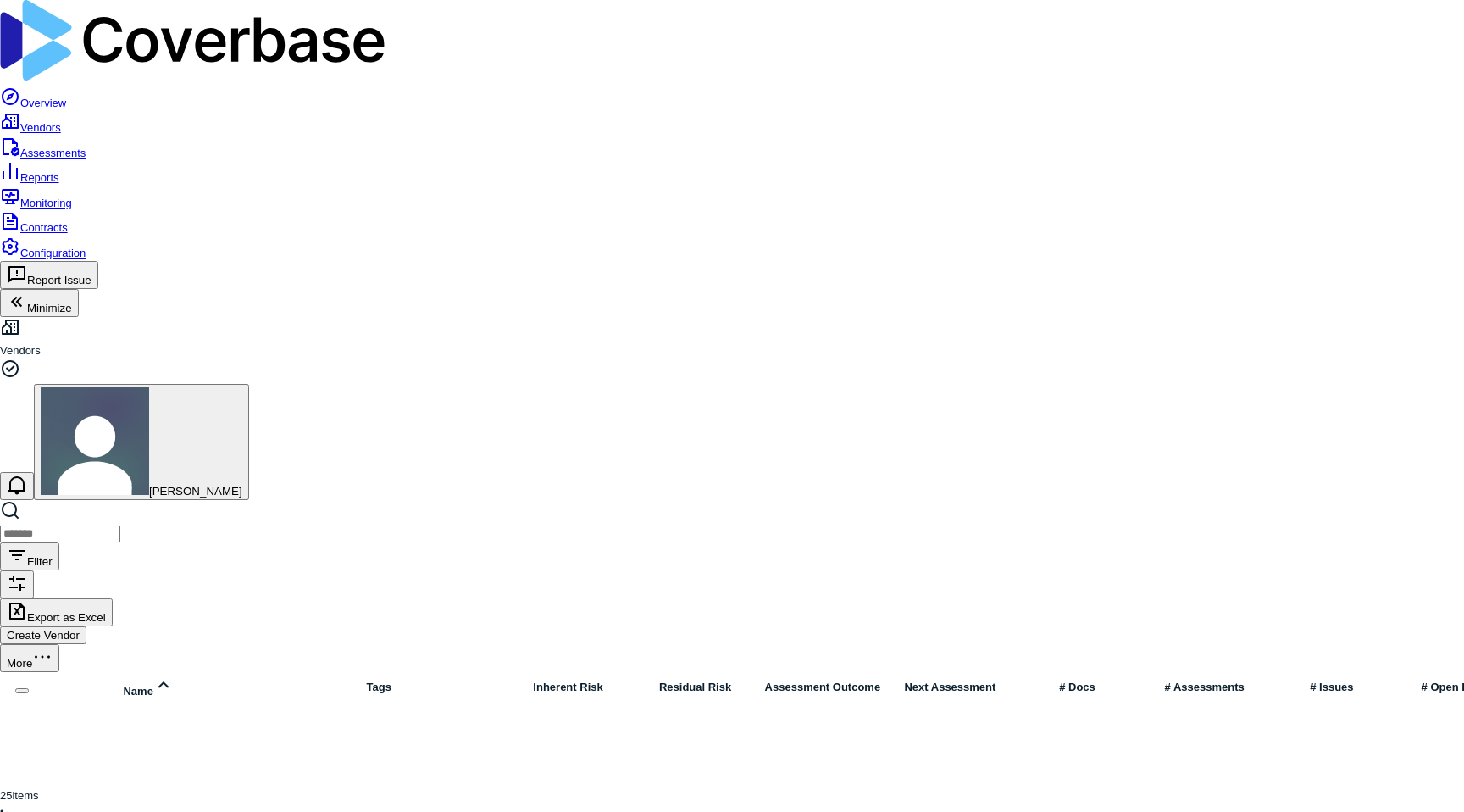
click at [53, 171] on link "Reports" at bounding box center [29, 177] width 59 height 13
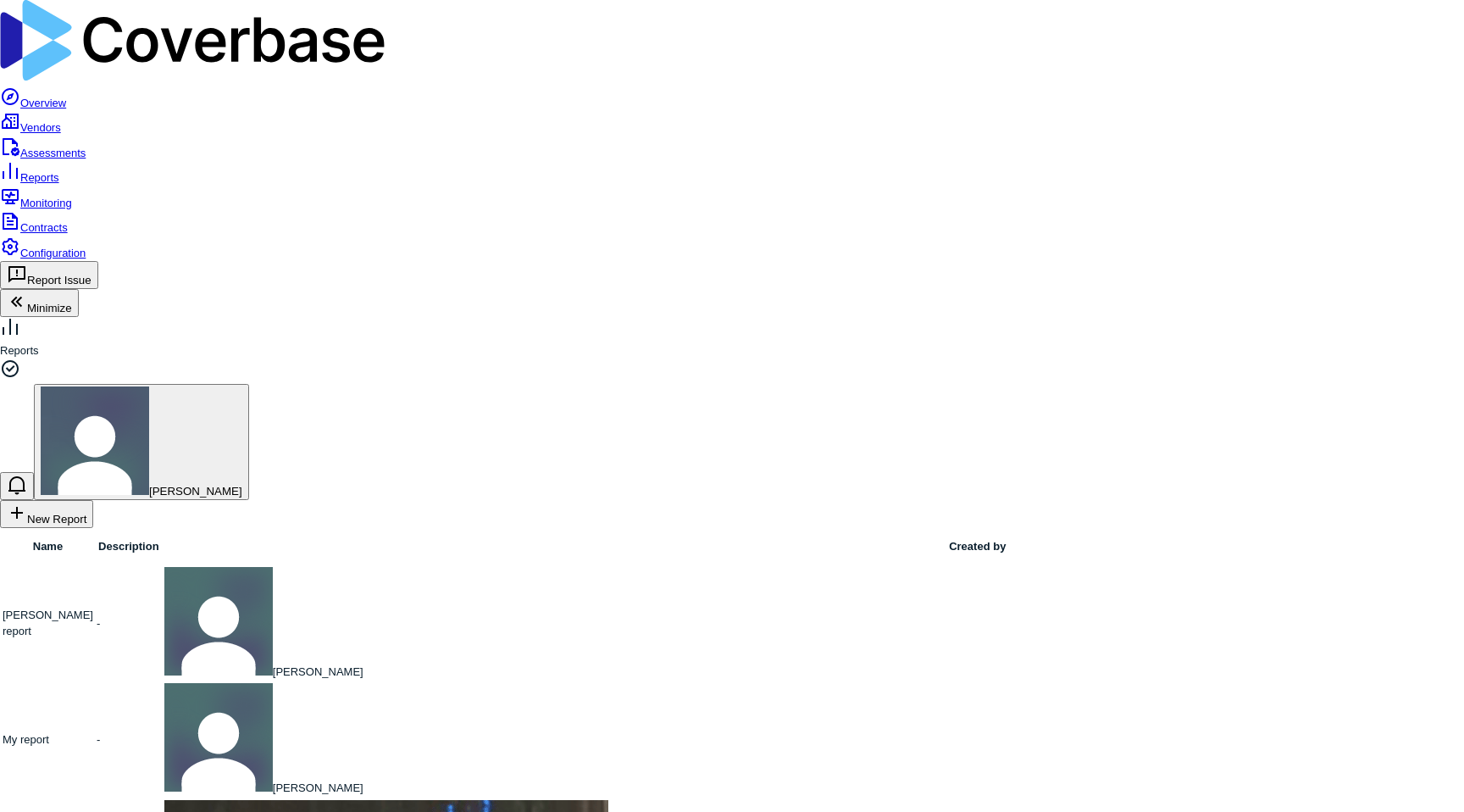
click at [60, 147] on link "Assessments" at bounding box center [43, 153] width 86 height 13
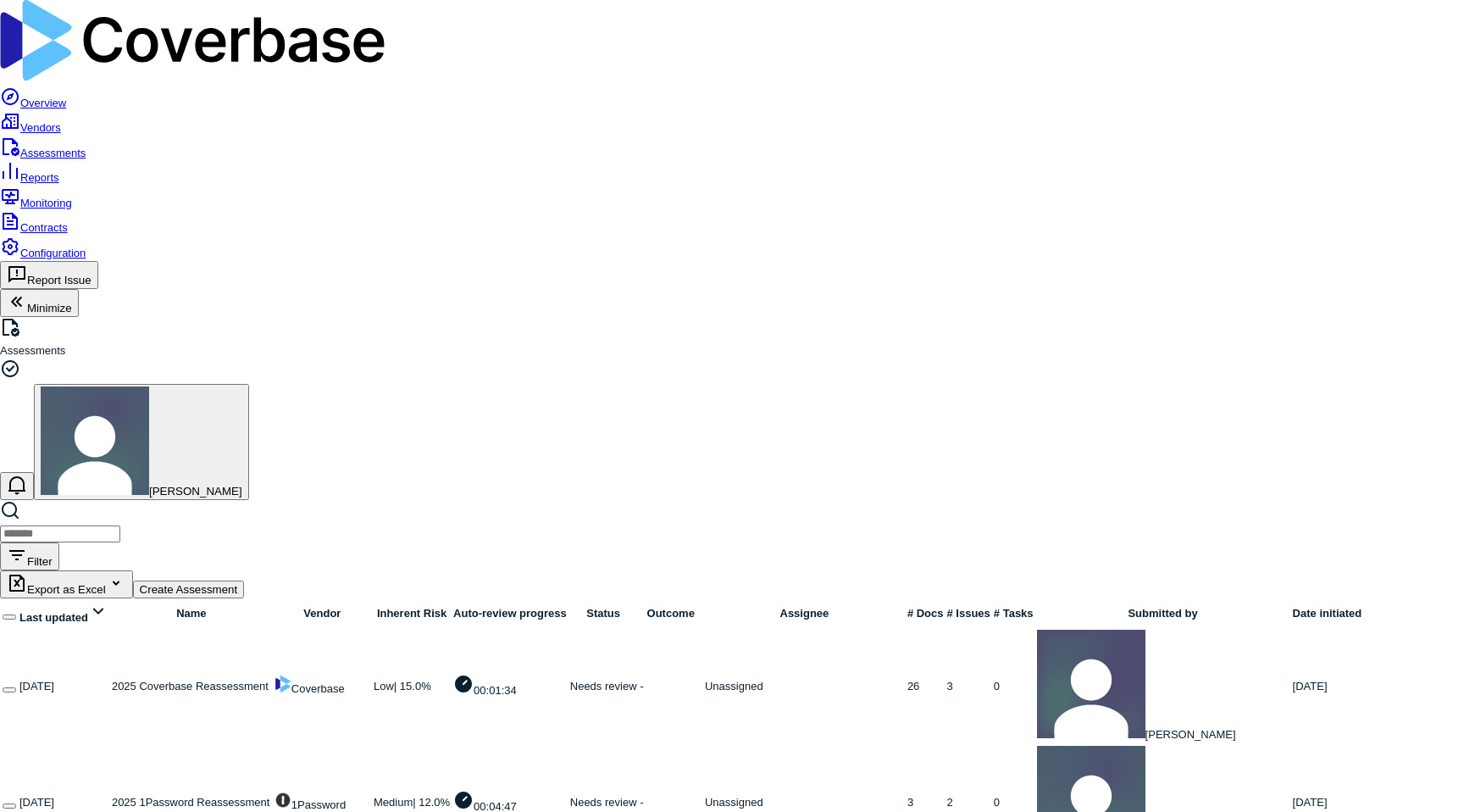
click at [112, 795] on link at bounding box center [112, 801] width 0 height 13
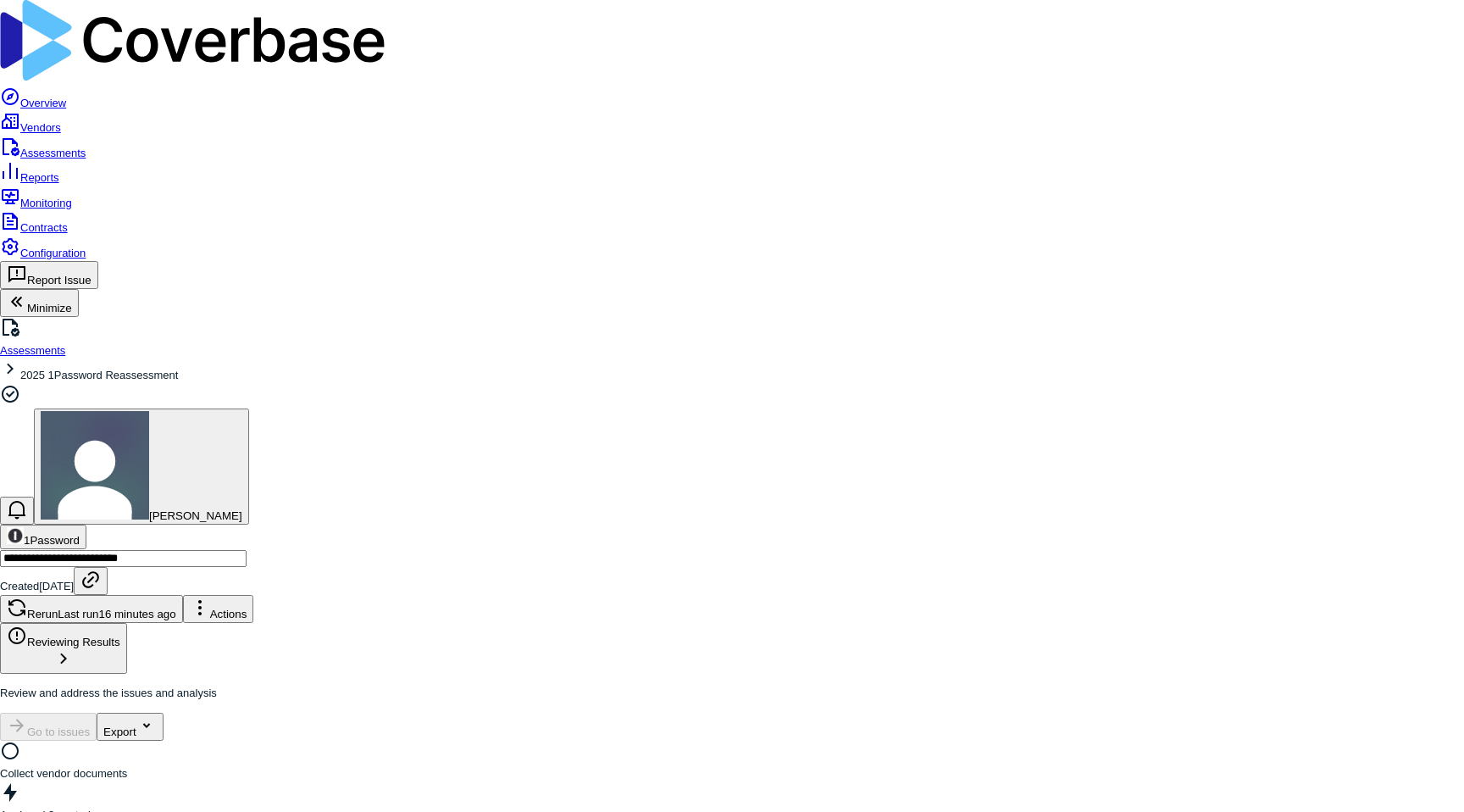
click at [1388, 211] on div "Delete" at bounding box center [1357, 198] width 74 height 25
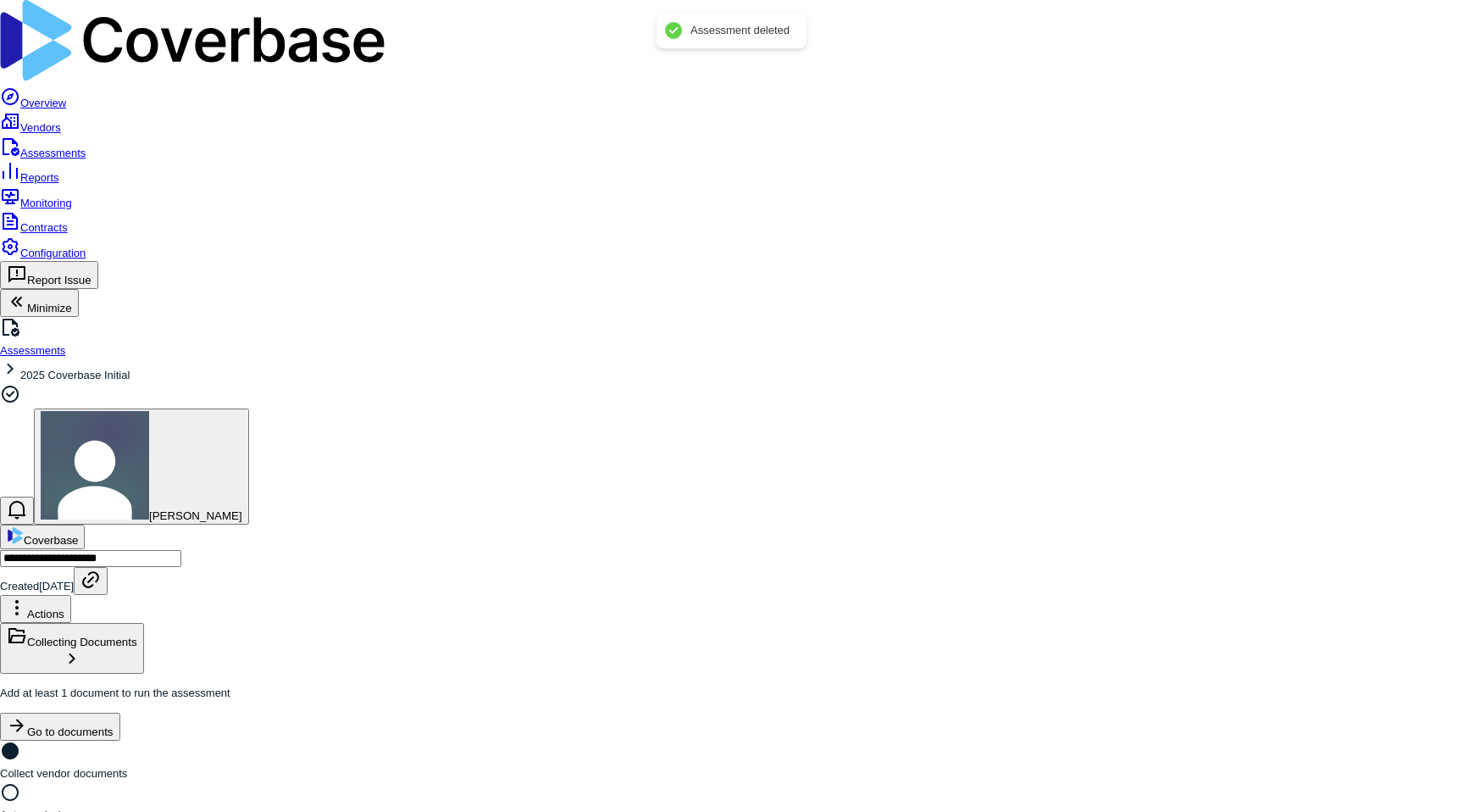
click at [86, 147] on link "Assessments" at bounding box center [43, 153] width 86 height 13
